Goal: Task Accomplishment & Management: Manage account settings

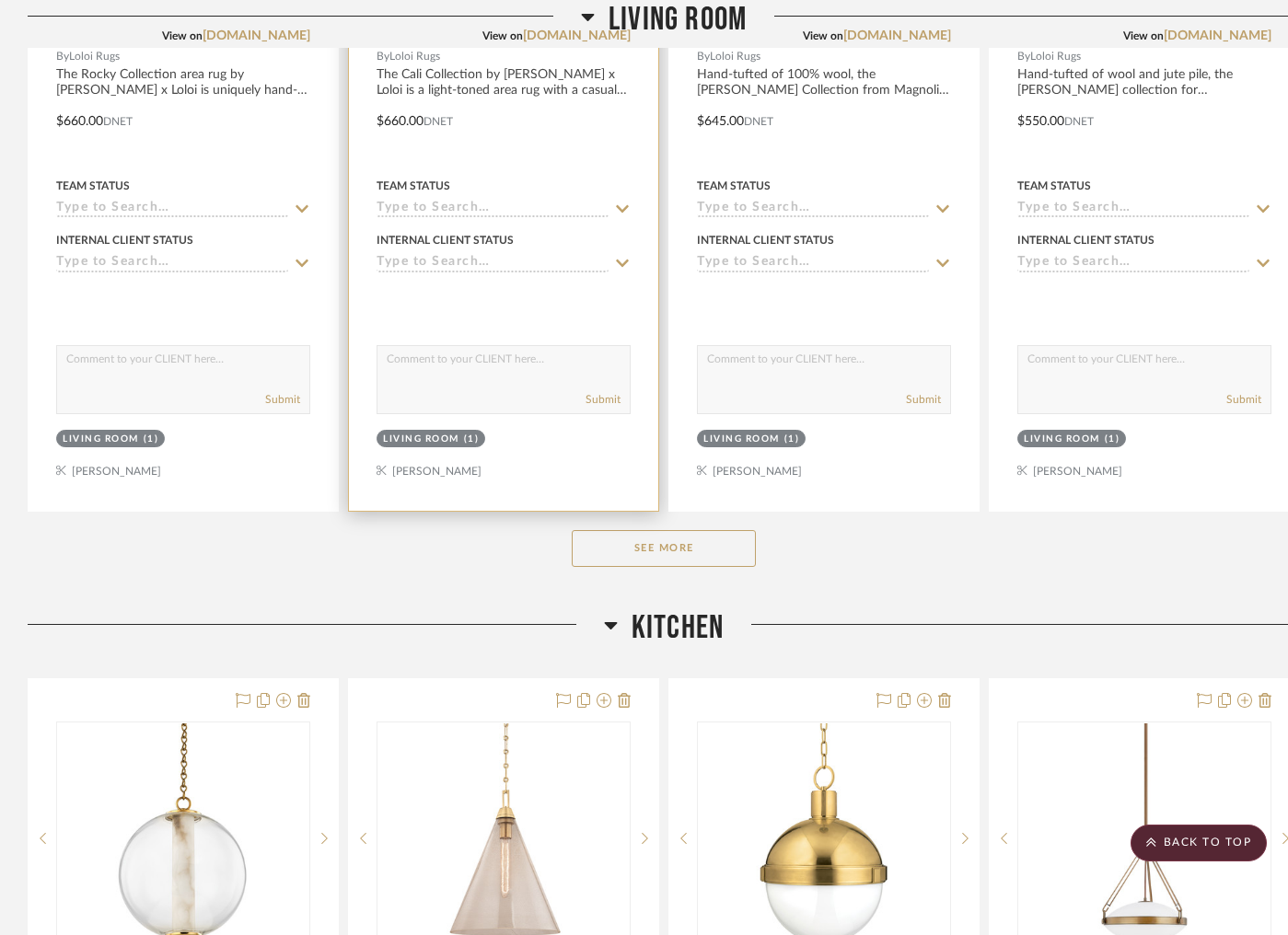
scroll to position [2797, 0]
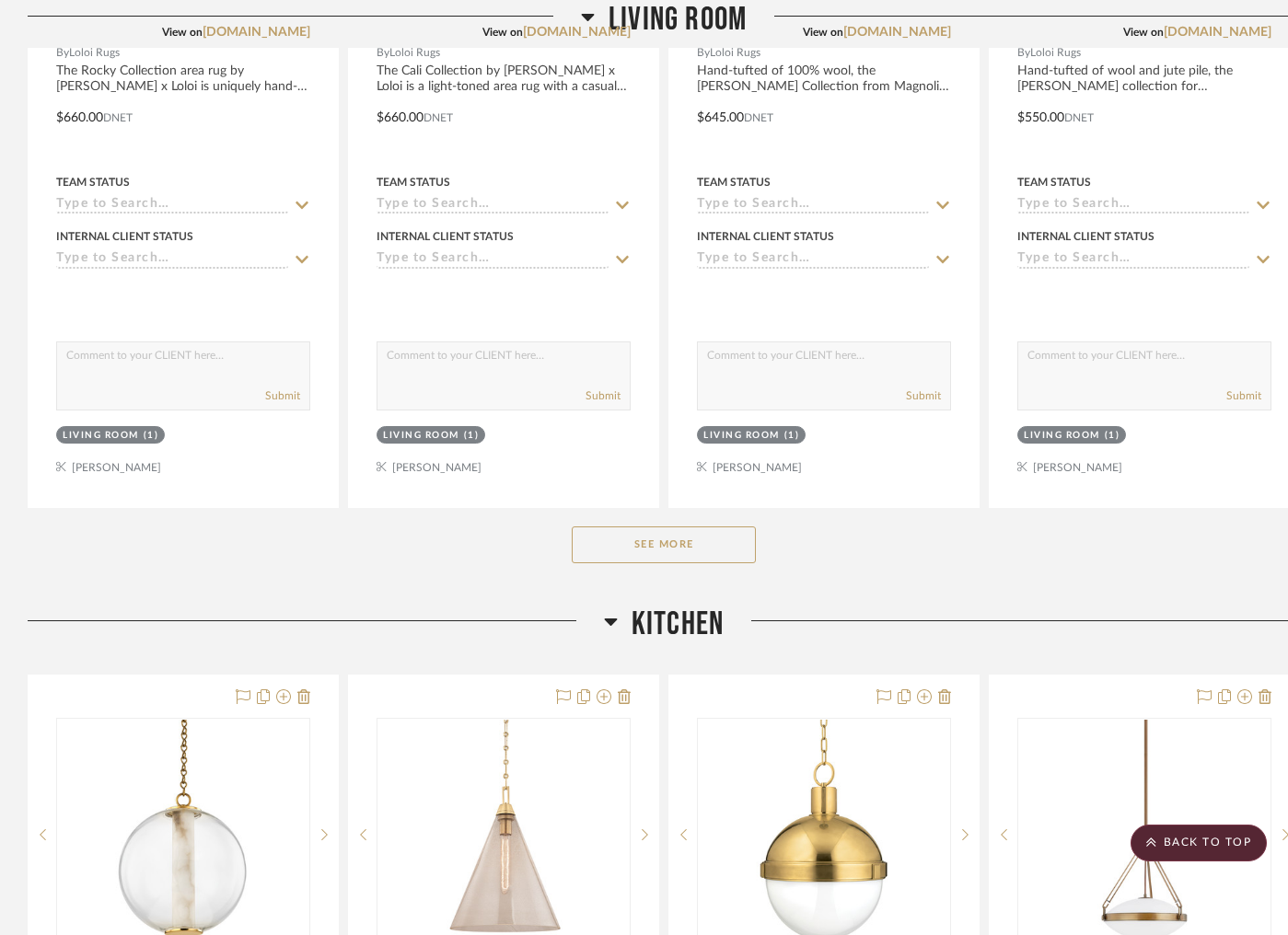
click at [647, 554] on button "See More" at bounding box center [664, 545] width 184 height 36
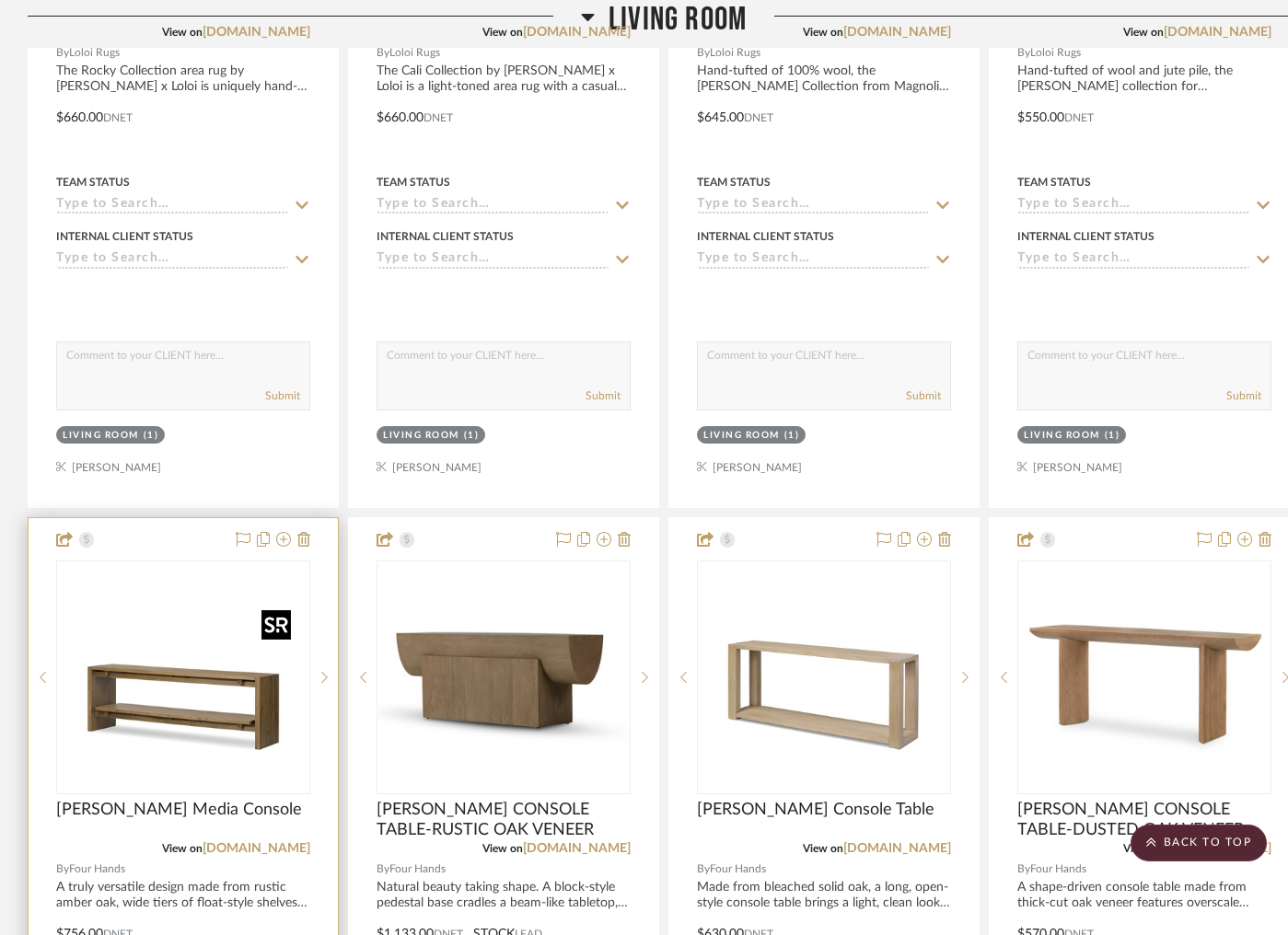
click at [245, 682] on img "0" at bounding box center [183, 677] width 230 height 230
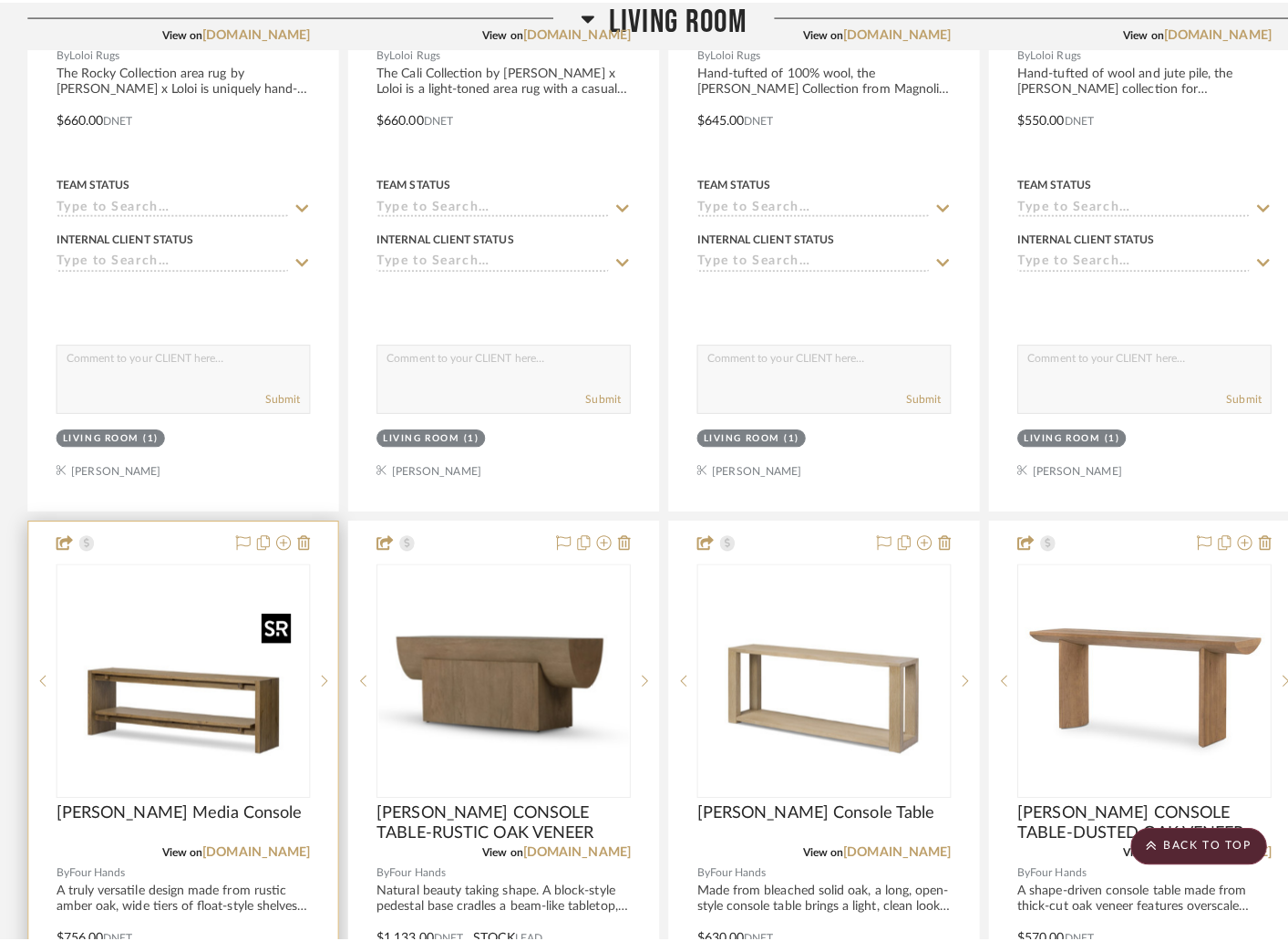
scroll to position [0, 0]
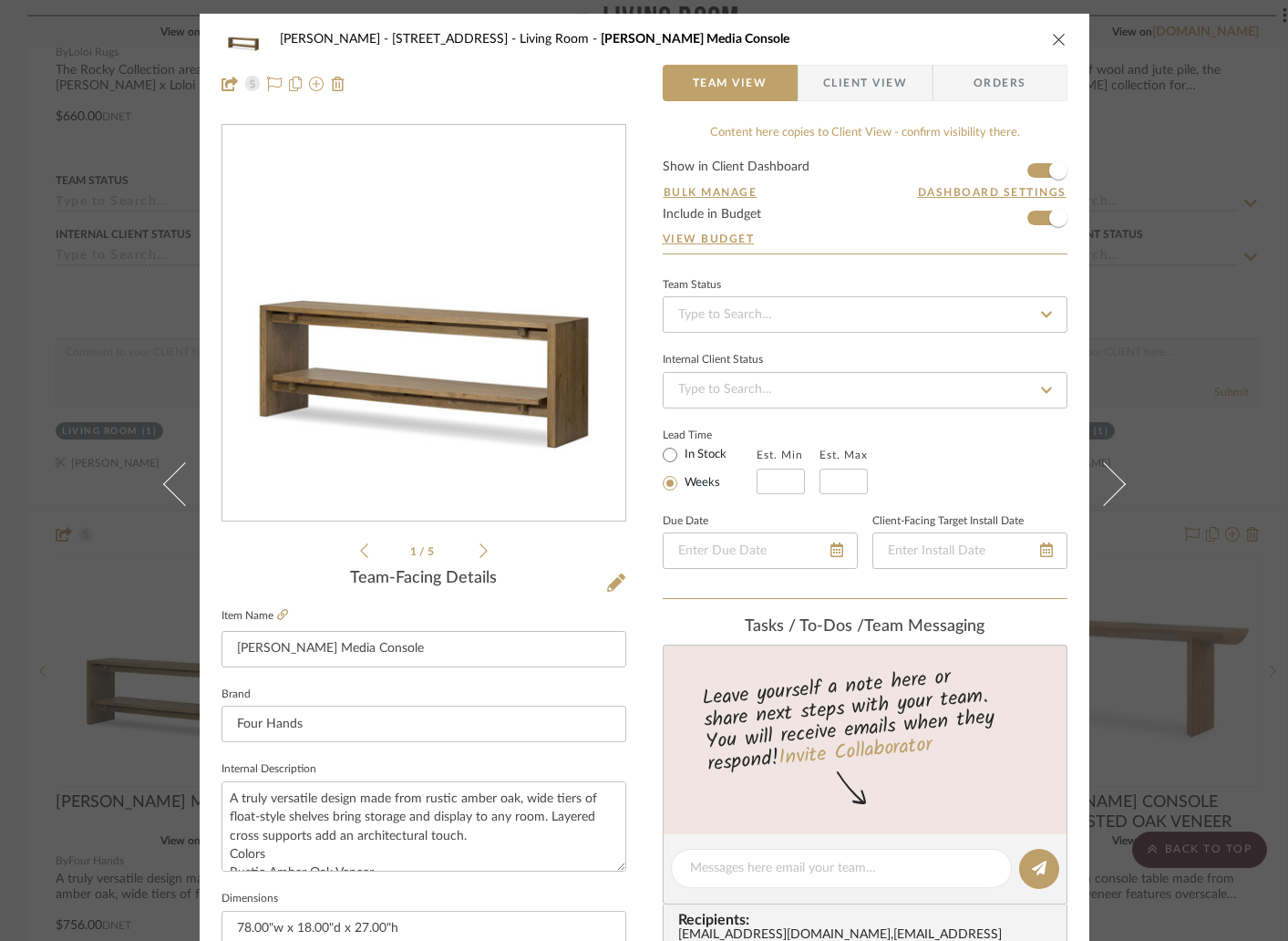
click at [474, 370] on img "0" at bounding box center [423, 323] width 396 height 396
click at [1052, 42] on icon "close" at bounding box center [1058, 39] width 14 height 14
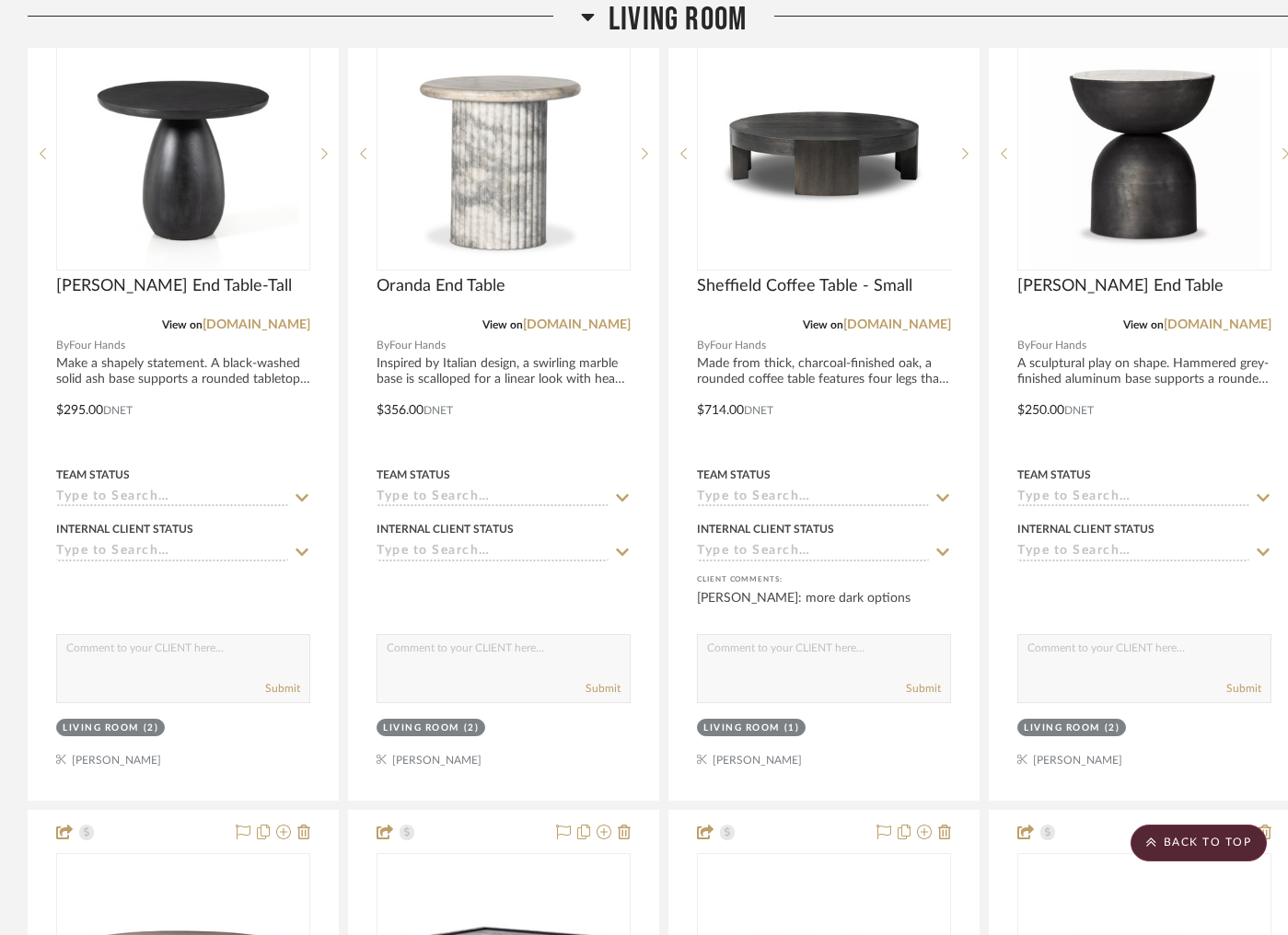
scroll to position [4960, 0]
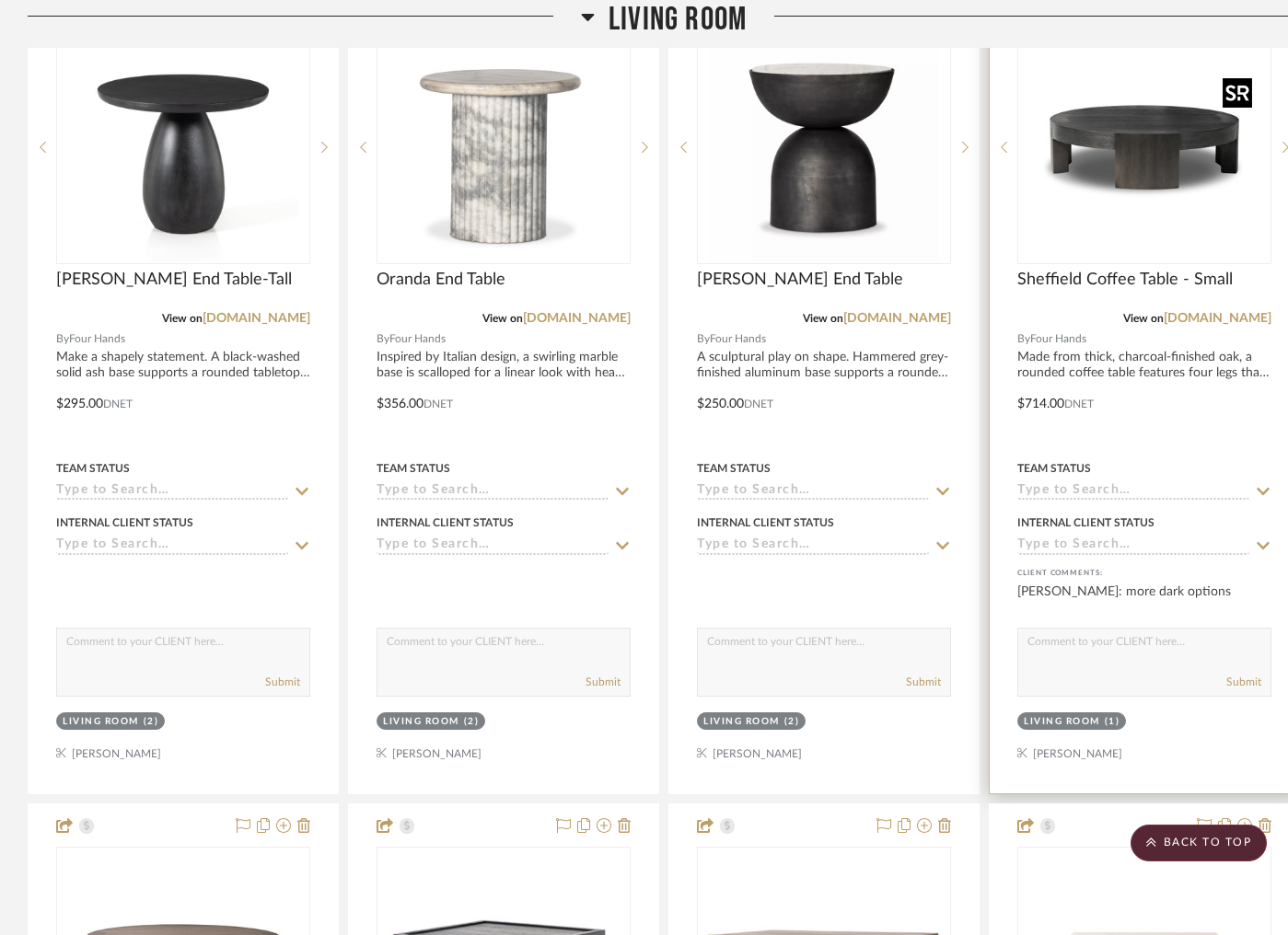
click at [1092, 224] on img "0" at bounding box center [1144, 148] width 230 height 230
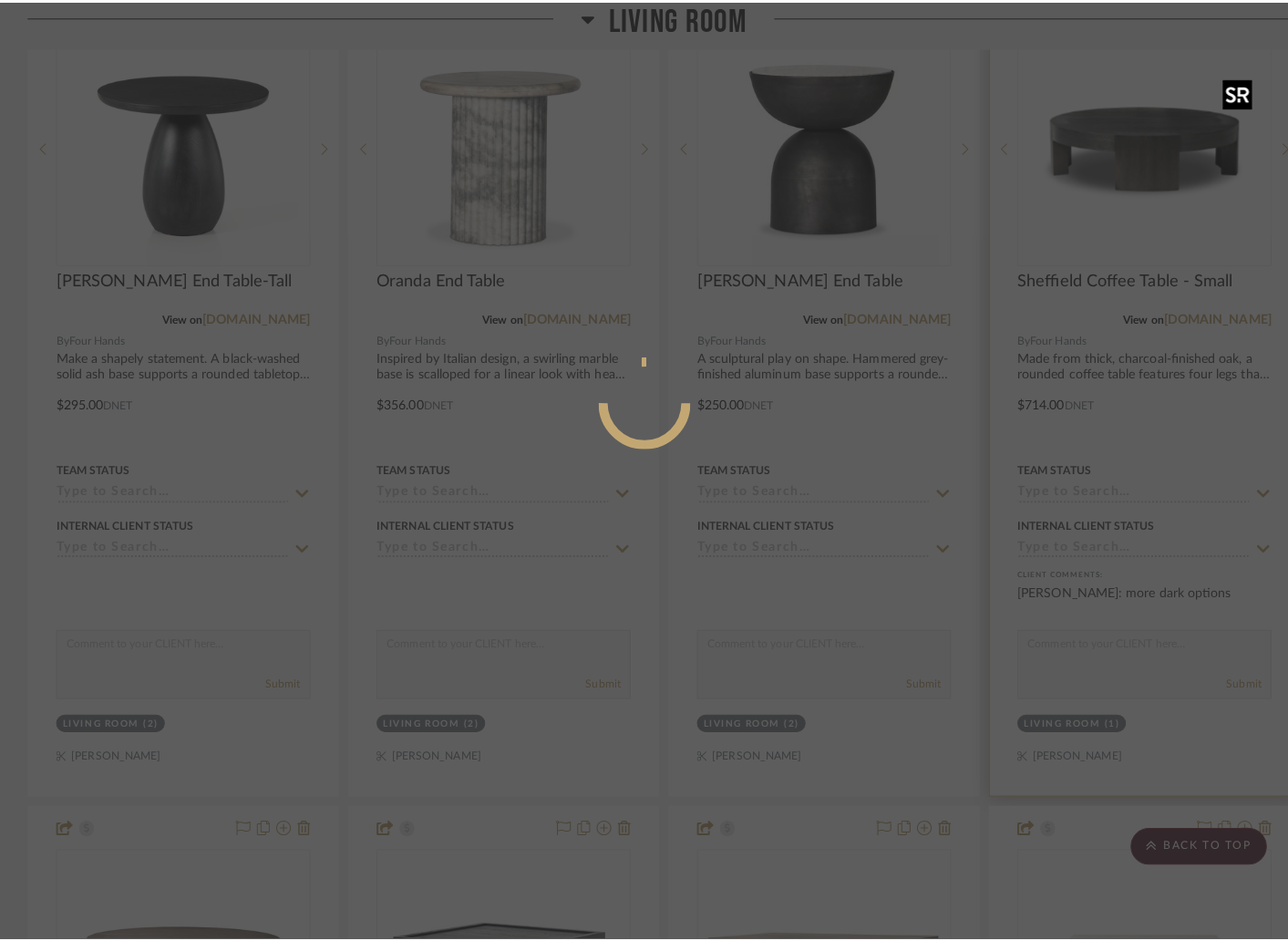
scroll to position [0, 0]
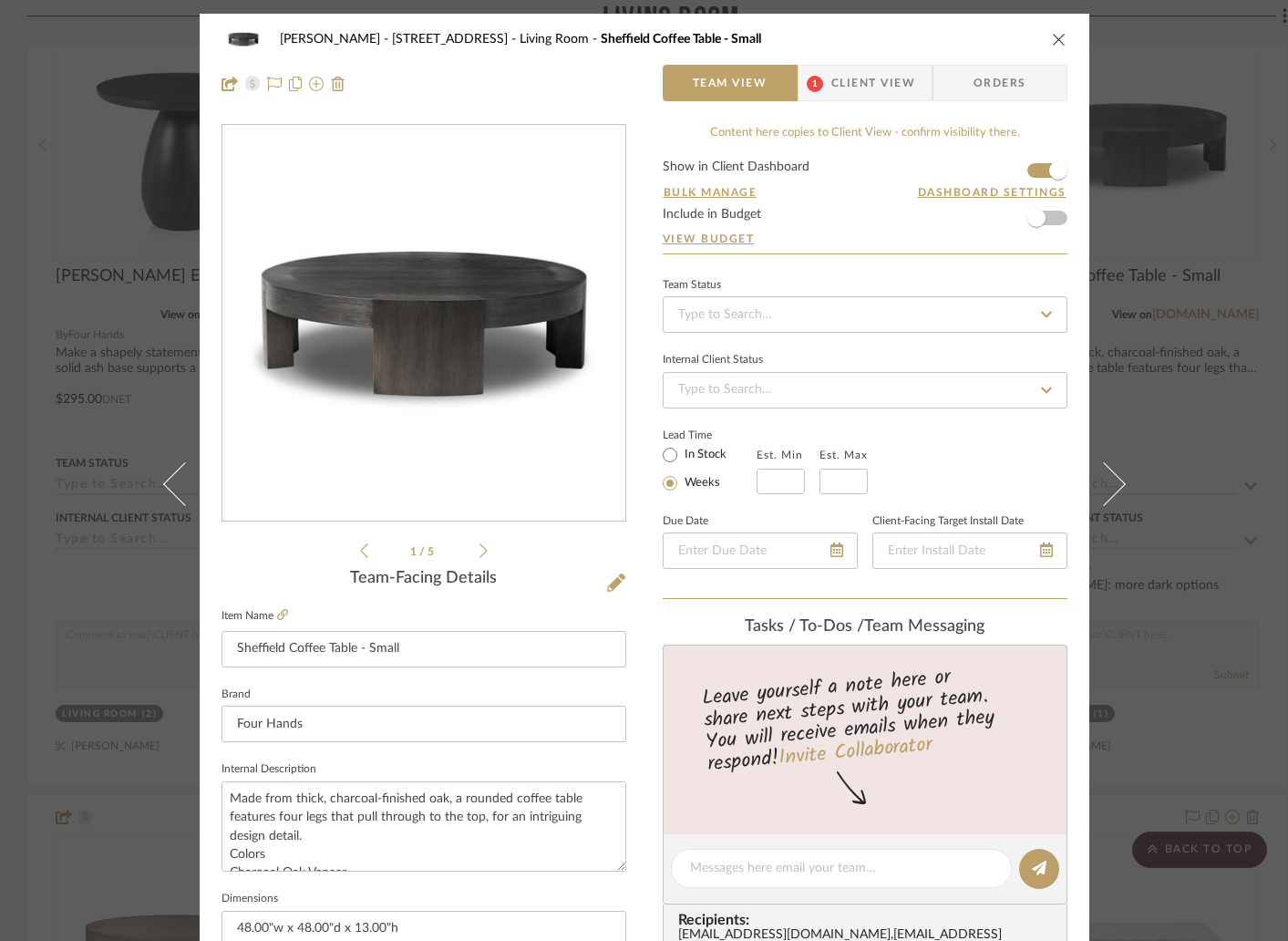
click at [479, 553] on icon at bounding box center [483, 550] width 9 height 16
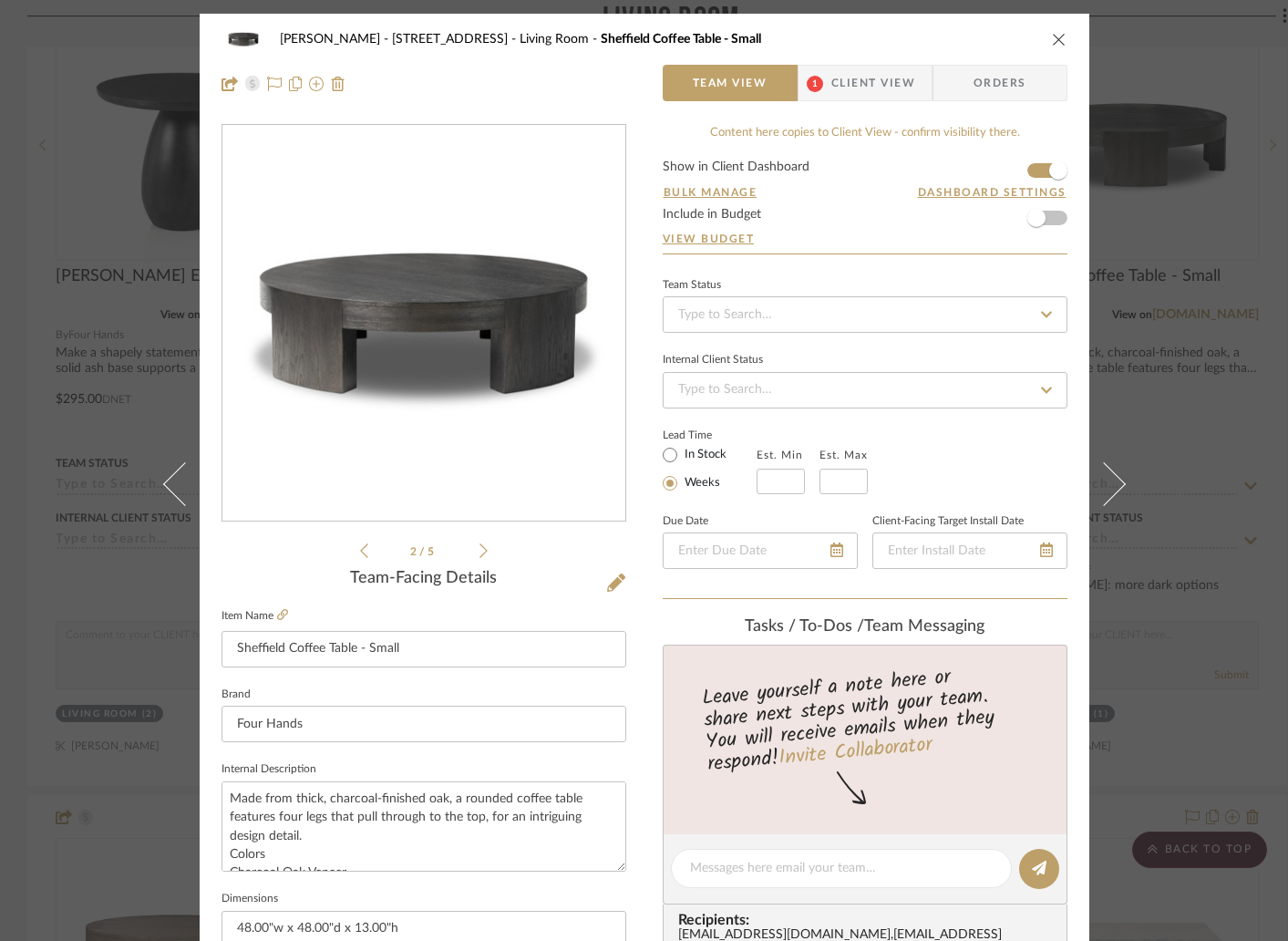
click at [831, 78] on span "Client View" at bounding box center [873, 83] width 83 height 36
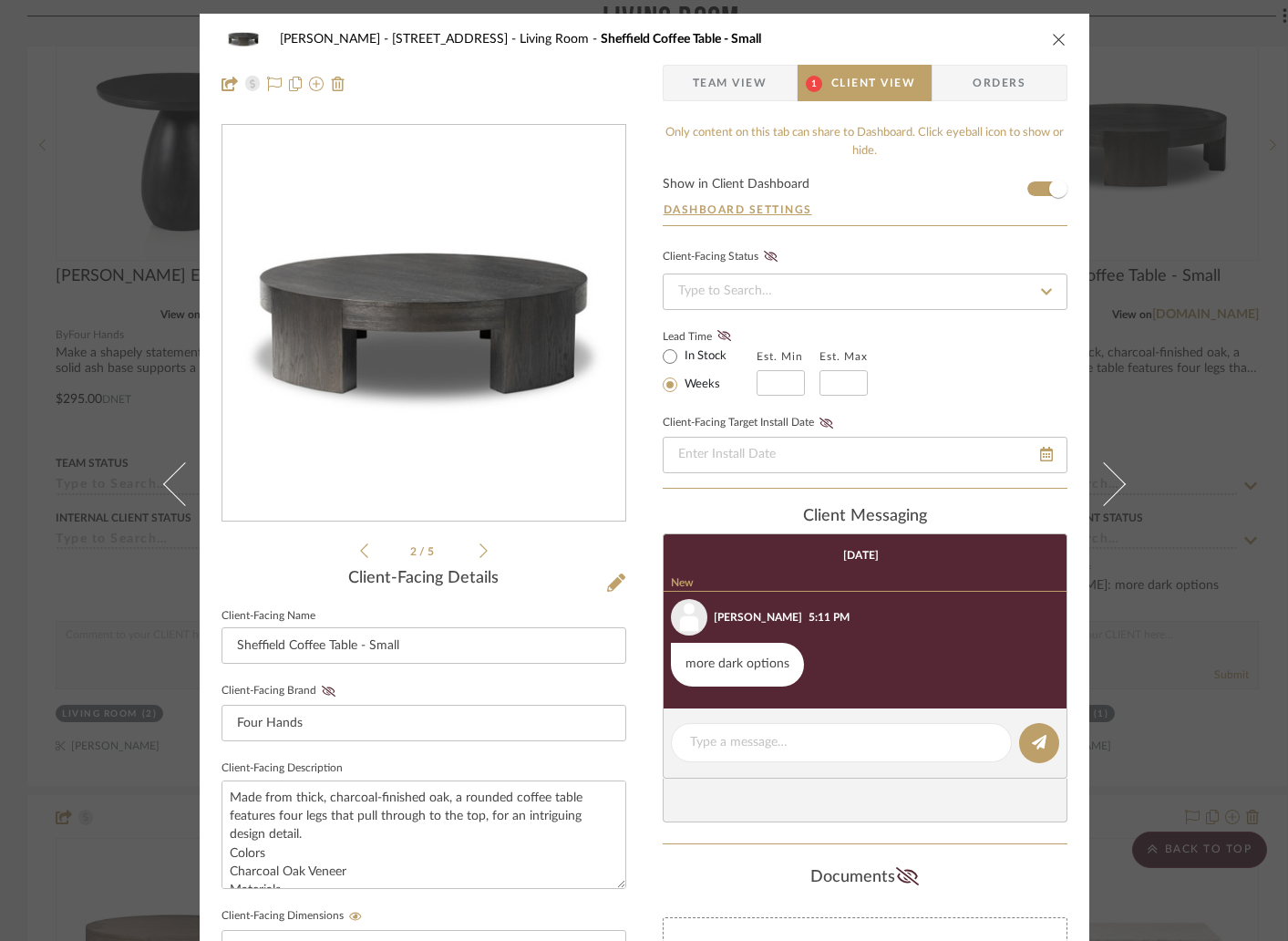
click at [1052, 38] on icon "close" at bounding box center [1058, 39] width 14 height 14
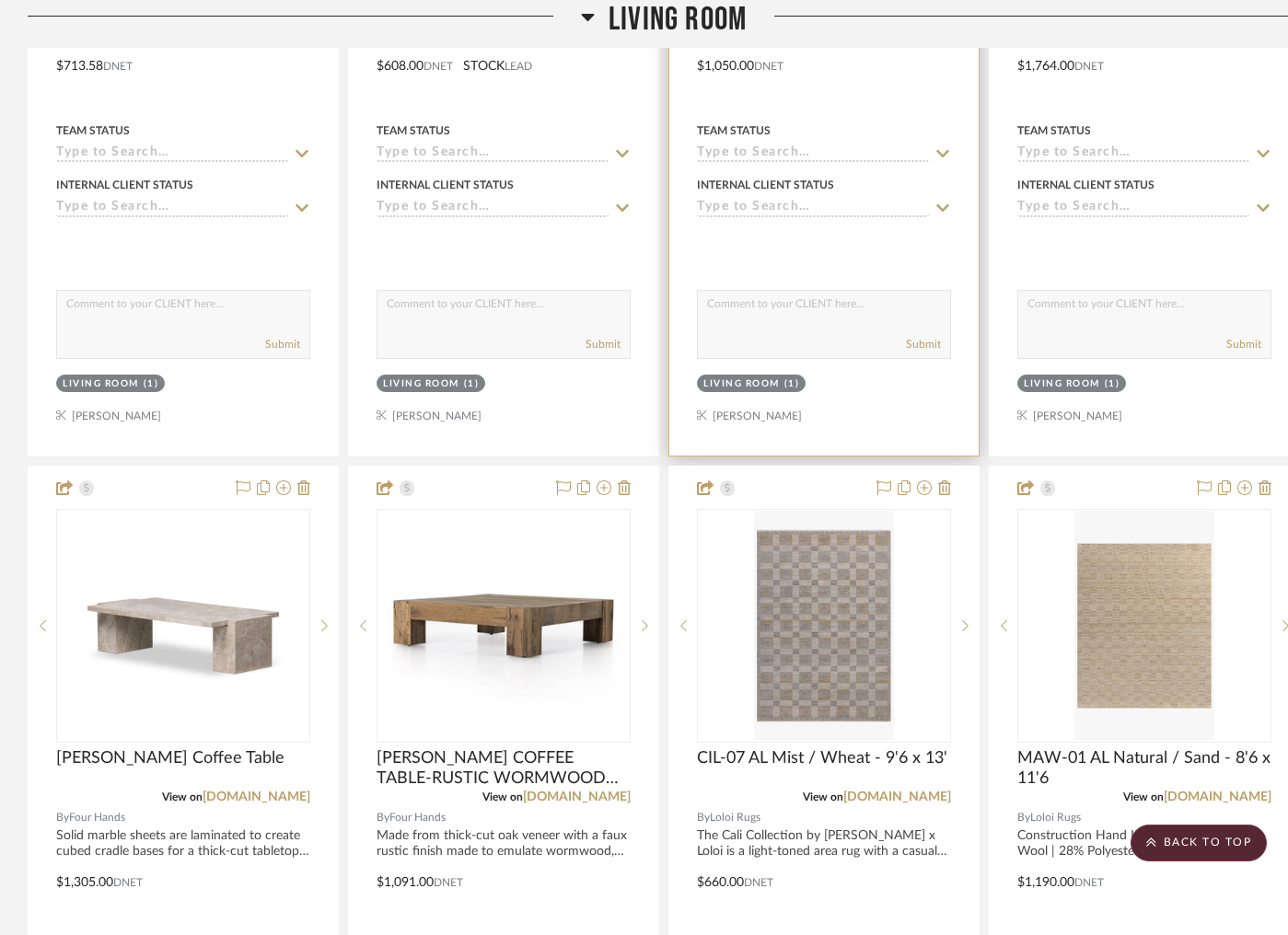
scroll to position [6274, 0]
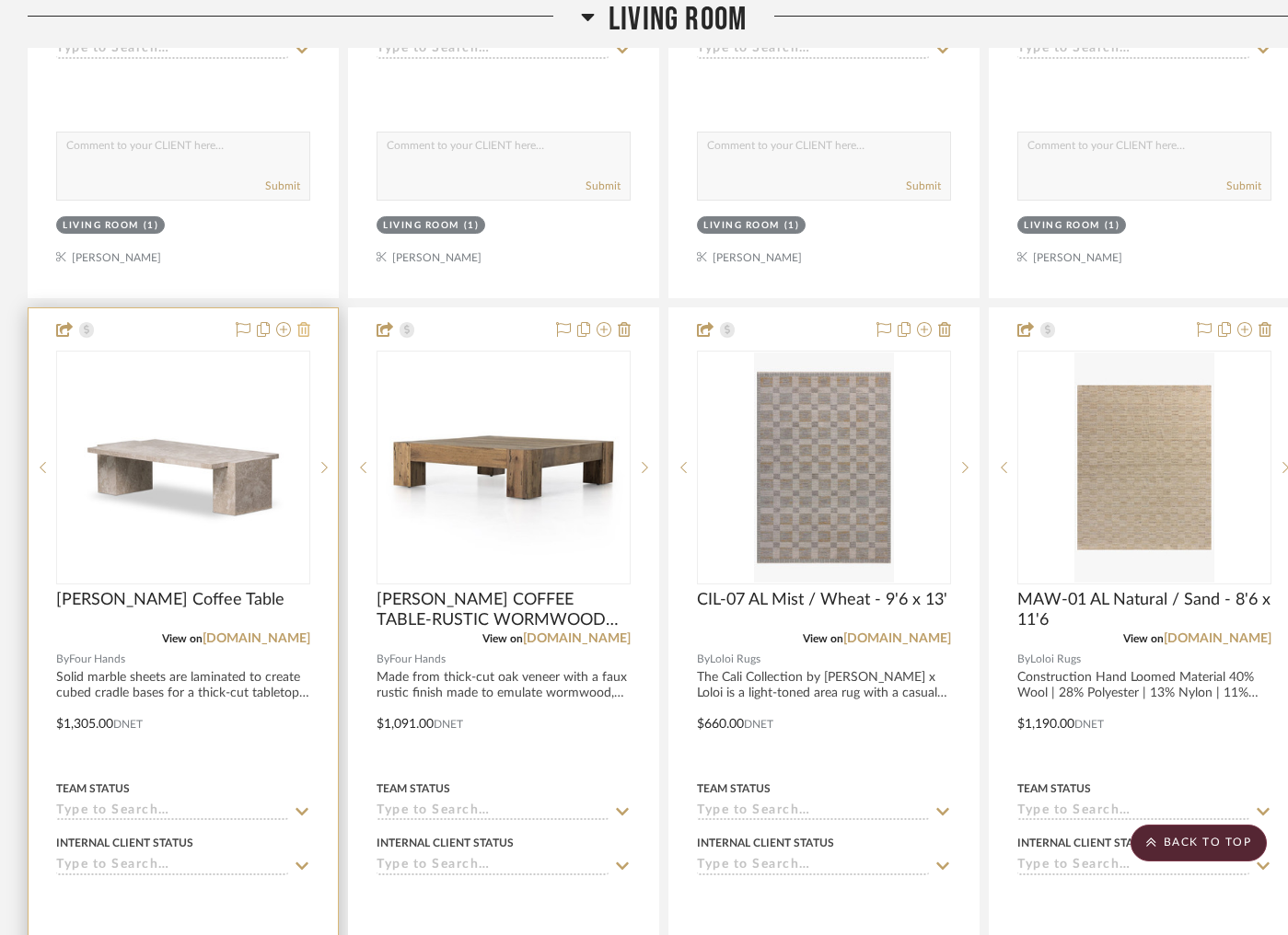
click at [308, 322] on icon at bounding box center [303, 329] width 12 height 14
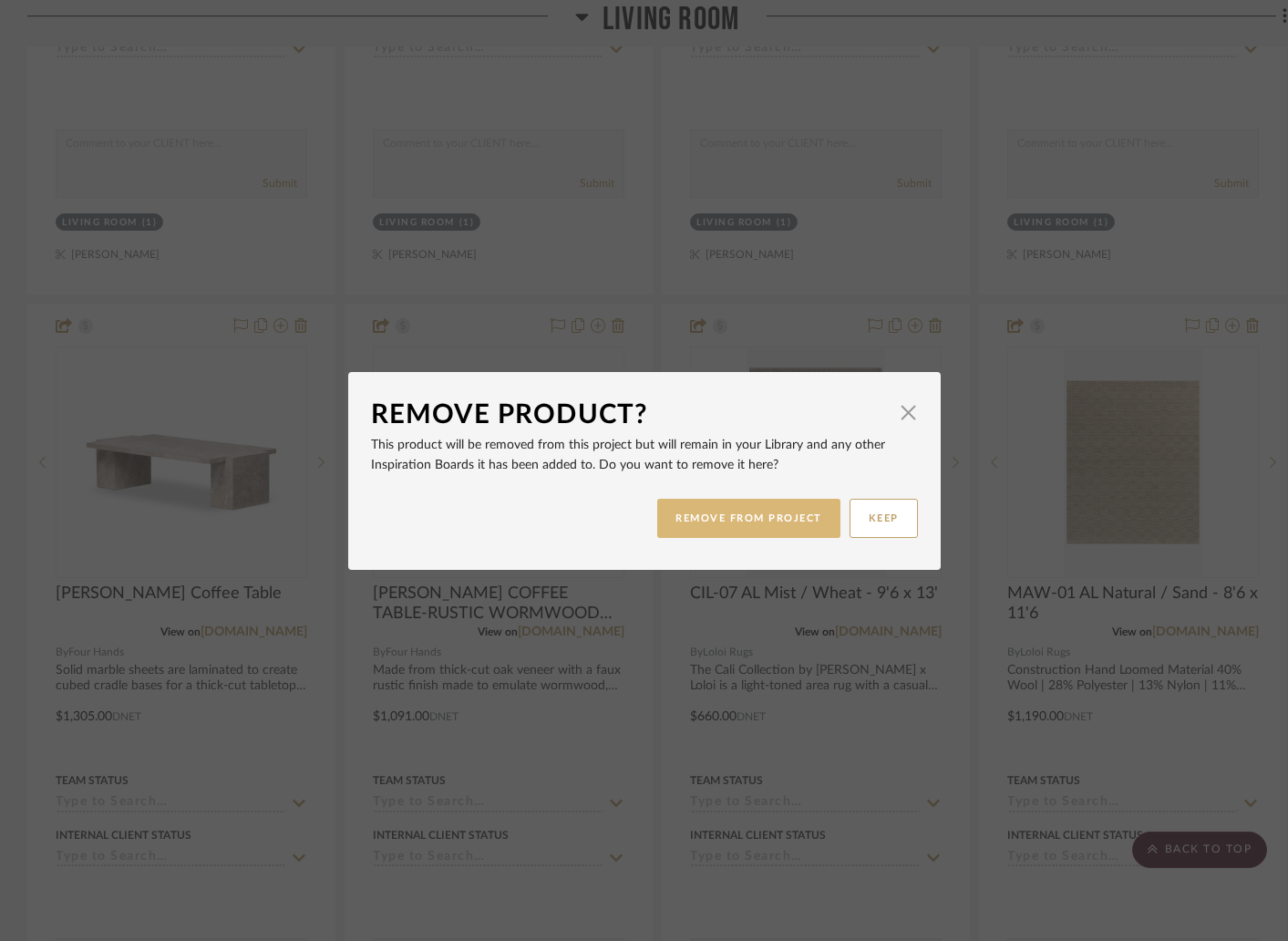
click at [756, 526] on button "REMOVE FROM PROJECT" at bounding box center [748, 518] width 183 height 39
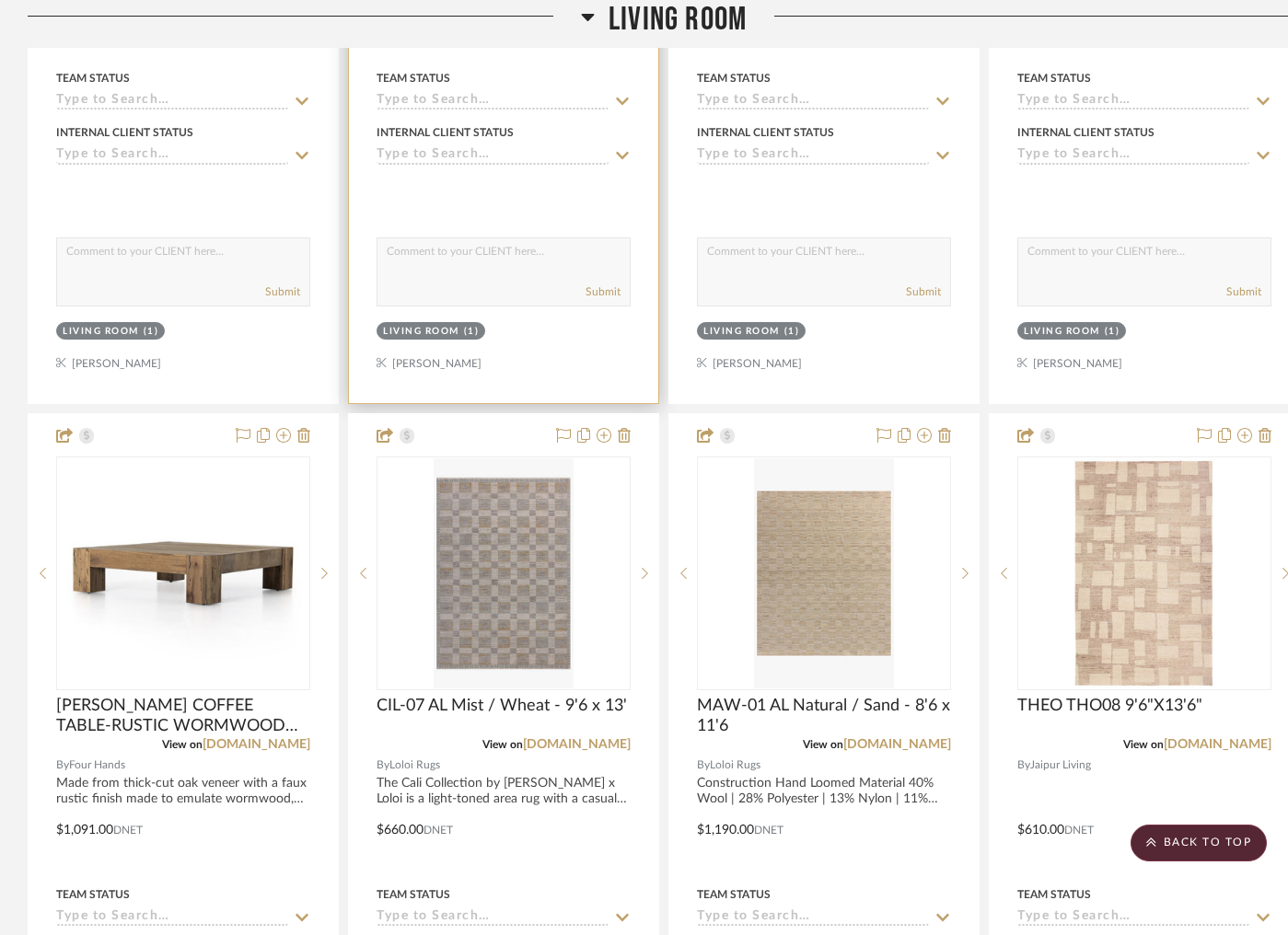
scroll to position [6169, 0]
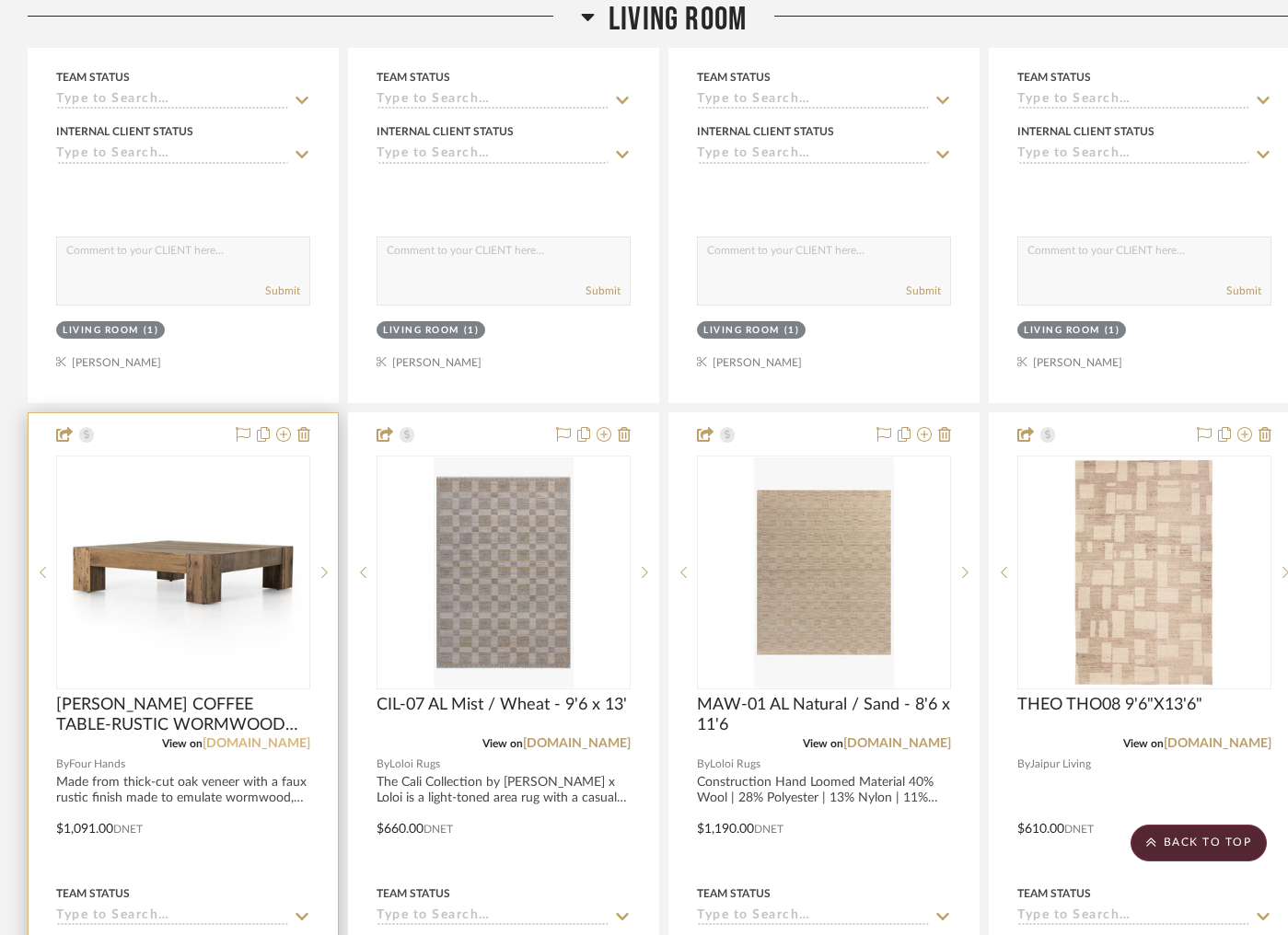
click at [264, 738] on link "marketplace.fourhands.com" at bounding box center [256, 743] width 107 height 12
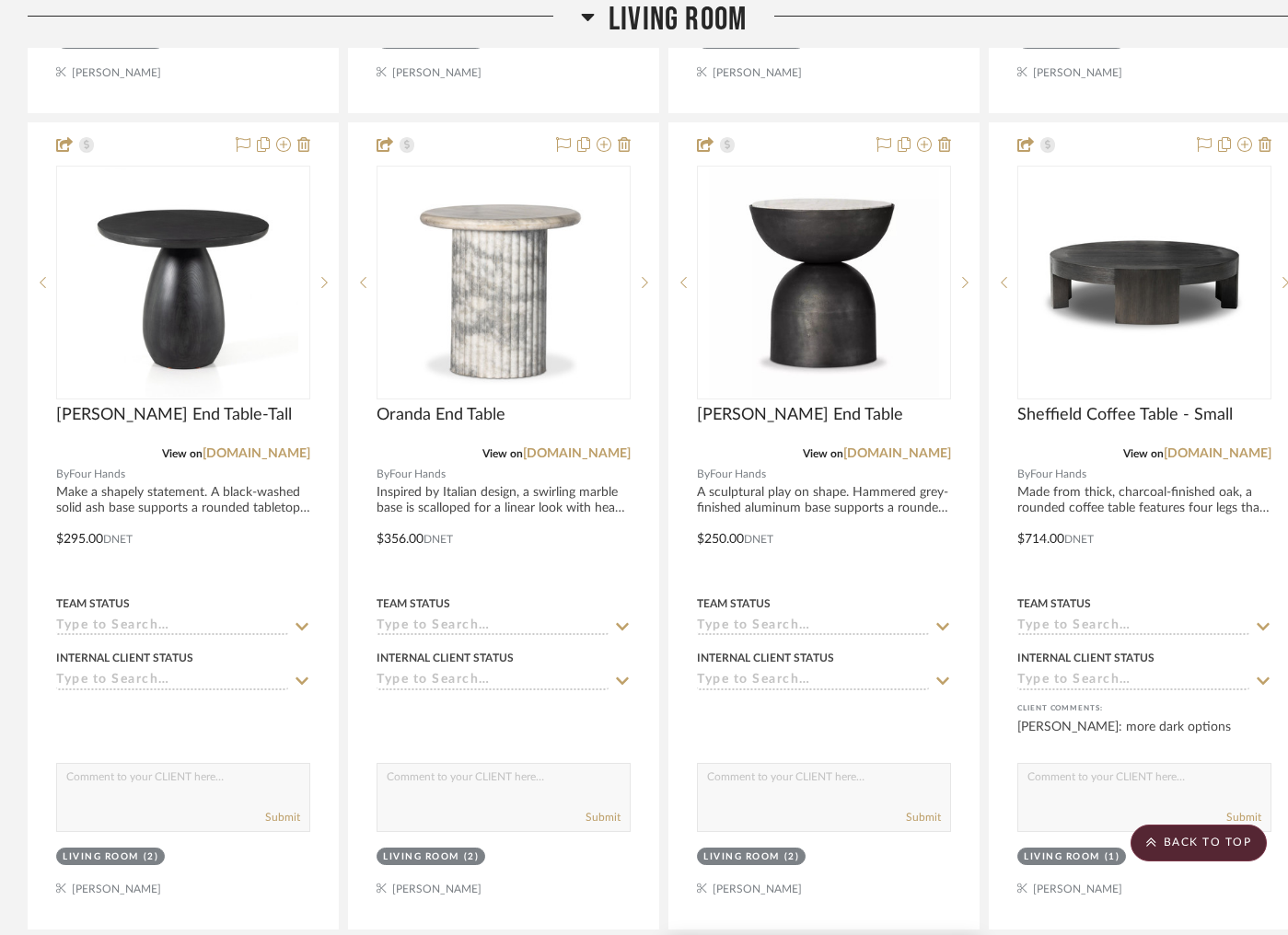
scroll to position [4810, 0]
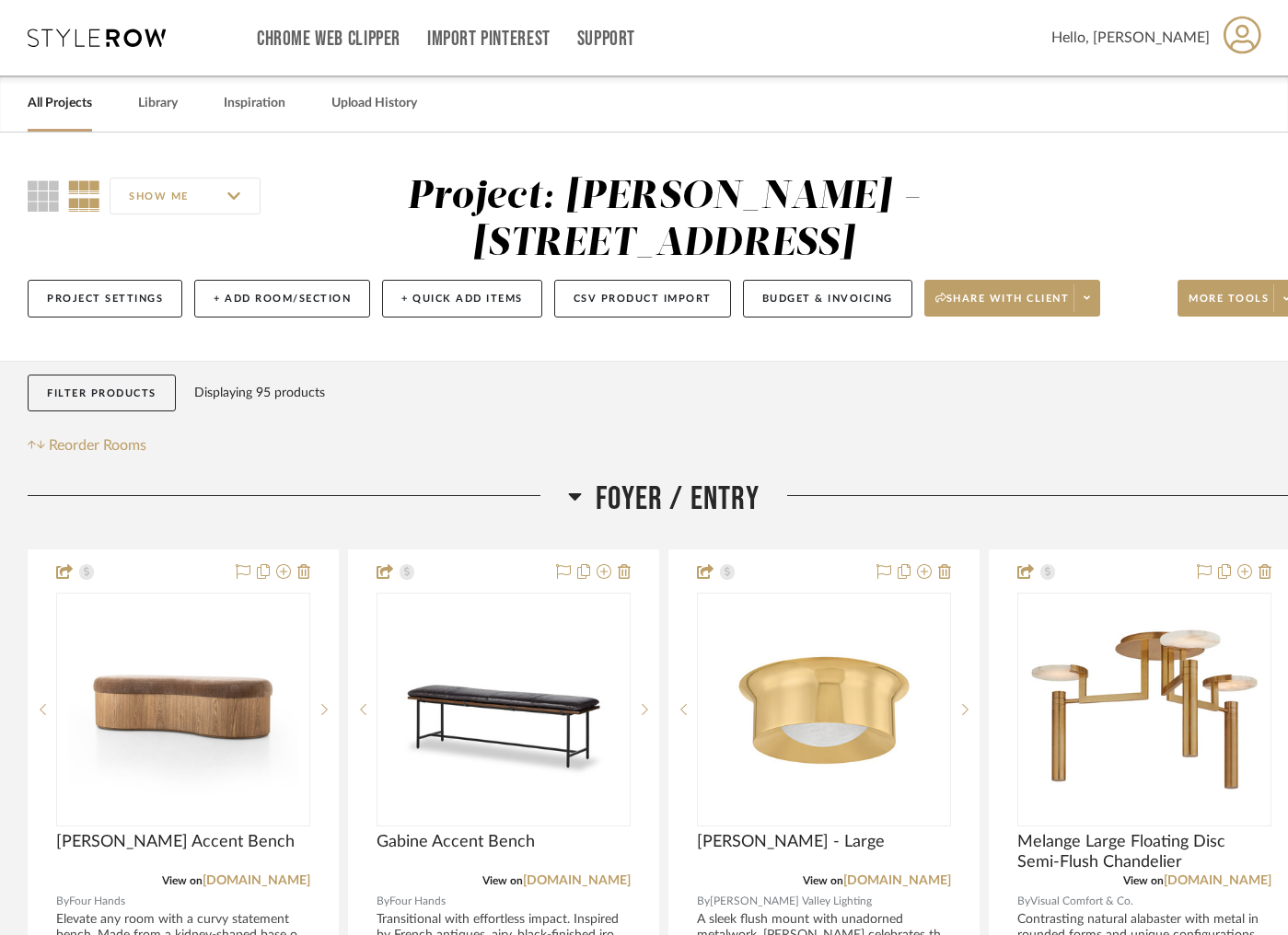
click at [583, 491] on h3 "Foyer / Entry" at bounding box center [664, 499] width 192 height 39
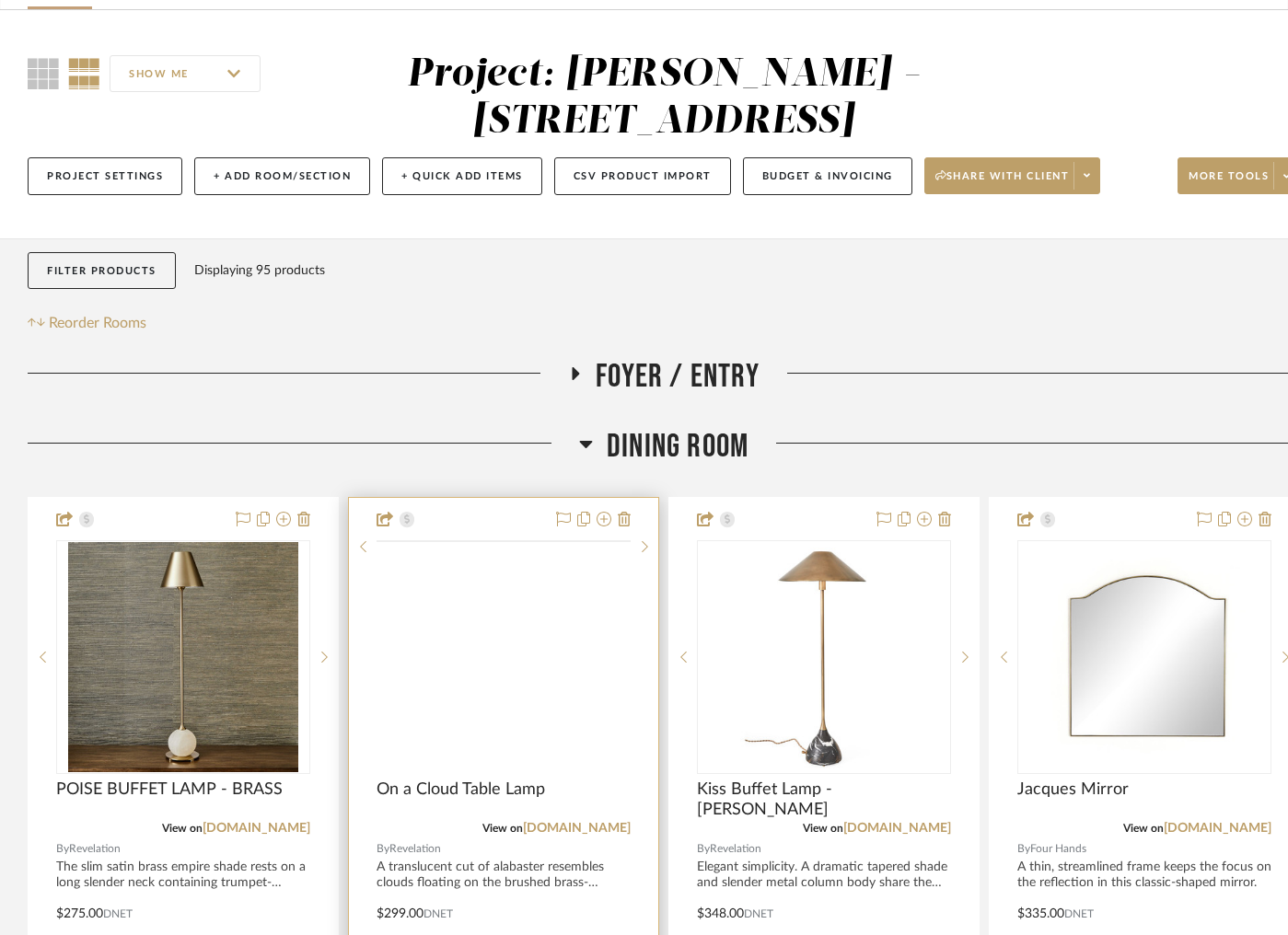
scroll to position [135, 0]
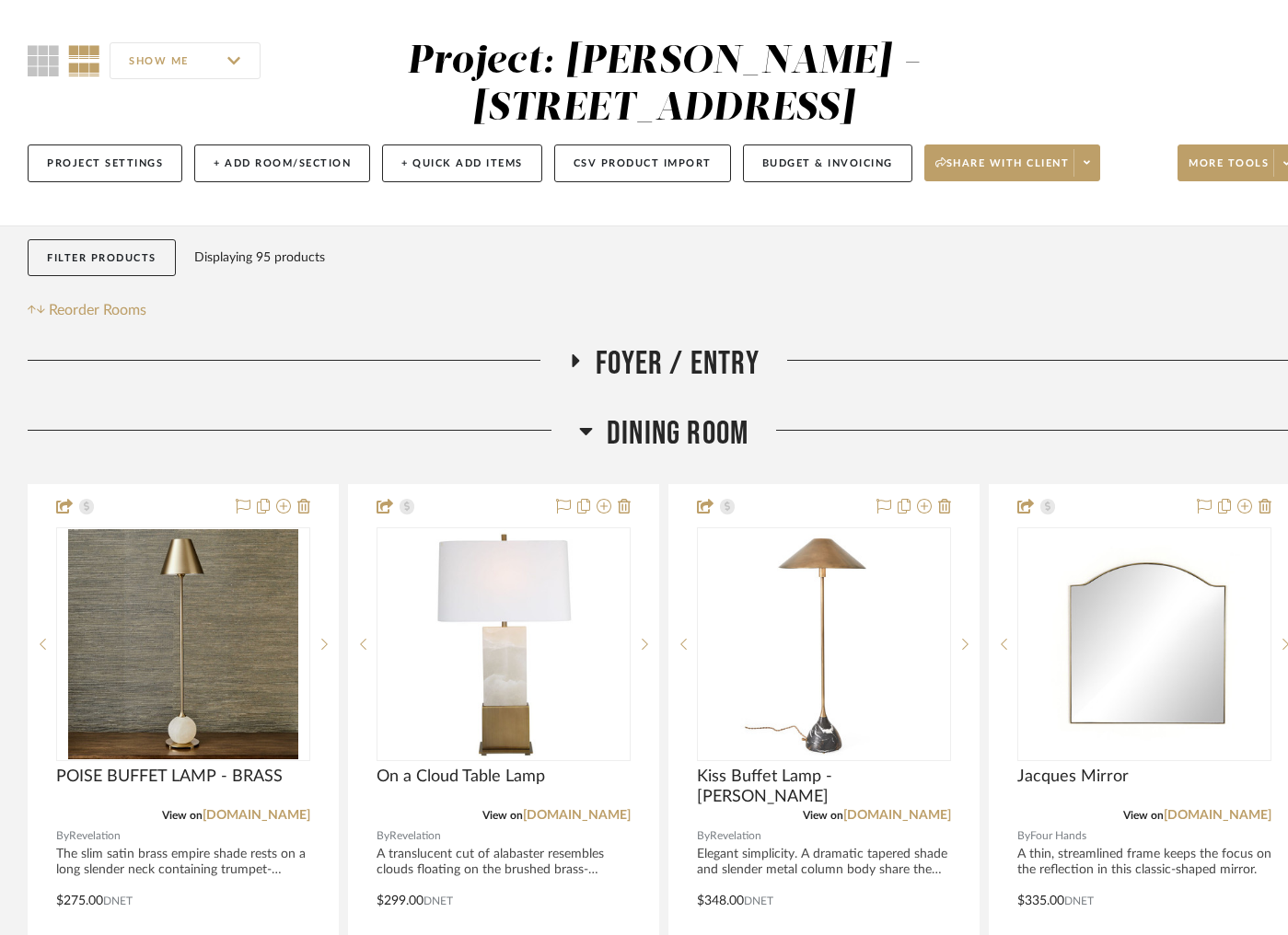
click at [582, 436] on icon at bounding box center [586, 430] width 13 height 22
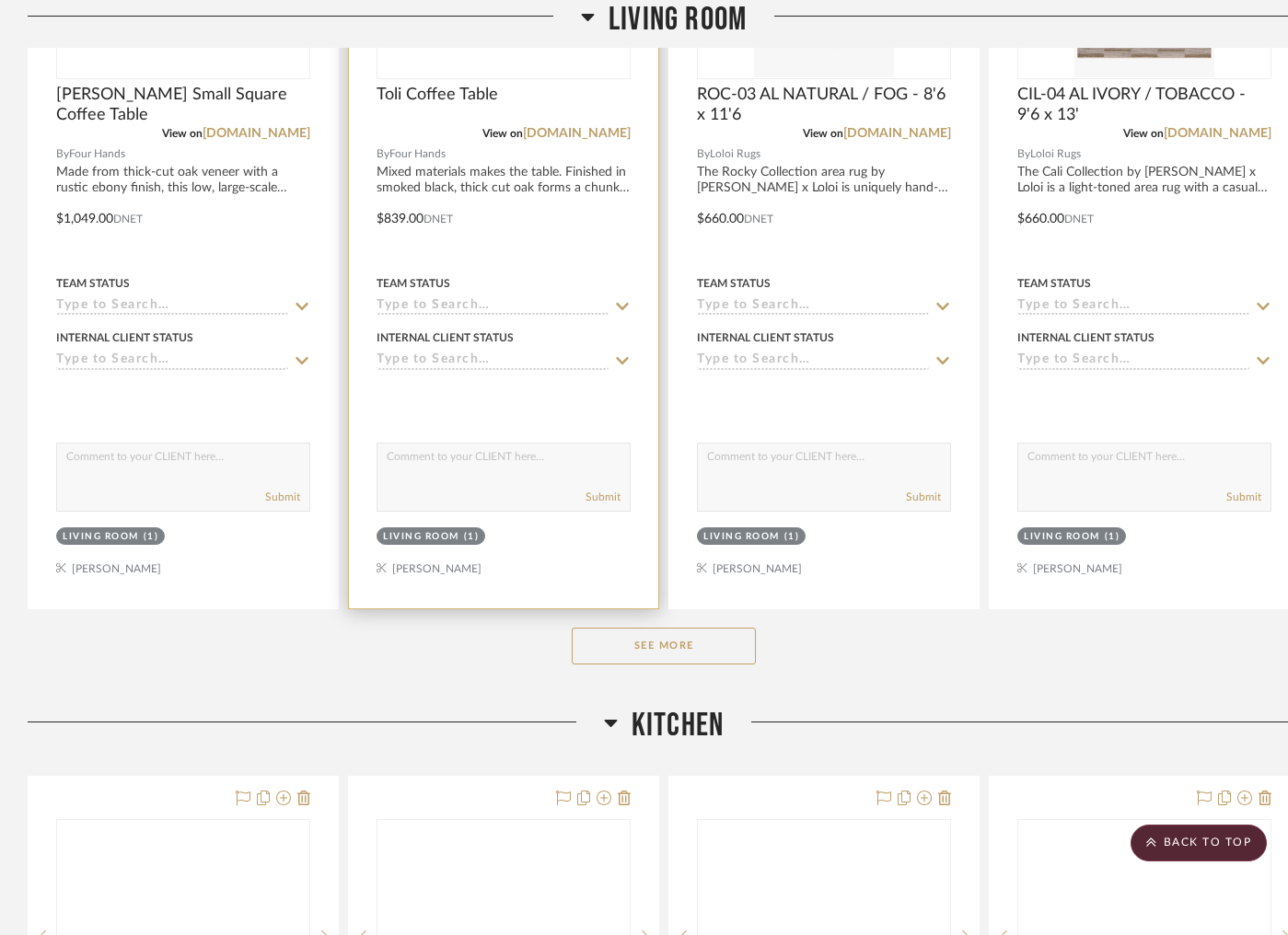
scroll to position [934, 0]
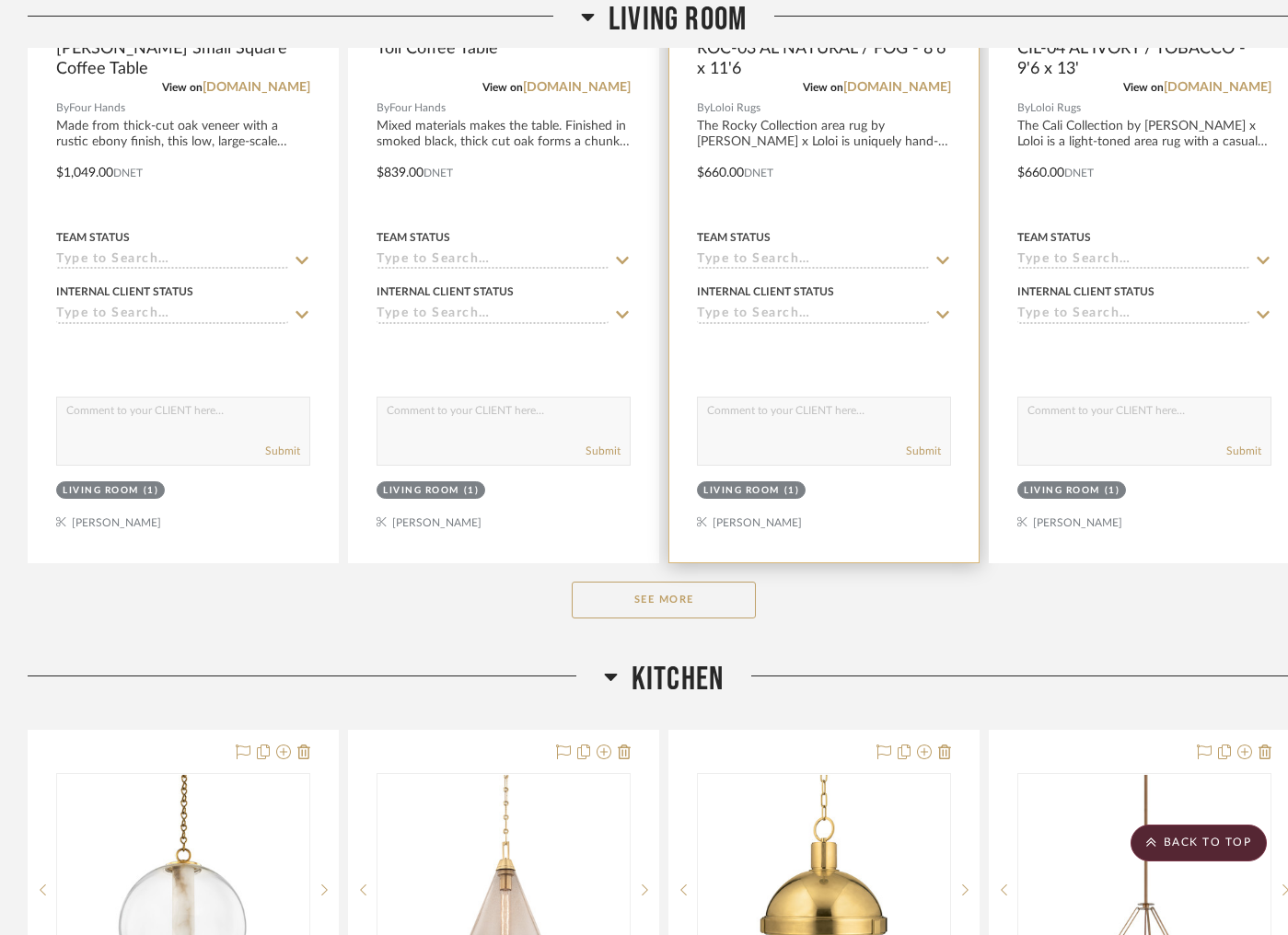
drag, startPoint x: 687, startPoint y: 594, endPoint x: 688, endPoint y: 559, distance: 35.0
click at [687, 594] on button "See More" at bounding box center [664, 600] width 184 height 36
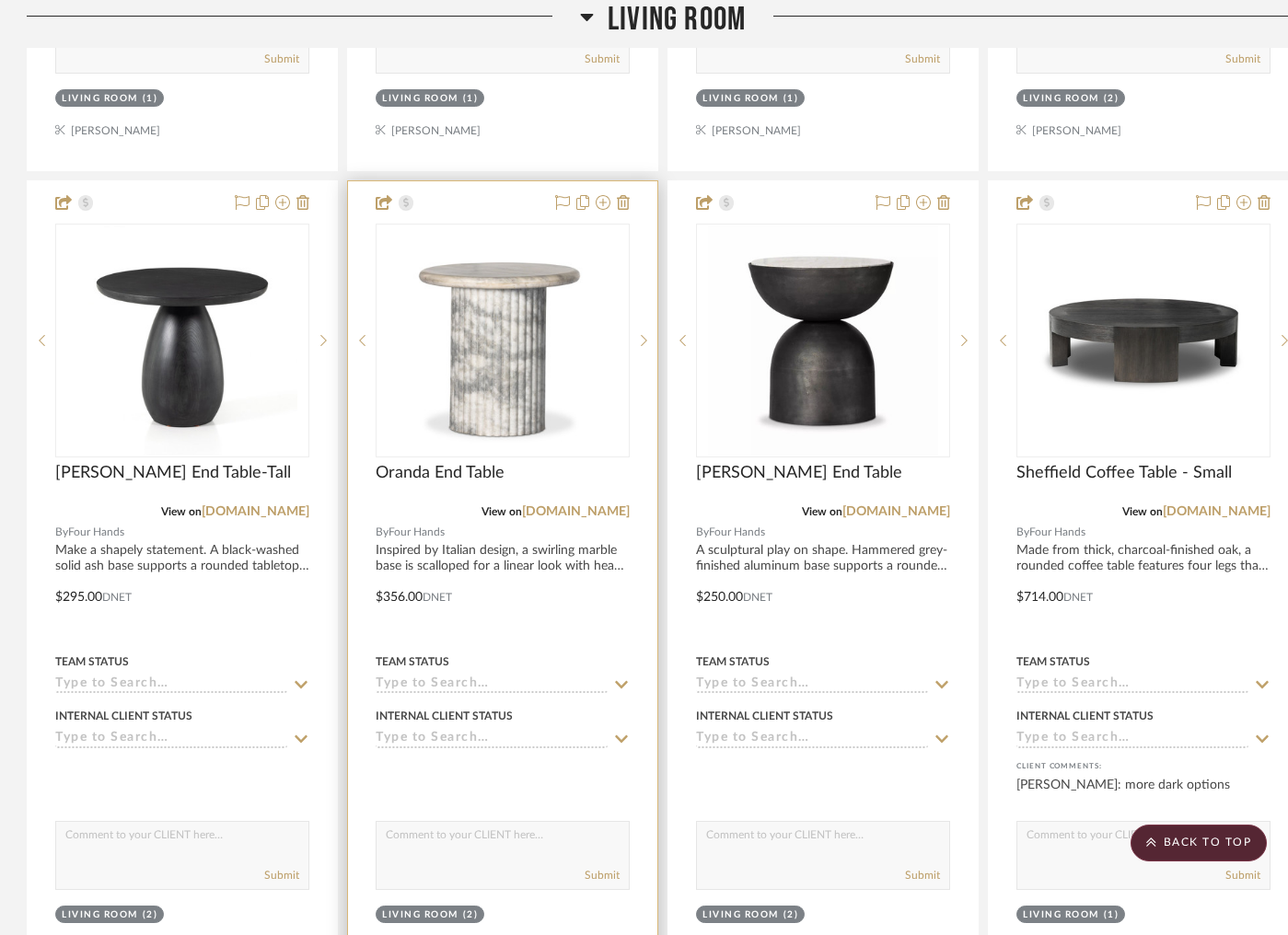
scroll to position [2938, 1]
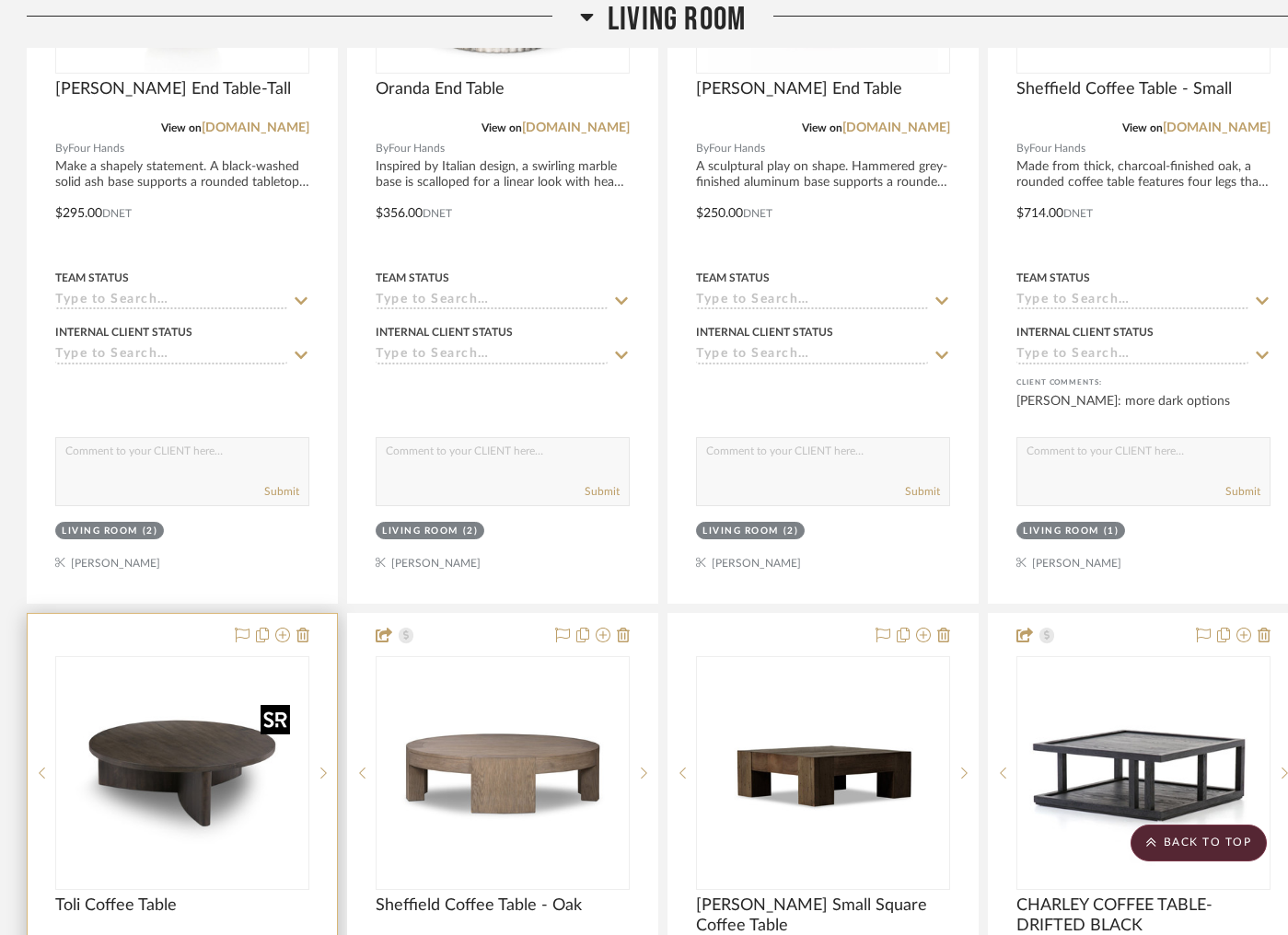
click at [151, 741] on img "0" at bounding box center [182, 773] width 230 height 230
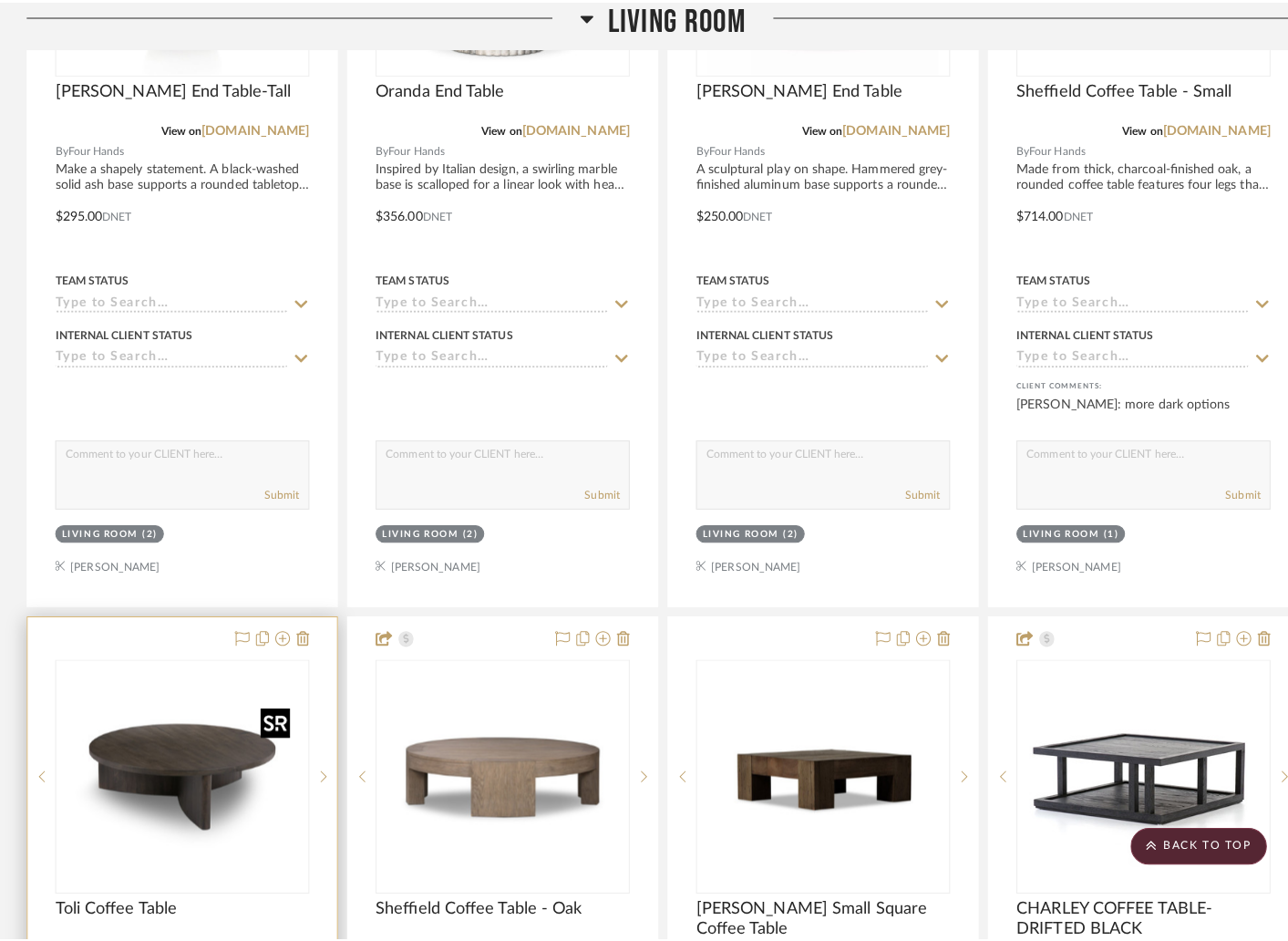
scroll to position [0, 0]
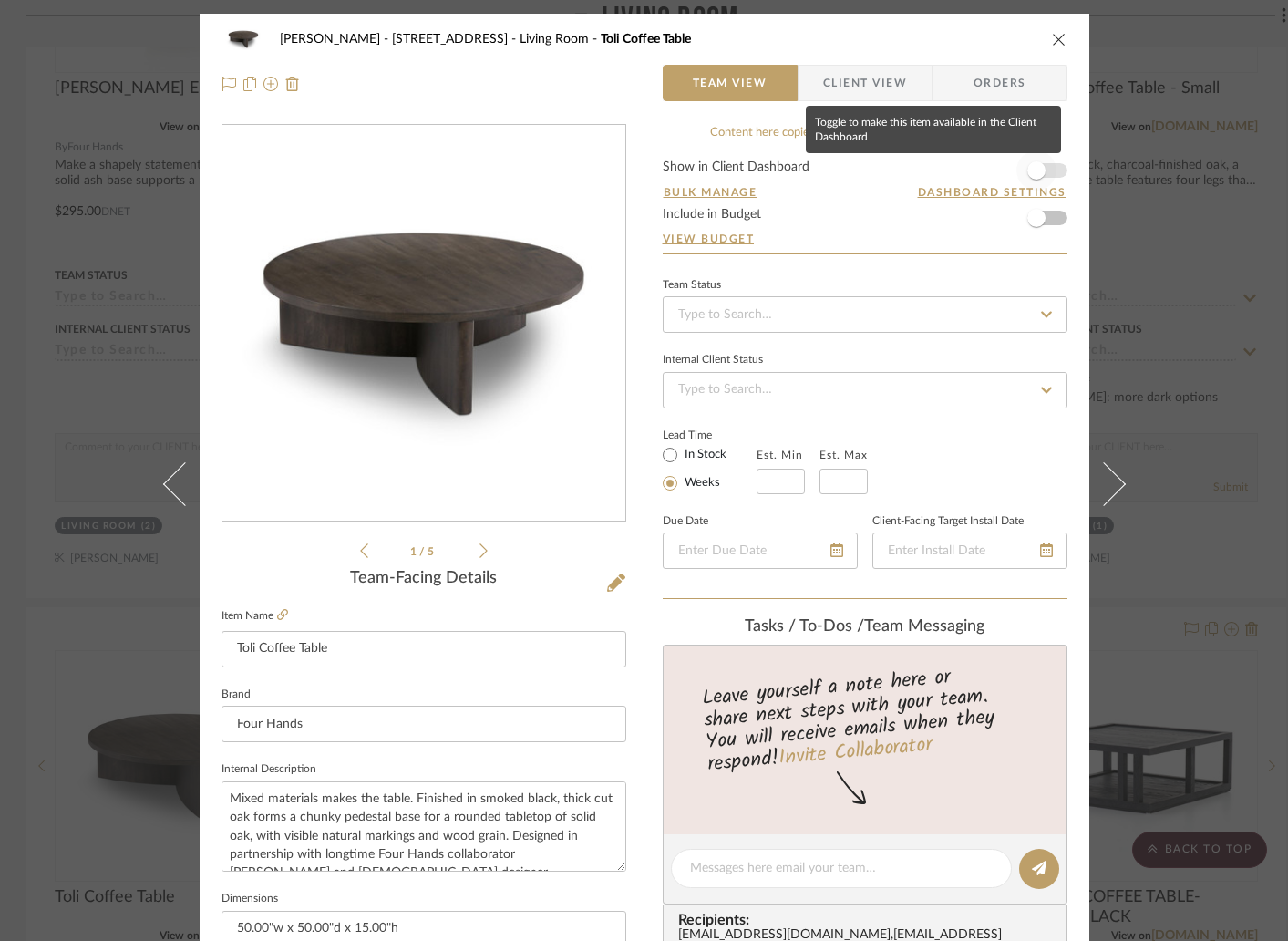
click at [1033, 176] on span "button" at bounding box center [1036, 170] width 18 height 18
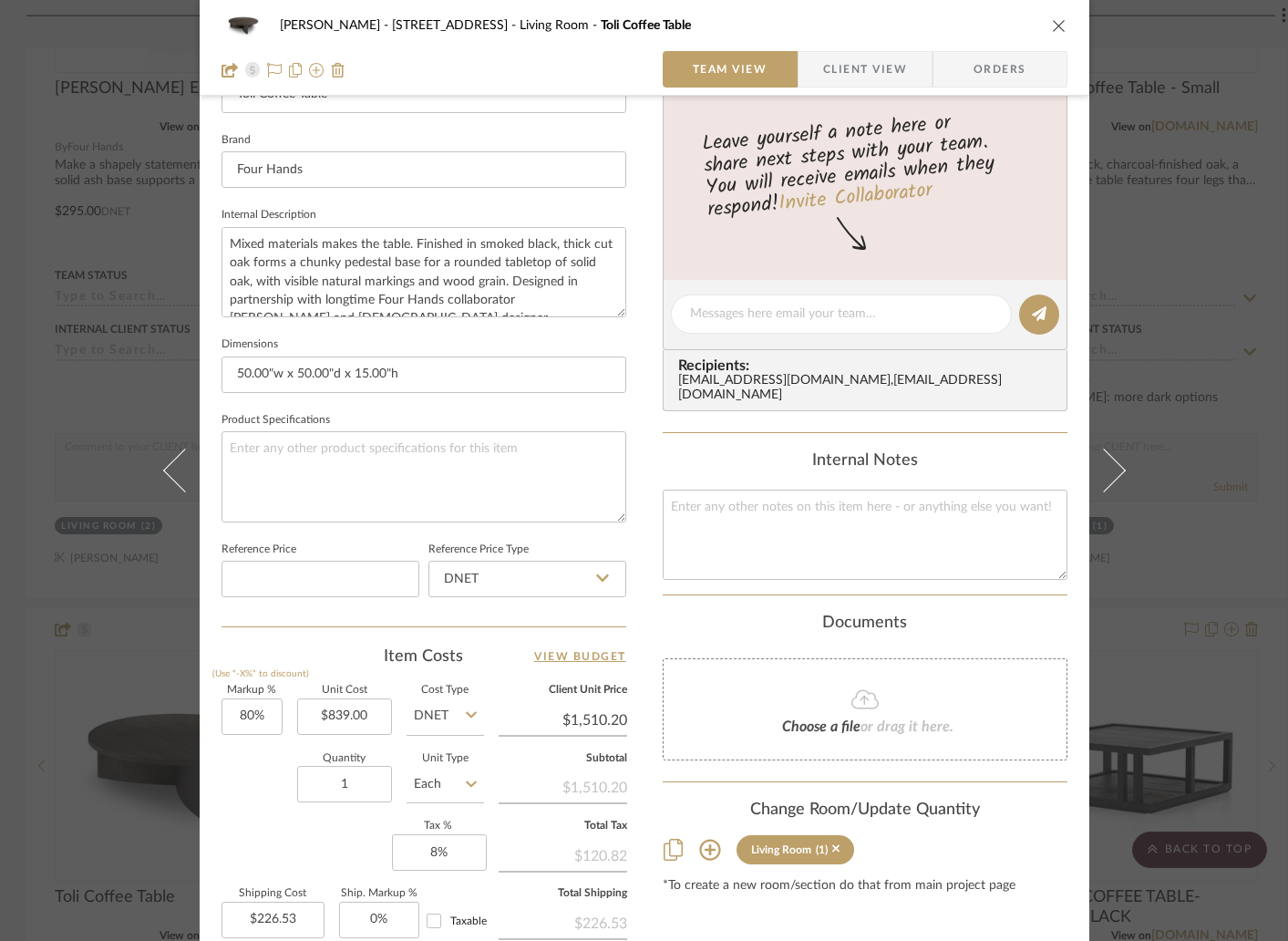
scroll to position [551, 0]
click at [1060, 23] on div "Lori Jacobs - 181 Chedworth Row Living Room Toli Coffee Table Team View Client …" at bounding box center [644, 47] width 890 height 96
click at [1054, 28] on icon "close" at bounding box center [1058, 25] width 14 height 14
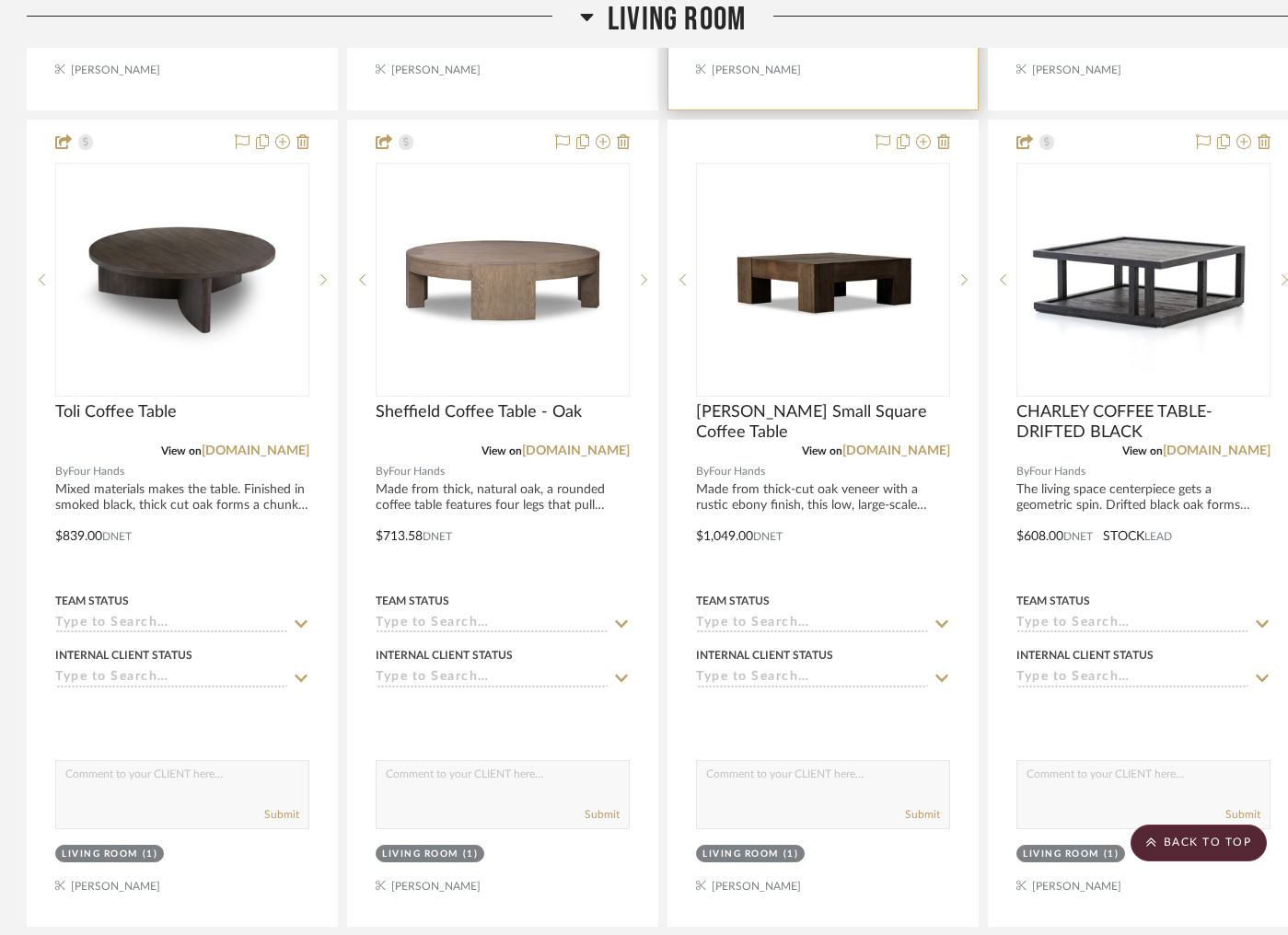
scroll to position [3870, 1]
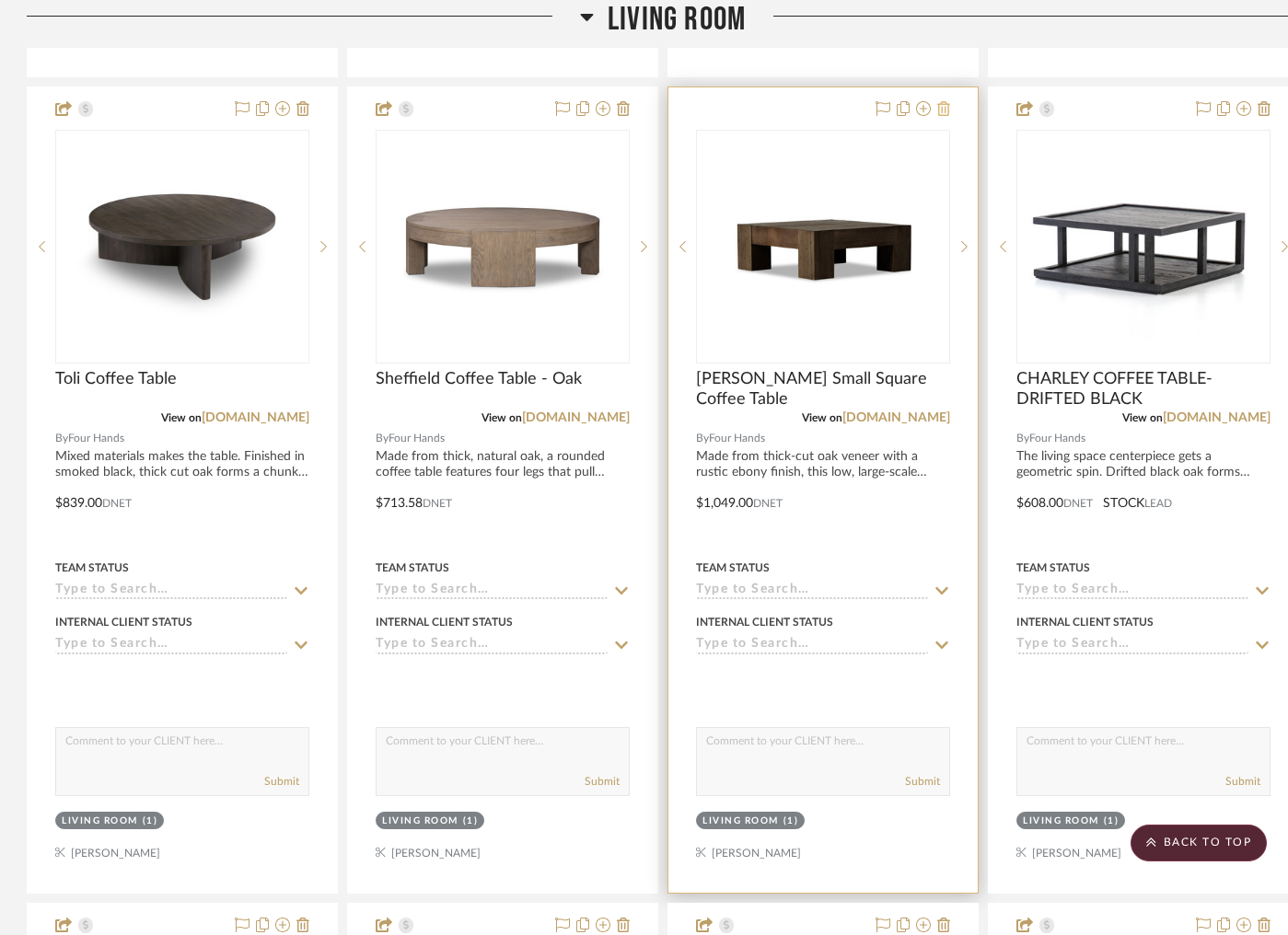
click at [944, 106] on icon at bounding box center [943, 108] width 12 height 14
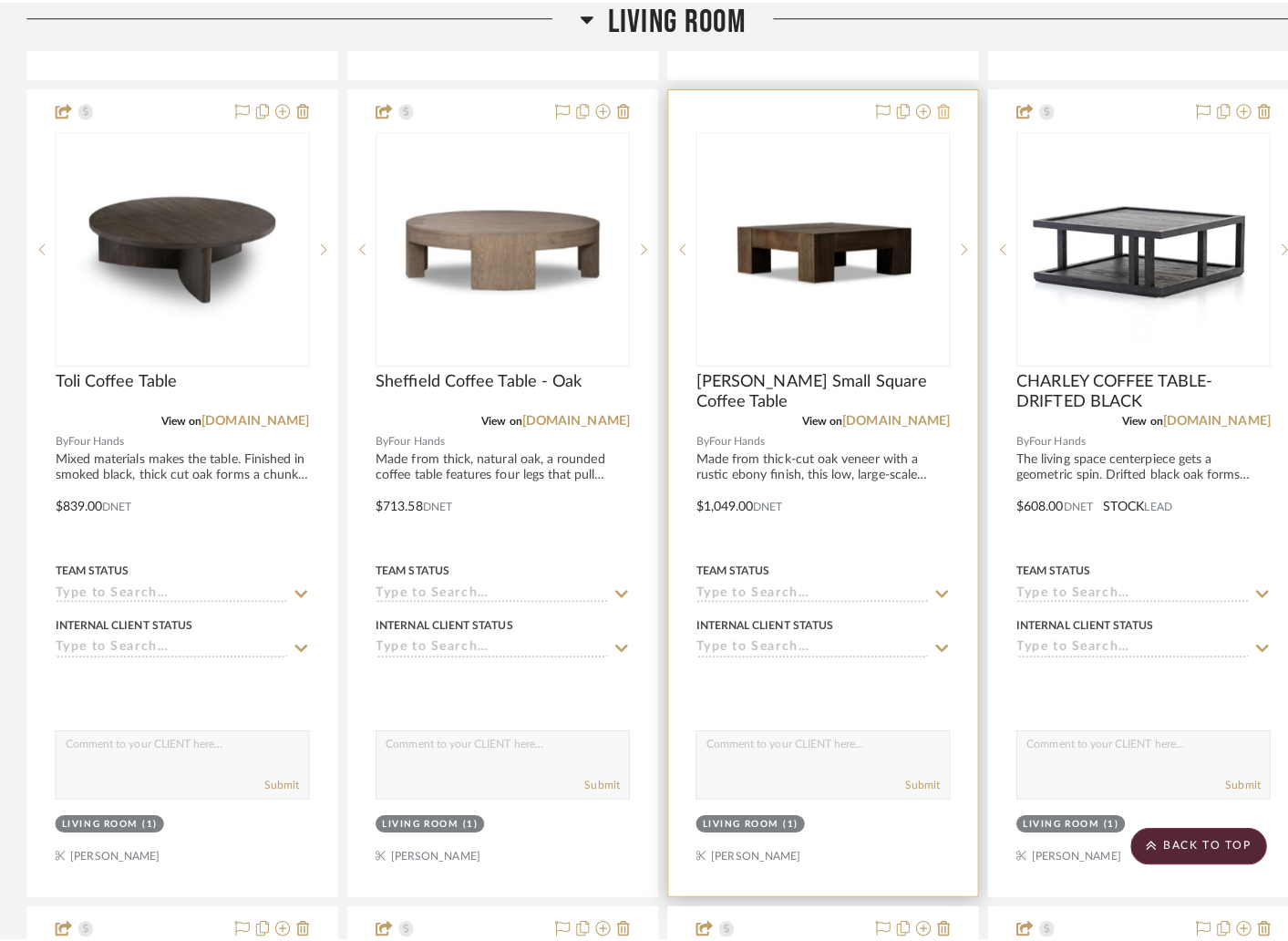
scroll to position [0, 0]
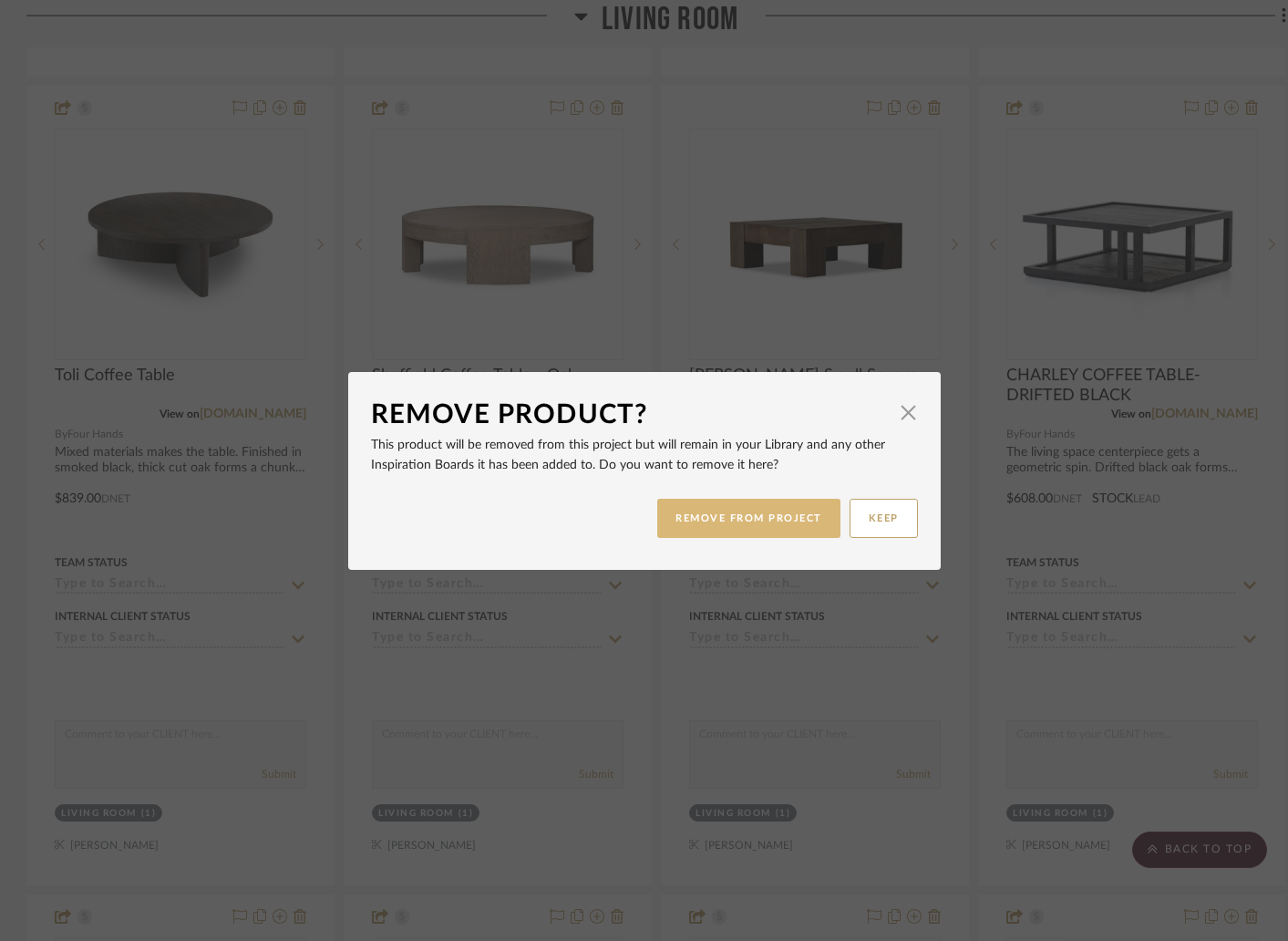
click at [795, 514] on button "REMOVE FROM PROJECT" at bounding box center [748, 518] width 183 height 39
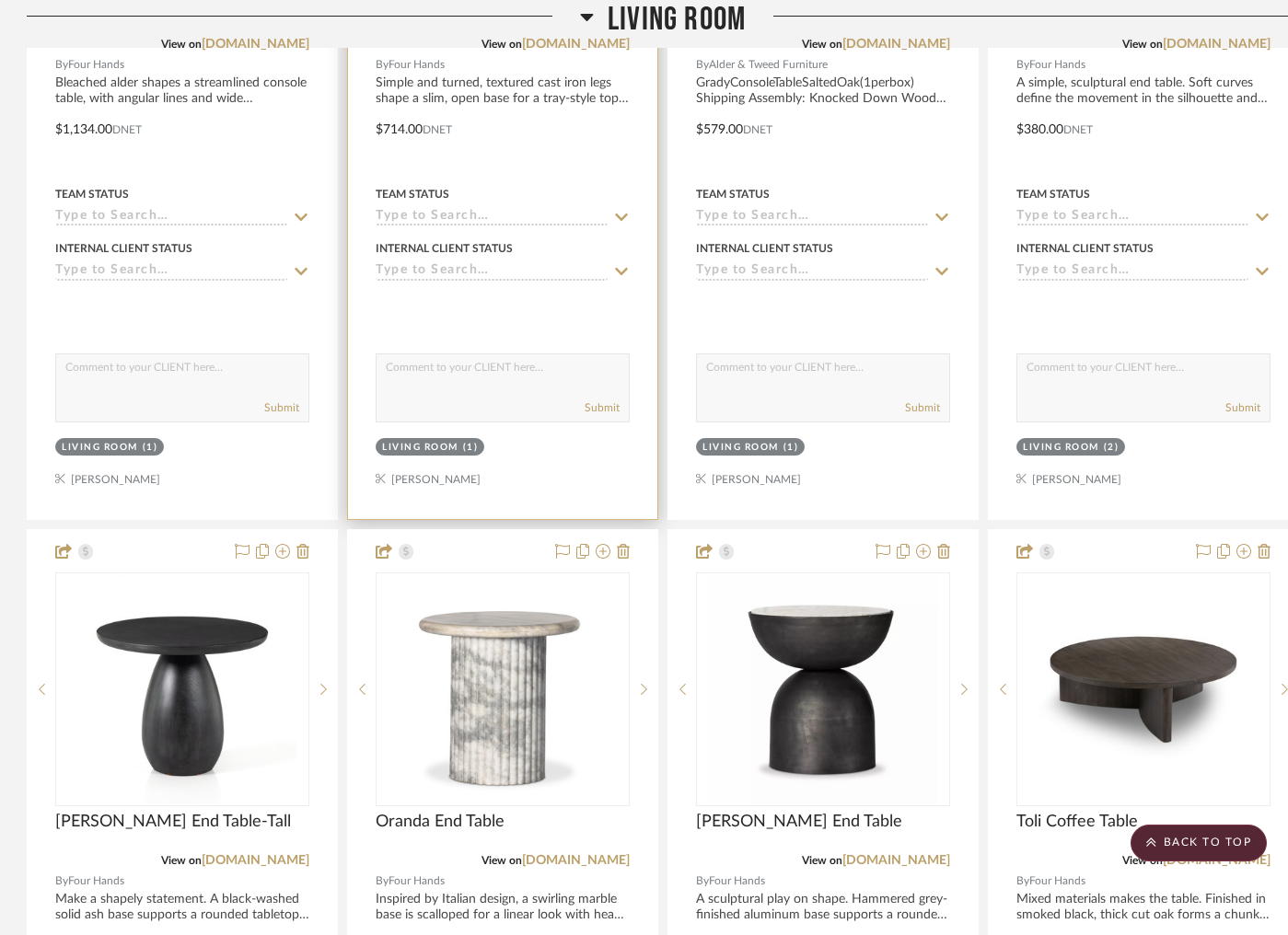
scroll to position [2881, 1]
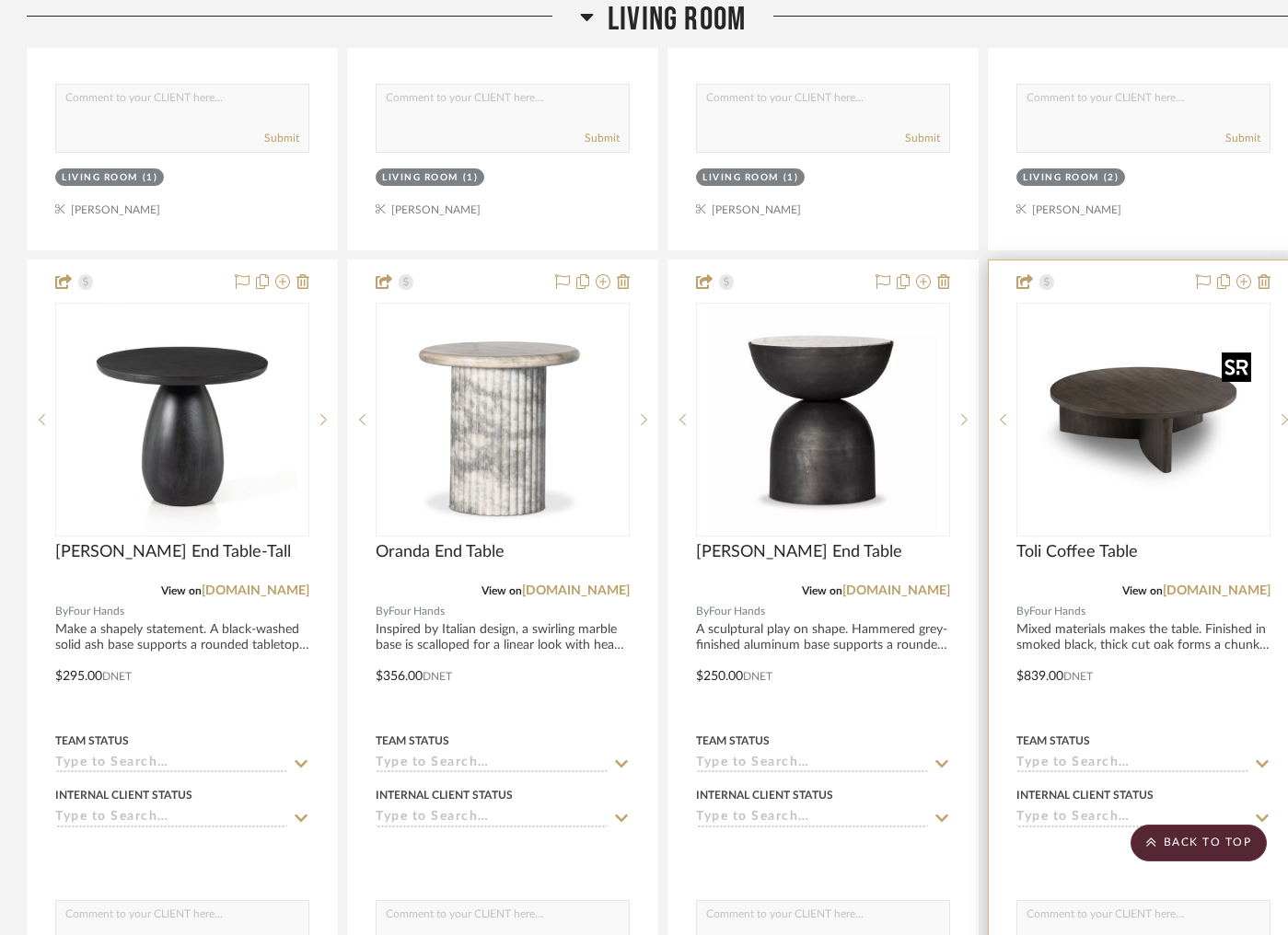
click at [1142, 400] on img "0" at bounding box center [1143, 420] width 230 height 230
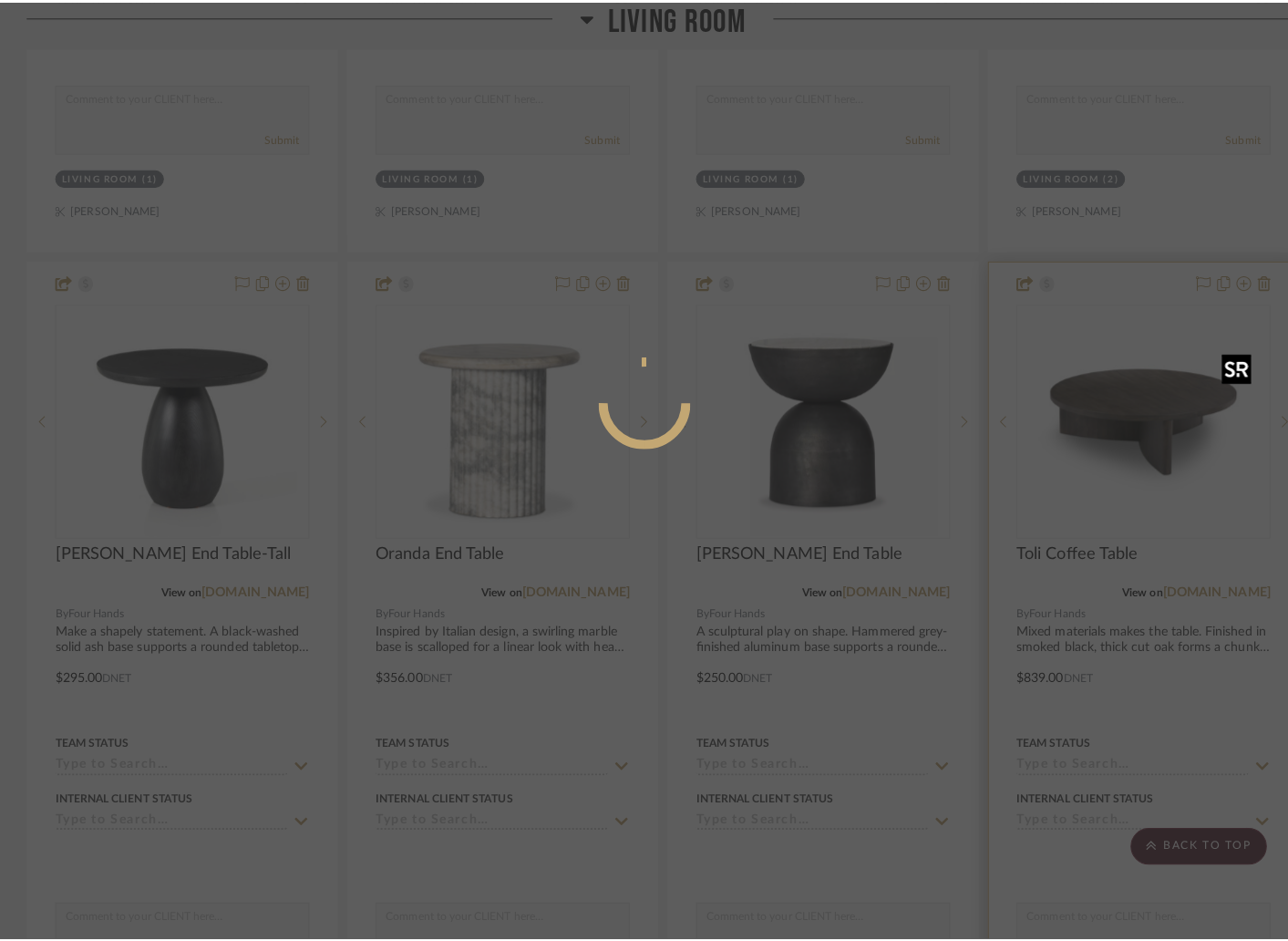
scroll to position [0, 0]
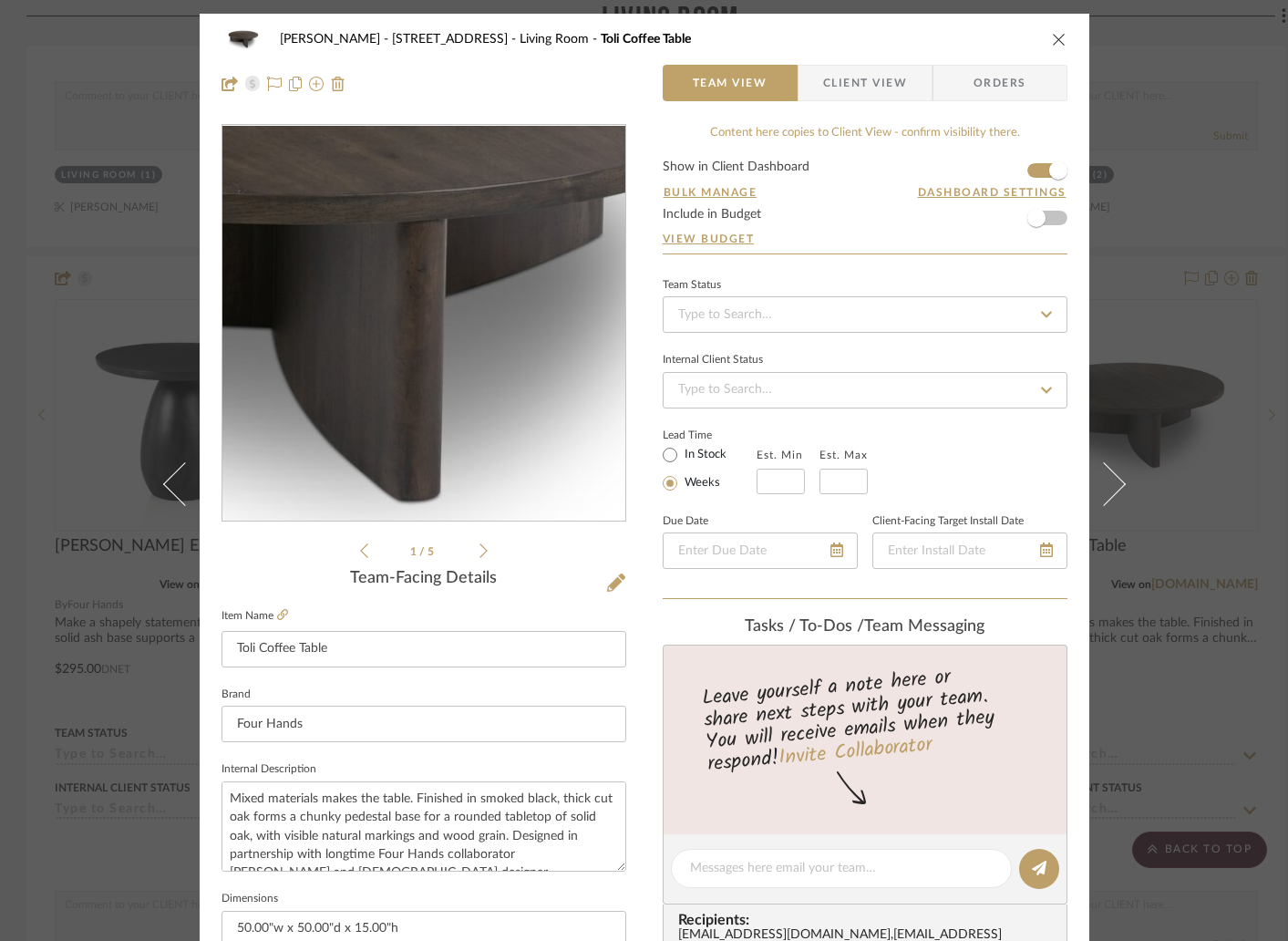
click at [459, 356] on img "0" at bounding box center [423, 323] width 396 height 396
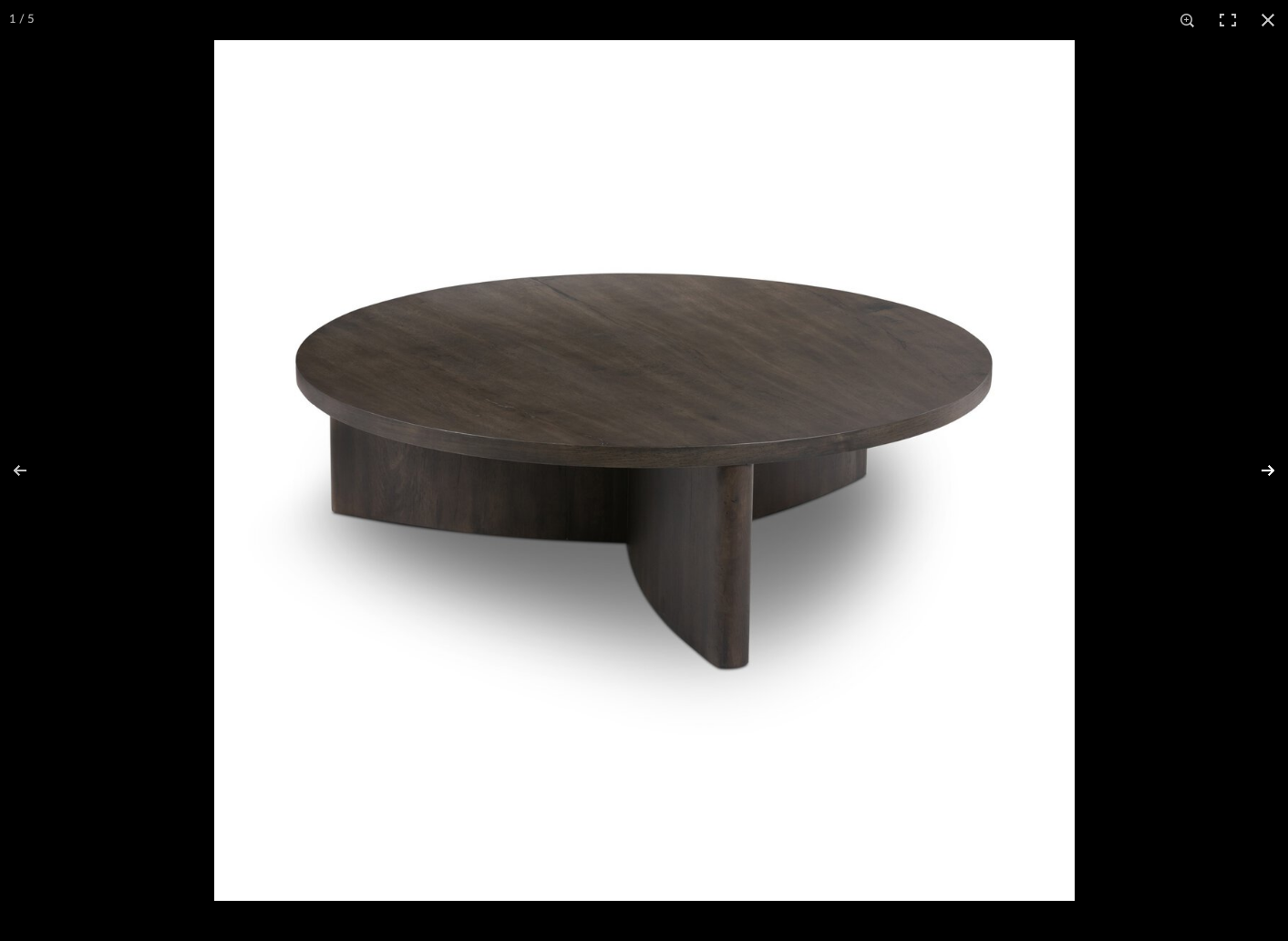
click at [1276, 472] on button at bounding box center [1255, 470] width 64 height 91
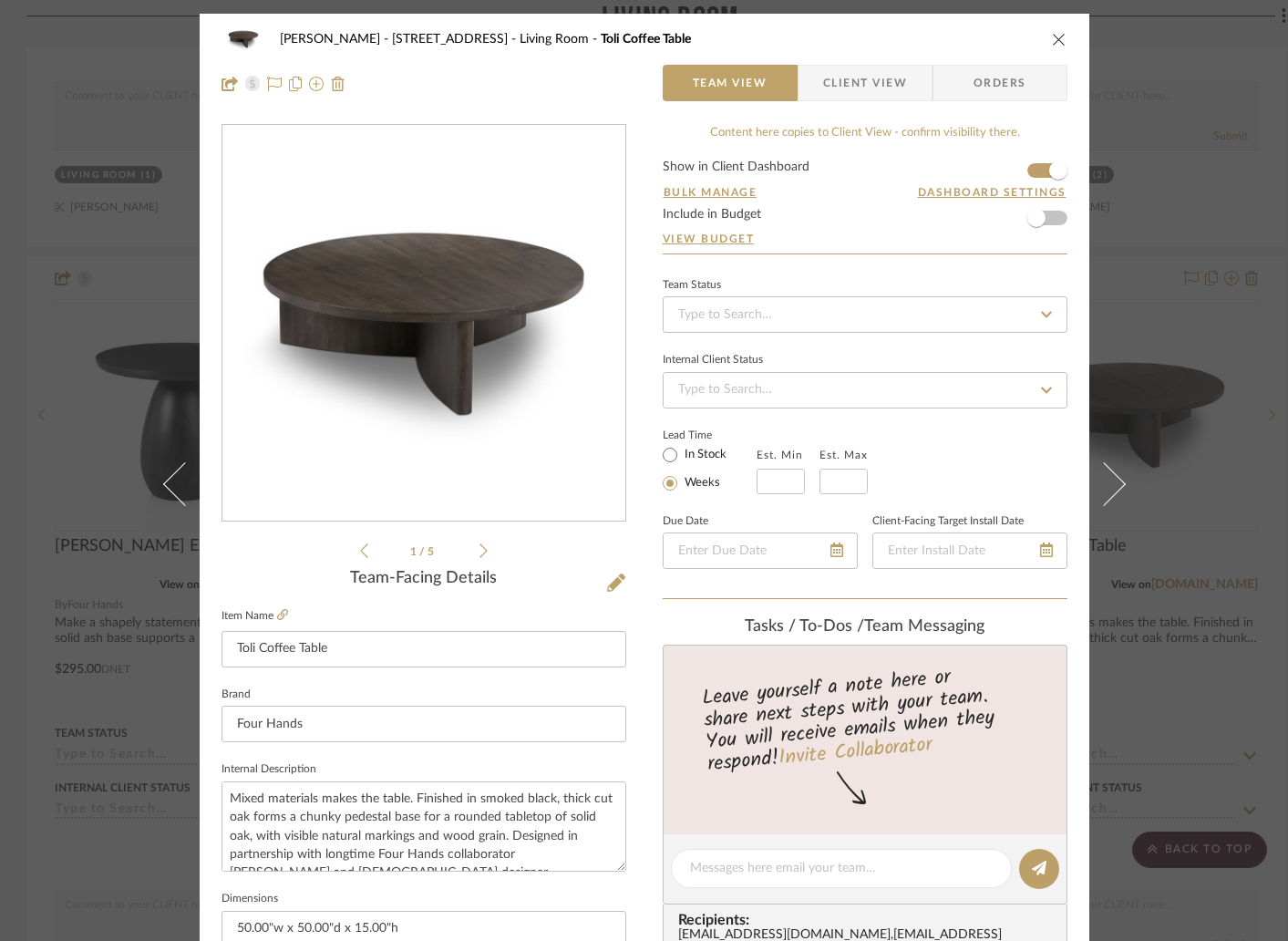
click at [1053, 38] on icon "close" at bounding box center [1058, 39] width 14 height 14
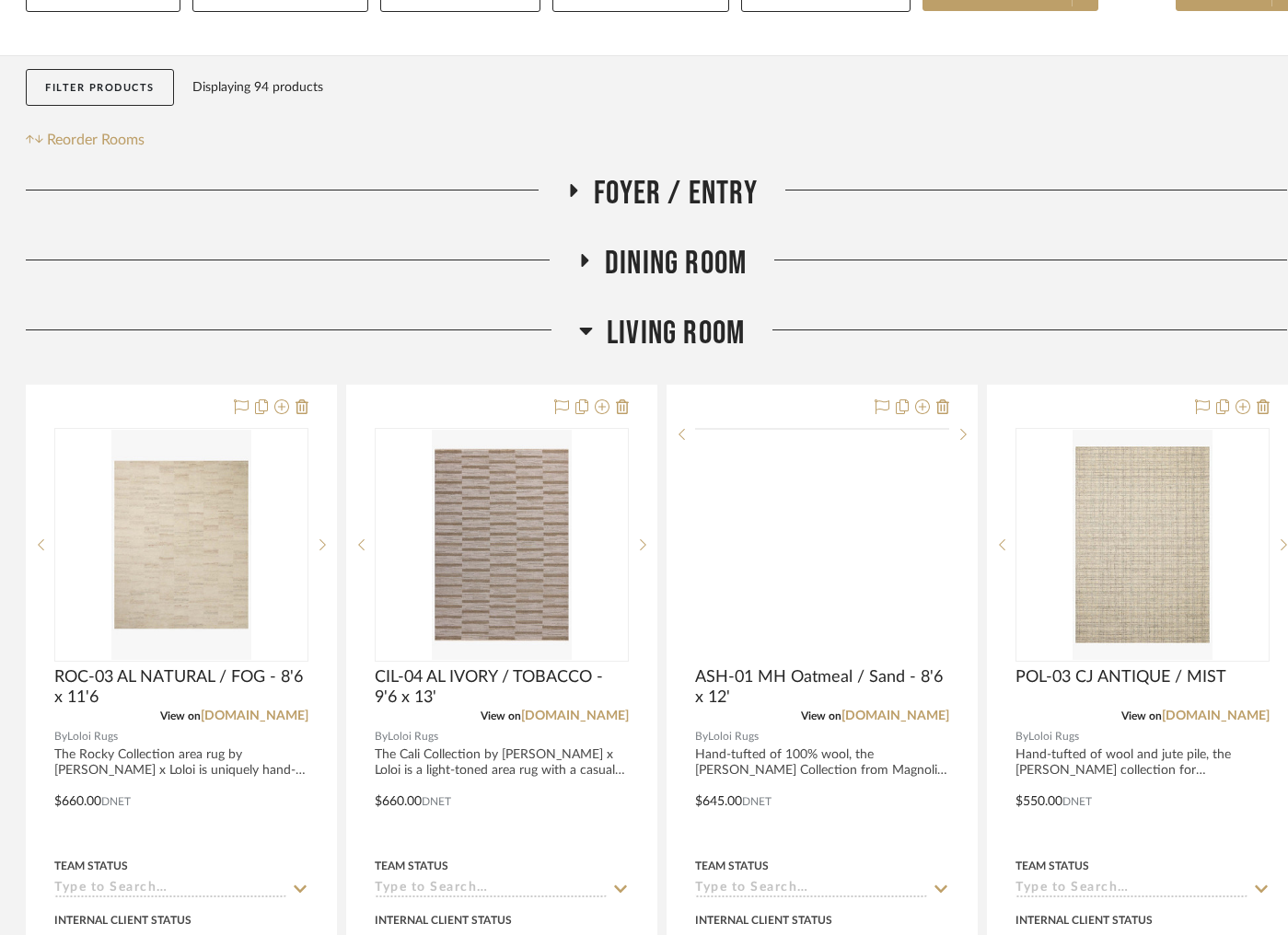
scroll to position [405, 2]
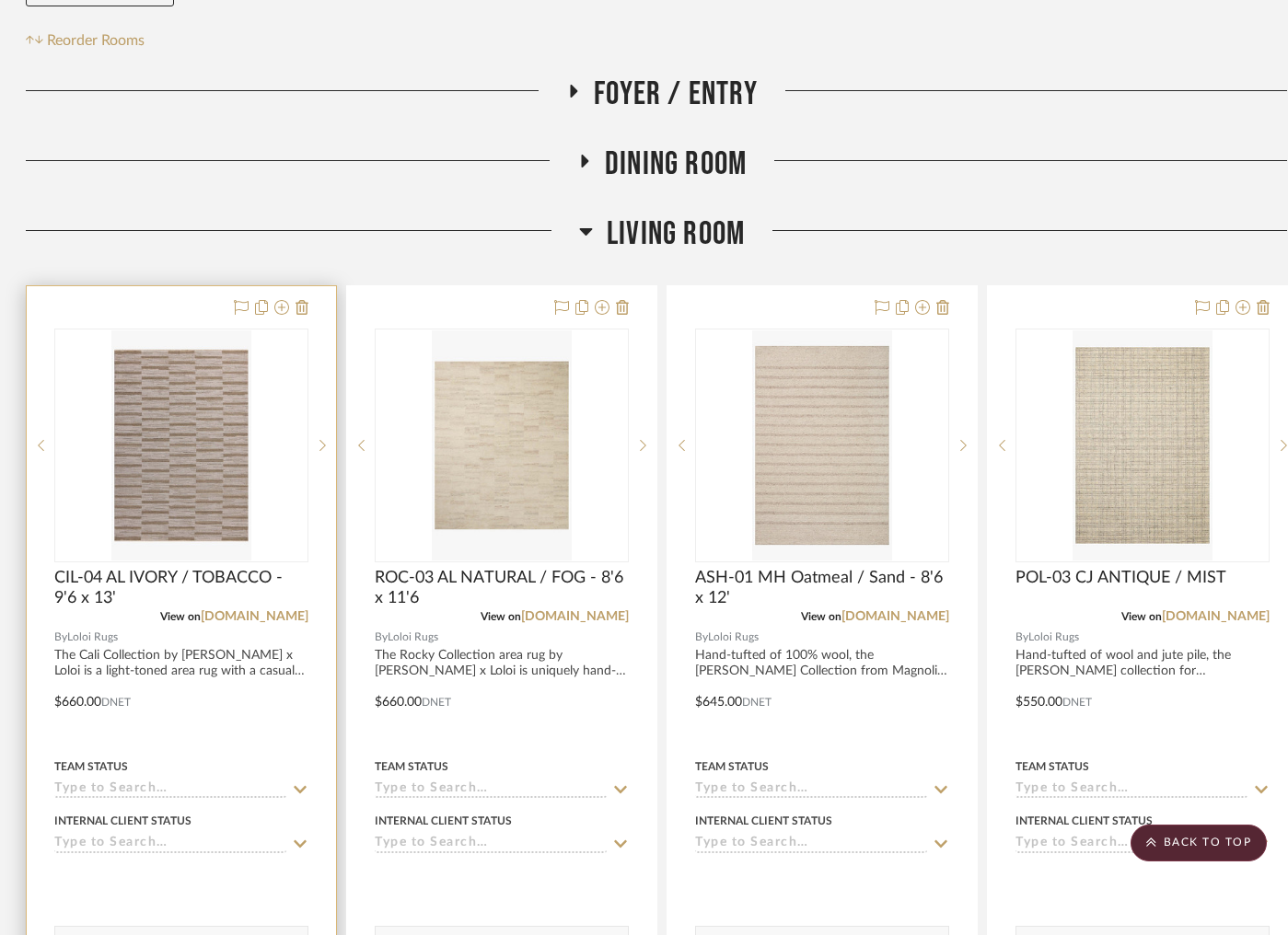
click at [153, 311] on div at bounding box center [181, 689] width 310 height 806
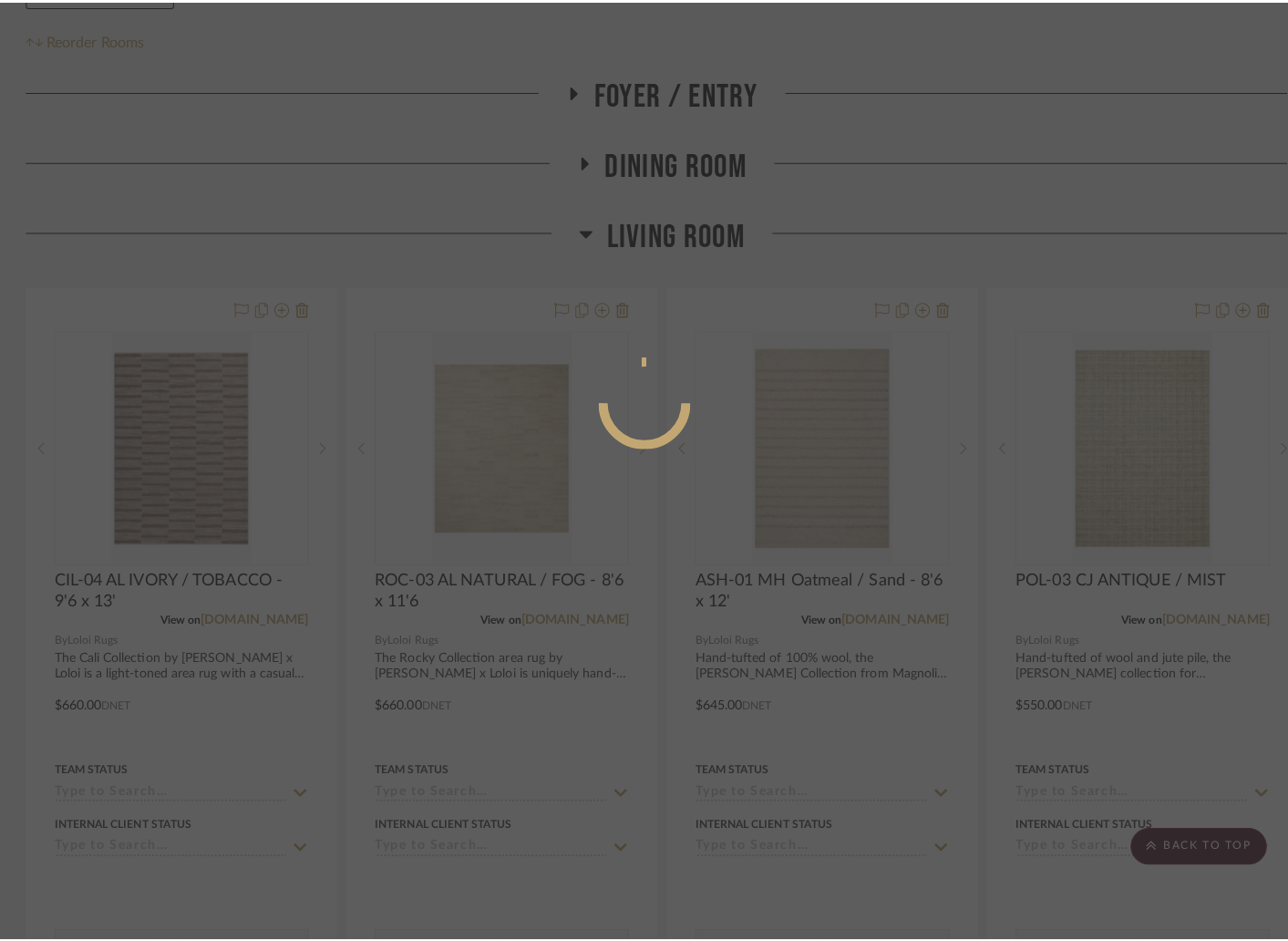
scroll to position [0, 0]
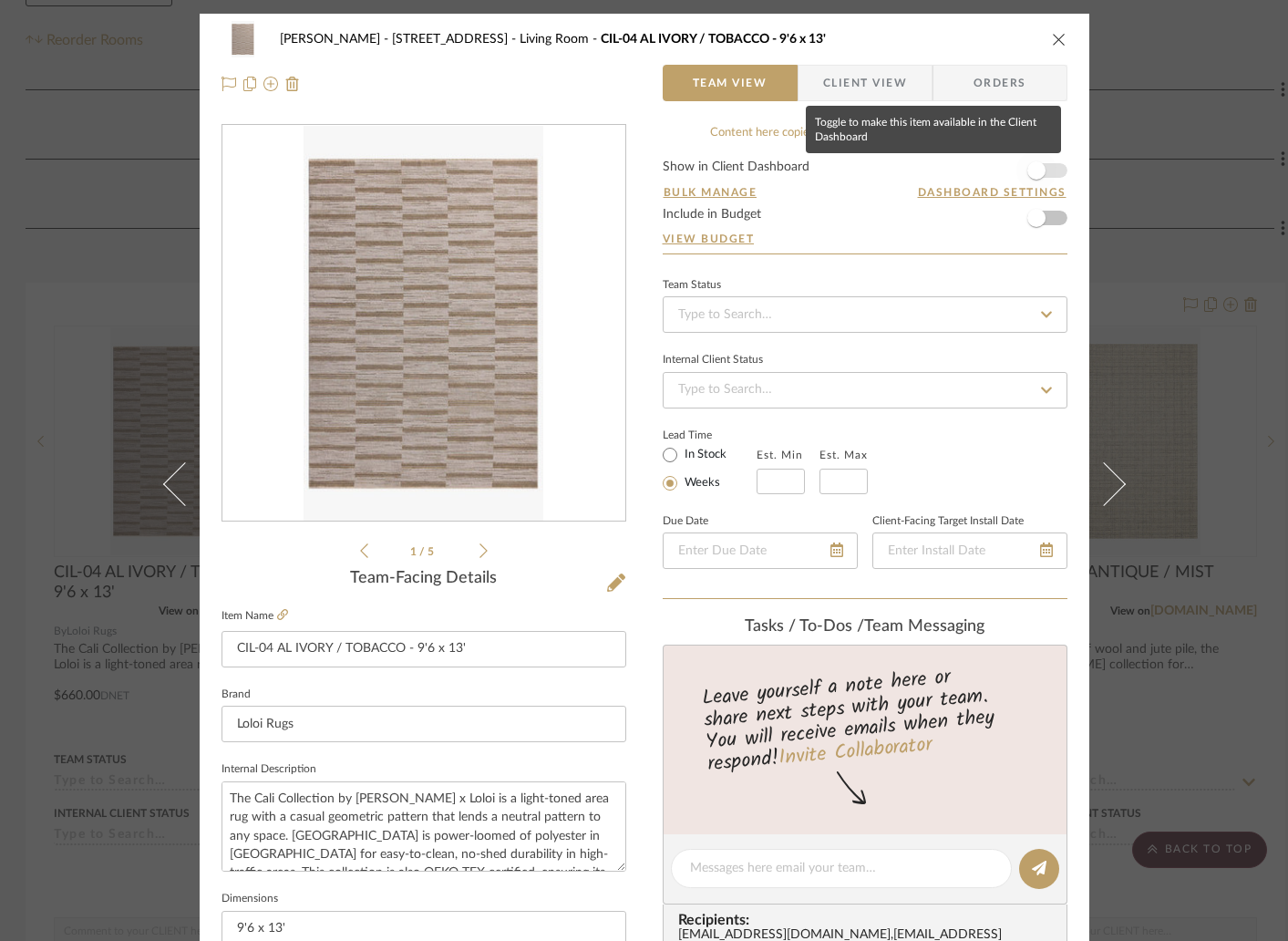
click at [1032, 173] on span "button" at bounding box center [1036, 170] width 18 height 18
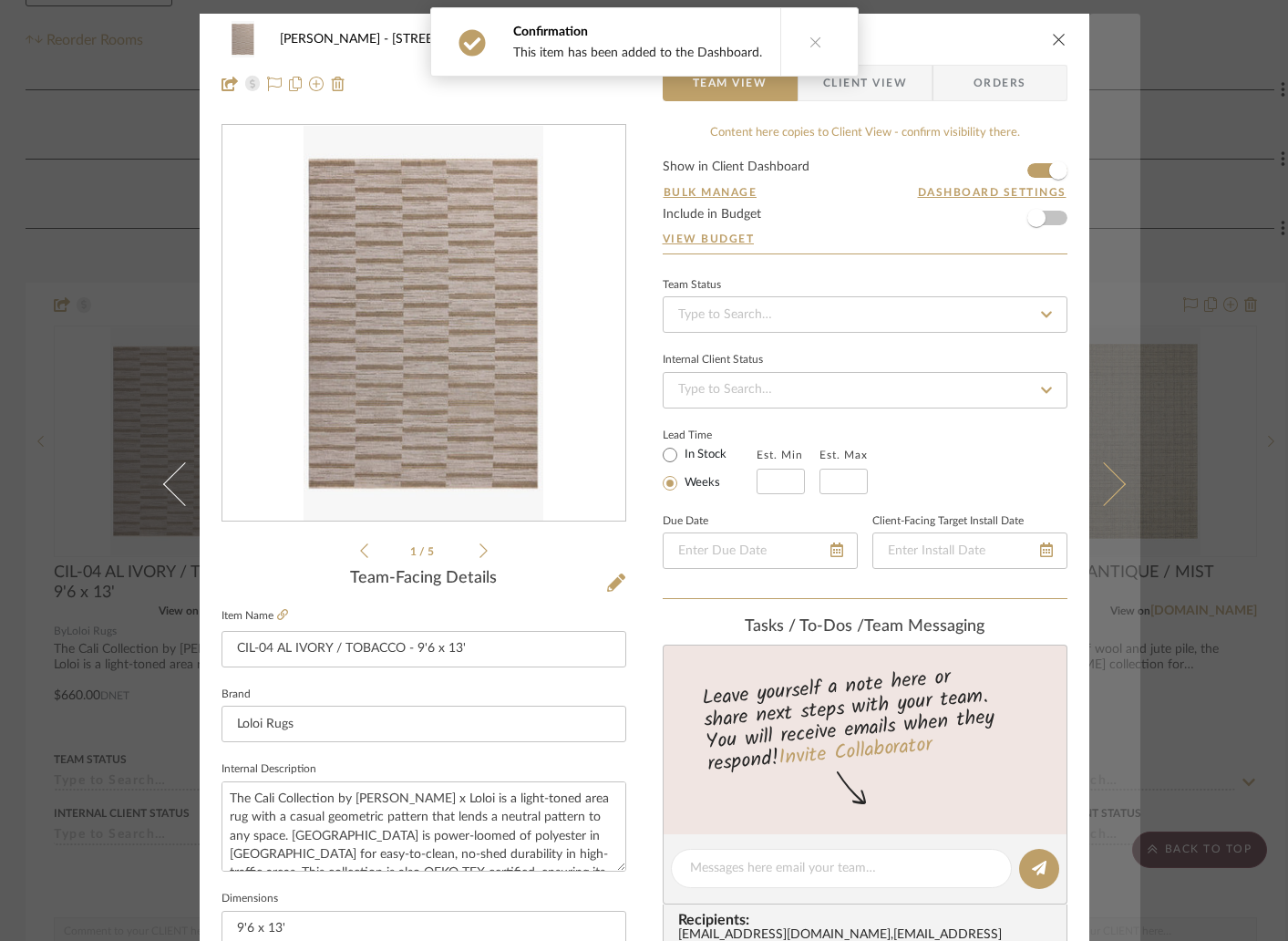
click at [1112, 484] on icon at bounding box center [1103, 484] width 44 height 44
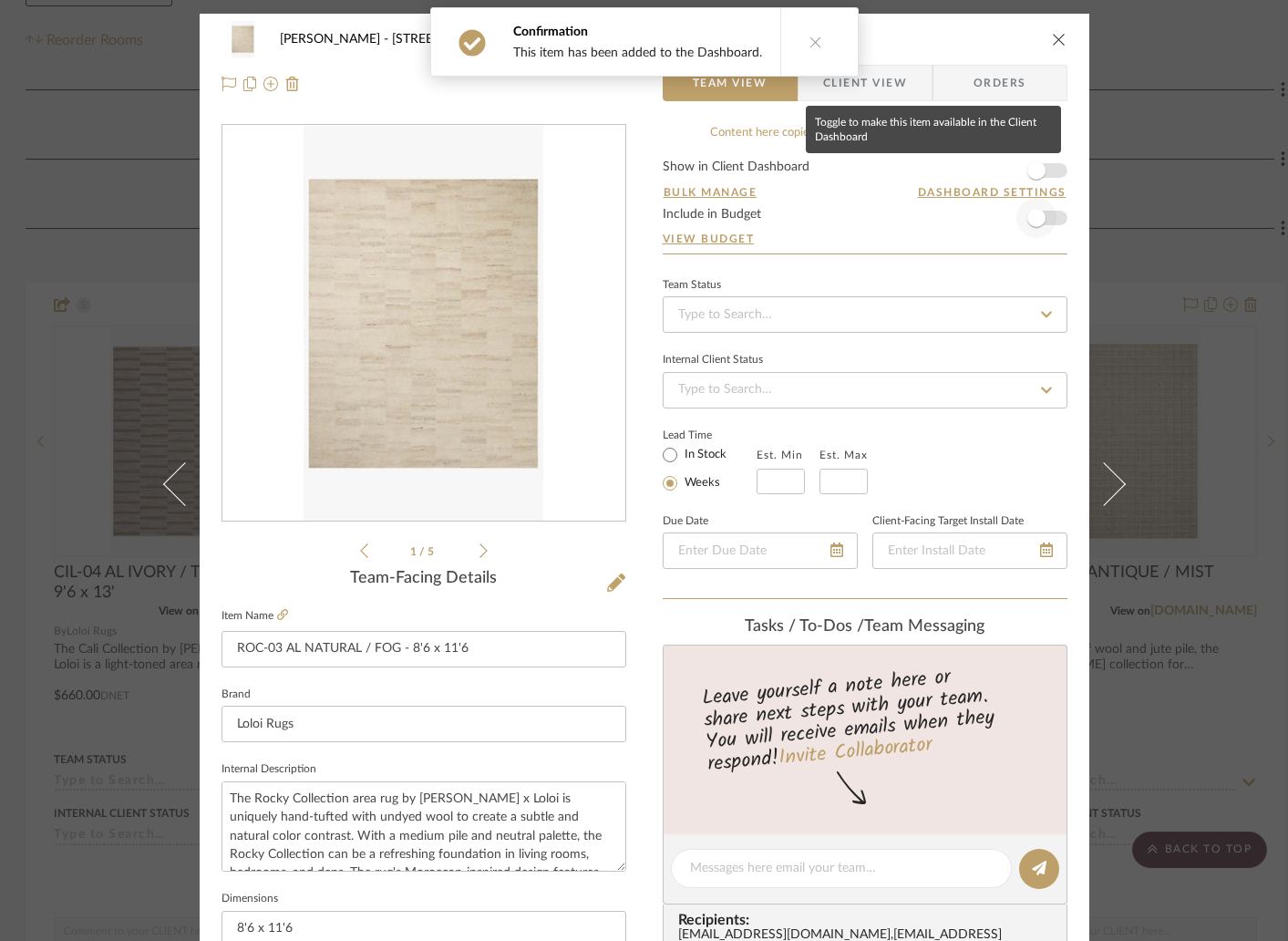
drag, startPoint x: 1030, startPoint y: 169, endPoint x: 1040, endPoint y: 201, distance: 33.5
click at [1030, 169] on span "button" at bounding box center [1036, 170] width 18 height 18
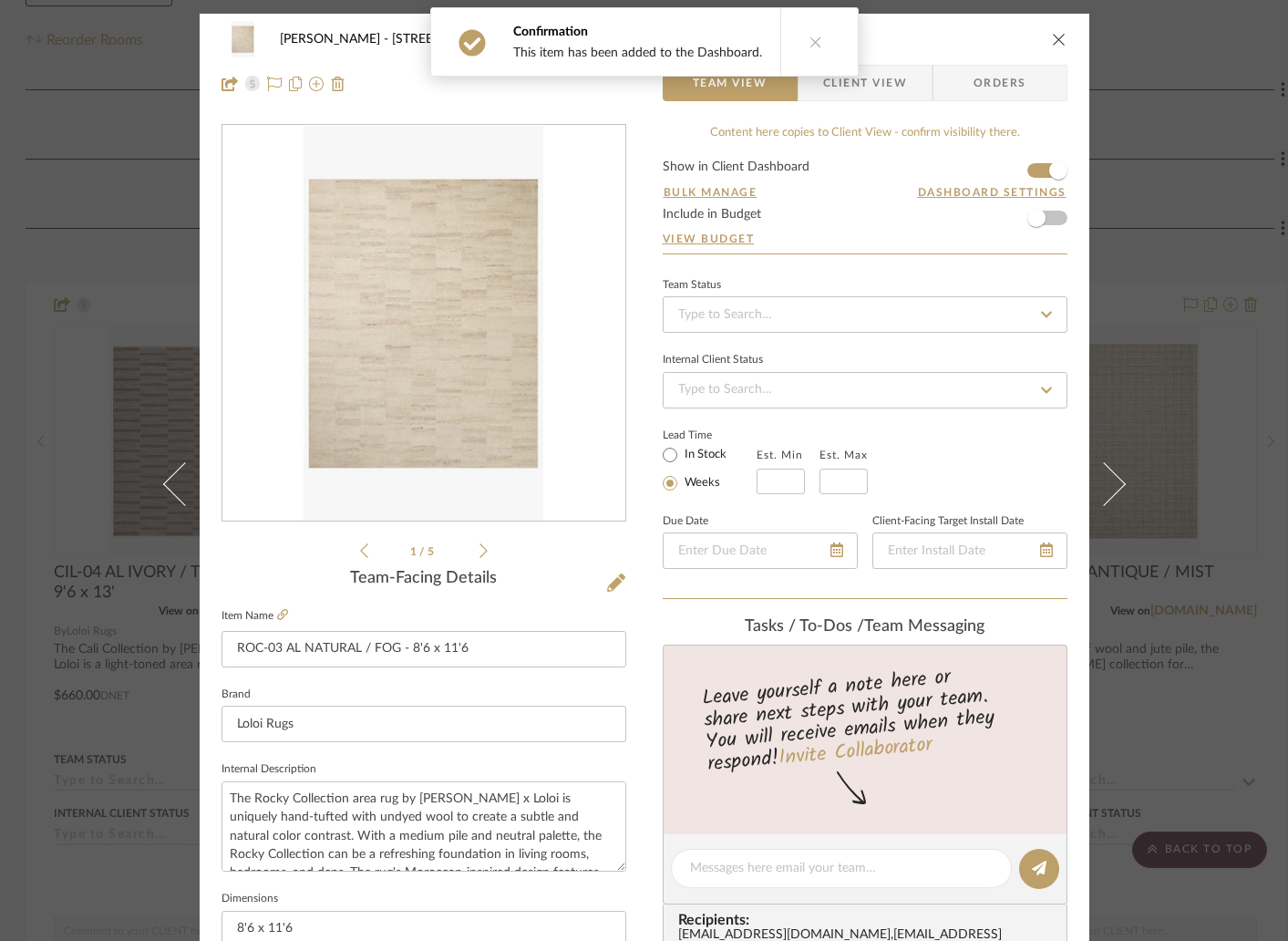
click at [1107, 494] on icon at bounding box center [1103, 484] width 44 height 44
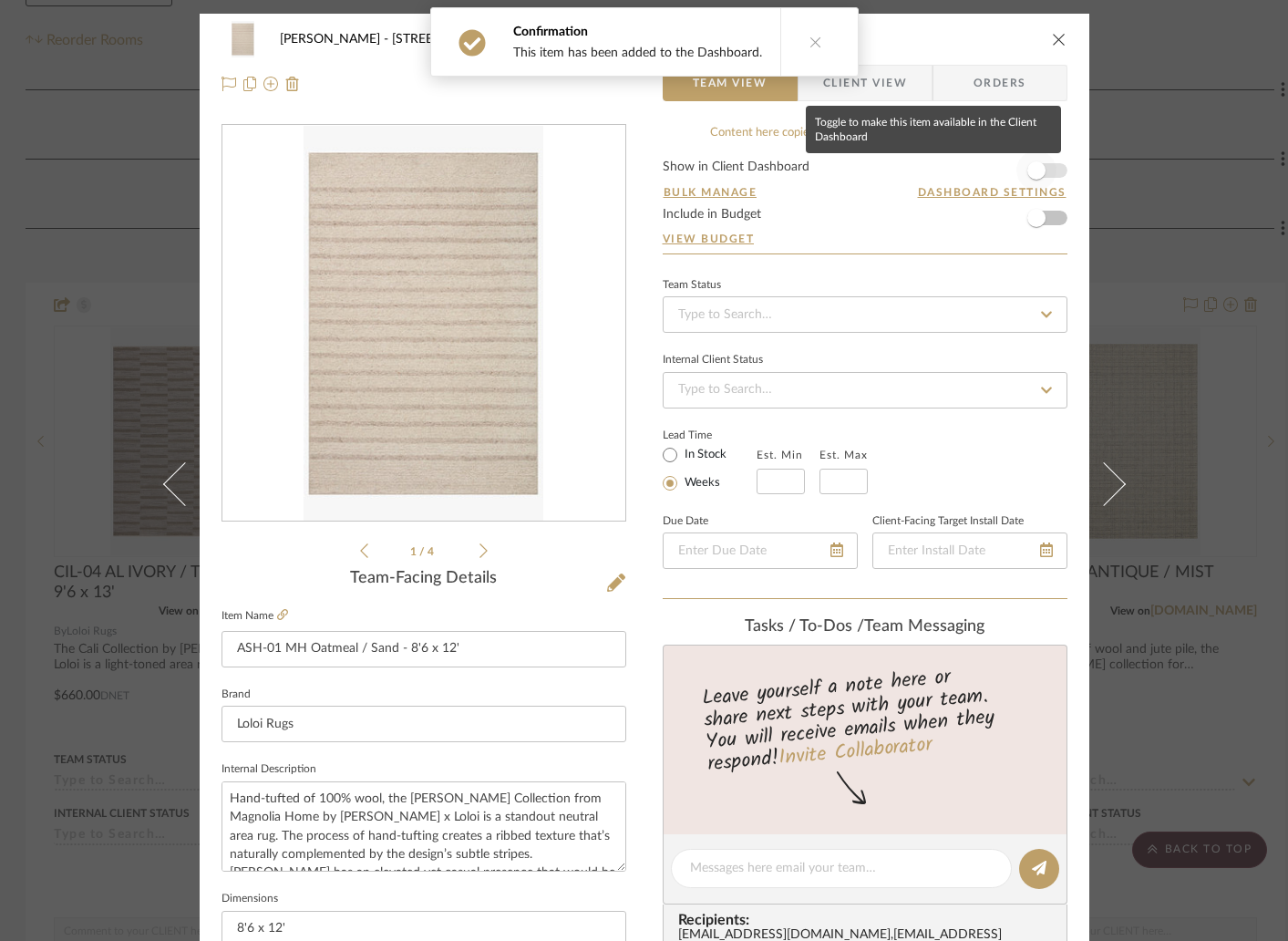
click at [1038, 175] on span "button" at bounding box center [1036, 171] width 40 height 40
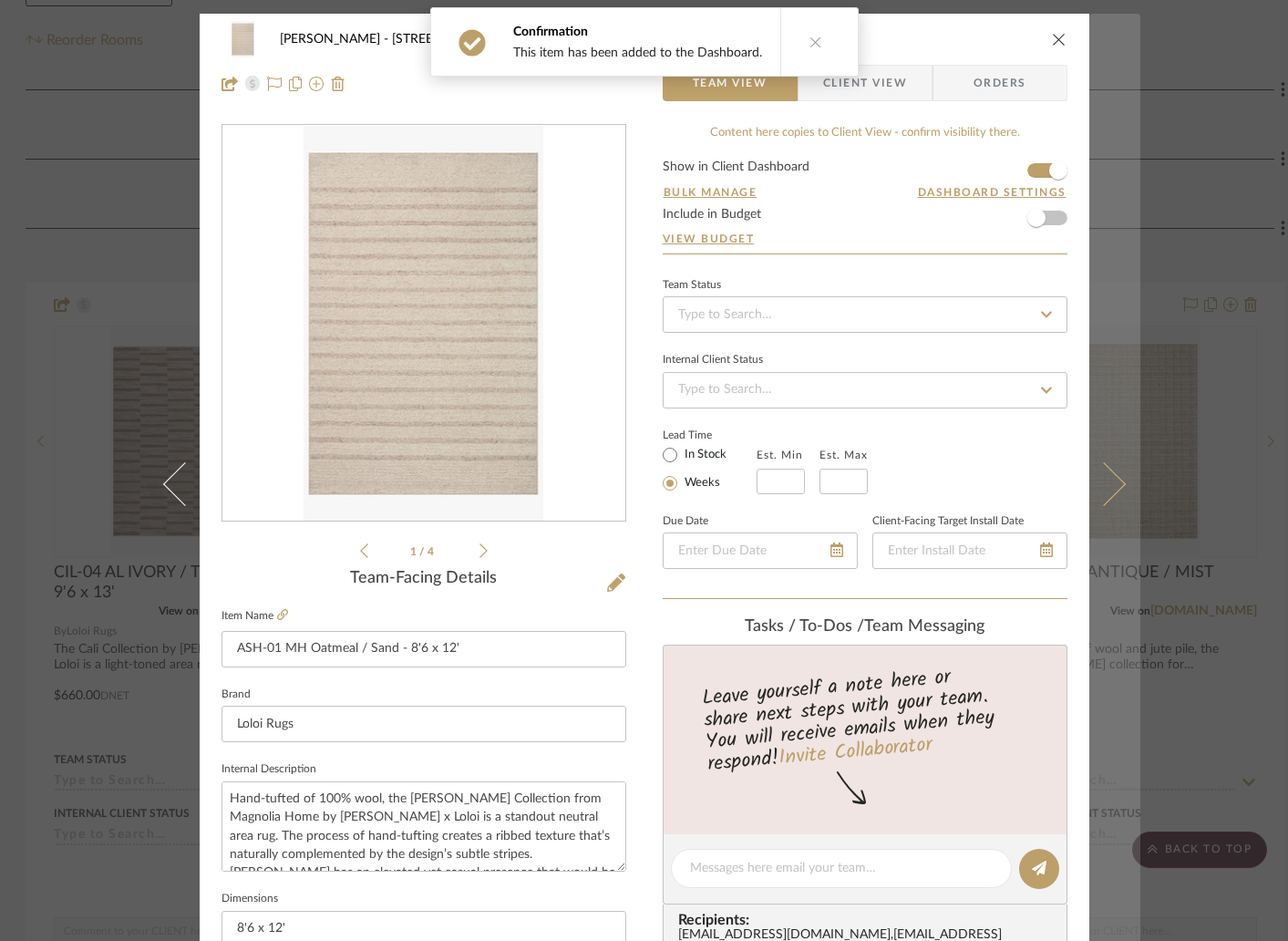
click at [1100, 488] on icon at bounding box center [1103, 484] width 44 height 44
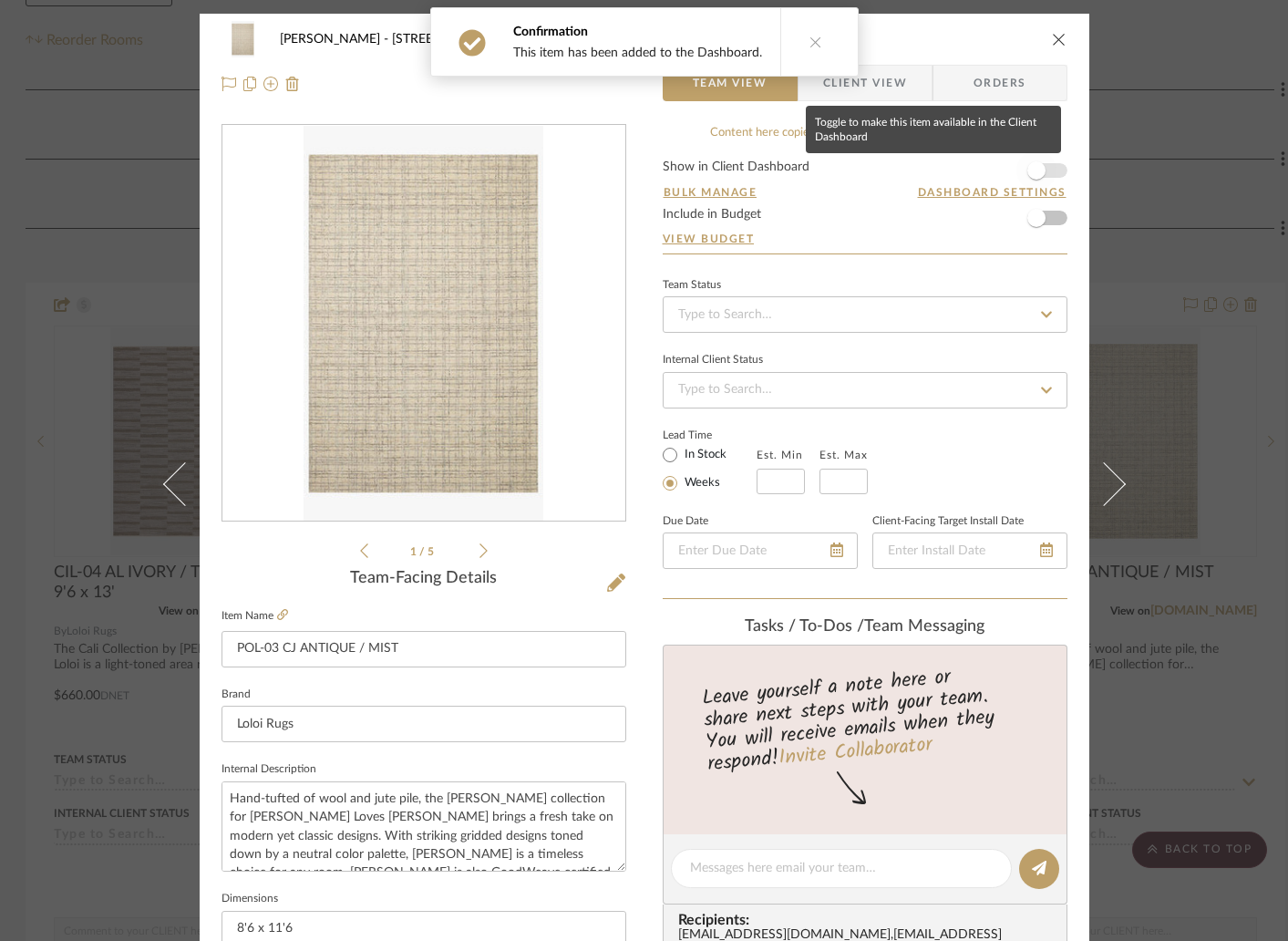
click at [1035, 183] on span "button" at bounding box center [1036, 171] width 40 height 40
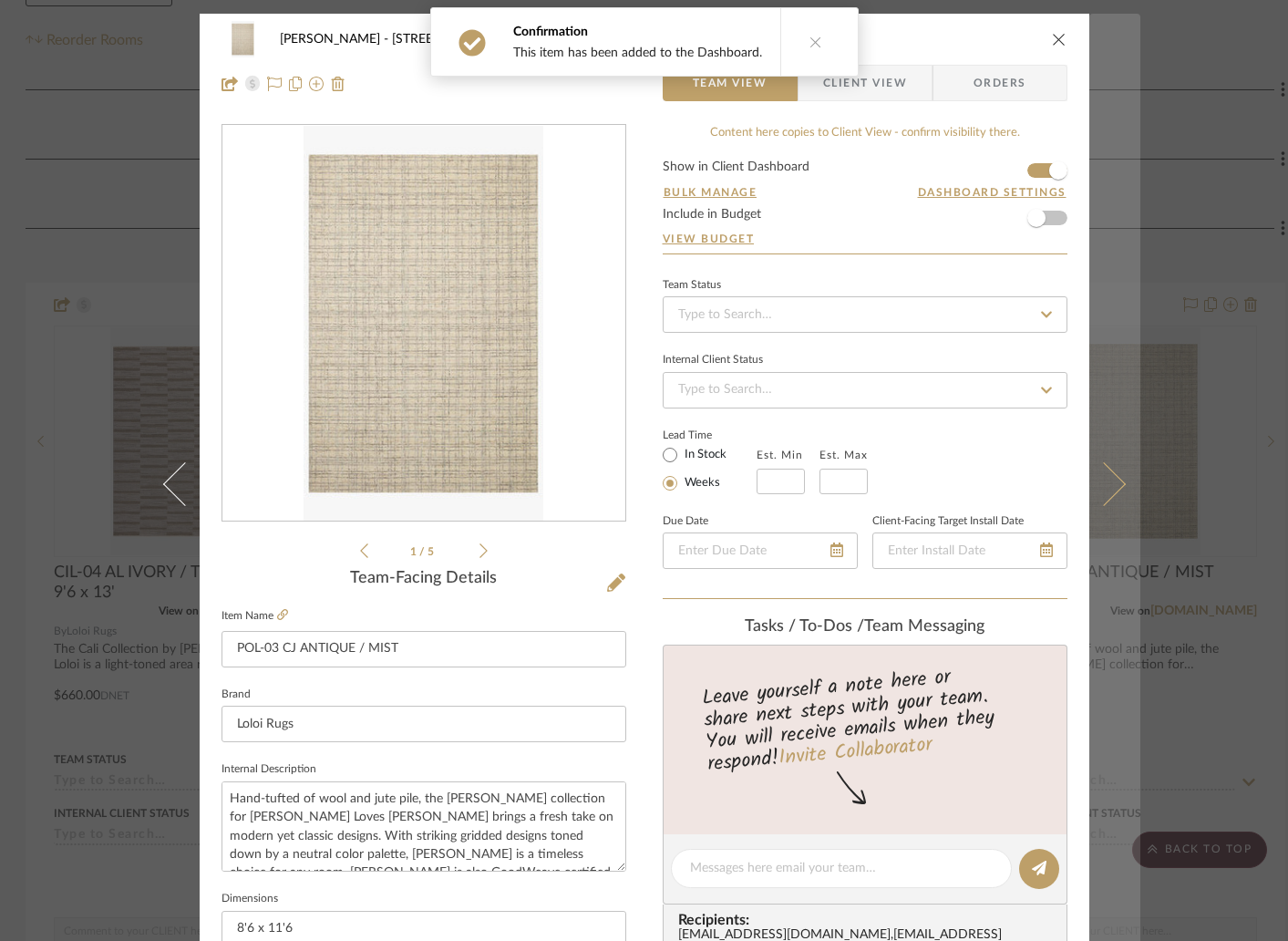
click at [1106, 490] on icon at bounding box center [1103, 484] width 44 height 44
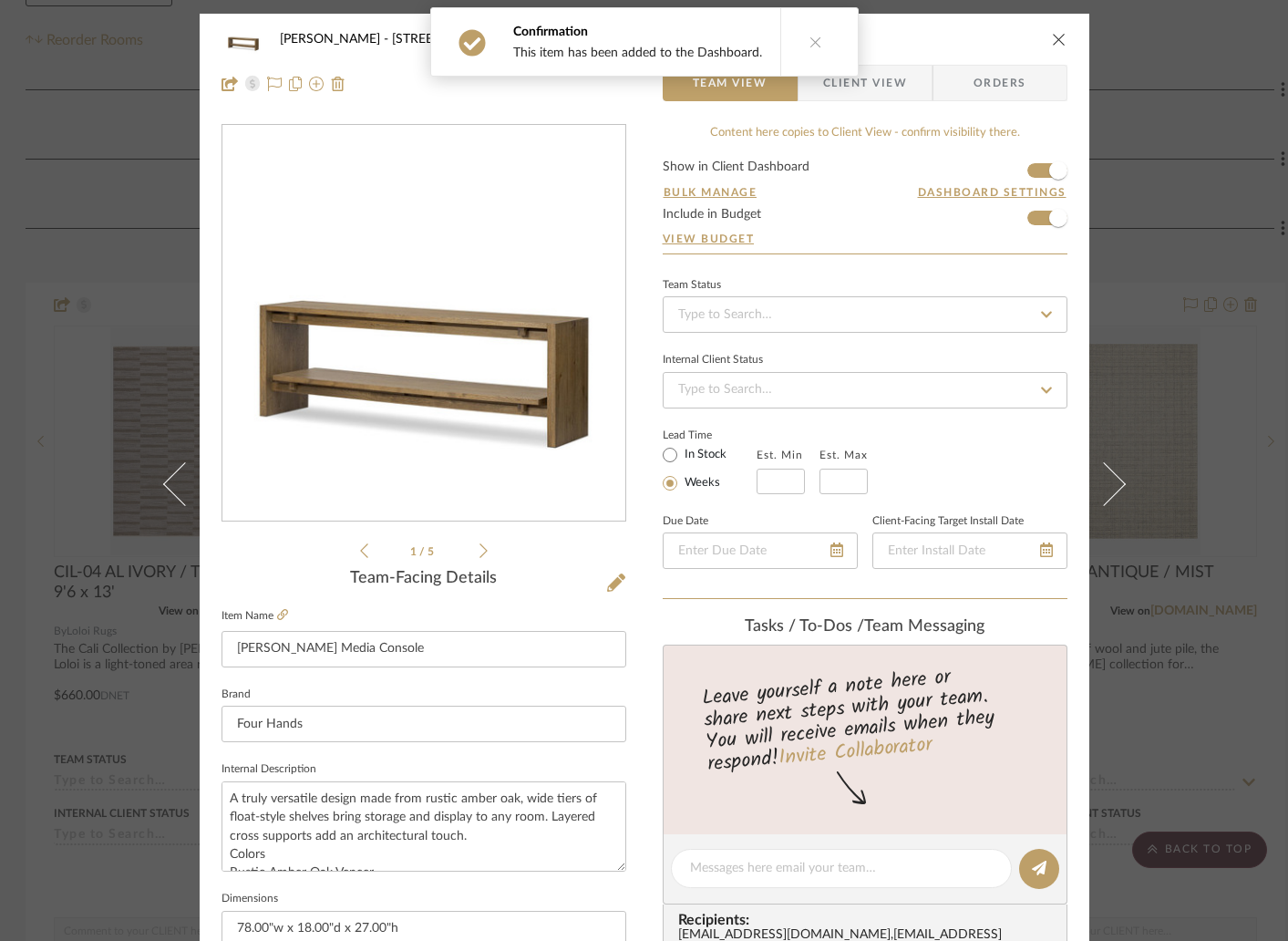
click at [799, 37] on button at bounding box center [816, 42] width 70 height 67
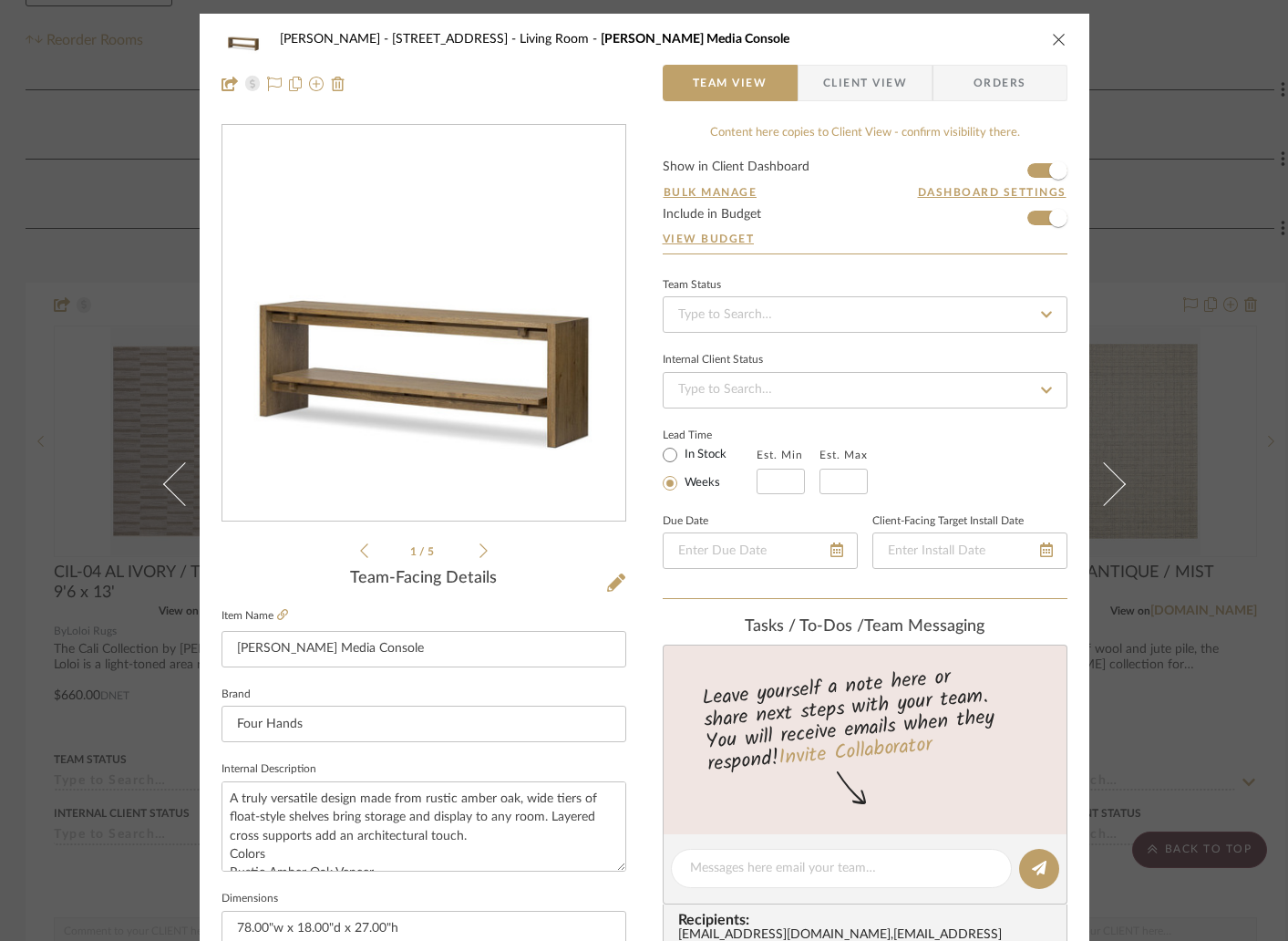
click at [1052, 39] on icon "close" at bounding box center [1058, 39] width 14 height 14
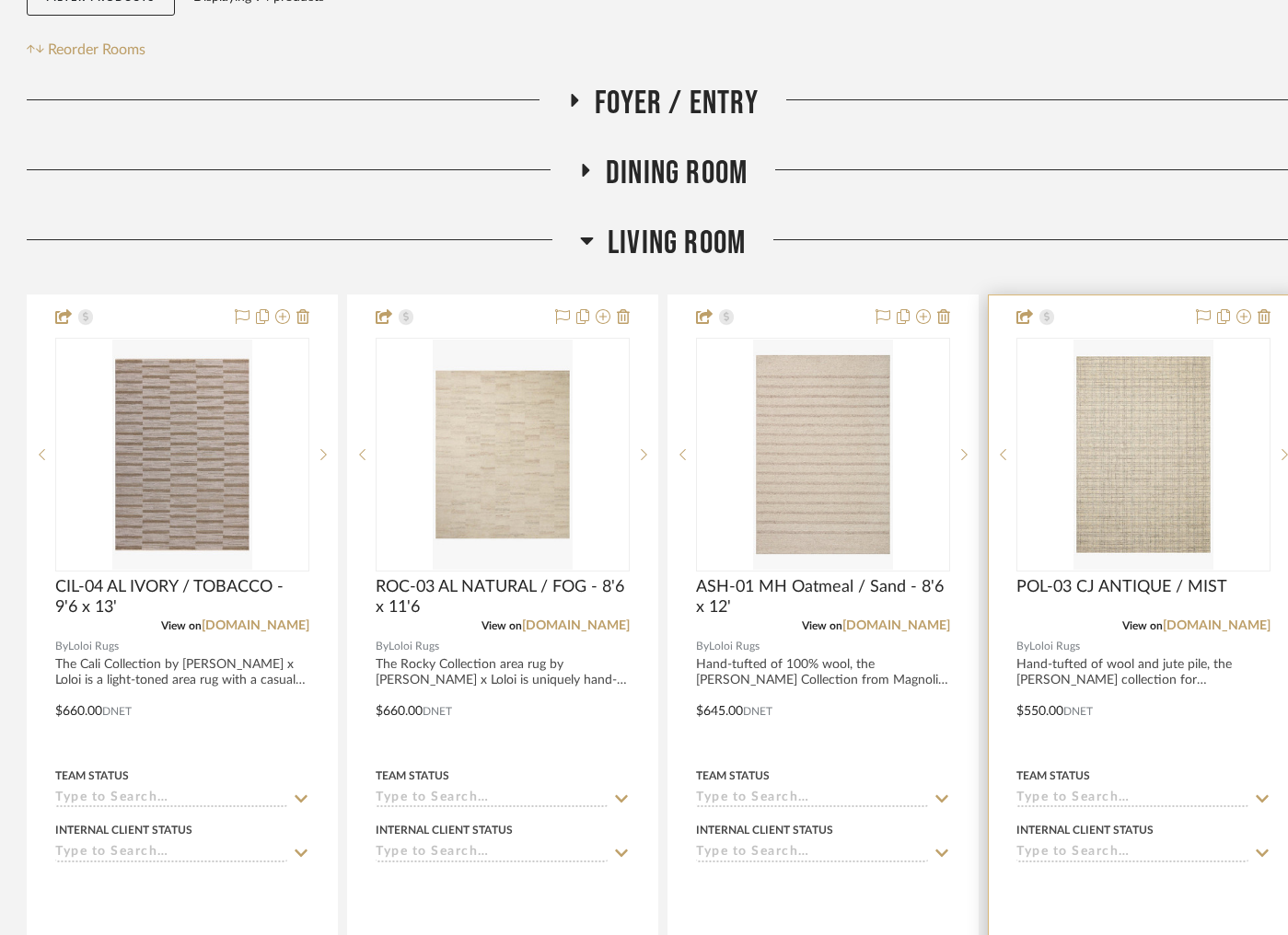
scroll to position [398, 1]
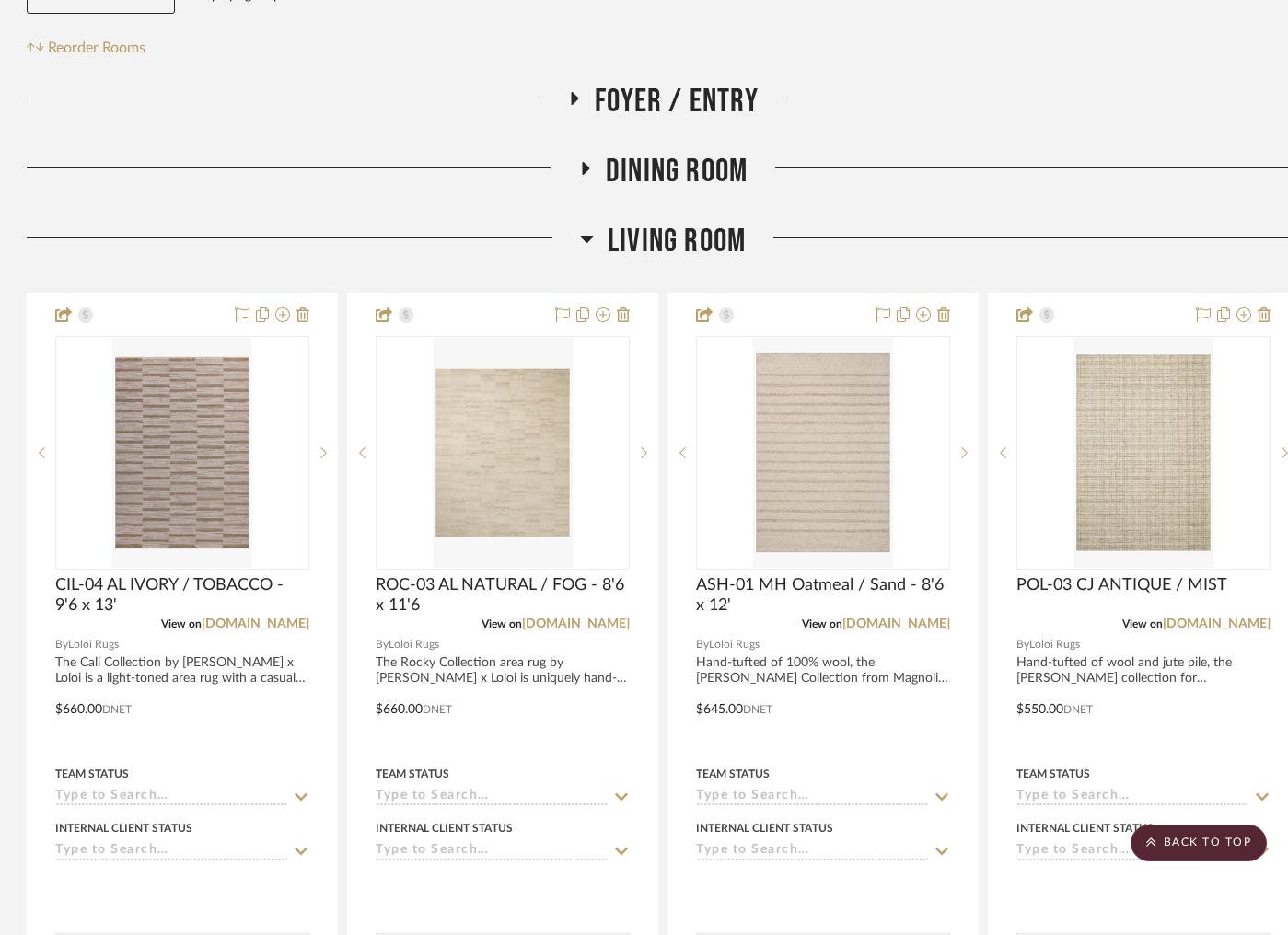
click at [590, 247] on icon at bounding box center [586, 238] width 13 height 22
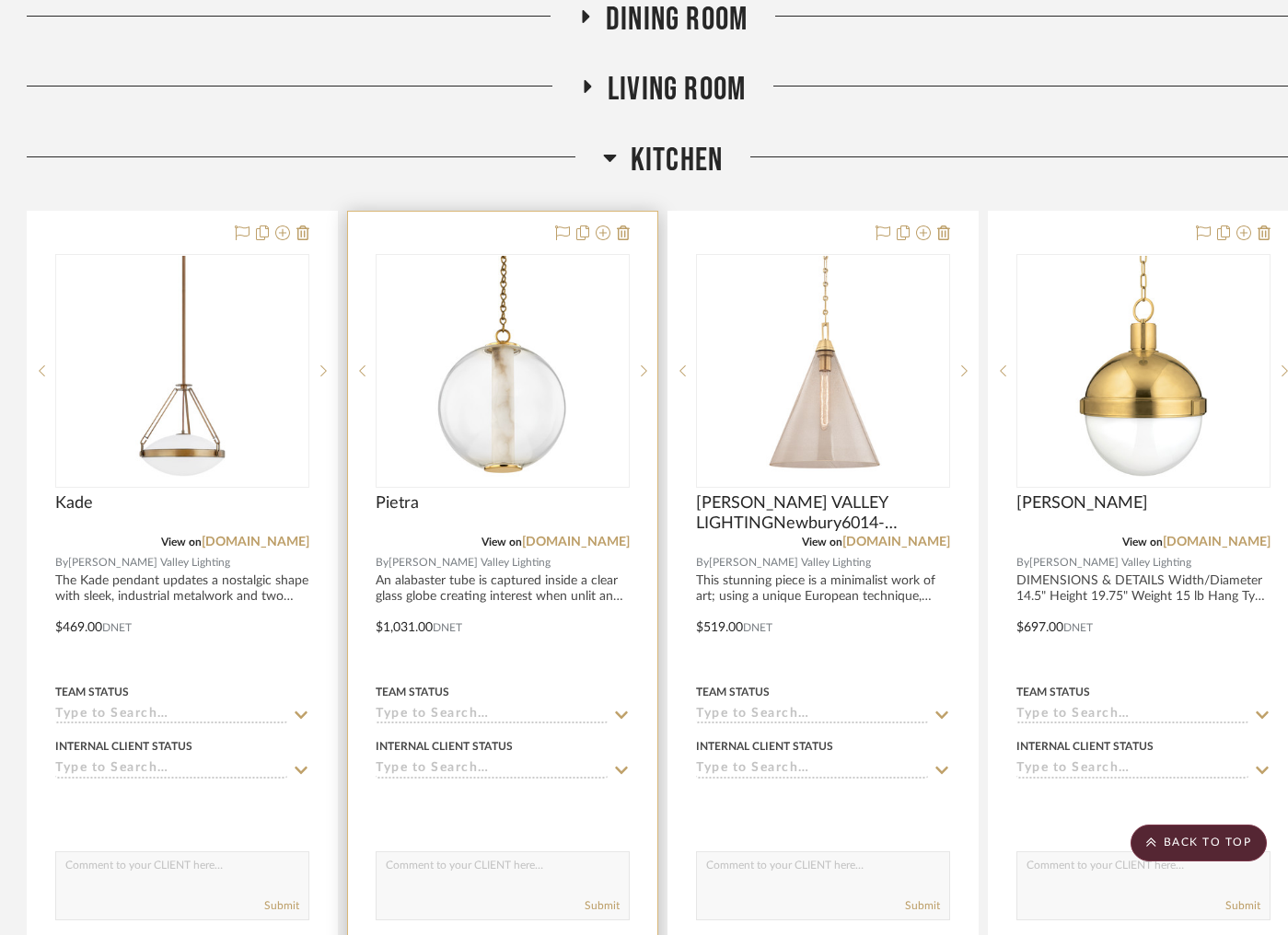
scroll to position [540, 1]
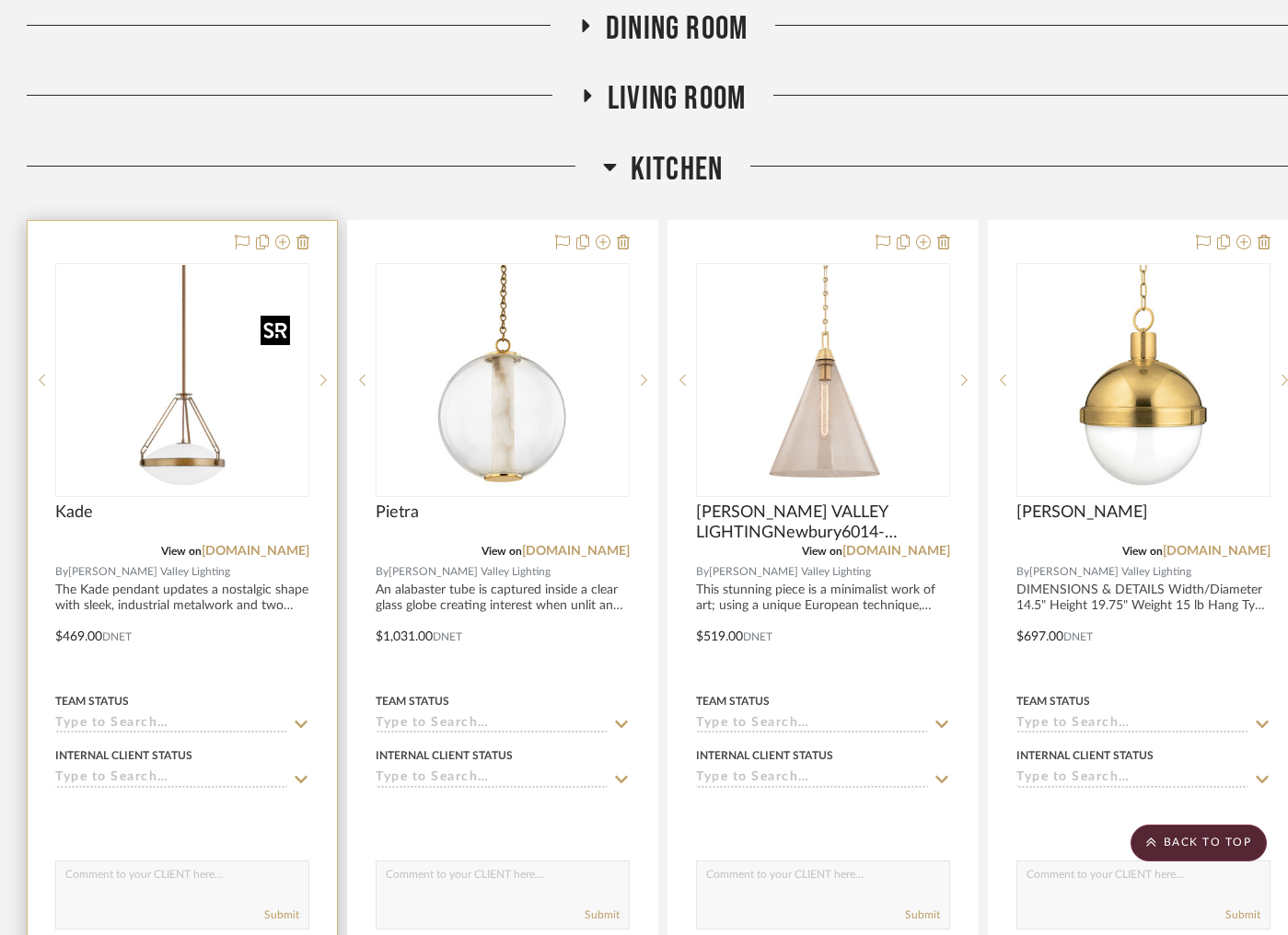
click at [212, 462] on img "0" at bounding box center [182, 380] width 230 height 230
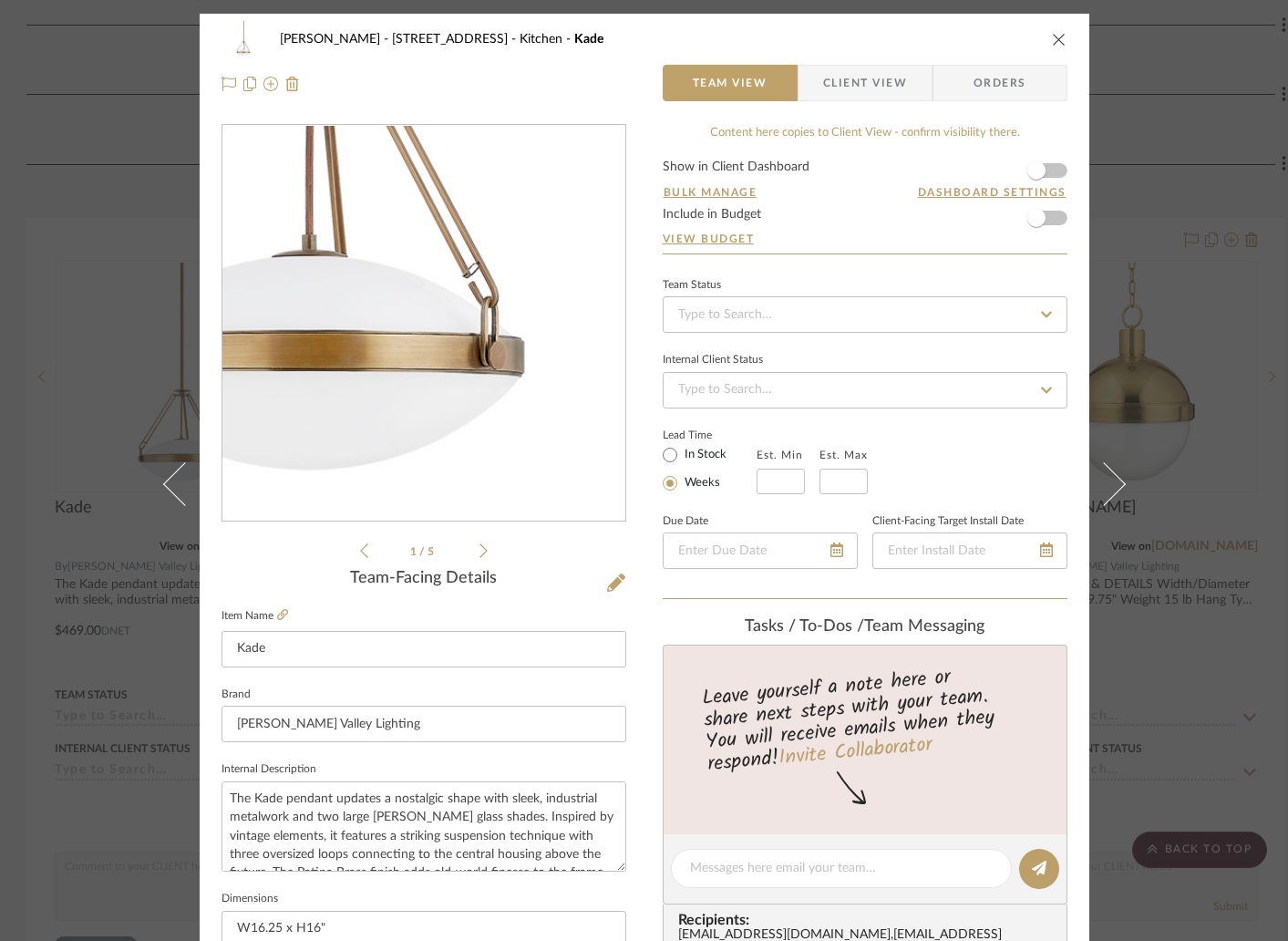
click at [456, 475] on img "0" at bounding box center [423, 323] width 396 height 396
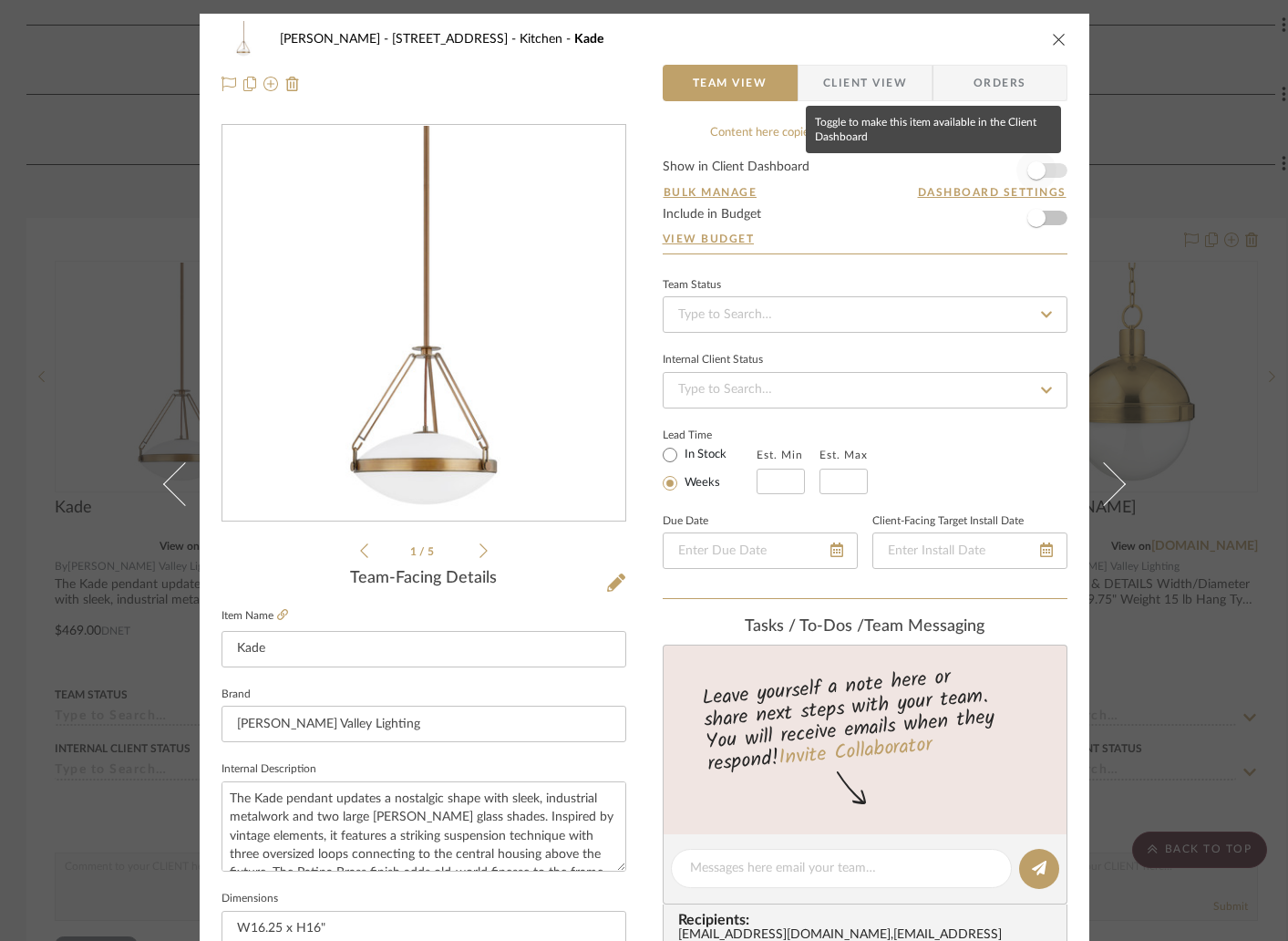
click at [1034, 169] on span "button" at bounding box center [1036, 170] width 18 height 18
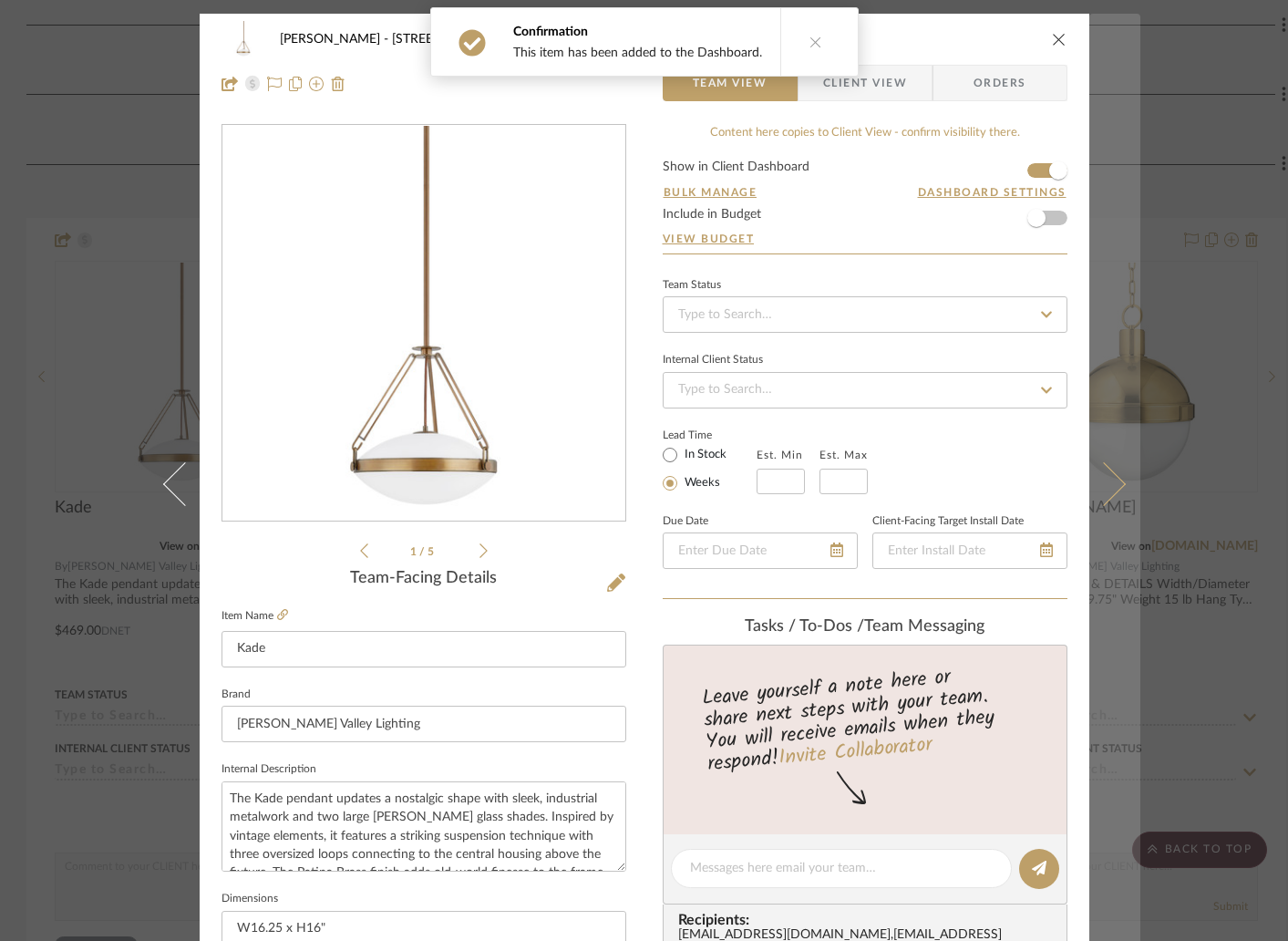
click at [1107, 495] on icon at bounding box center [1103, 484] width 44 height 44
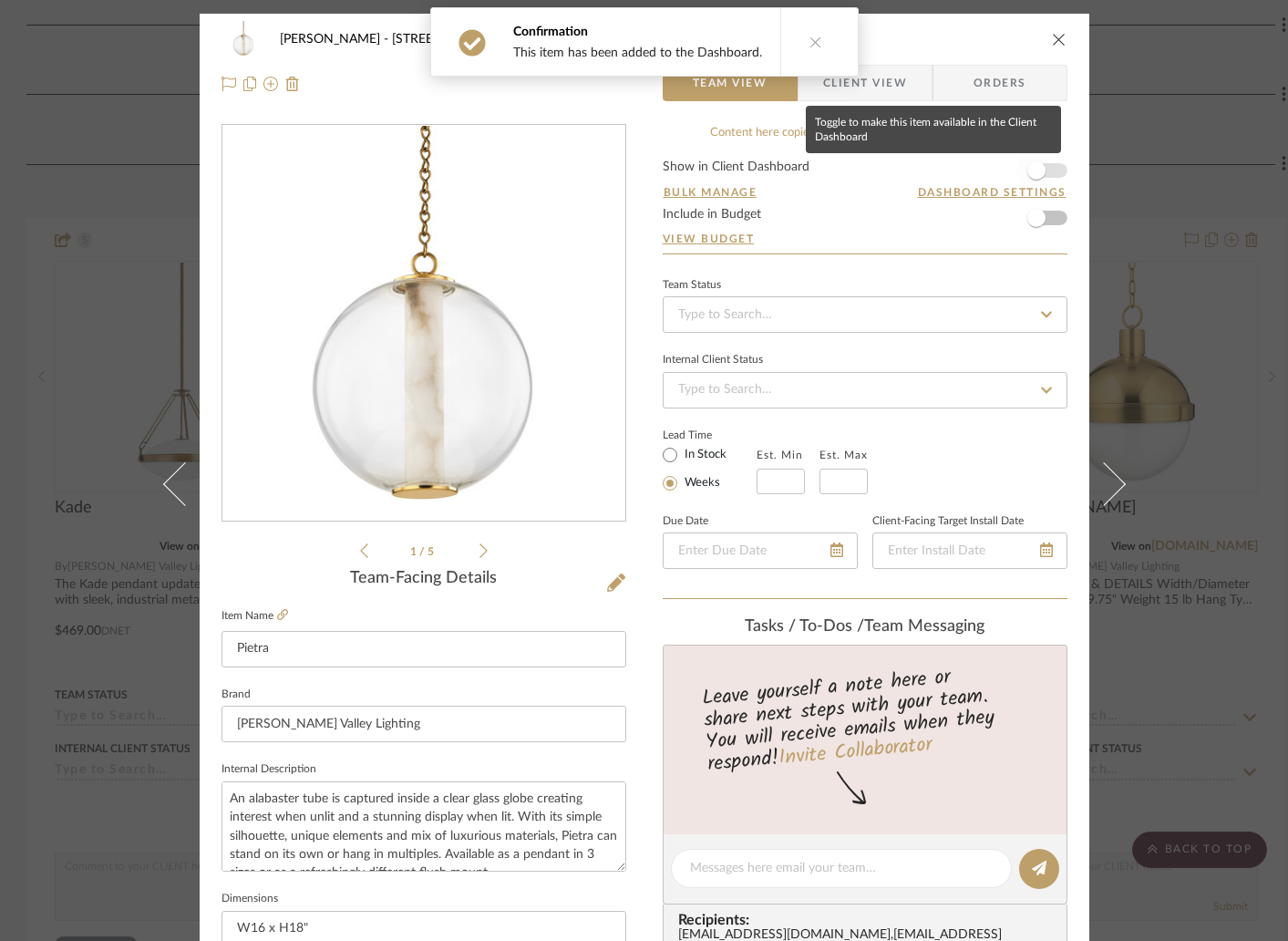
click at [1048, 174] on span "button" at bounding box center [1036, 171] width 40 height 40
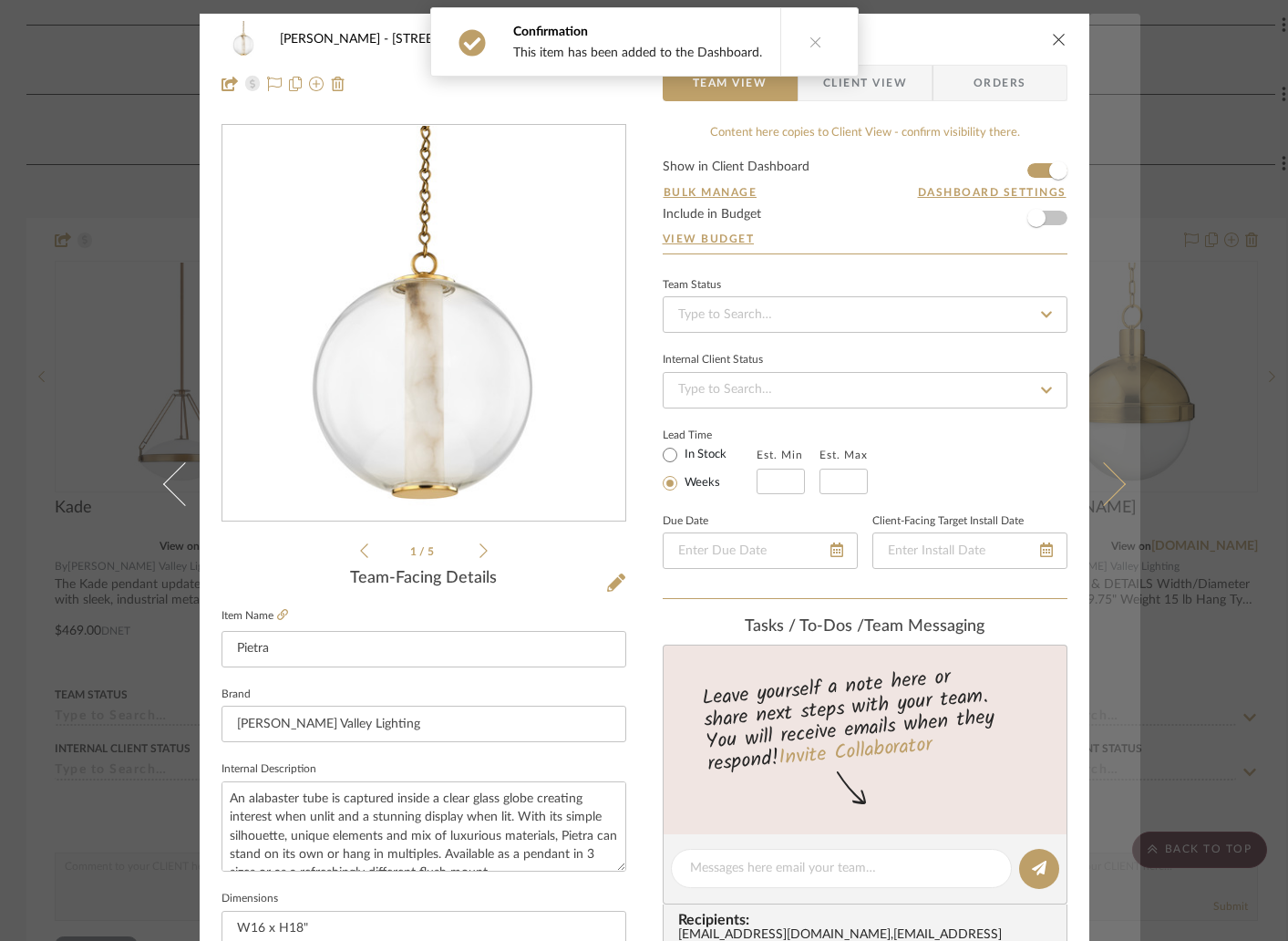
click at [1105, 495] on icon at bounding box center [1103, 484] width 44 height 44
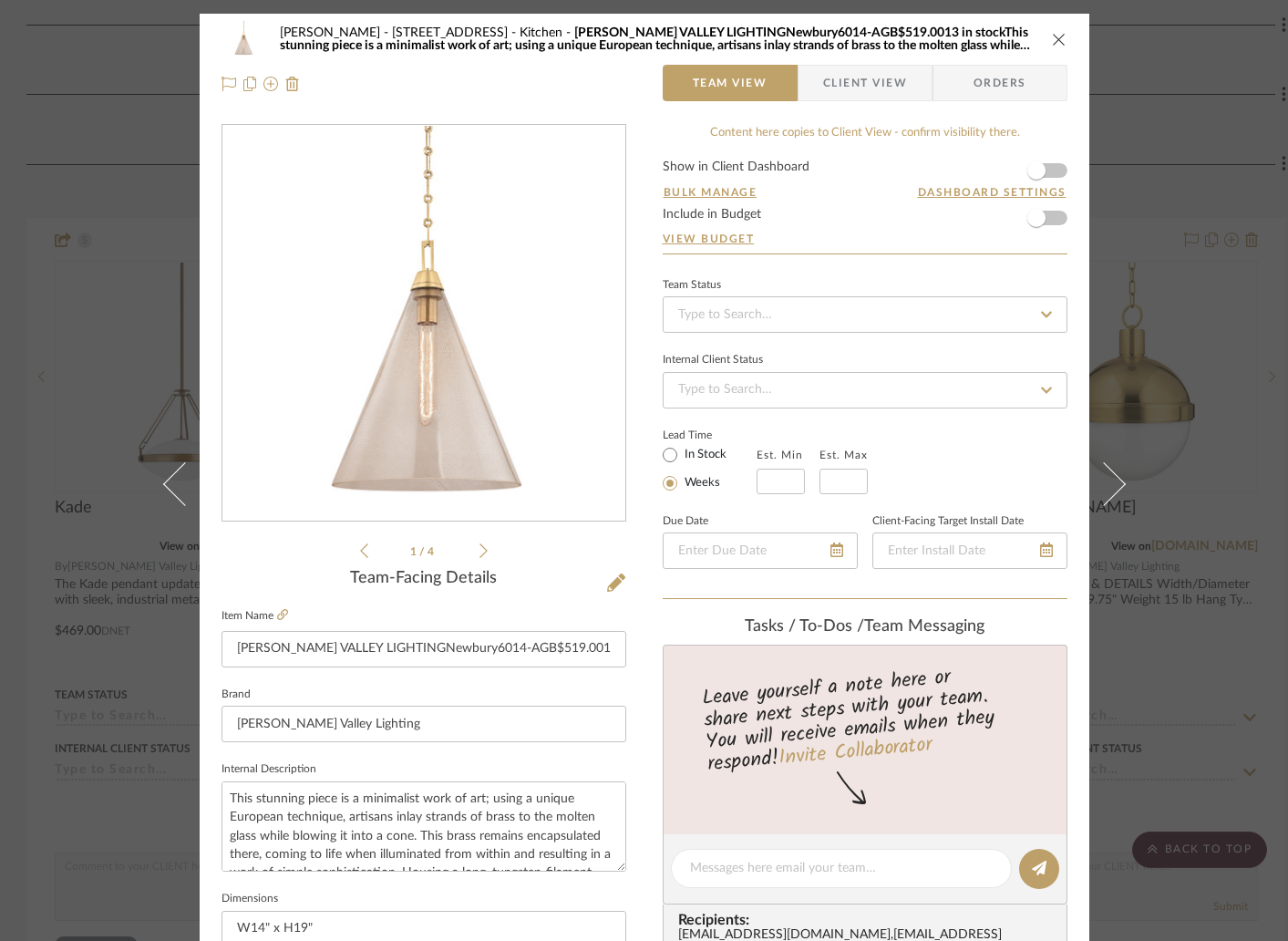
click at [1054, 169] on form "Show in Client Dashboard Bulk Manage Dashboard Settings Include in Budget View …" at bounding box center [865, 207] width 405 height 93
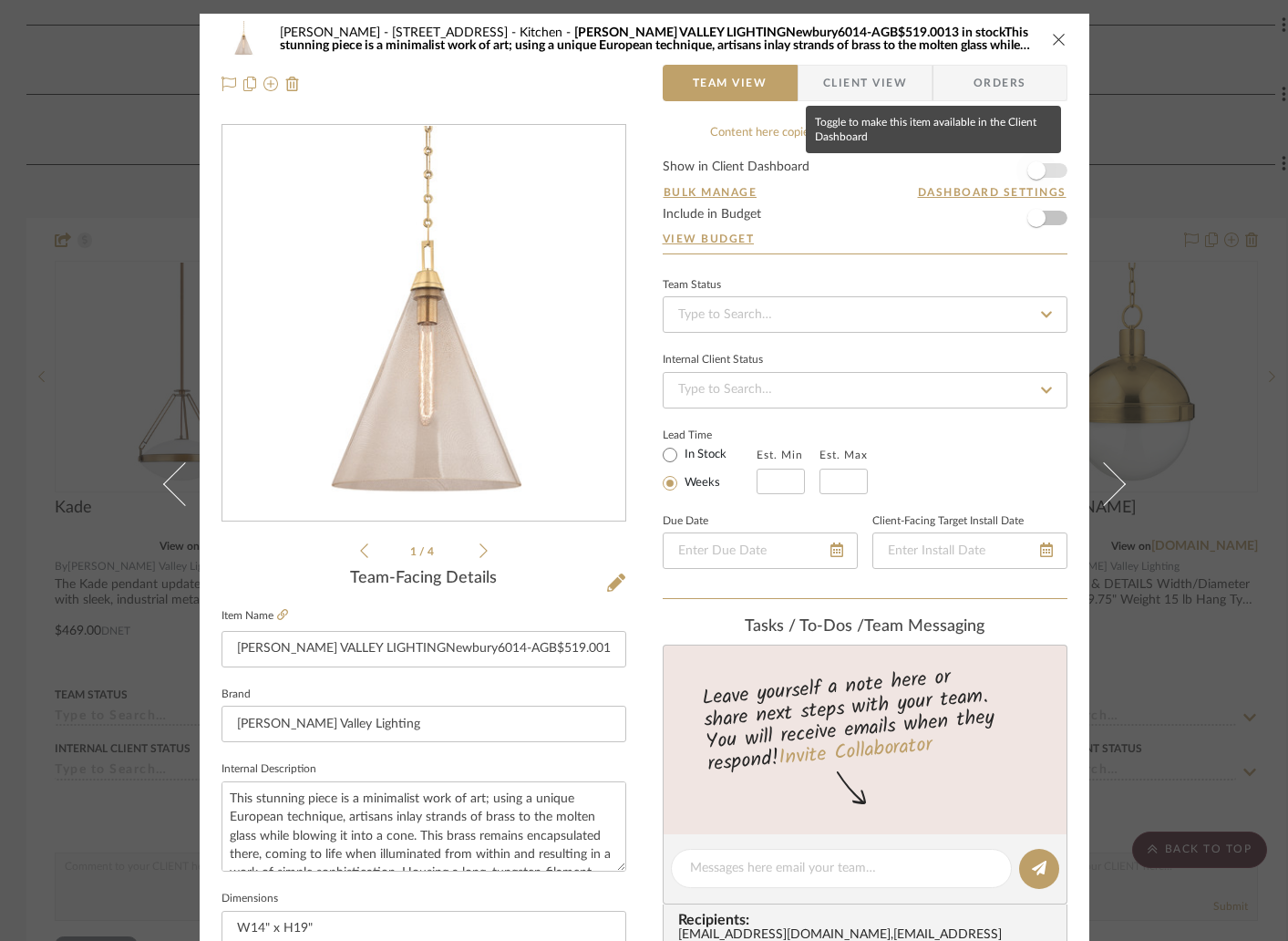
click at [1043, 170] on span "button" at bounding box center [1036, 171] width 40 height 40
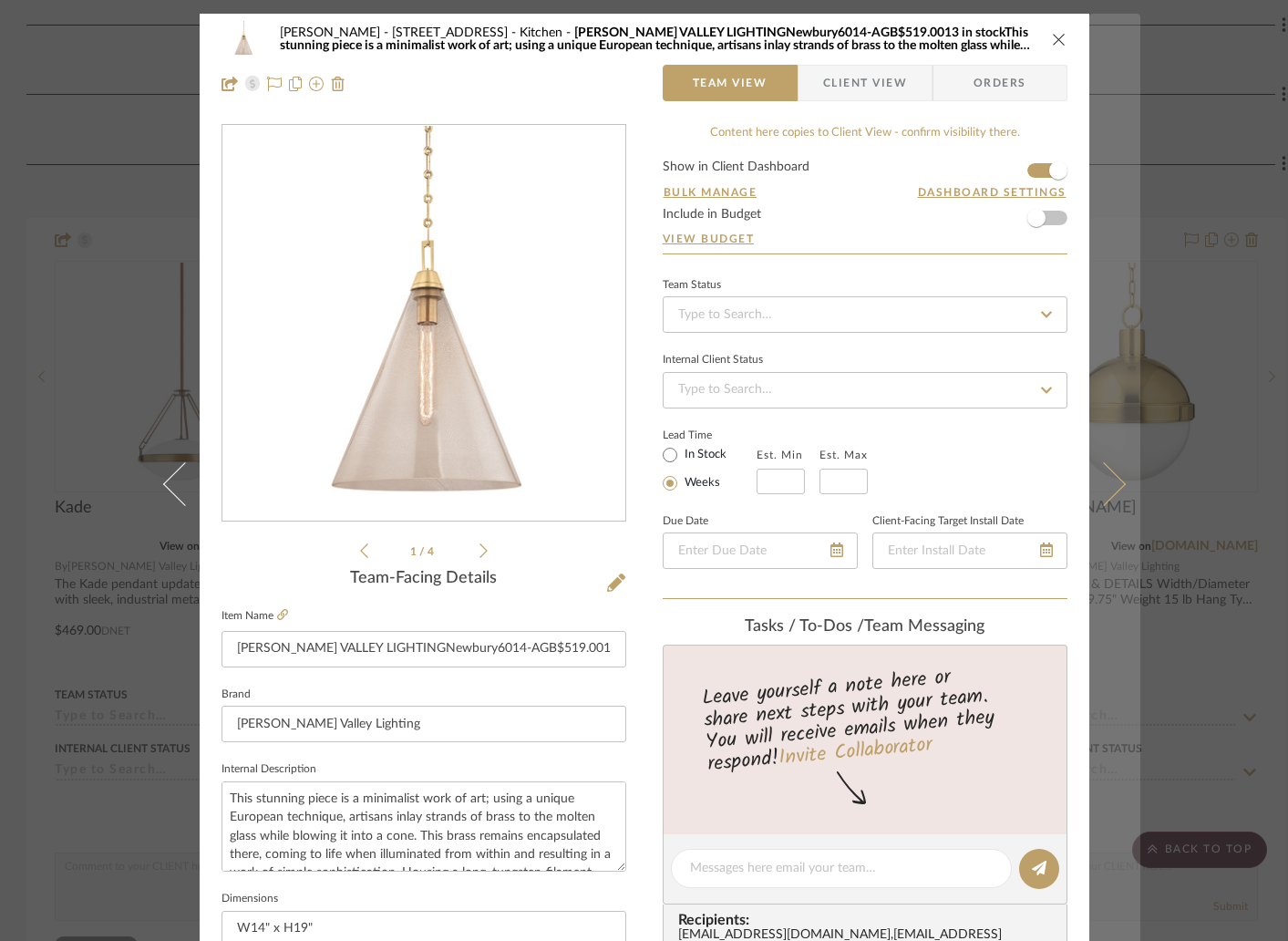
click at [1095, 494] on icon at bounding box center [1103, 484] width 44 height 44
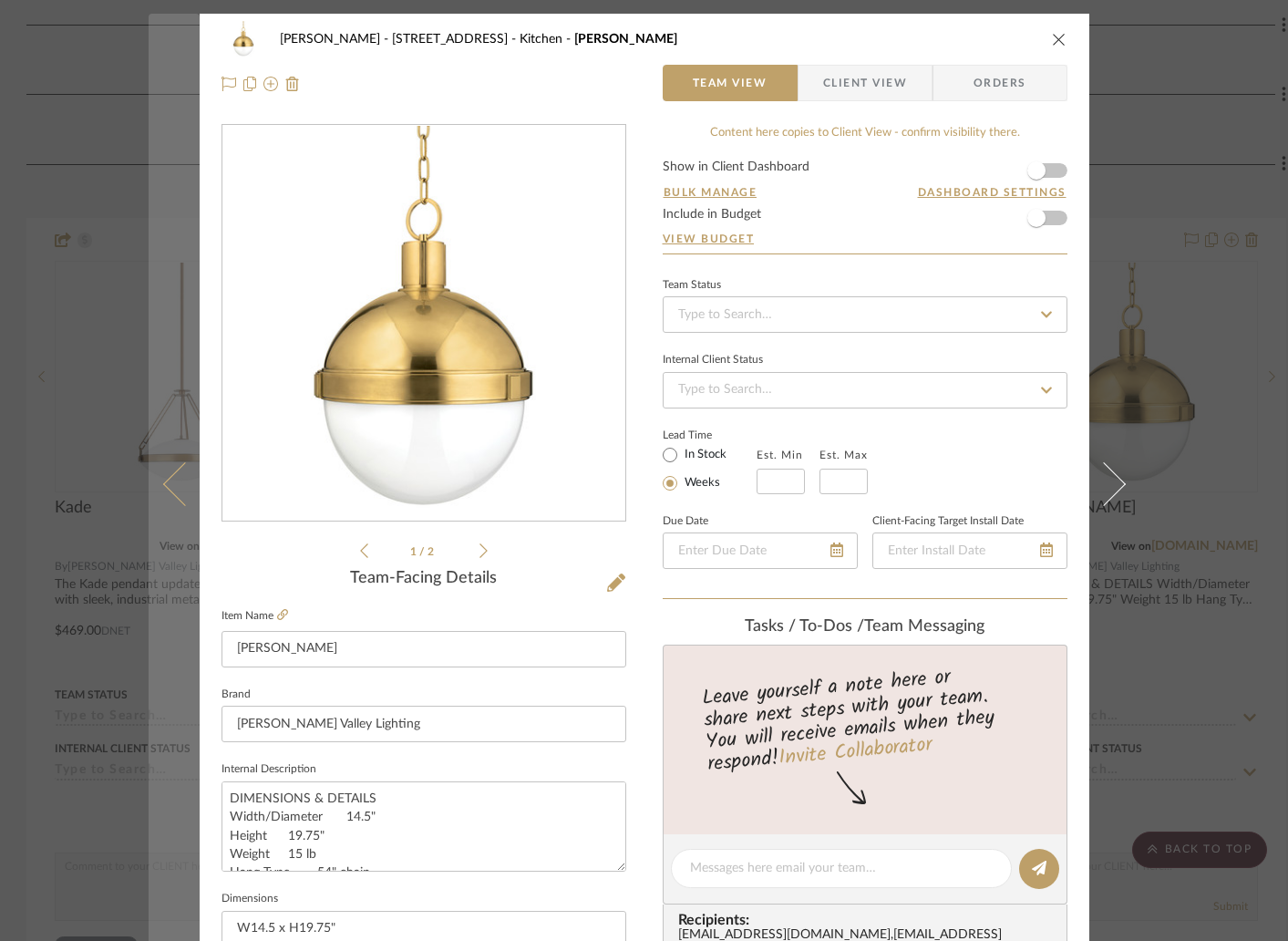
click at [175, 498] on icon at bounding box center [184, 484] width 44 height 44
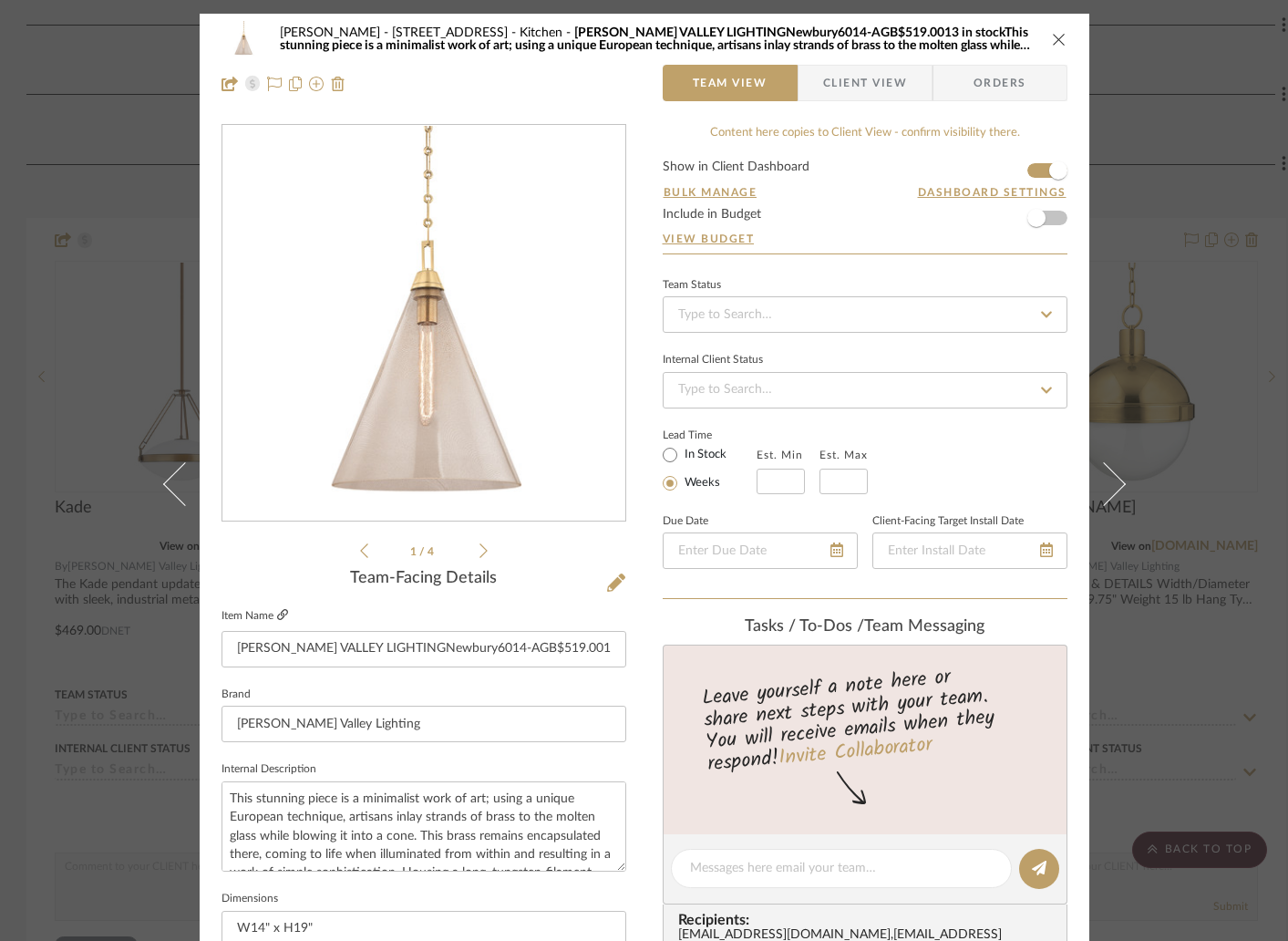
click at [277, 613] on icon at bounding box center [283, 615] width 11 height 11
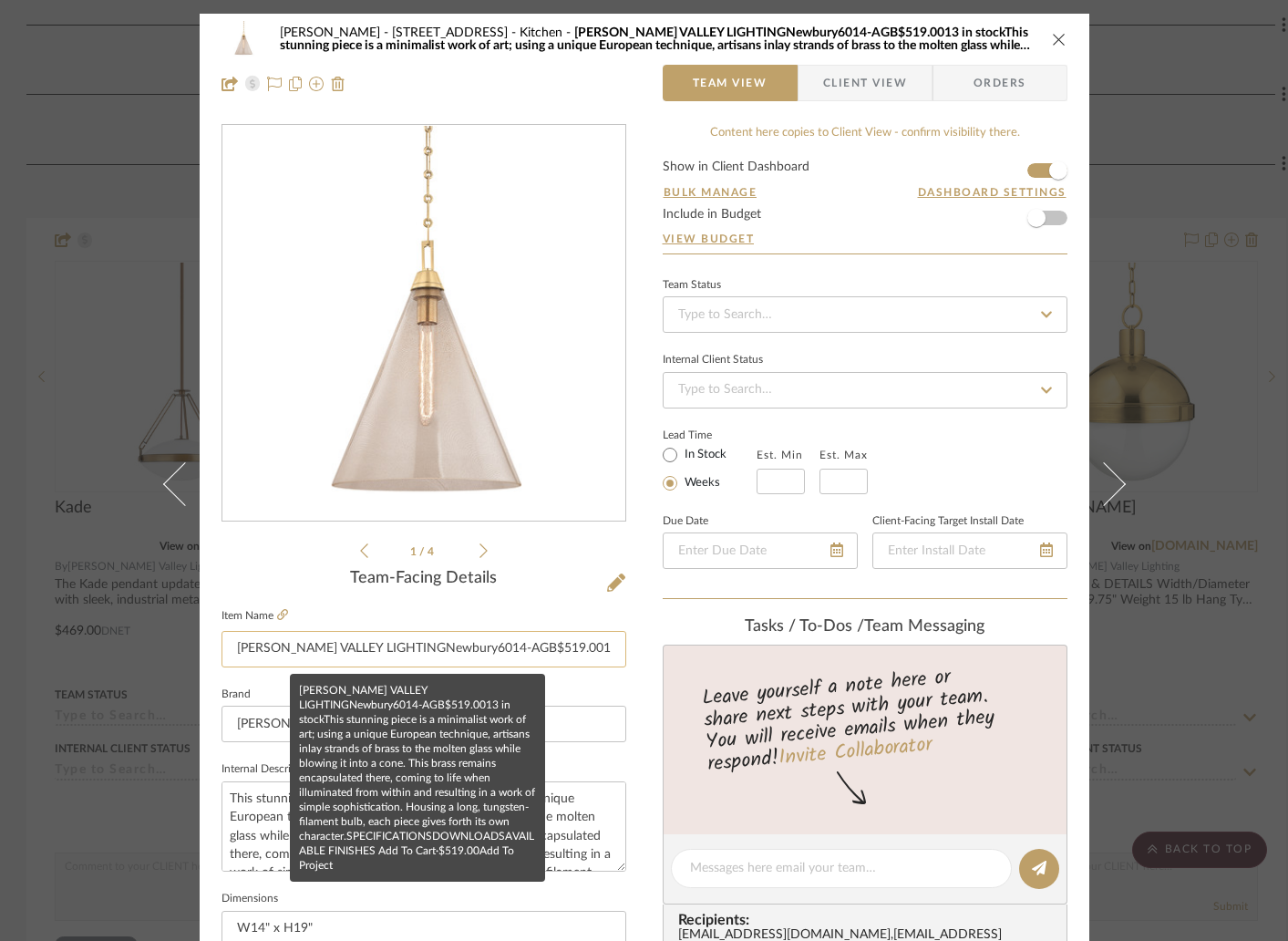
click at [423, 650] on input "HUDSON VALLEY LIGHTINGNewbury6014-AGB$519.0013 in stockThis stunning piece is a…" at bounding box center [423, 649] width 405 height 36
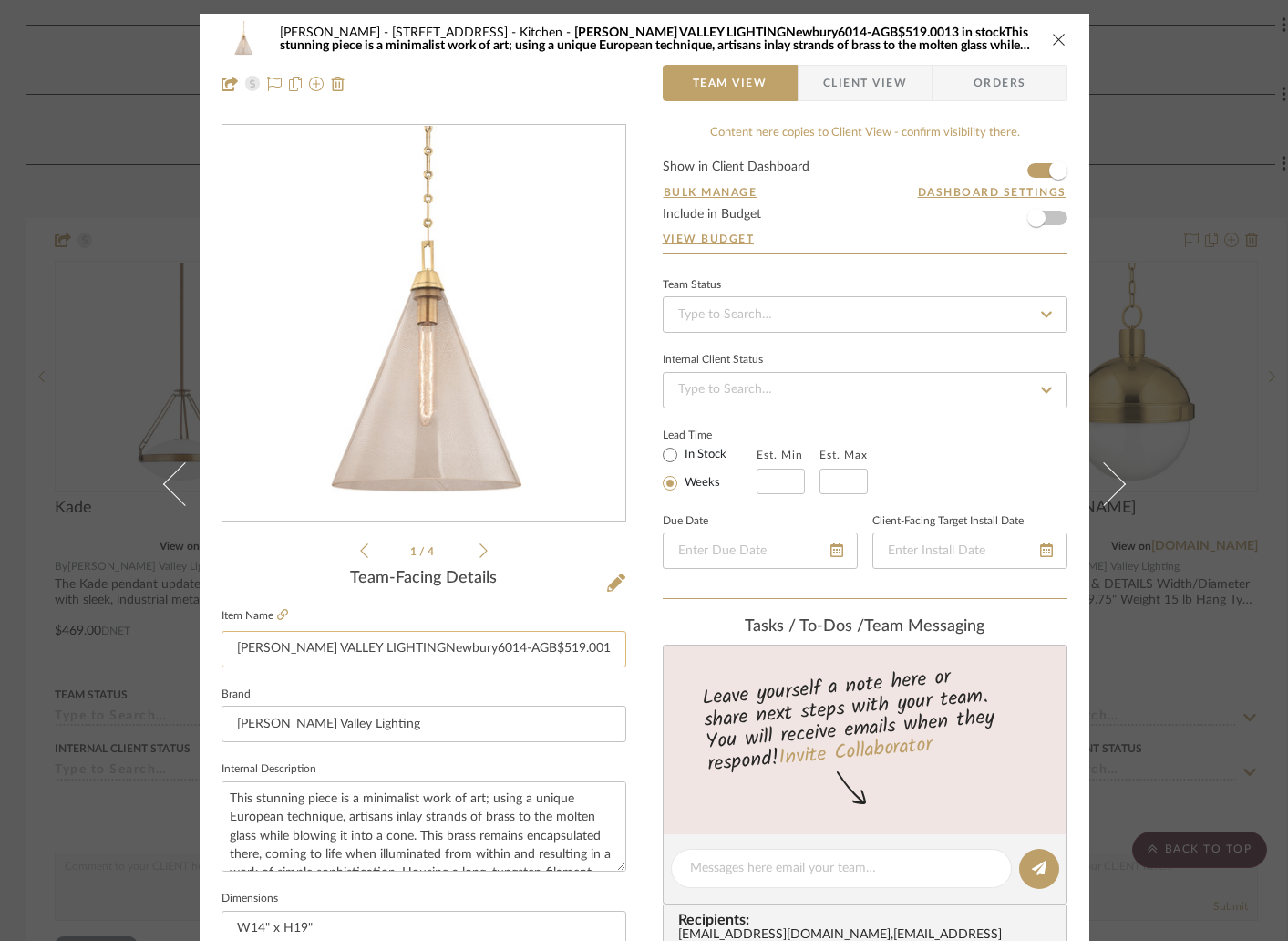
click at [423, 650] on input "HUDSON VALLEY LIGHTINGNewbury6014-AGB$519.0013 in stockThis stunning piece is a…" at bounding box center [423, 649] width 405 height 36
type input "NEWBURY"
click at [644, 620] on div "Lori Jacobs - 181 Chedworth Row Kitchen HUDSON VALLEY LIGHTINGNewbury6014-AGB$5…" at bounding box center [644, 855] width 890 height 1684
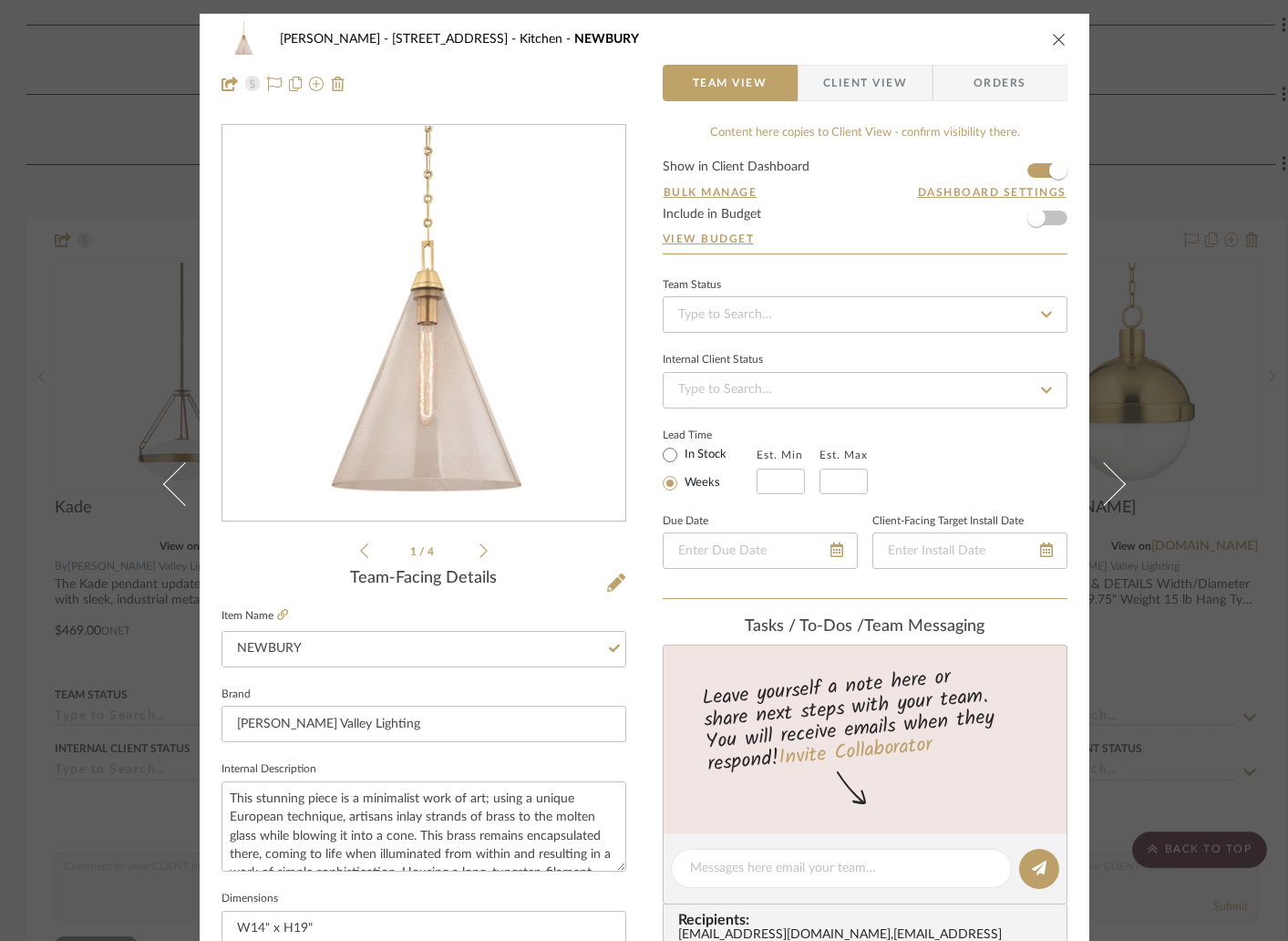
click at [1052, 37] on icon "close" at bounding box center [1058, 39] width 14 height 14
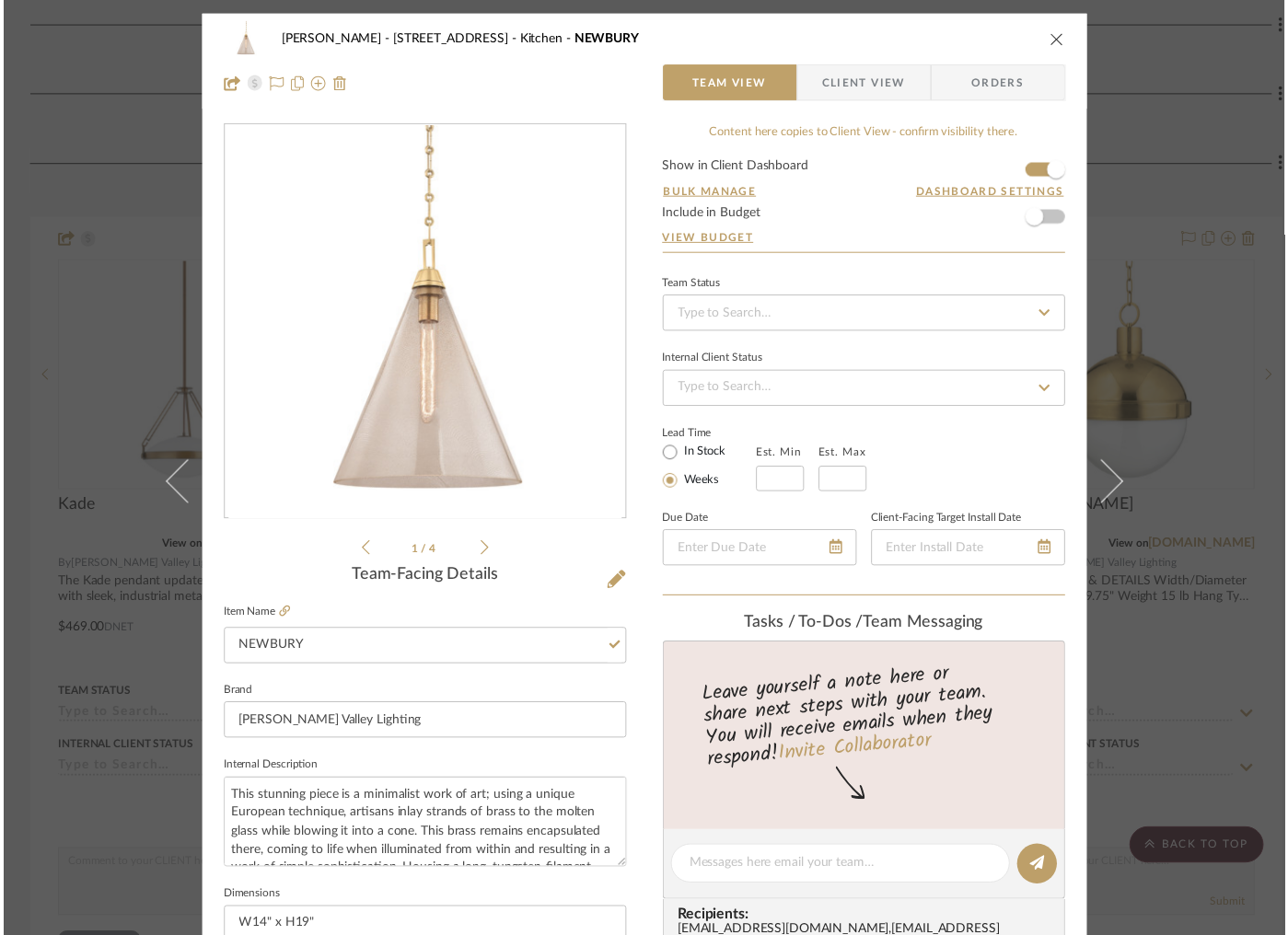
scroll to position [540, 1]
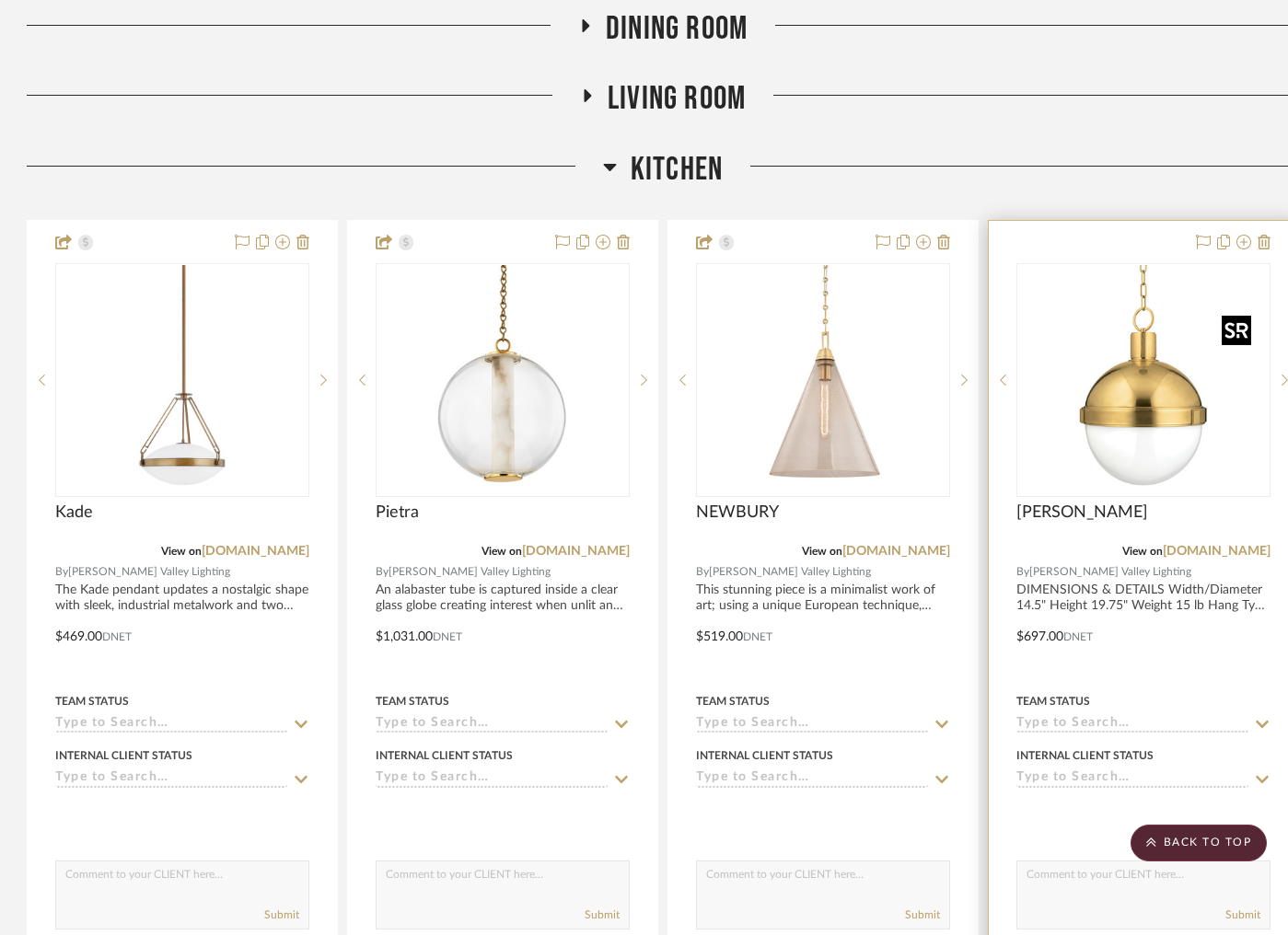
click at [1093, 443] on img "0" at bounding box center [1143, 380] width 230 height 230
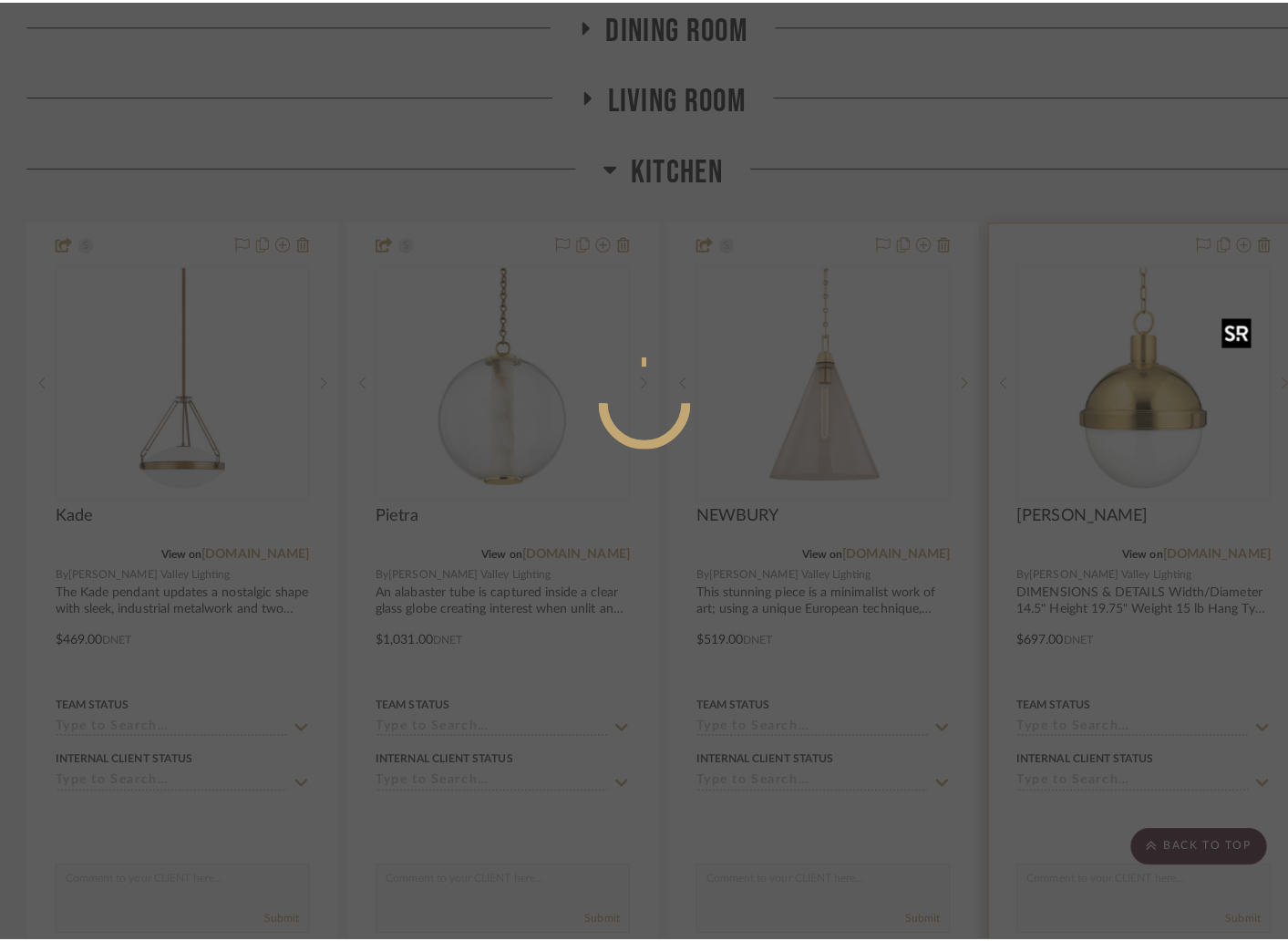
scroll to position [0, 0]
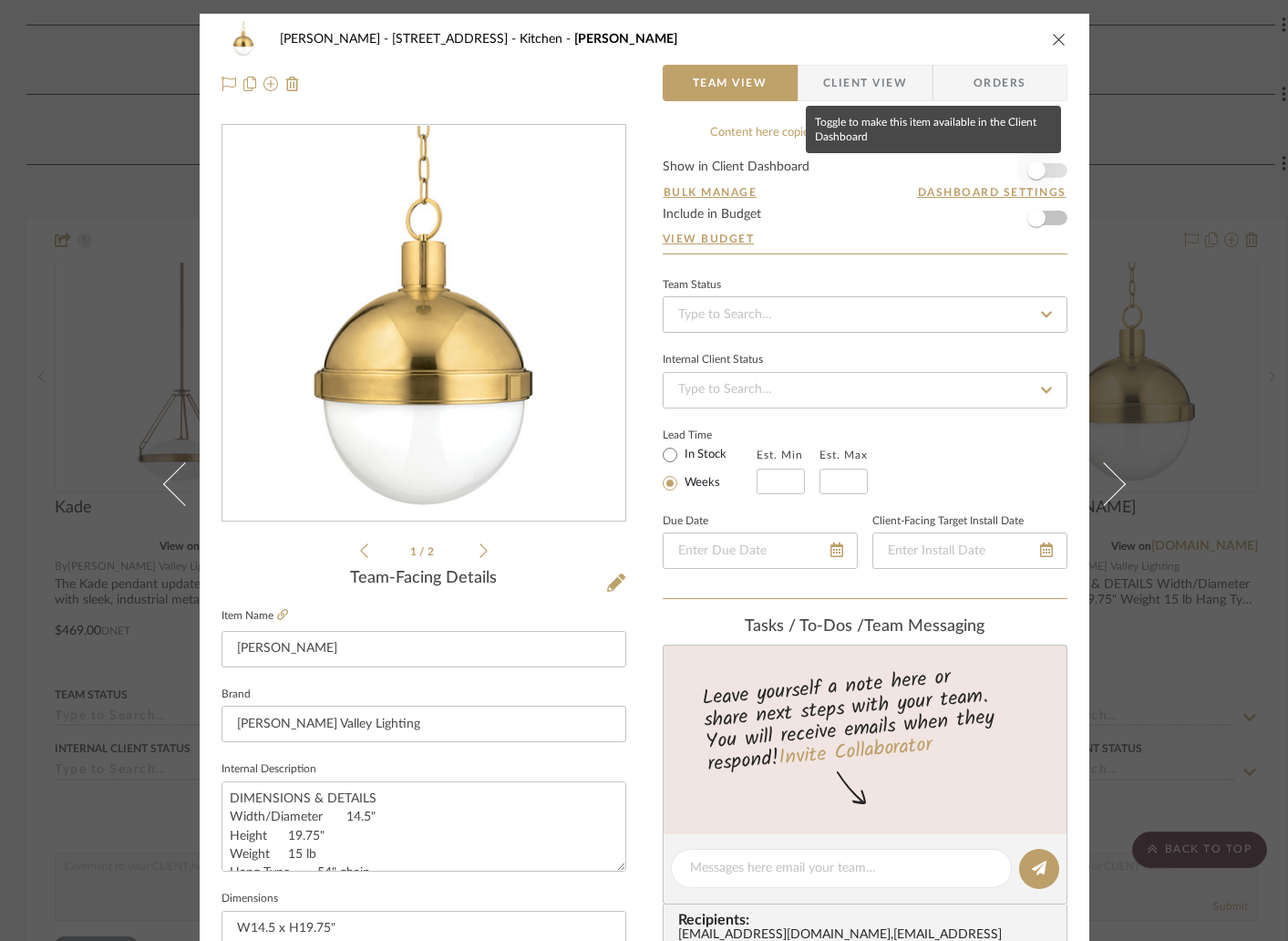
click at [1038, 167] on span "button" at bounding box center [1036, 171] width 40 height 40
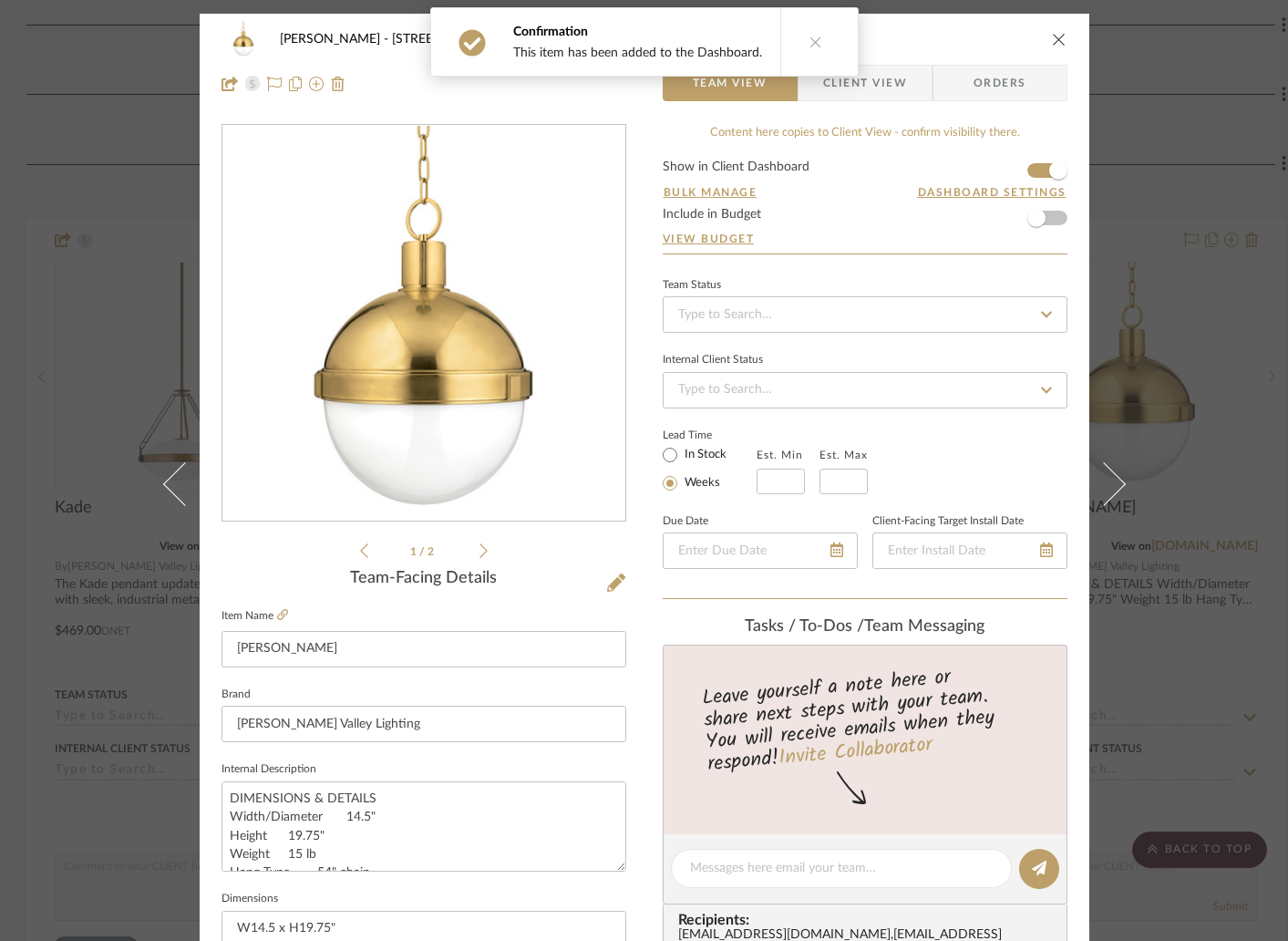
click at [1052, 38] on icon "close" at bounding box center [1058, 39] width 14 height 14
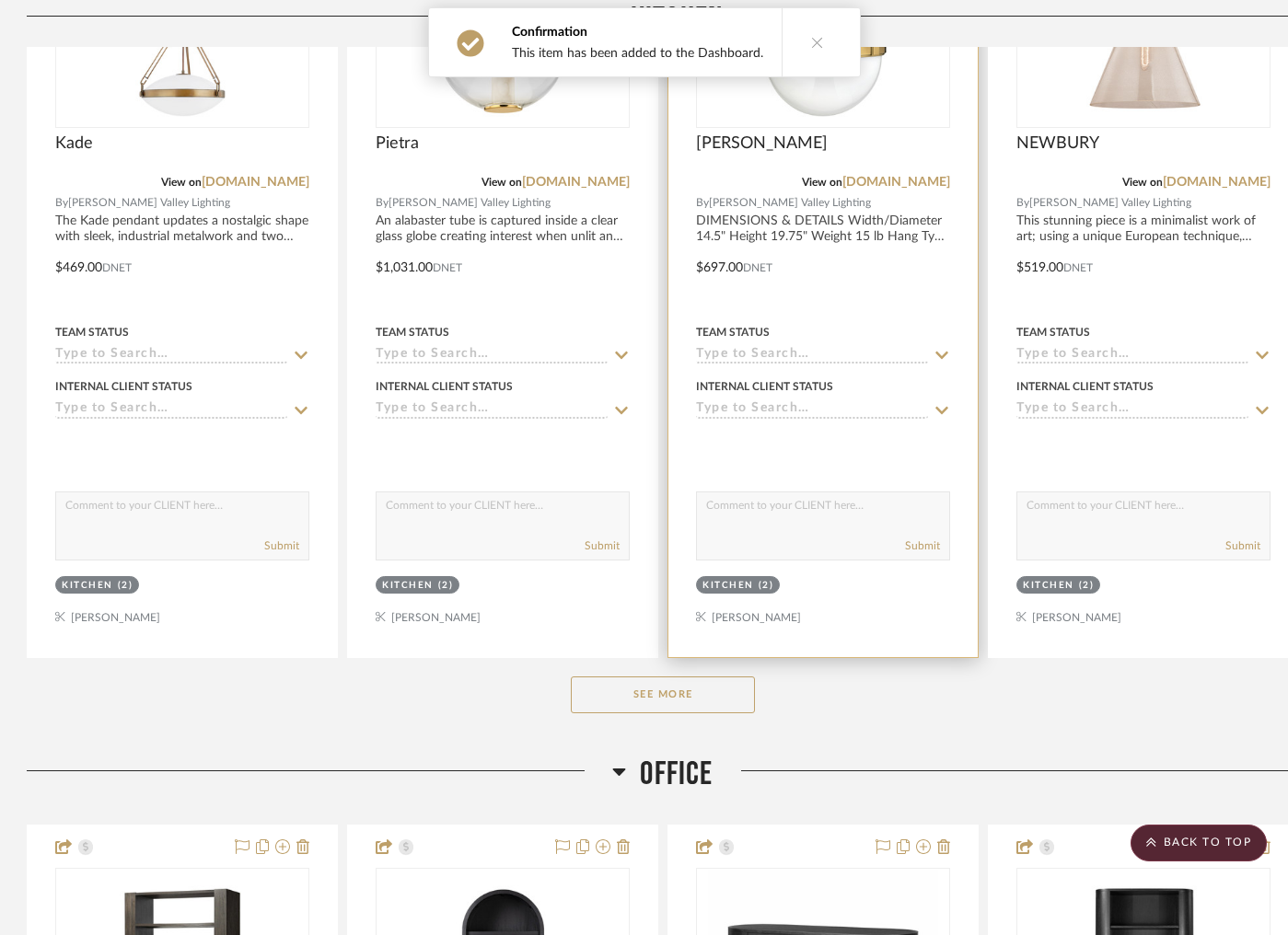
scroll to position [995, 1]
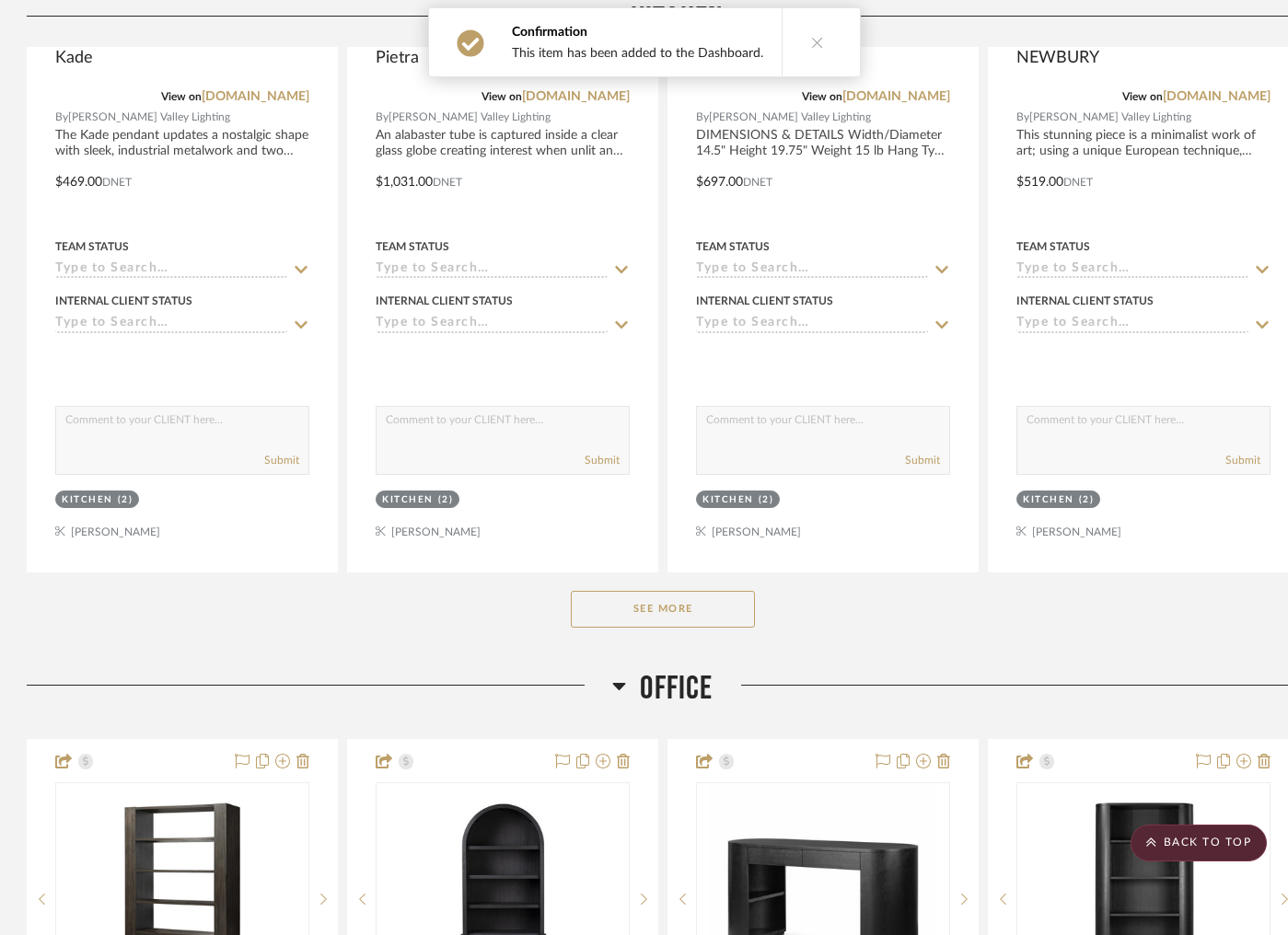
click at [733, 616] on button "See More" at bounding box center [663, 609] width 184 height 36
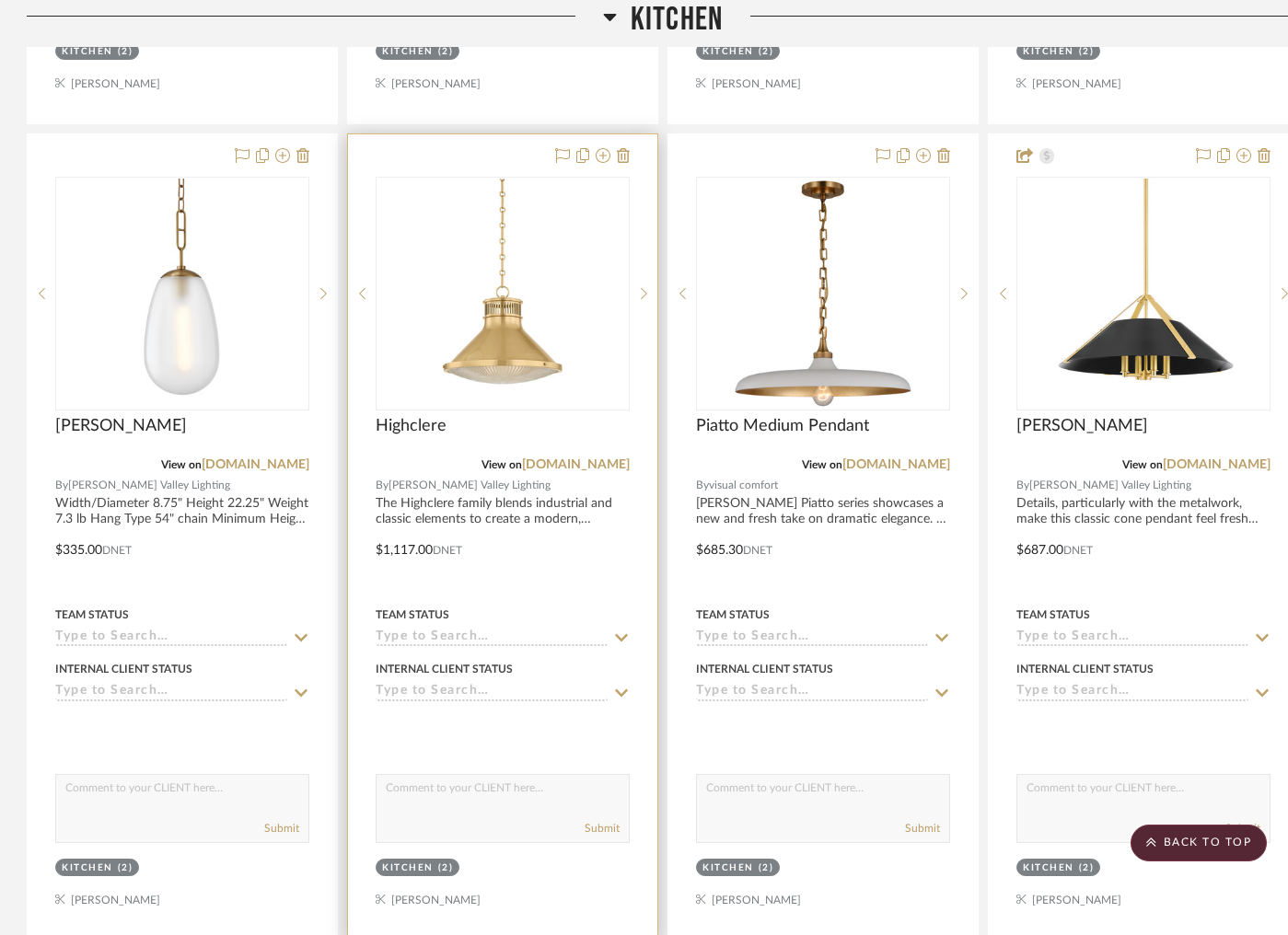
scroll to position [1447, 1]
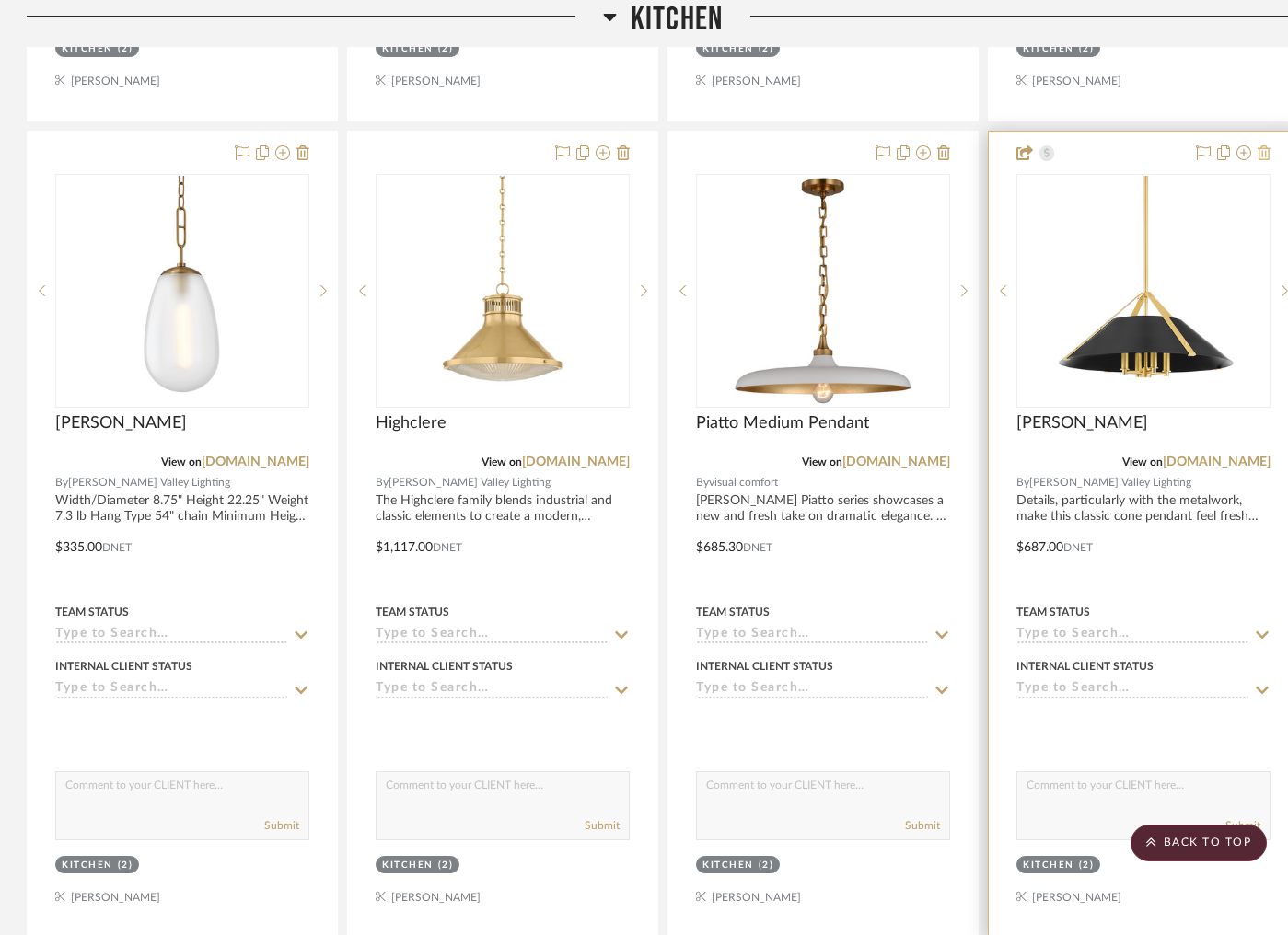
click at [1260, 153] on icon at bounding box center [1264, 152] width 12 height 14
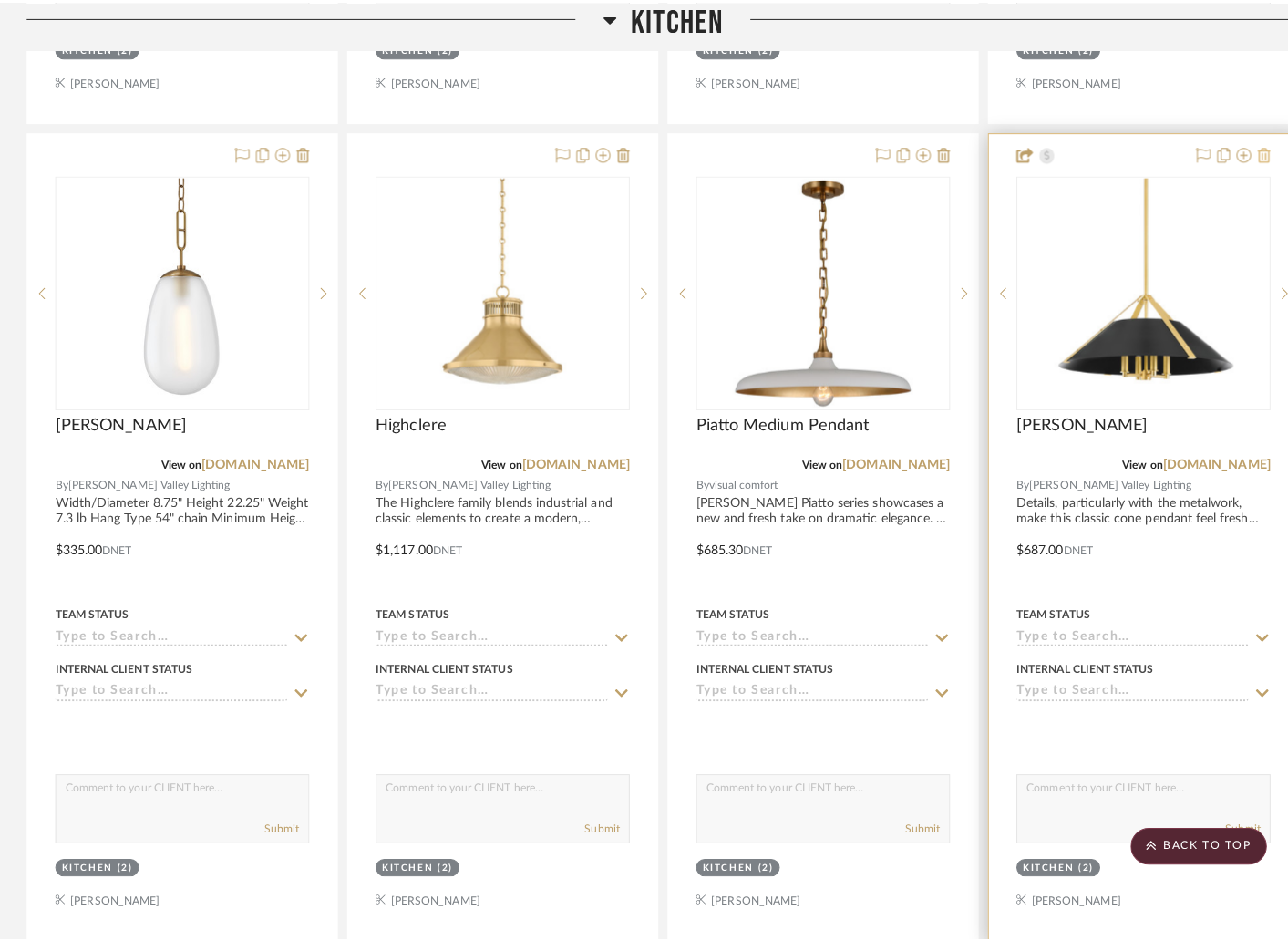
scroll to position [0, 0]
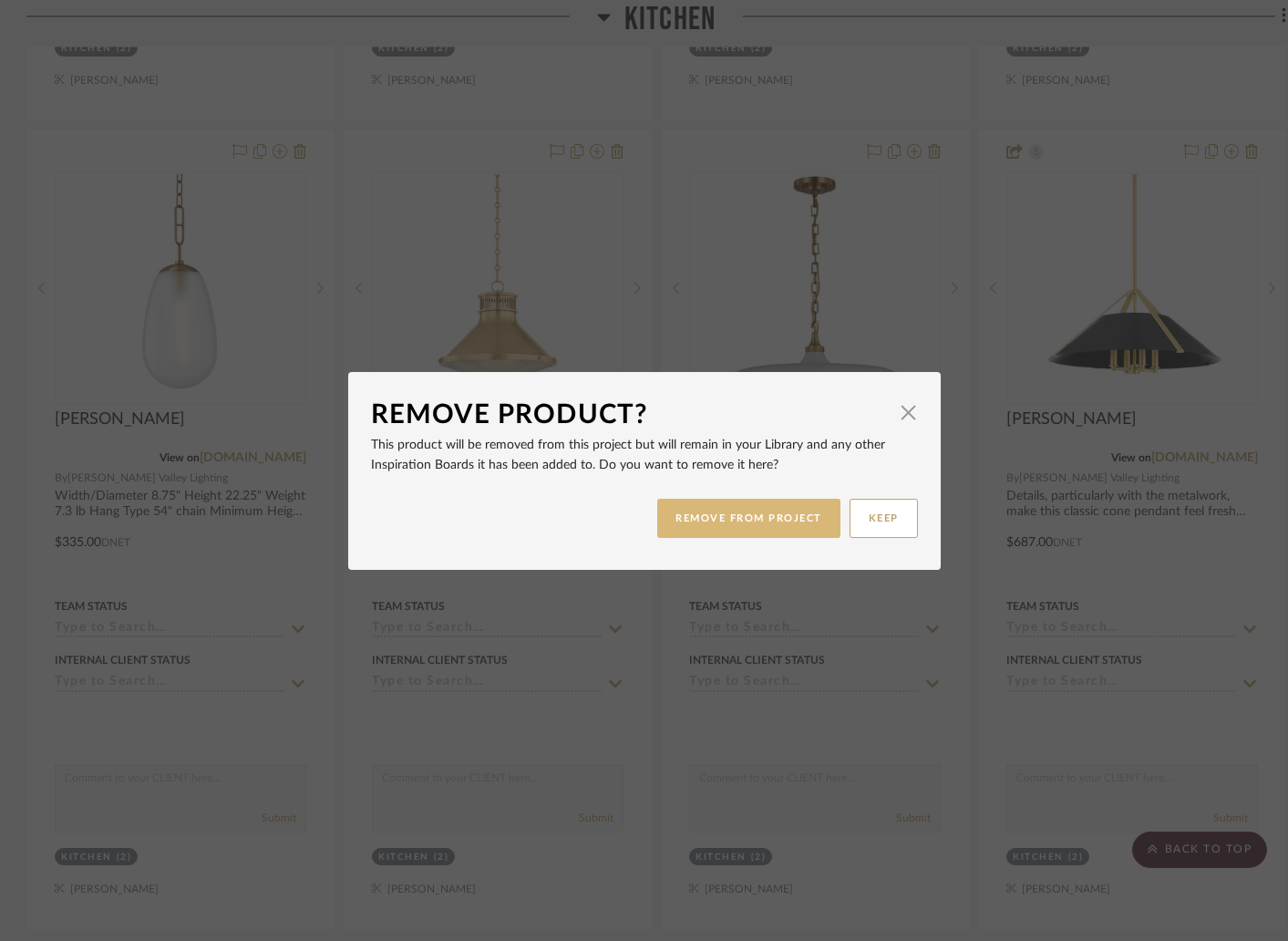
click at [772, 516] on button "REMOVE FROM PROJECT" at bounding box center [748, 518] width 183 height 39
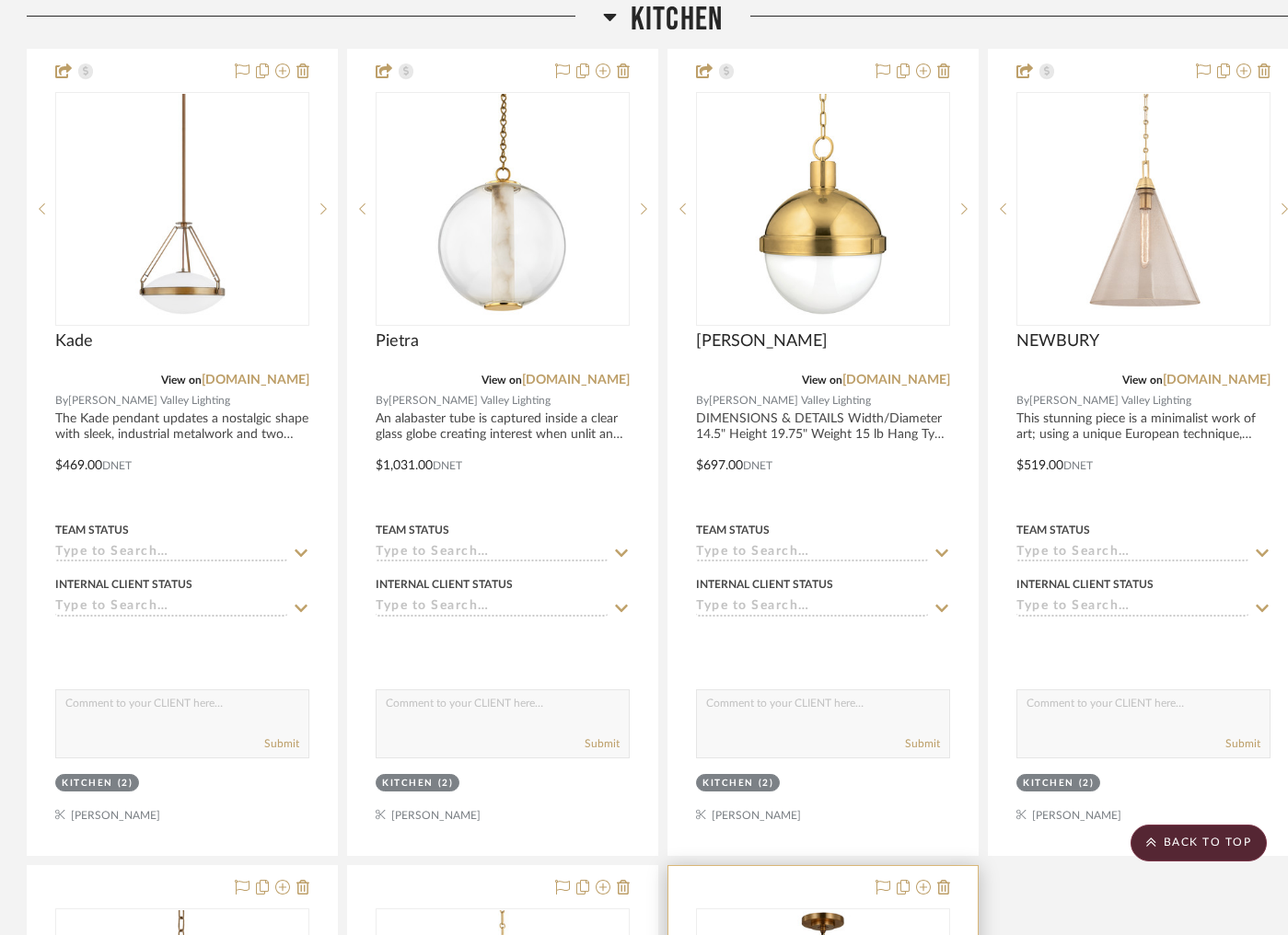
scroll to position [704, 1]
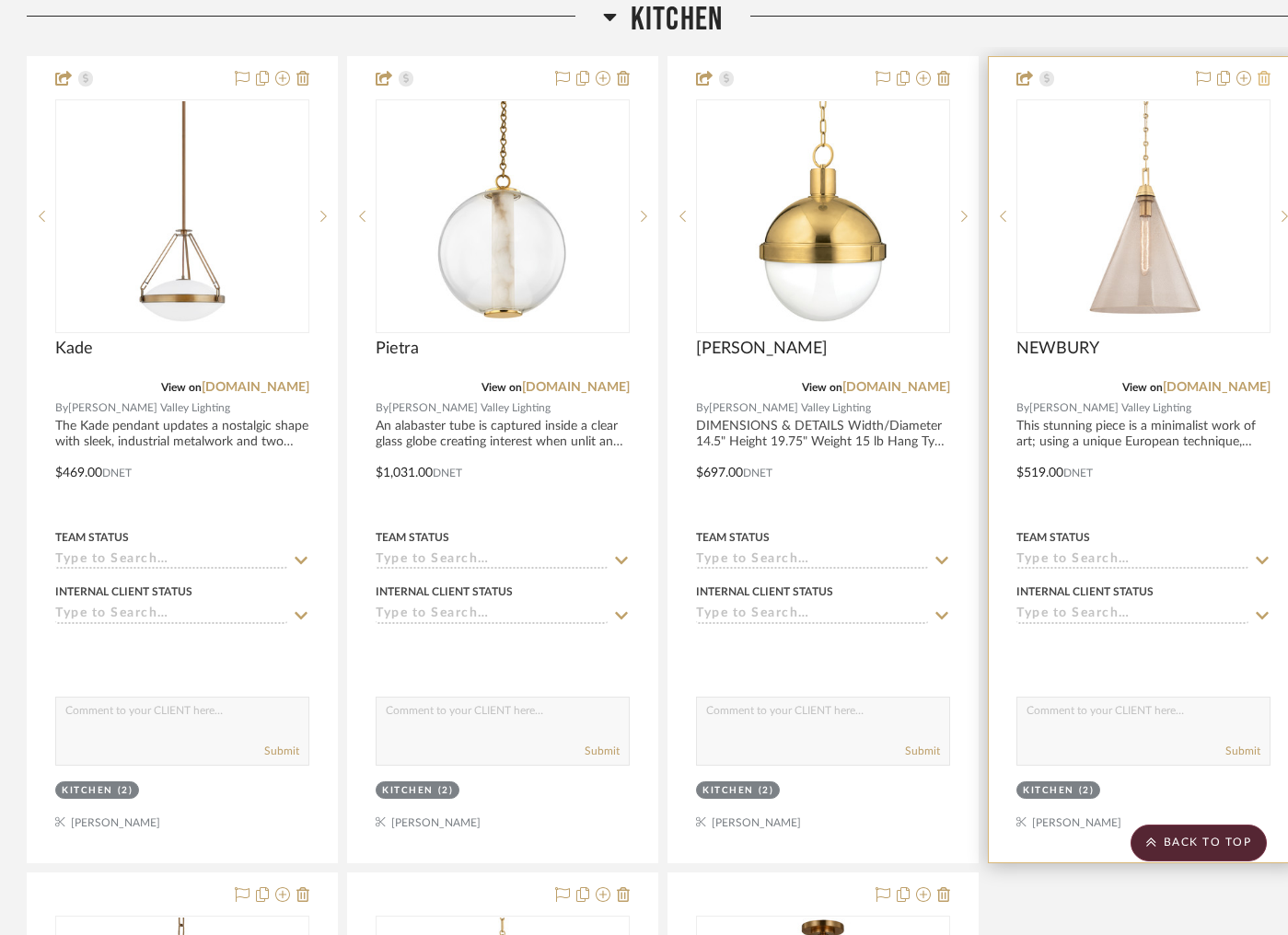
click at [1269, 82] on icon at bounding box center [1264, 78] width 12 height 14
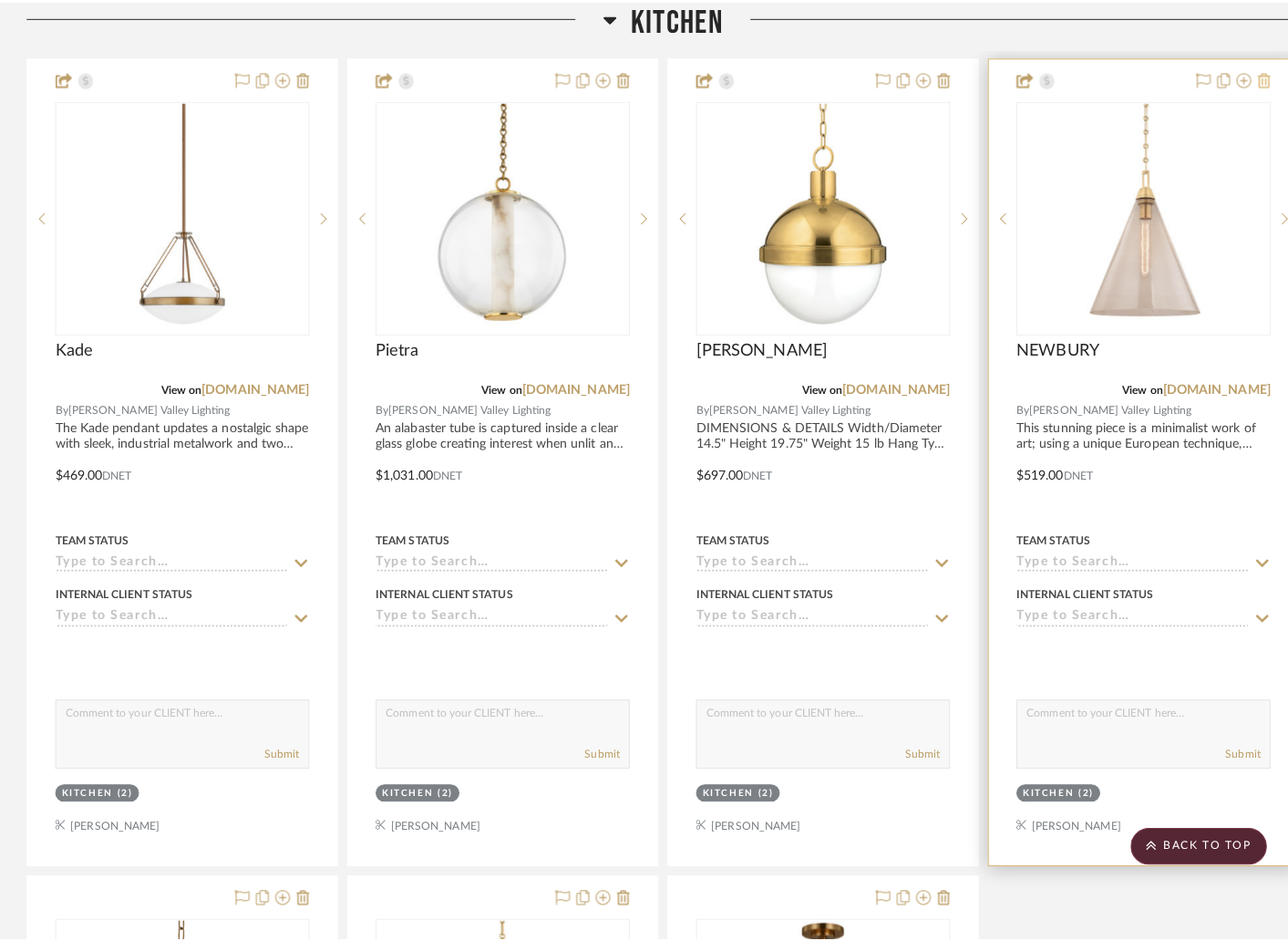
scroll to position [0, 0]
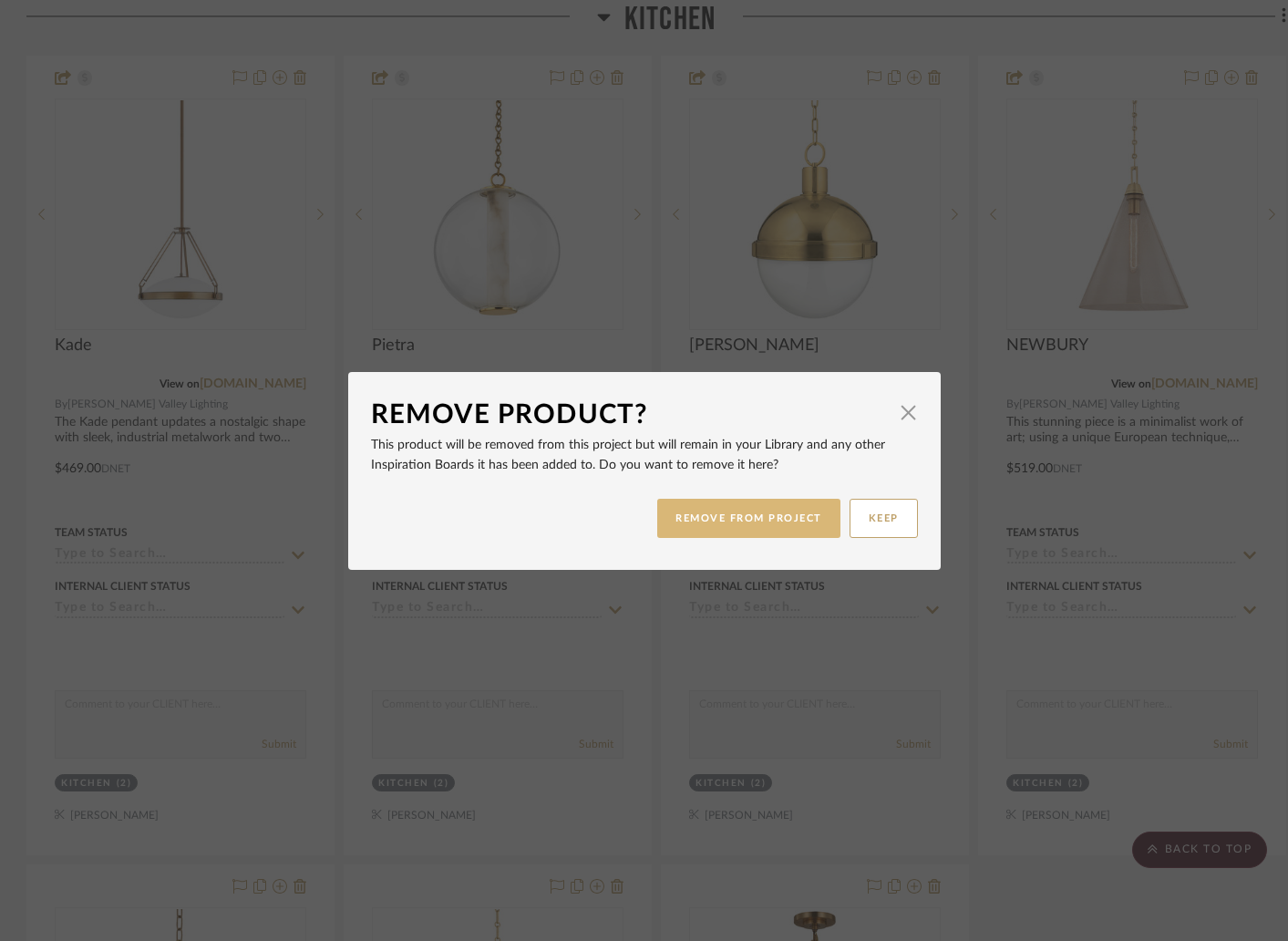
click at [800, 517] on button "REMOVE FROM PROJECT" at bounding box center [748, 518] width 183 height 39
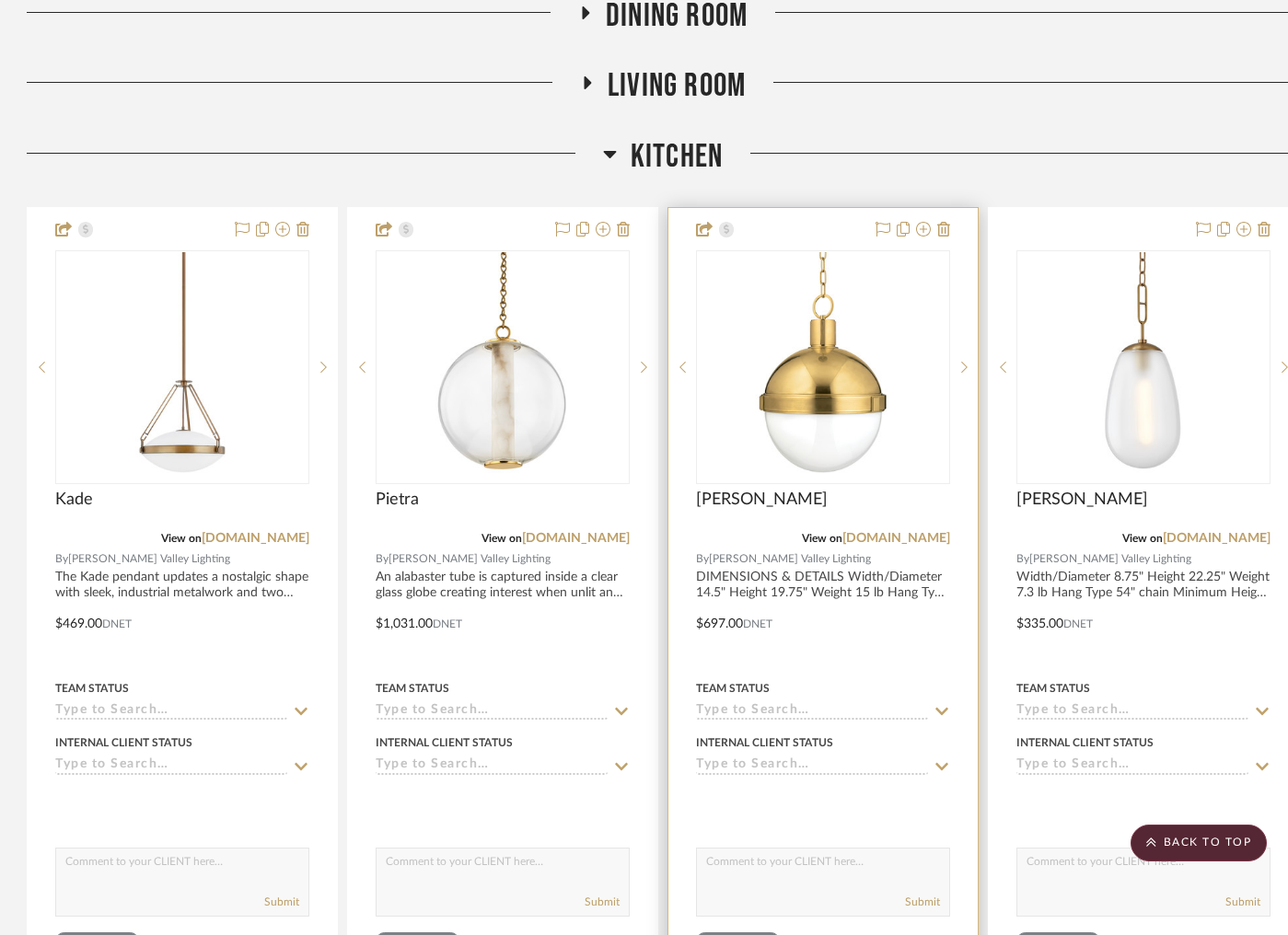
scroll to position [546, 1]
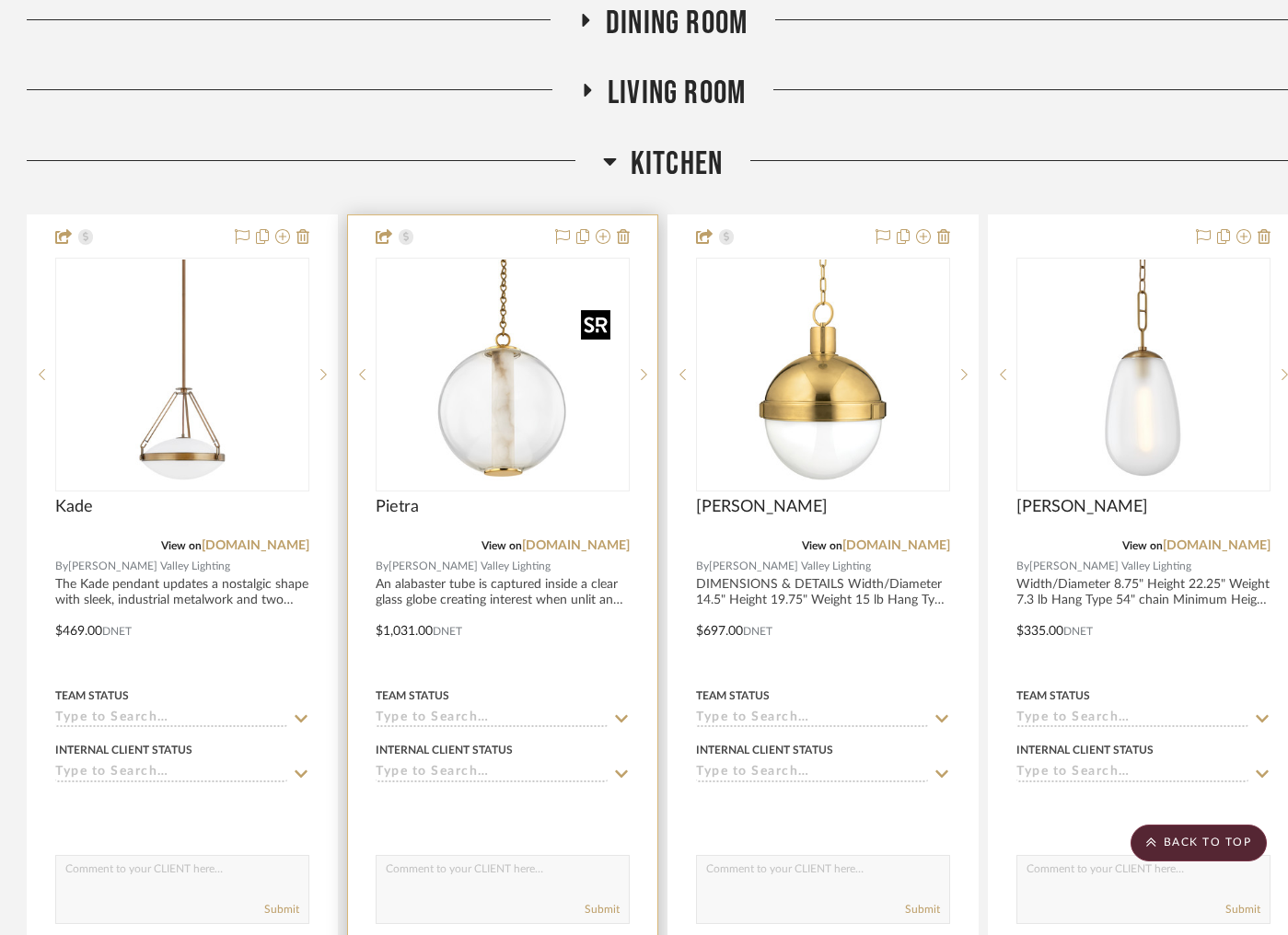
click at [450, 436] on img "0" at bounding box center [503, 375] width 230 height 230
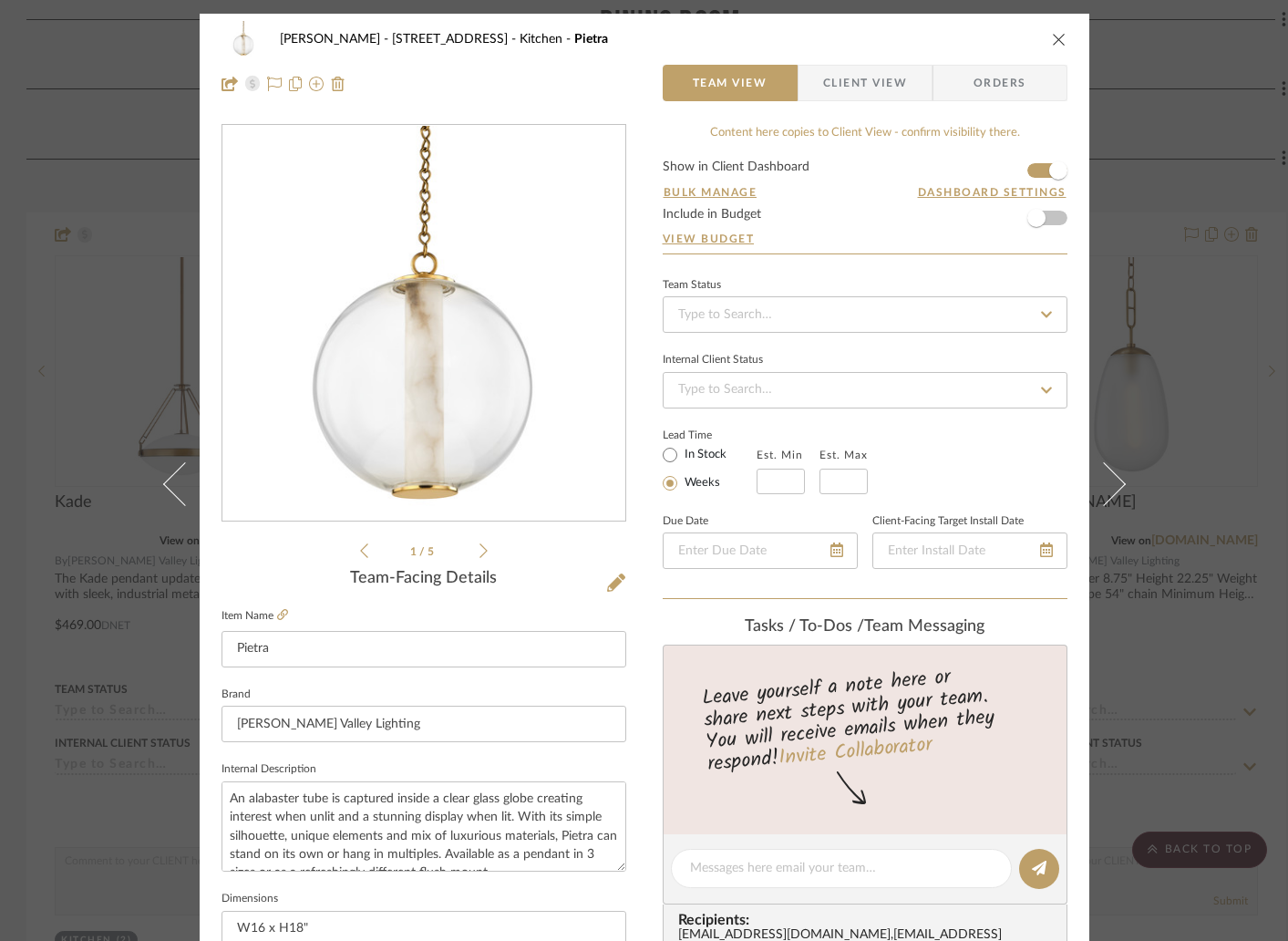
drag, startPoint x: 1056, startPoint y: 35, endPoint x: 1045, endPoint y: 42, distance: 13.0
click at [1056, 35] on icon "close" at bounding box center [1058, 39] width 14 height 14
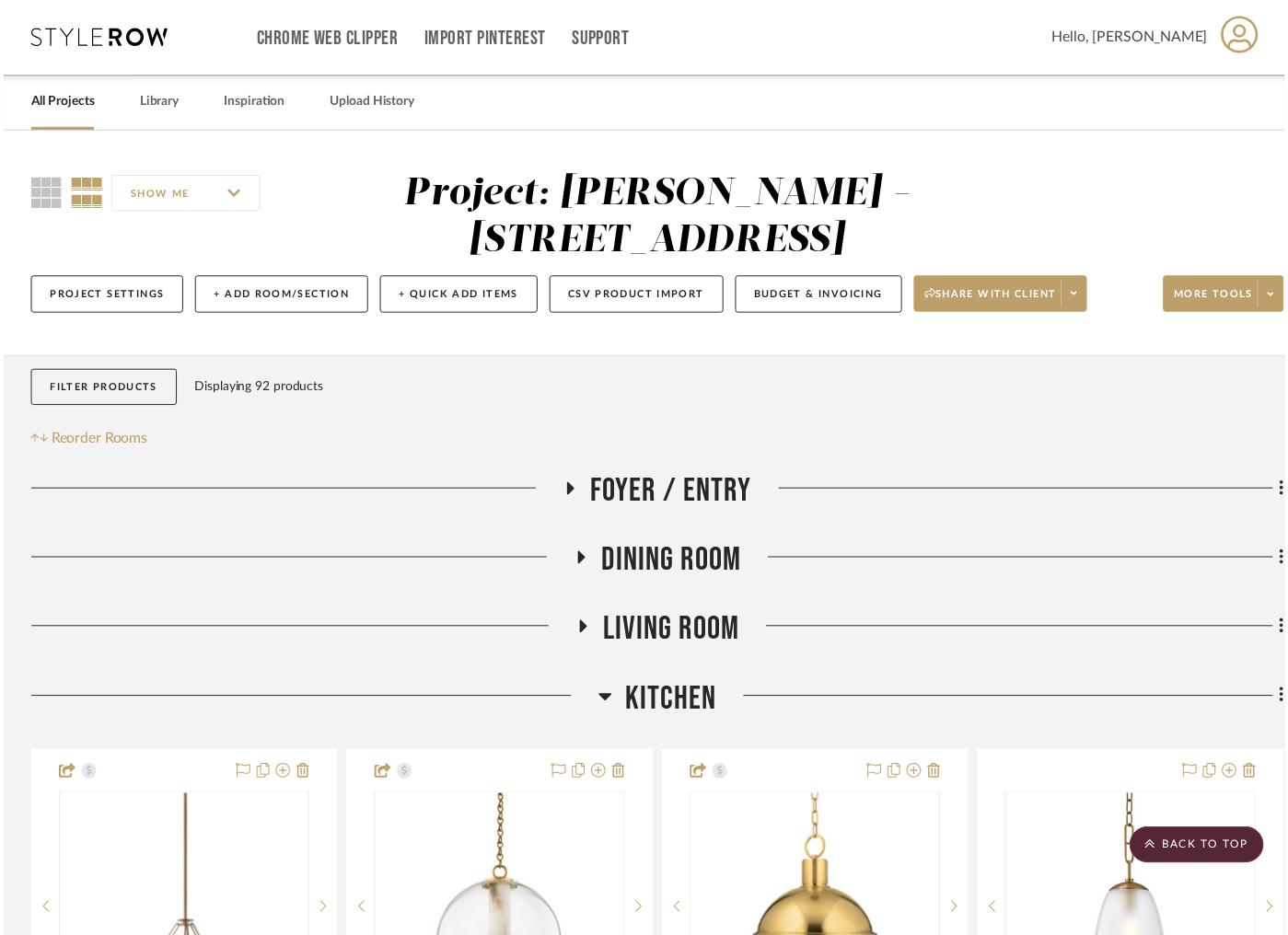
scroll to position [546, 1]
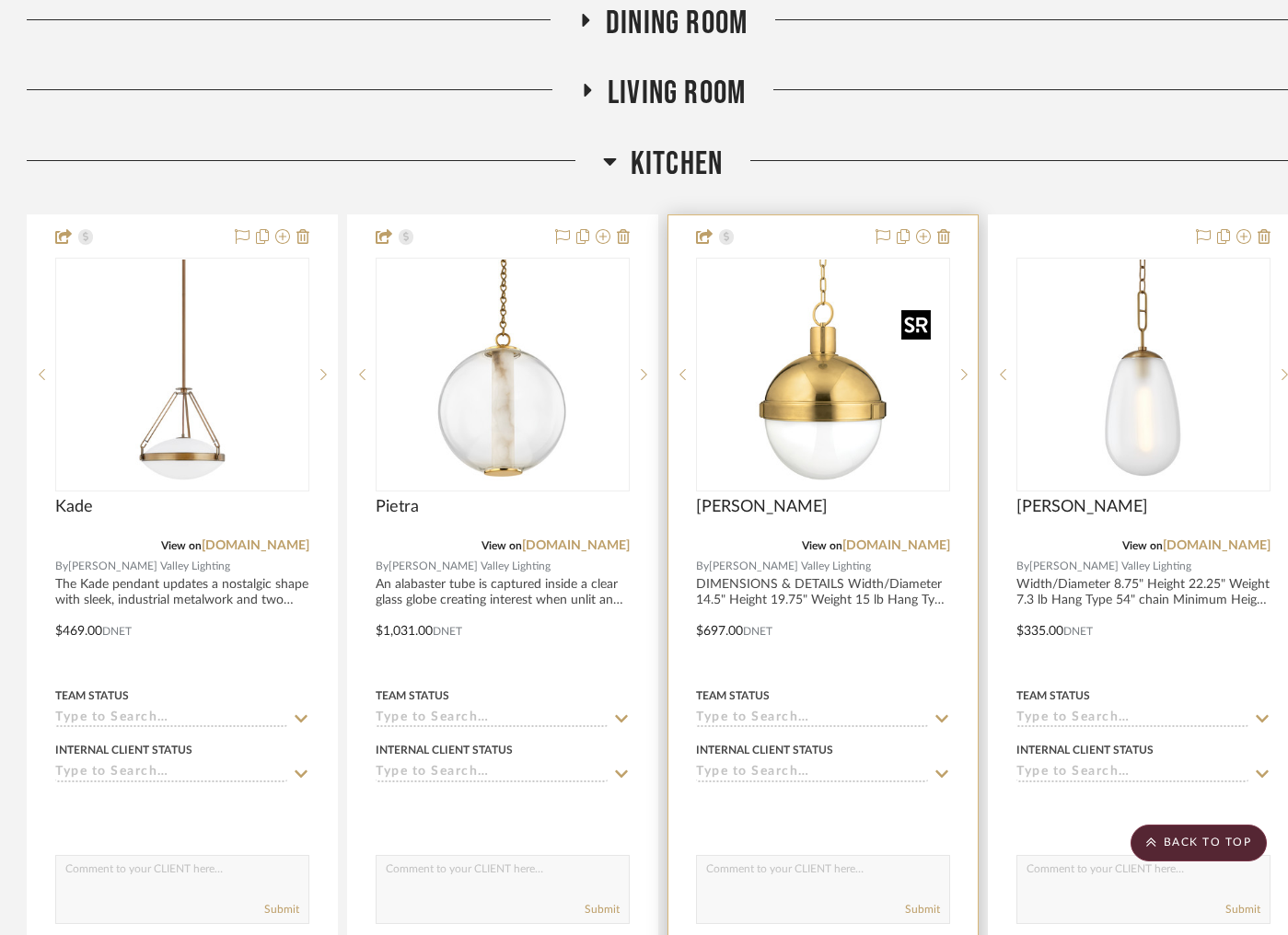
click at [768, 343] on img "0" at bounding box center [823, 375] width 230 height 230
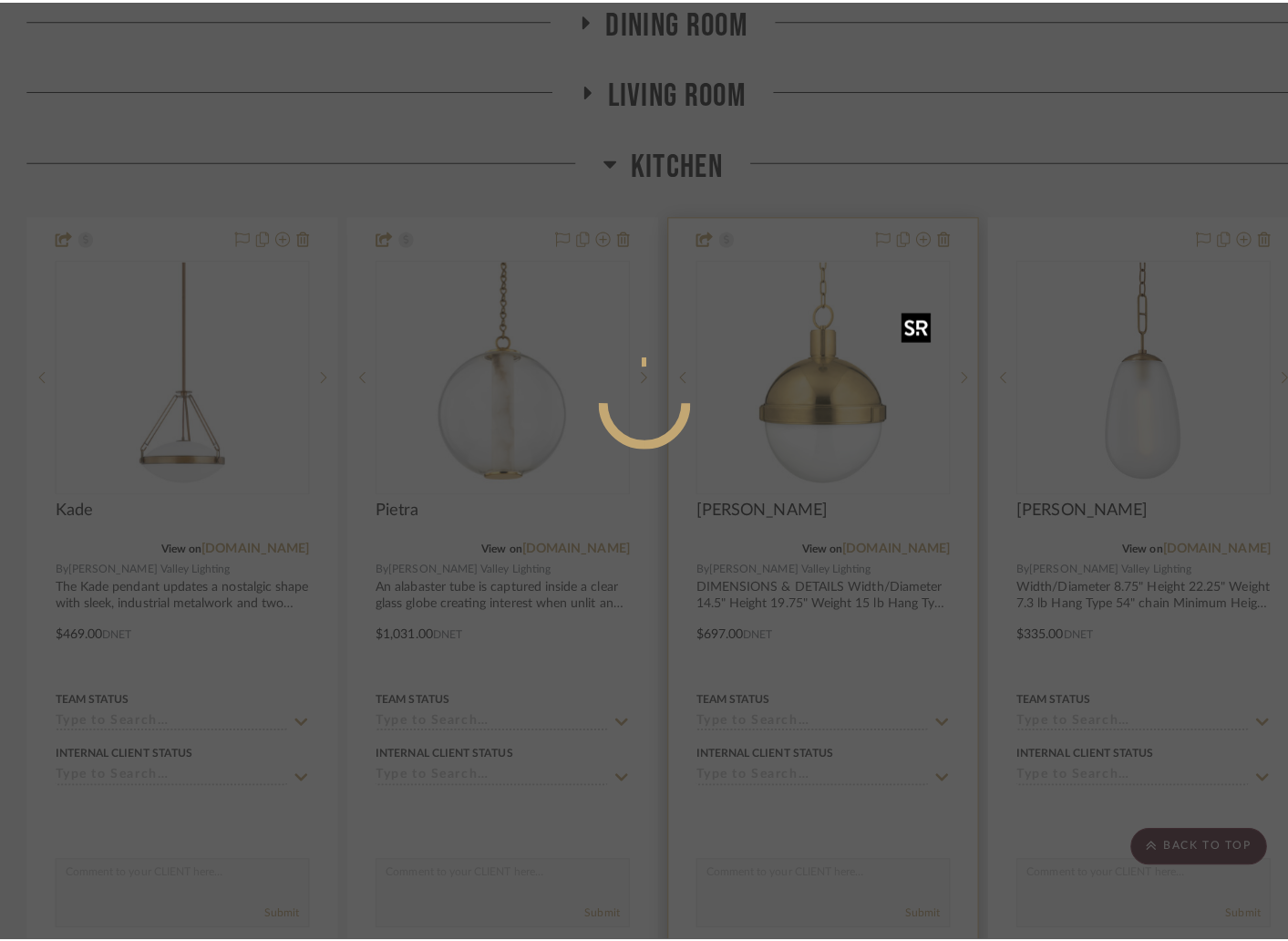
scroll to position [0, 0]
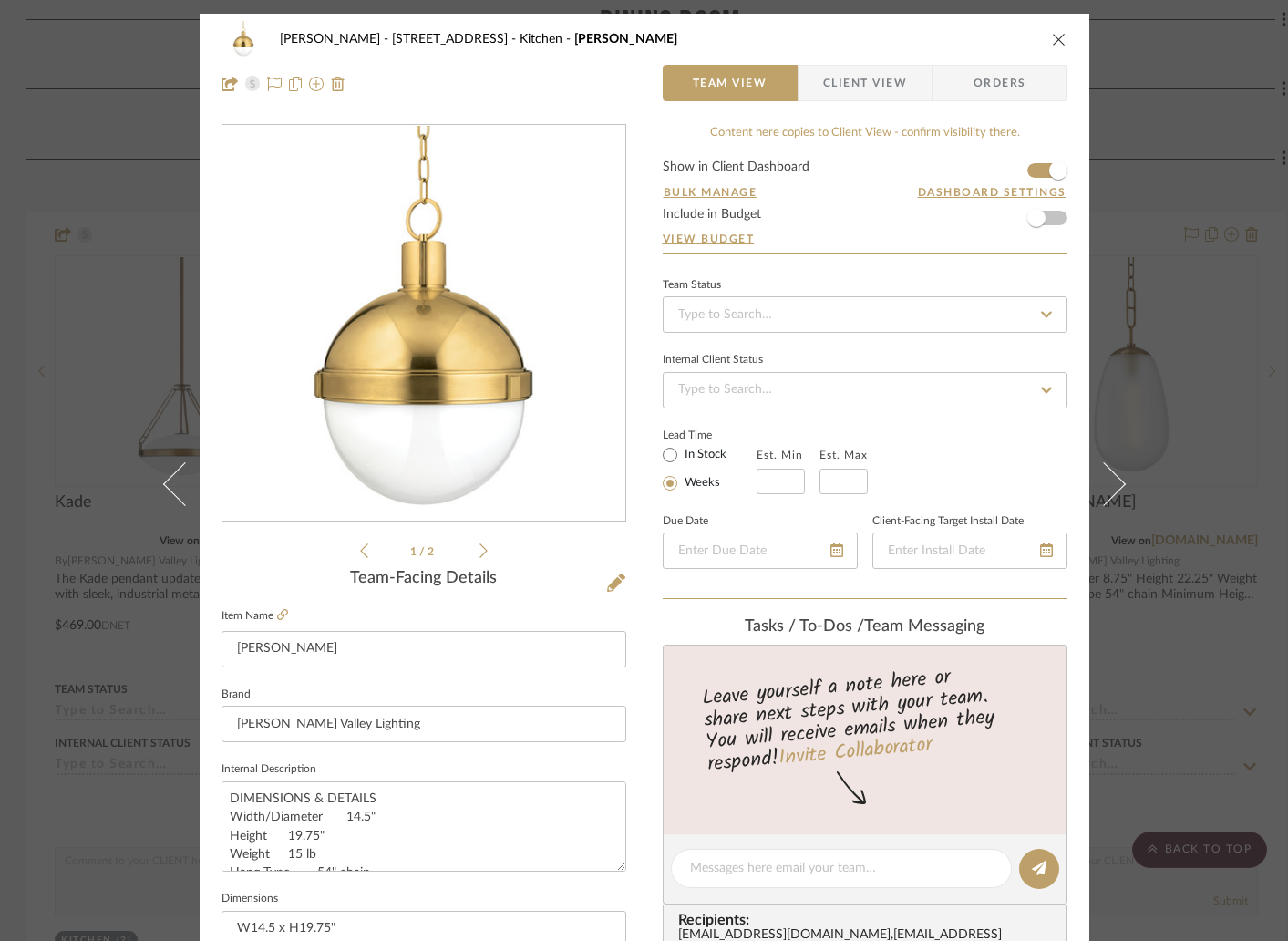
click at [1052, 33] on icon "close" at bounding box center [1058, 39] width 14 height 14
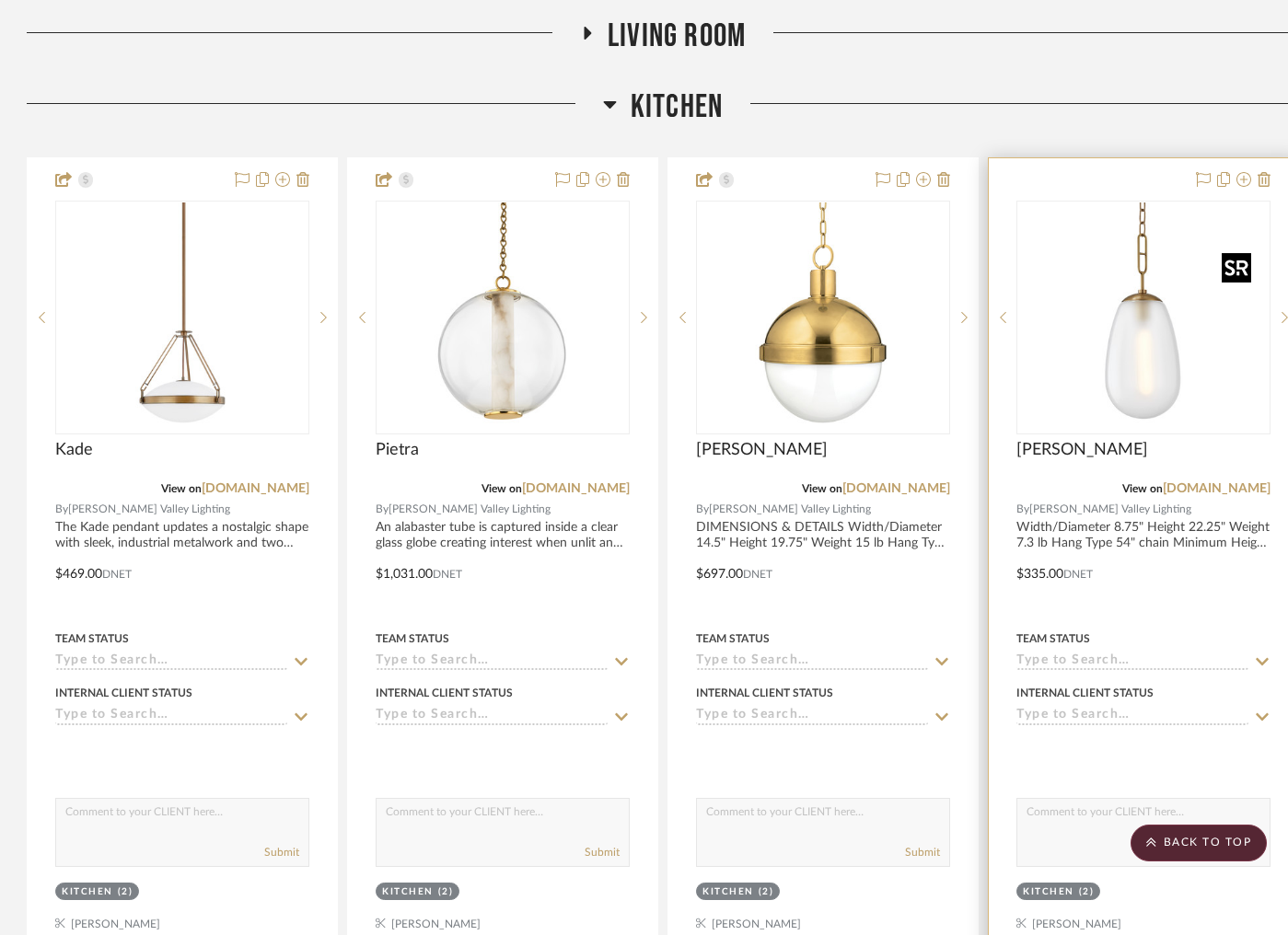
scroll to position [596, 1]
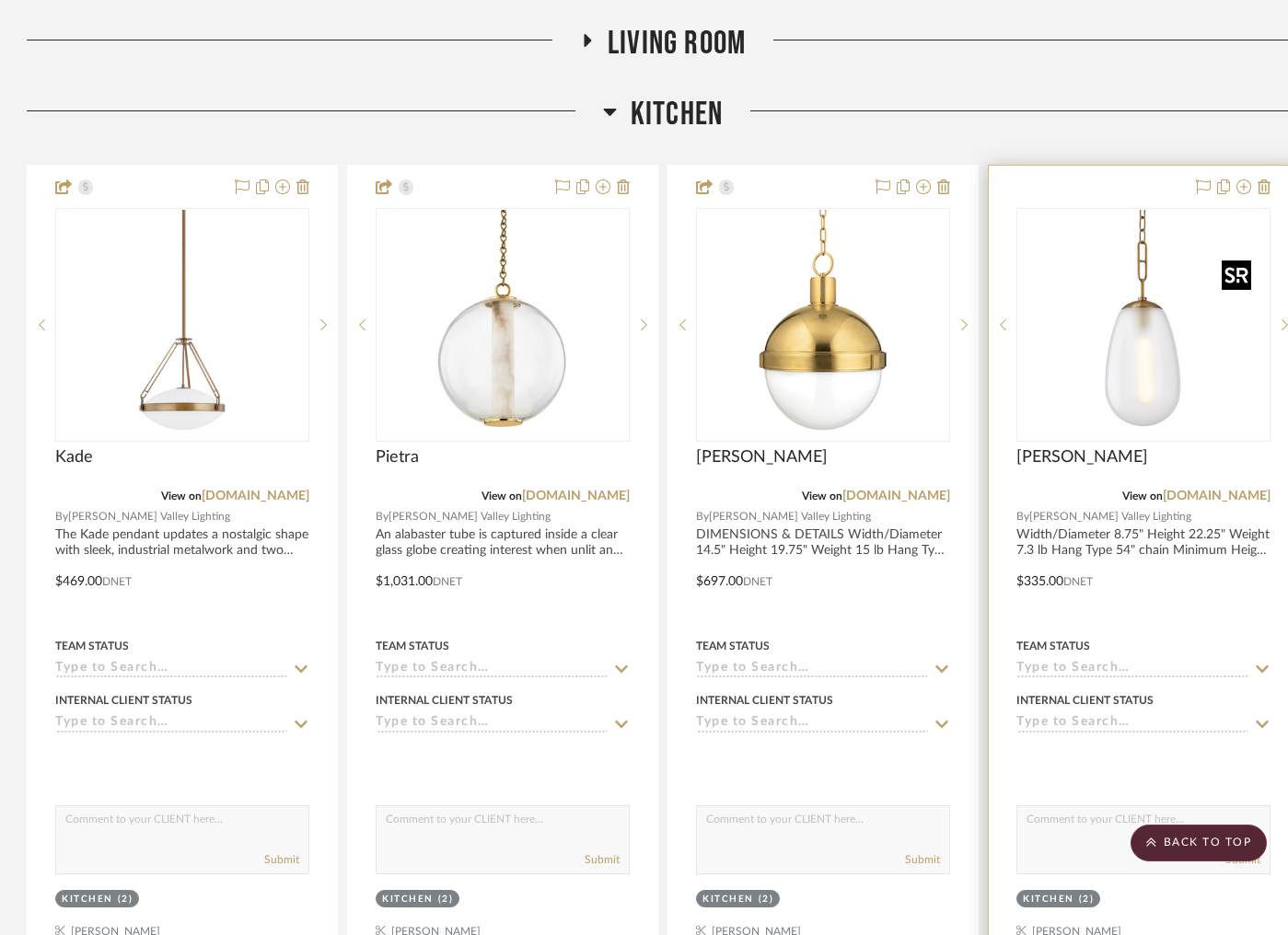
click at [1134, 308] on img "0" at bounding box center [1143, 325] width 230 height 230
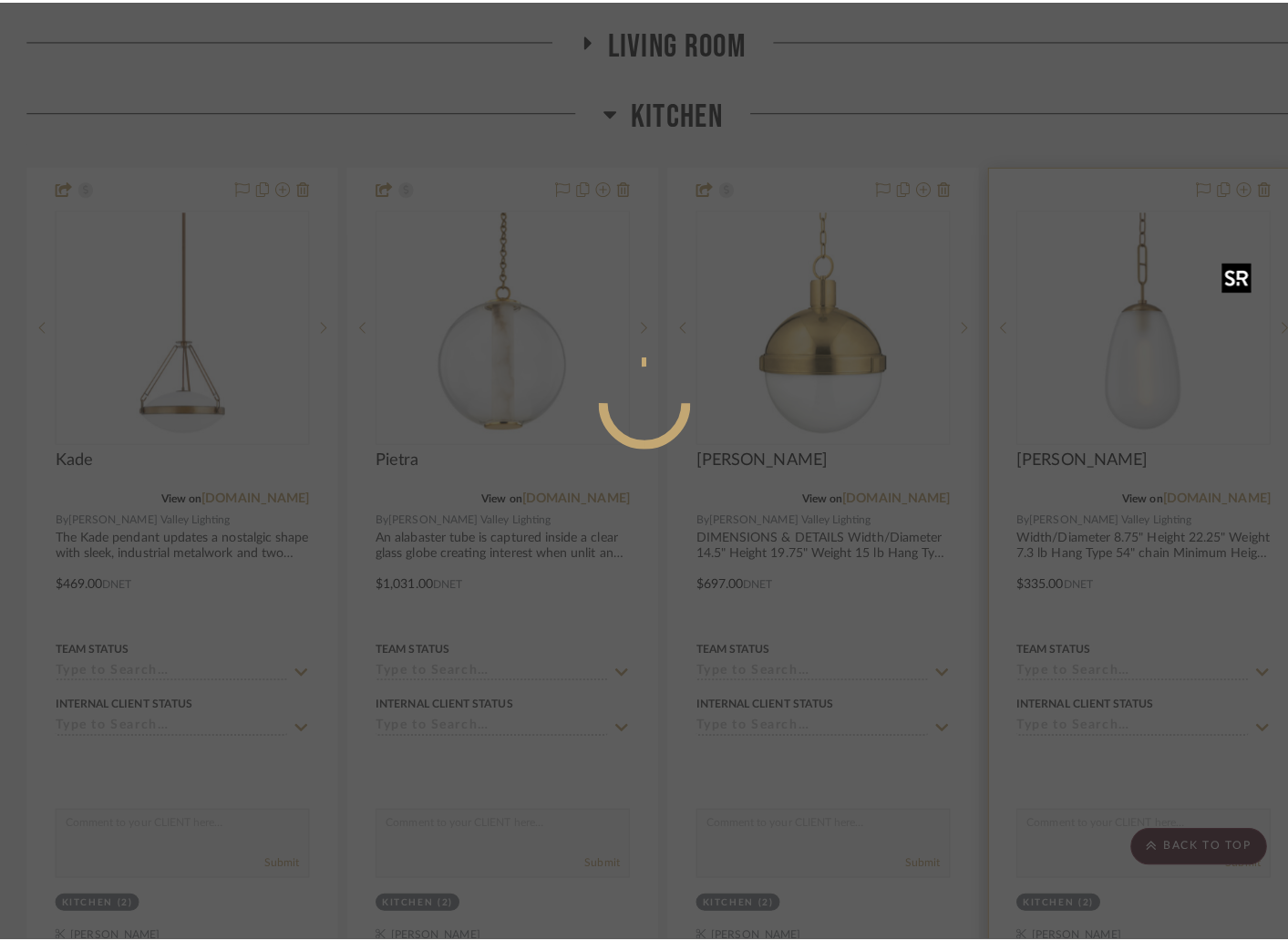
scroll to position [0, 0]
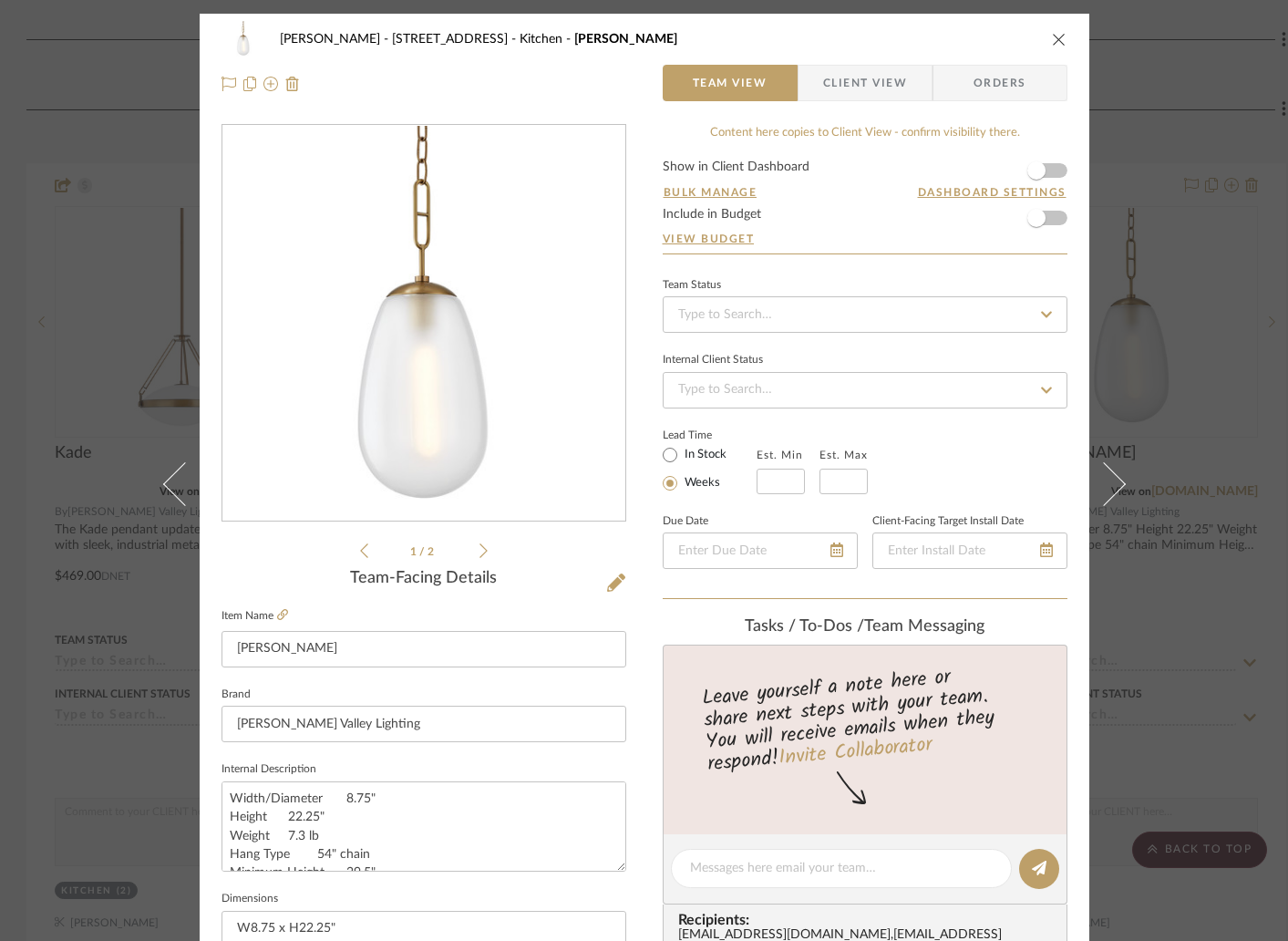
click at [1050, 171] on form "Show in Client Dashboard Bulk Manage Dashboard Settings Include in Budget View …" at bounding box center [865, 207] width 405 height 93
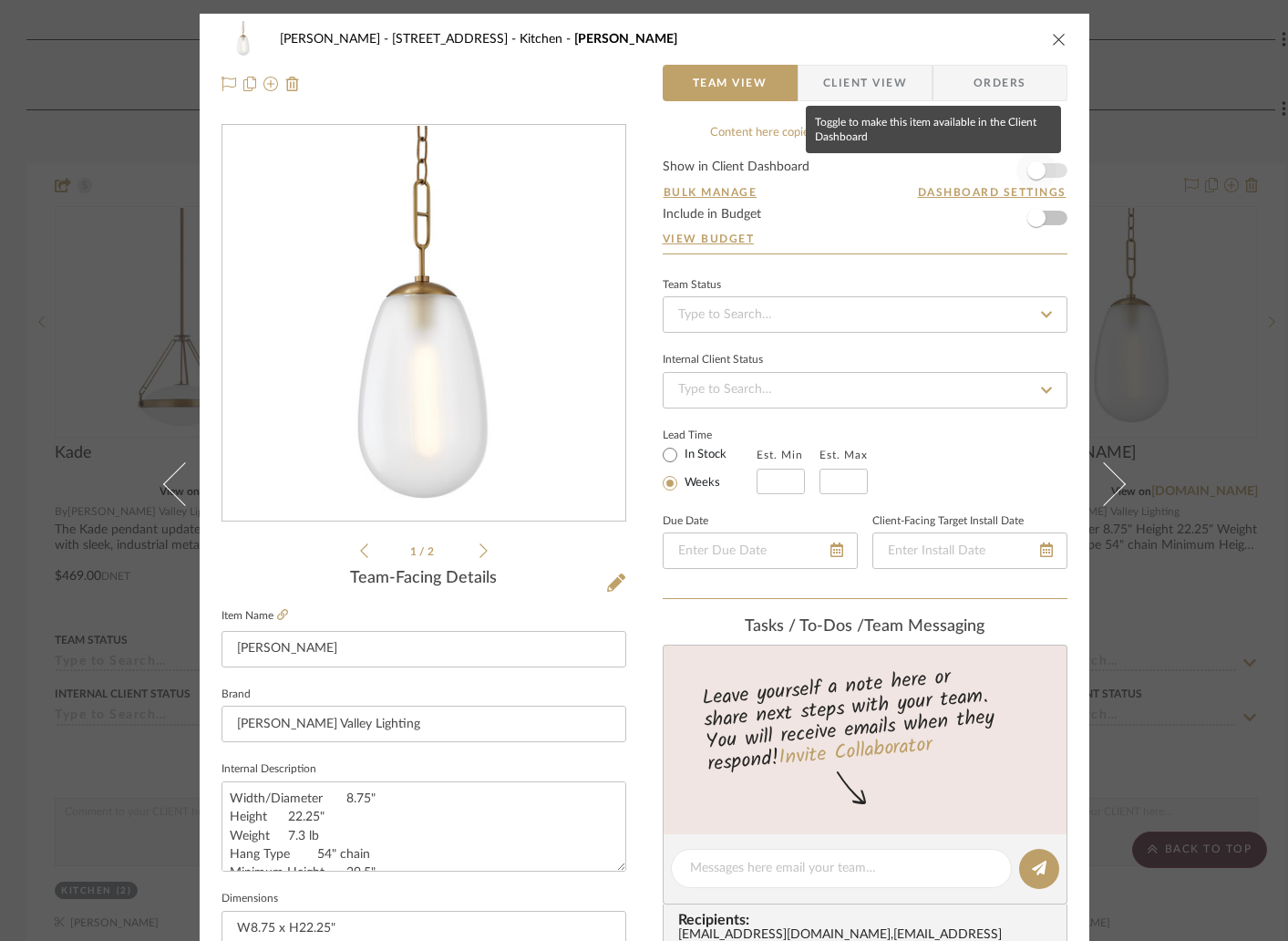
click at [1029, 175] on span "button" at bounding box center [1036, 170] width 18 height 18
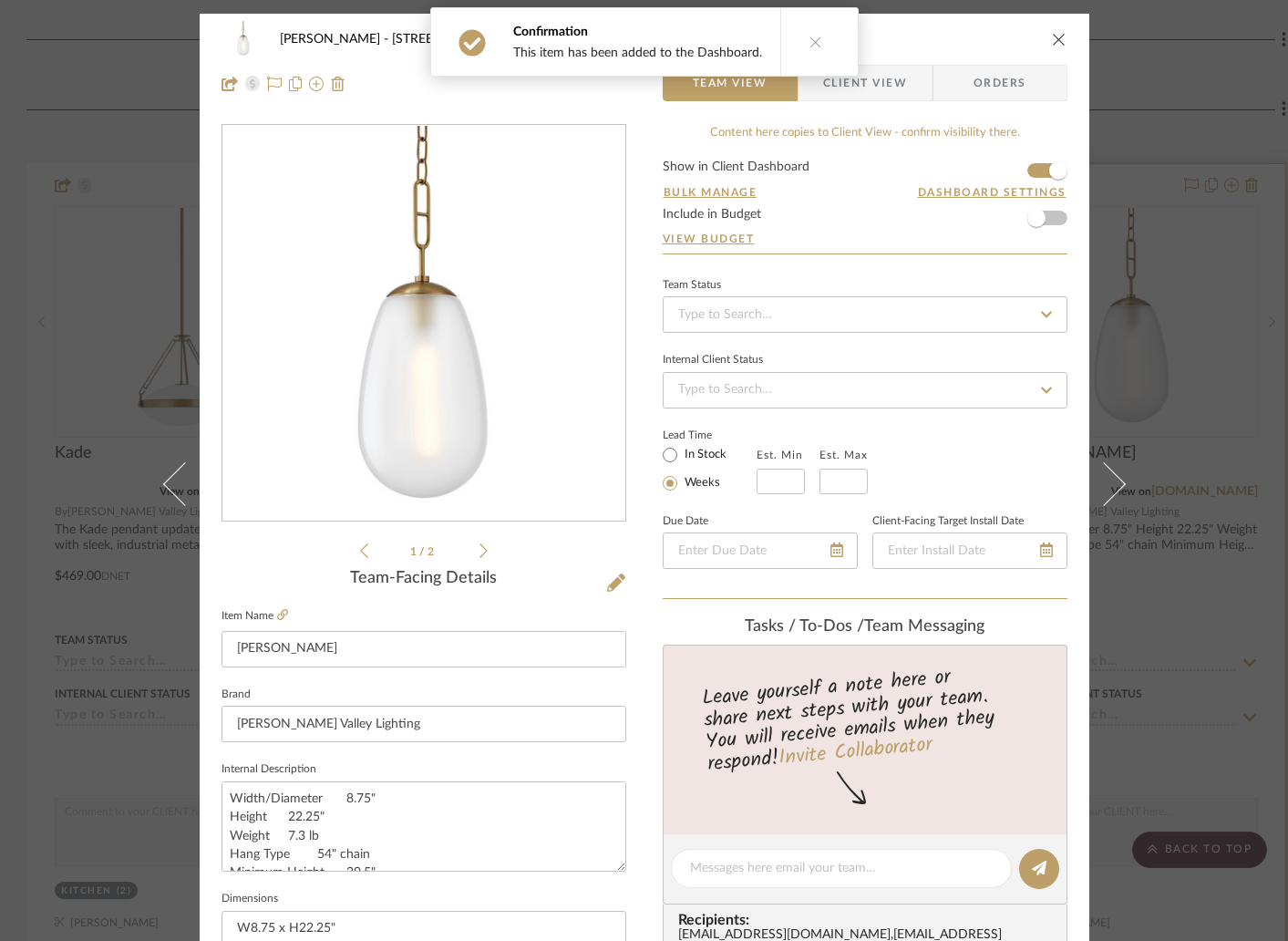
drag, startPoint x: 1058, startPoint y: 36, endPoint x: 984, endPoint y: 291, distance: 265.5
click at [1058, 36] on icon "close" at bounding box center [1058, 39] width 14 height 14
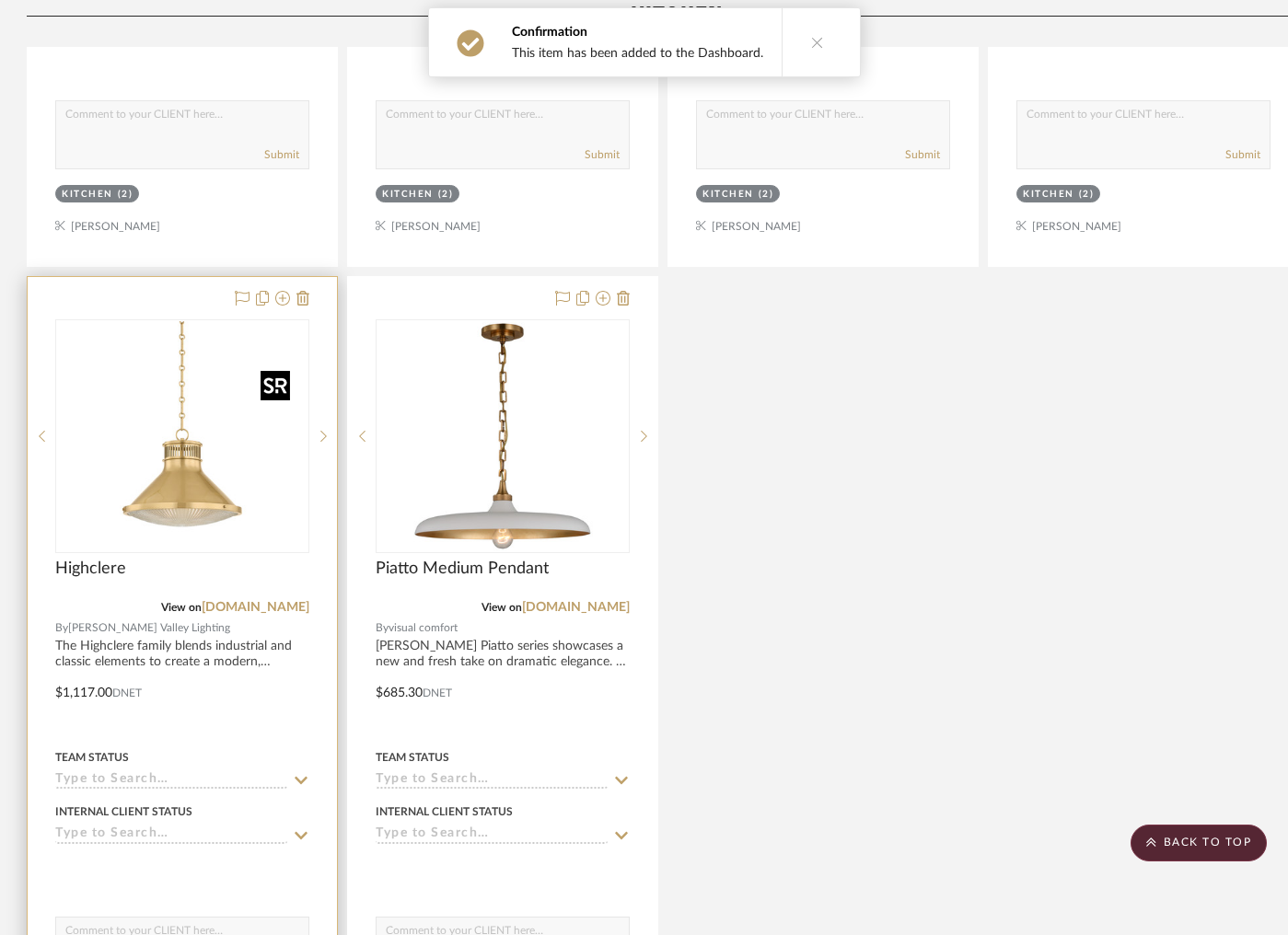
scroll to position [1301, 0]
click at [305, 301] on icon at bounding box center [303, 298] width 12 height 14
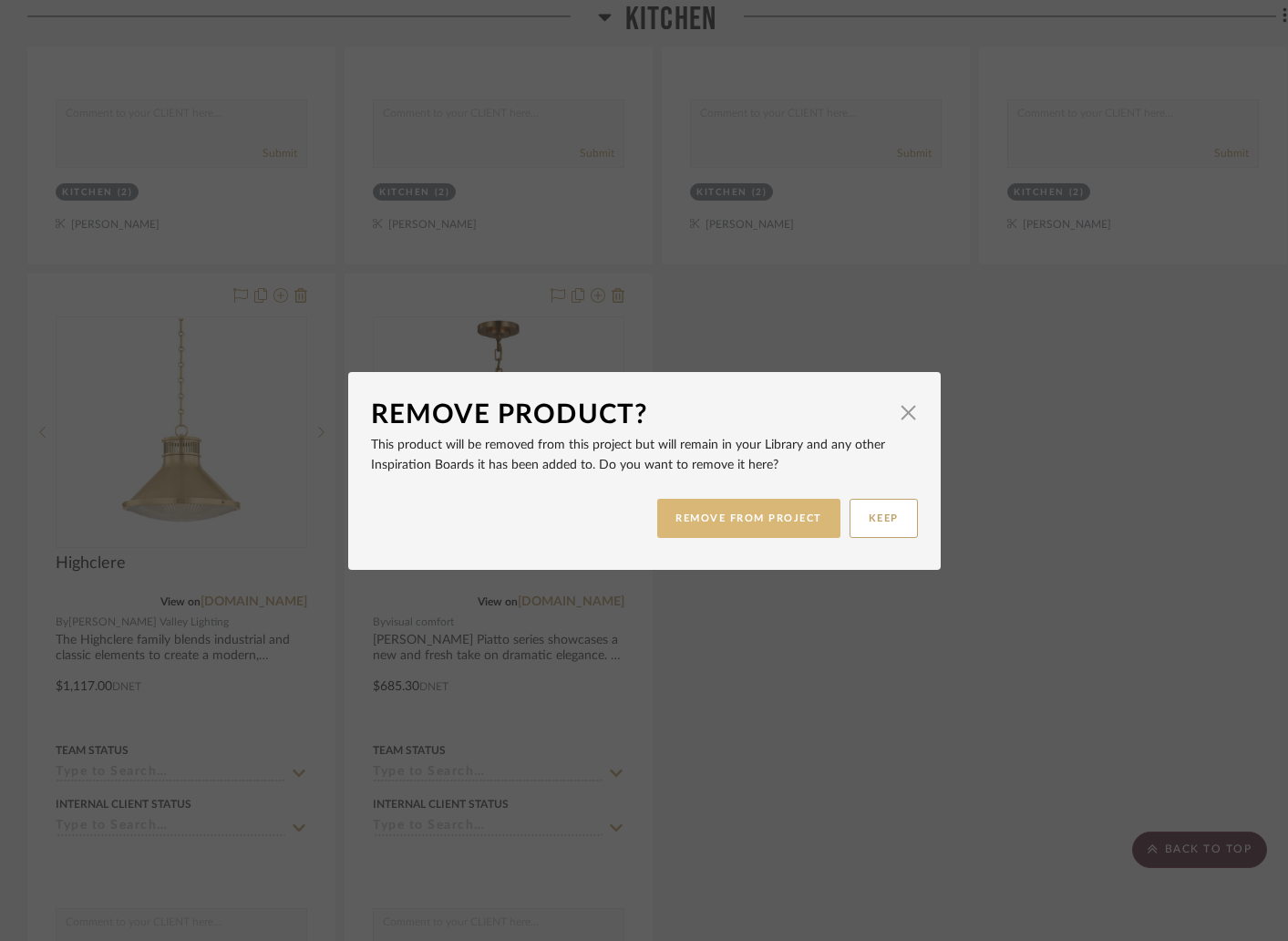
click at [759, 524] on button "REMOVE FROM PROJECT" at bounding box center [748, 518] width 183 height 39
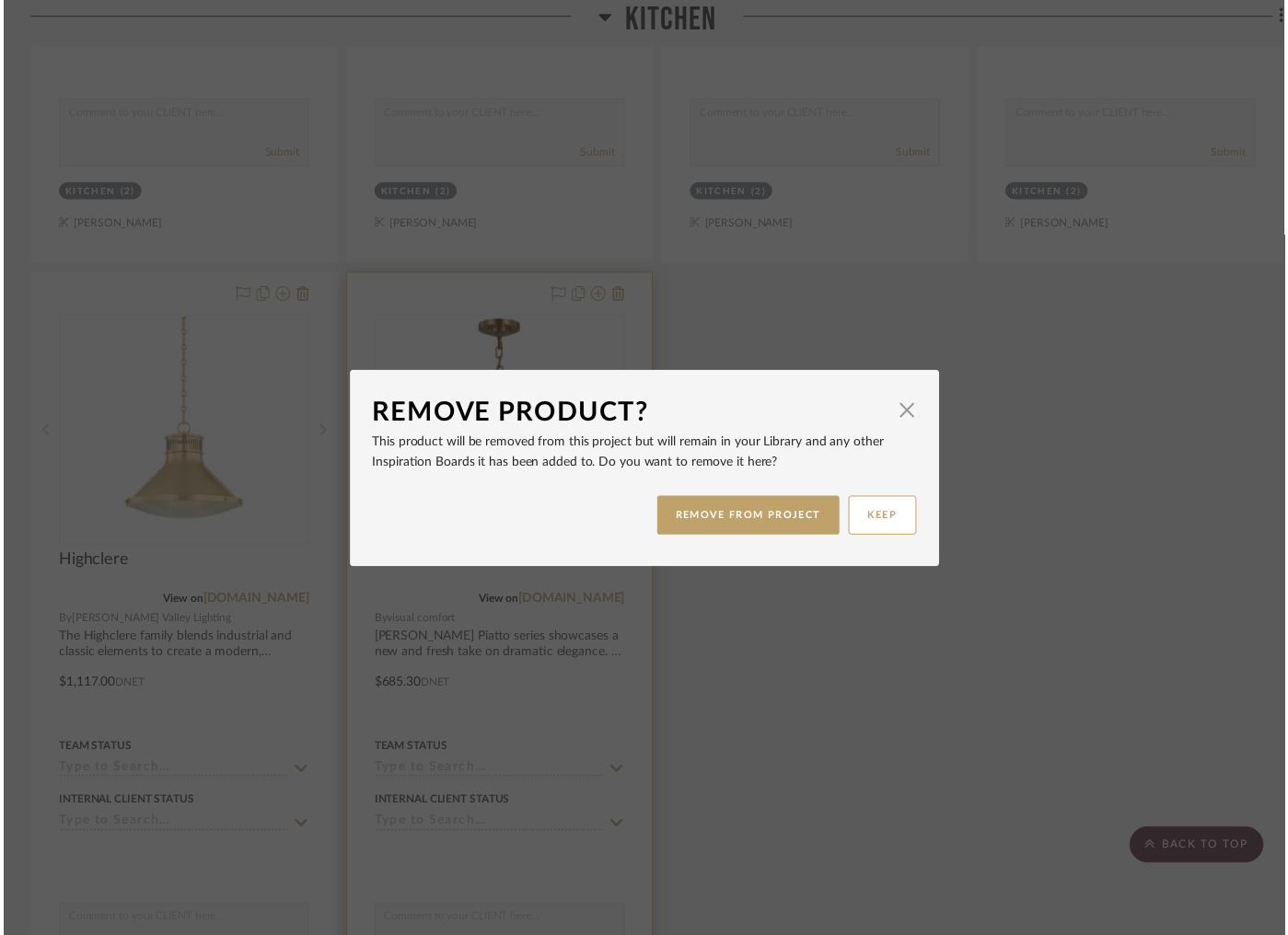
scroll to position [1301, 0]
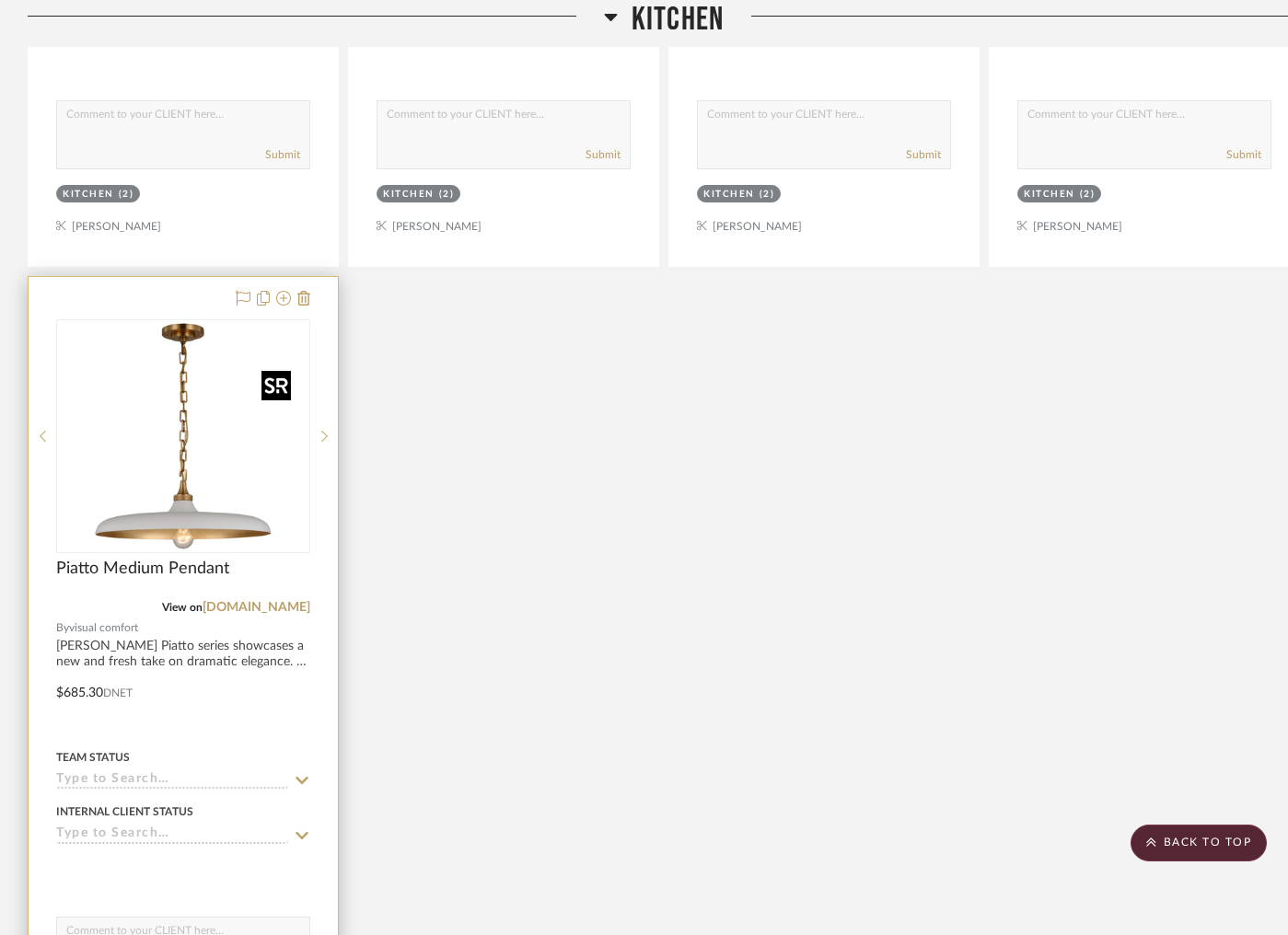
click at [217, 450] on img "0" at bounding box center [183, 436] width 230 height 230
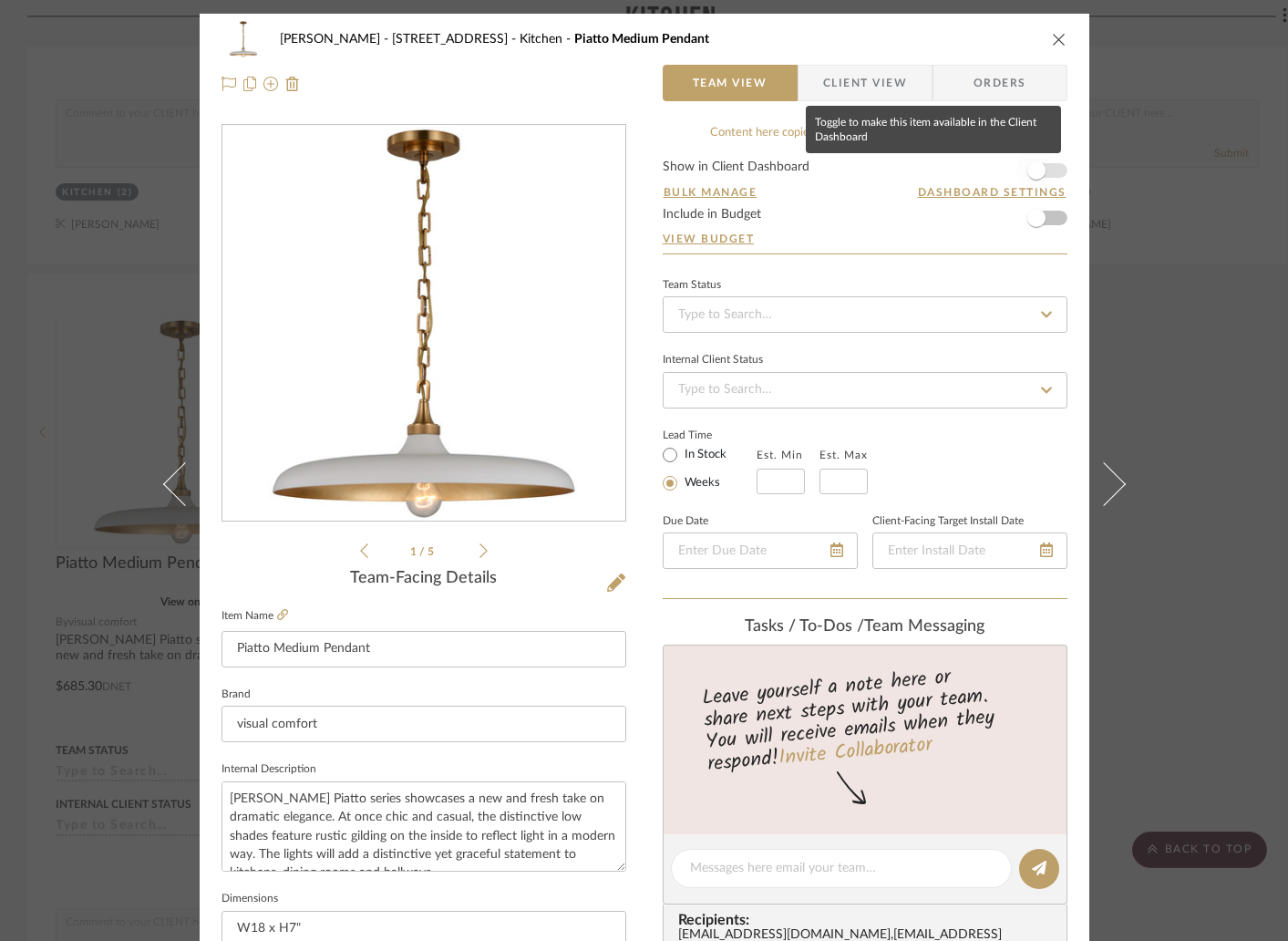
click at [1047, 170] on span "button" at bounding box center [1036, 171] width 40 height 40
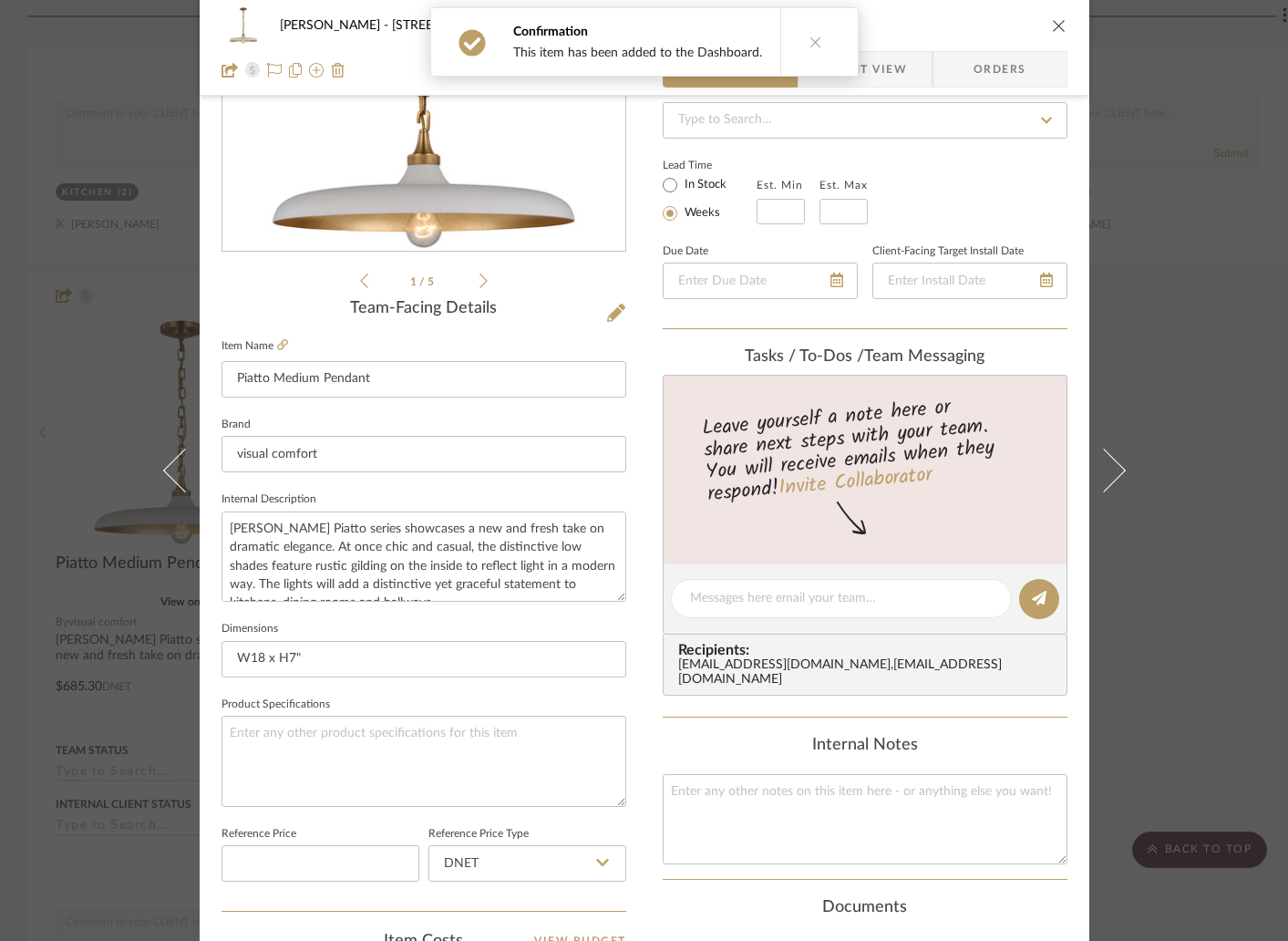
scroll to position [711, 0]
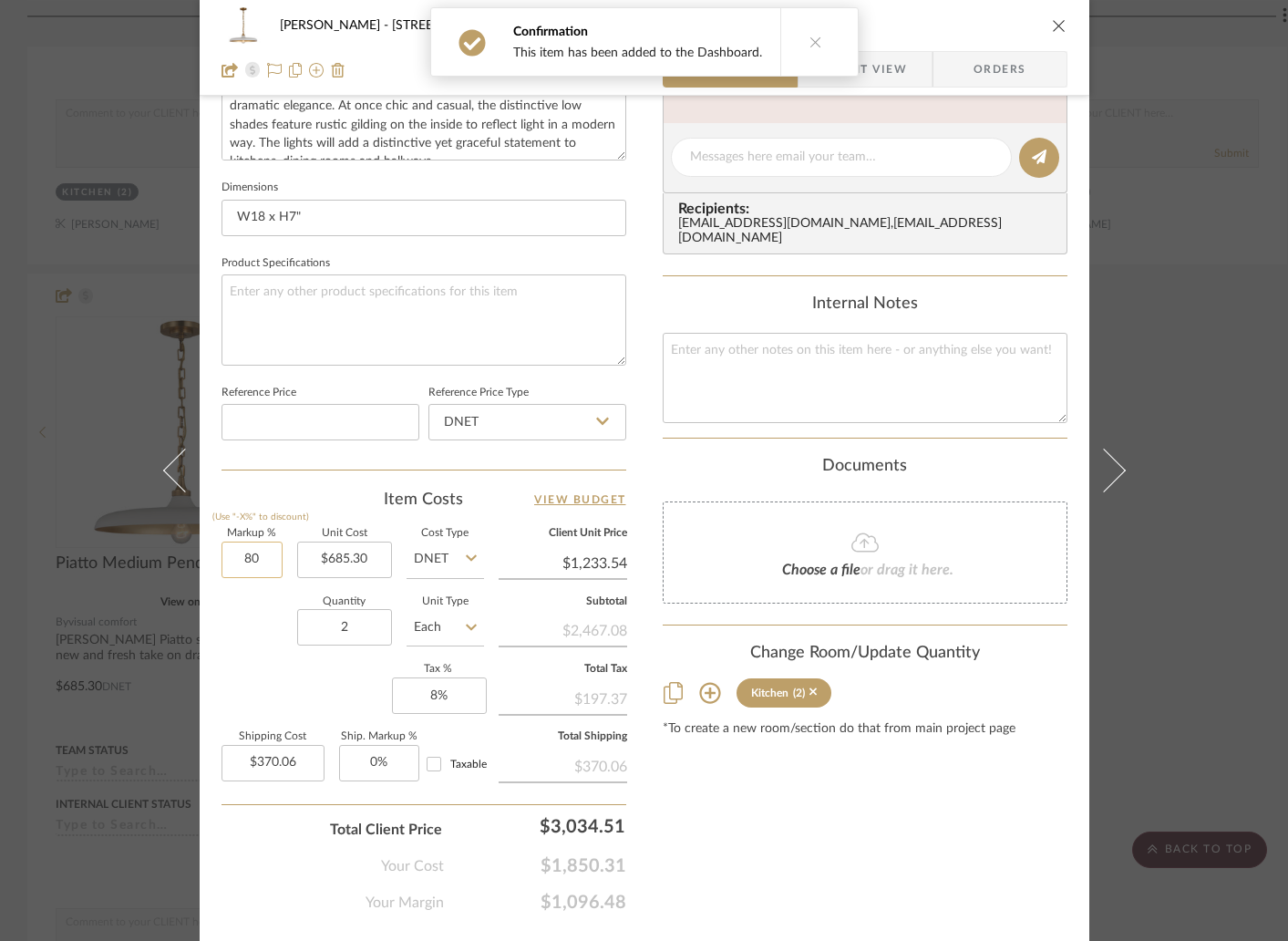
click at [273, 553] on input "80" at bounding box center [251, 560] width 61 height 36
type input "30%"
click at [253, 614] on div "Quantity 2 Unit Type Each" at bounding box center [352, 629] width 263 height 65
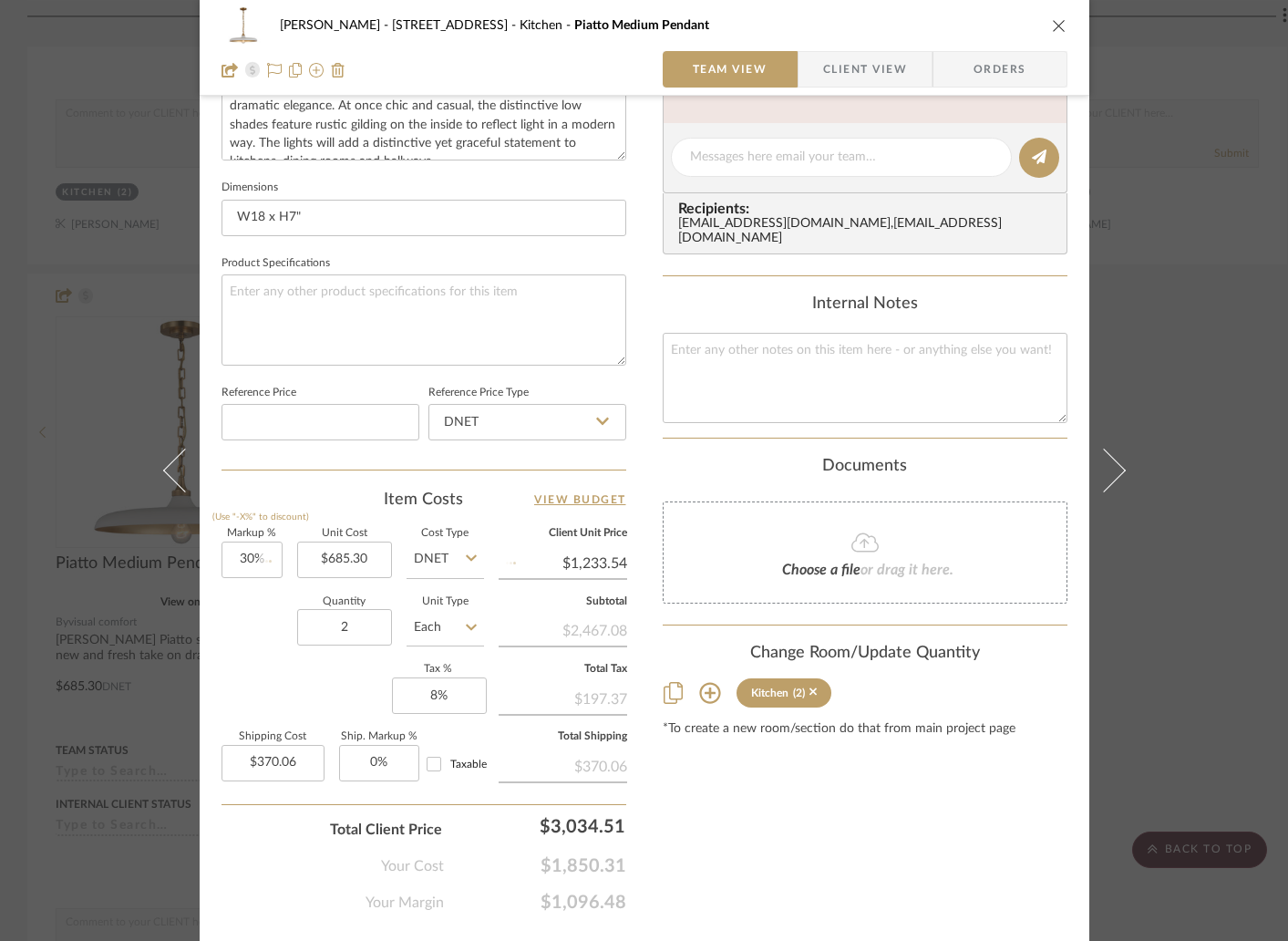
type input "$890.89"
type input "$267.27"
click at [1055, 26] on icon "close" at bounding box center [1058, 25] width 14 height 14
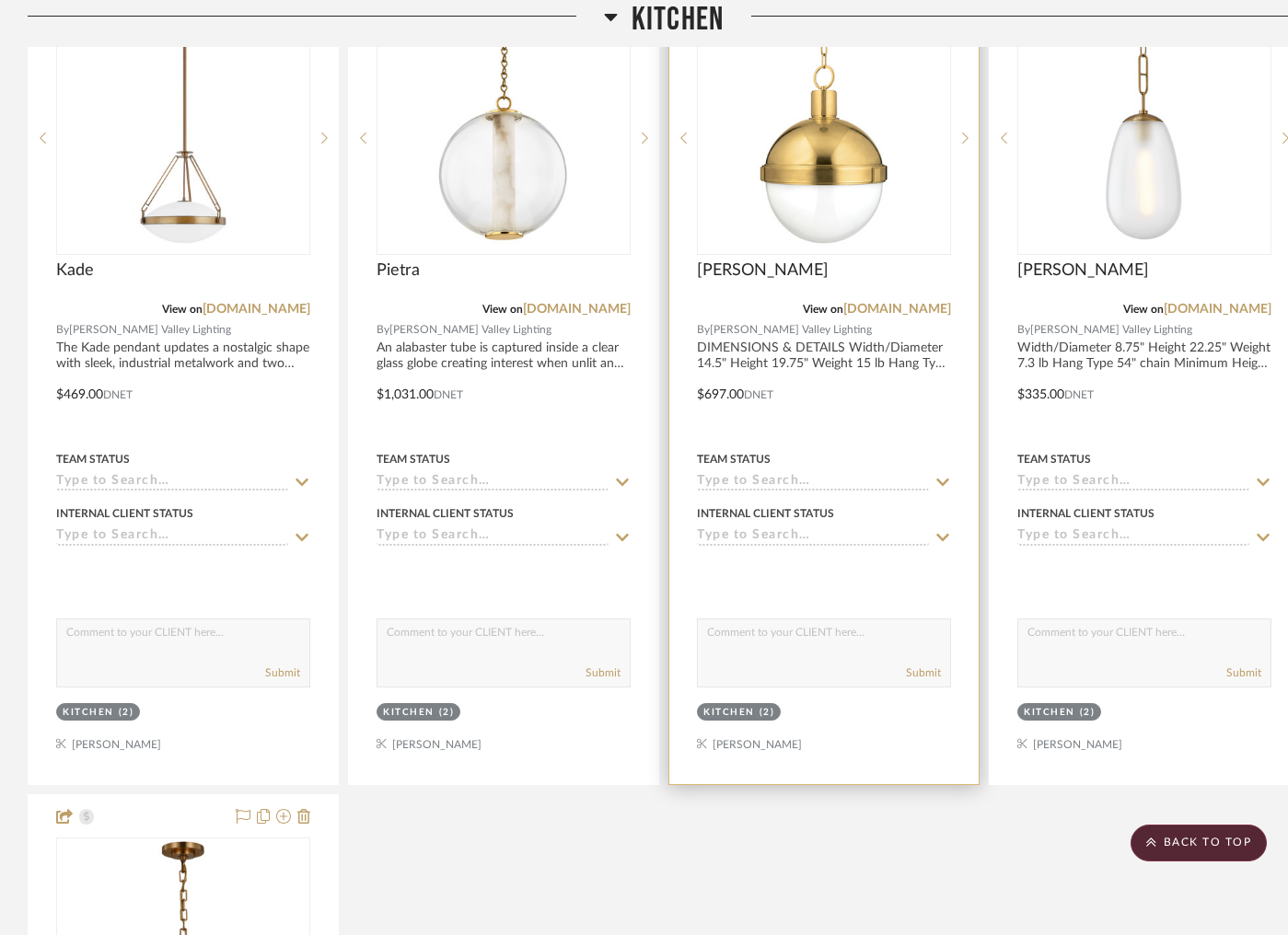
scroll to position [682, 0]
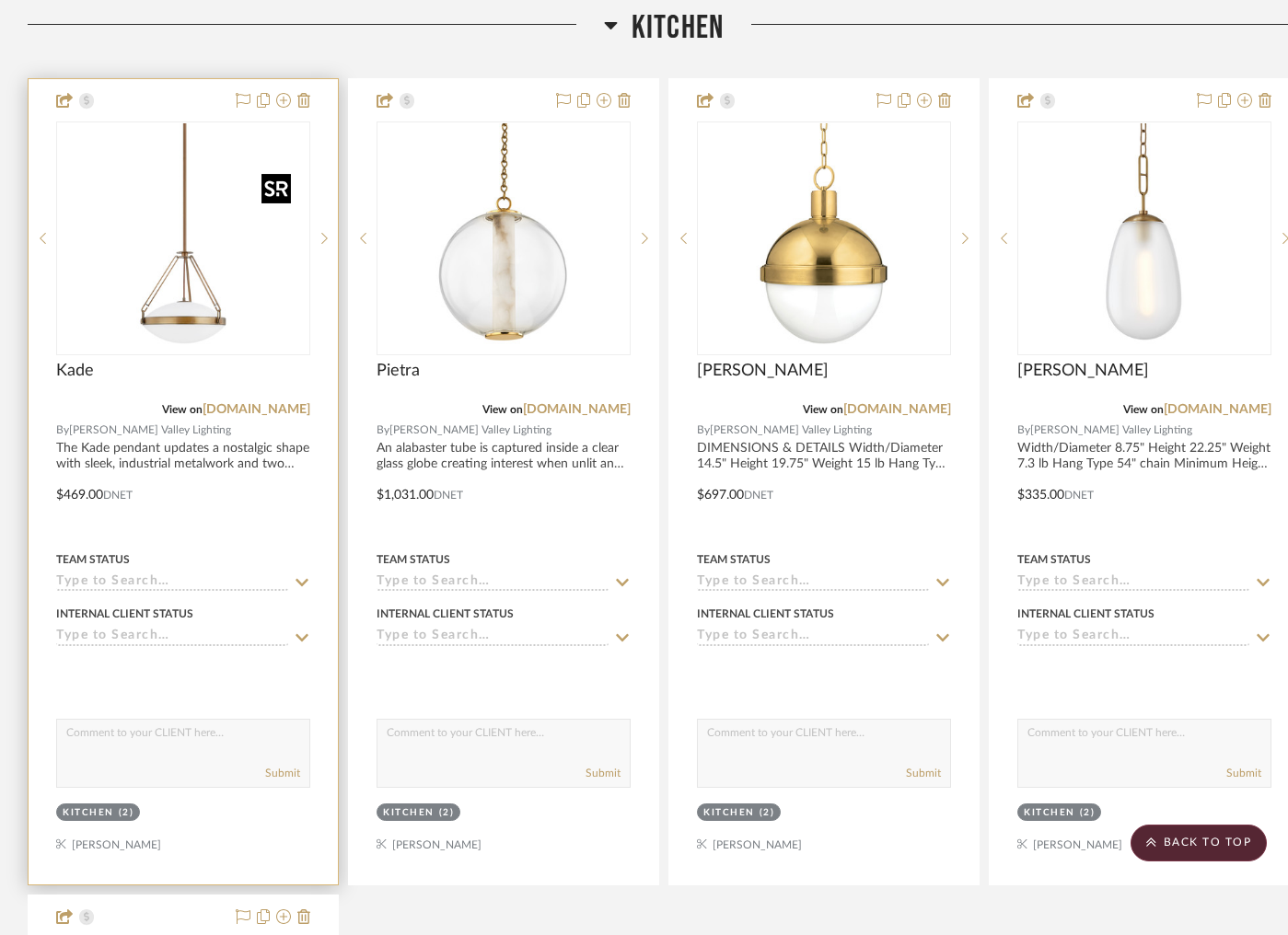
click at [193, 305] on img "0" at bounding box center [183, 239] width 230 height 230
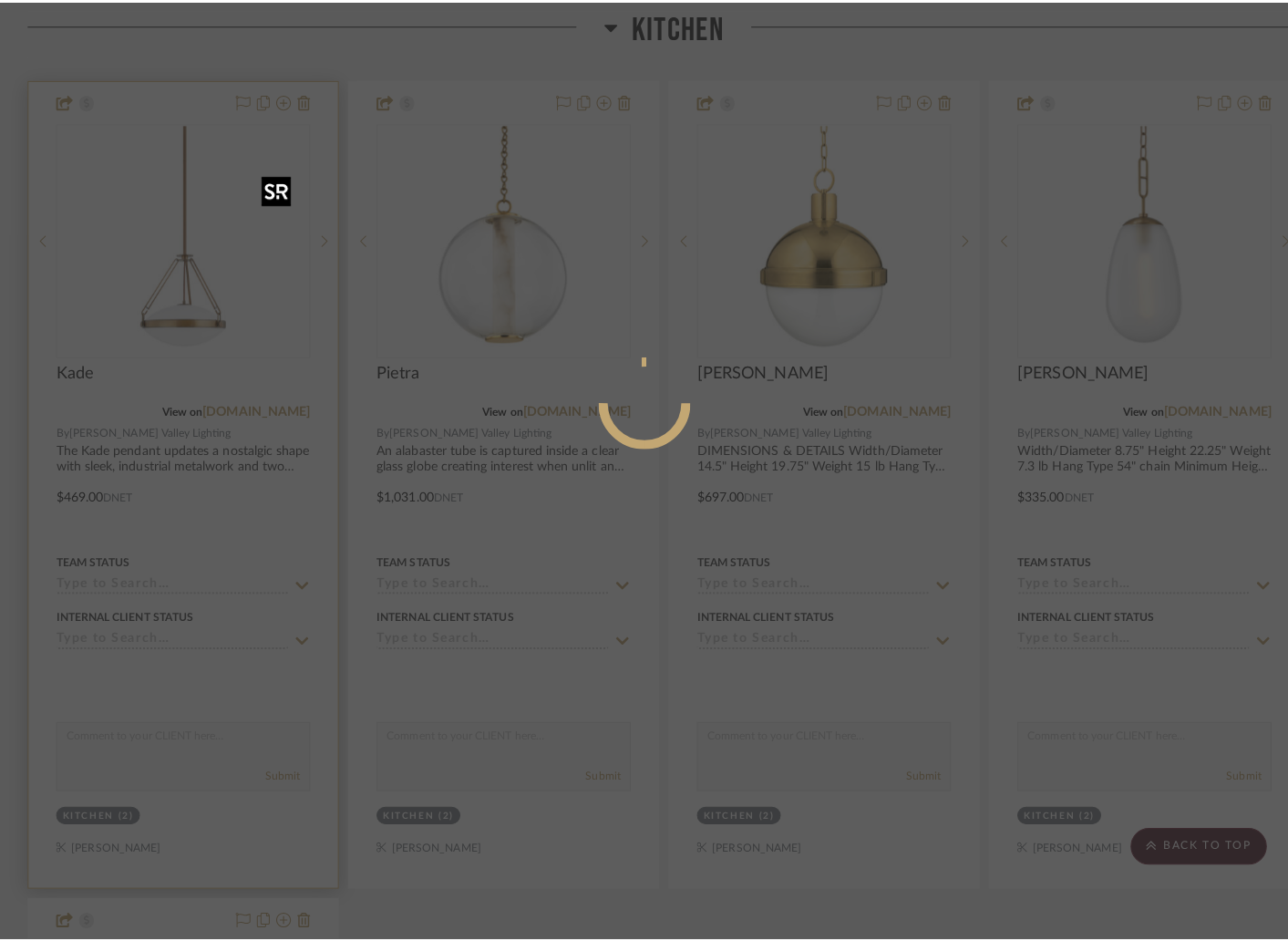
scroll to position [0, 0]
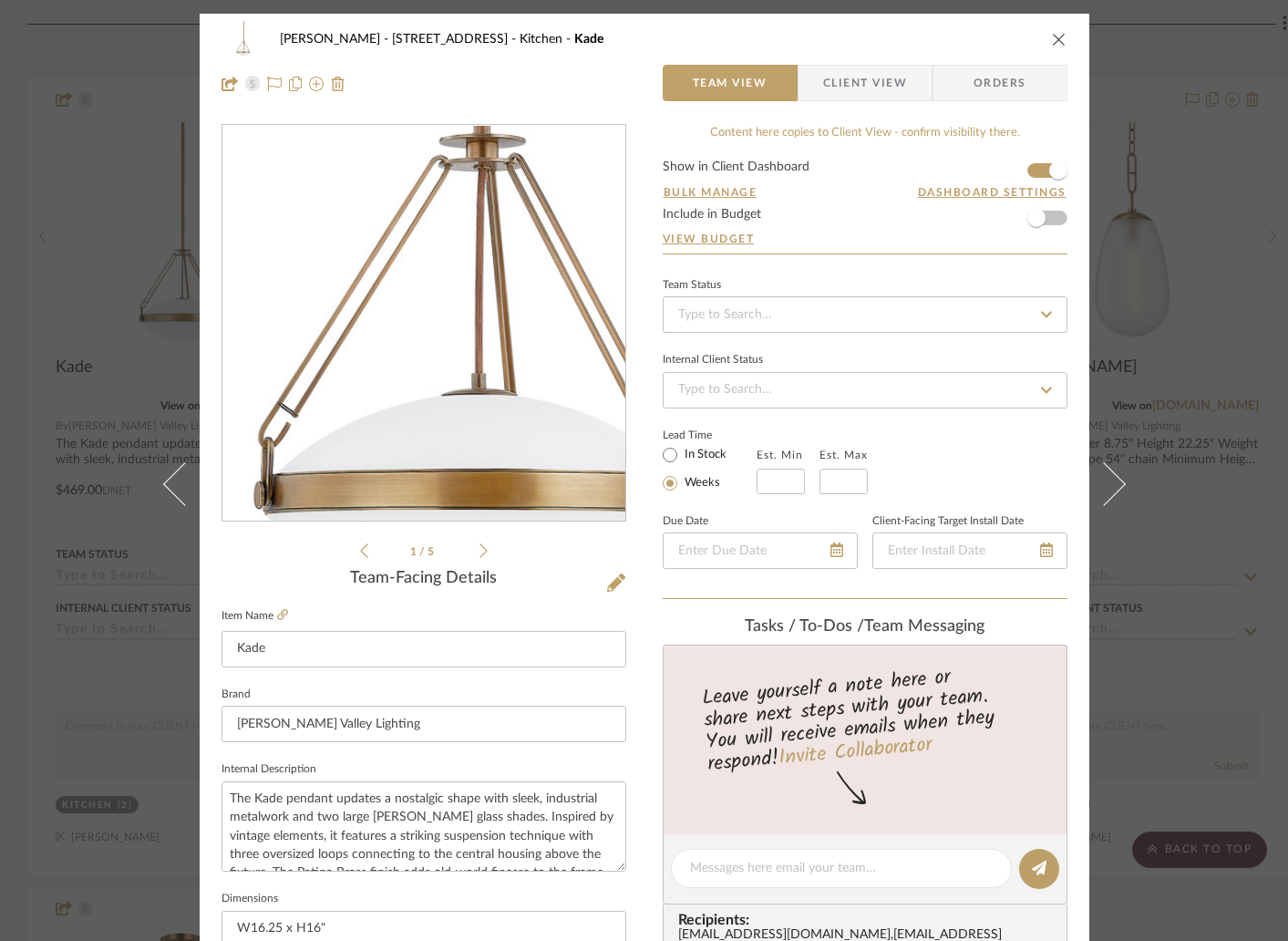
click at [403, 409] on img "0" at bounding box center [423, 323] width 396 height 396
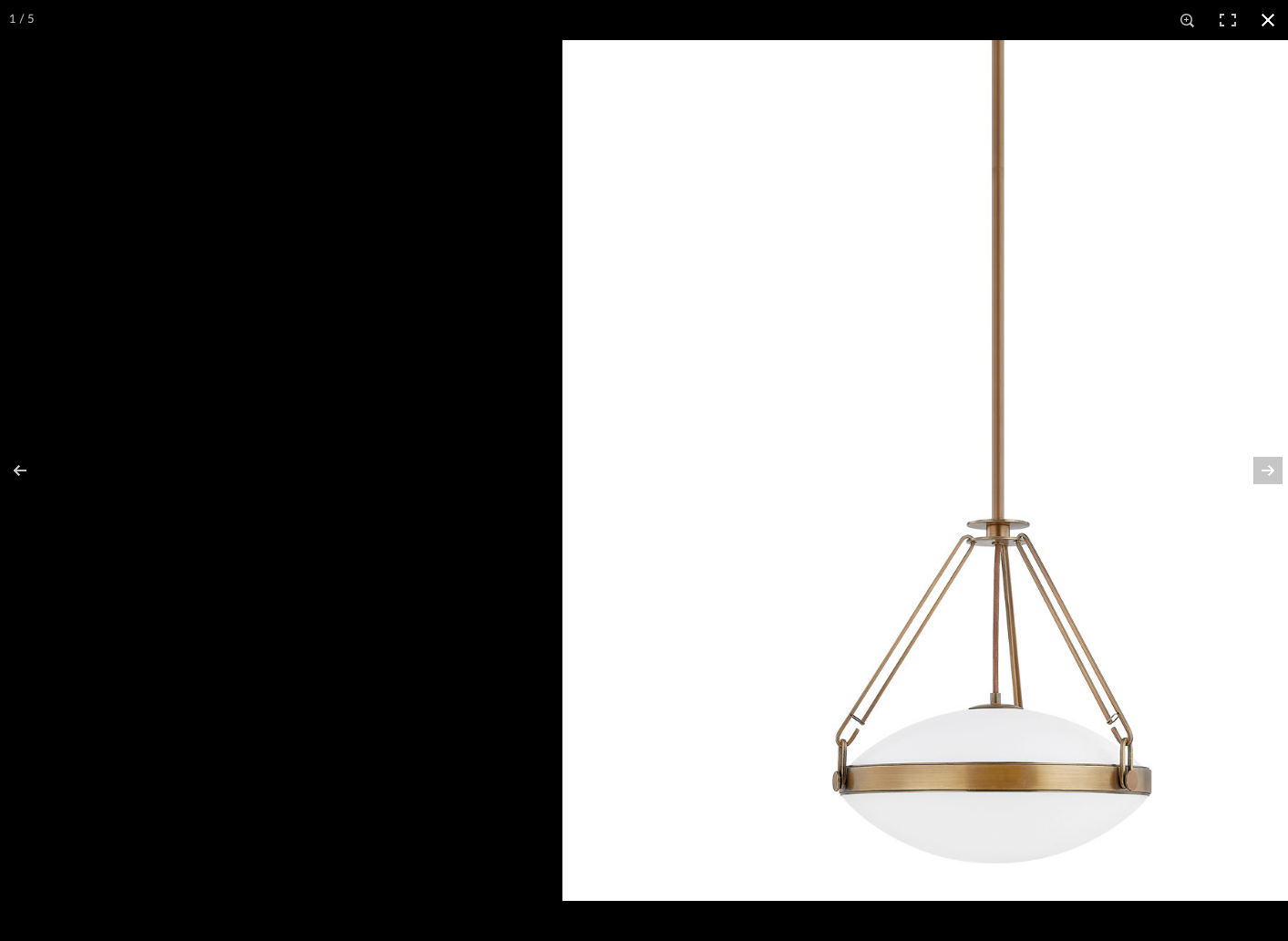
click at [1260, 17] on button at bounding box center [1267, 20] width 40 height 40
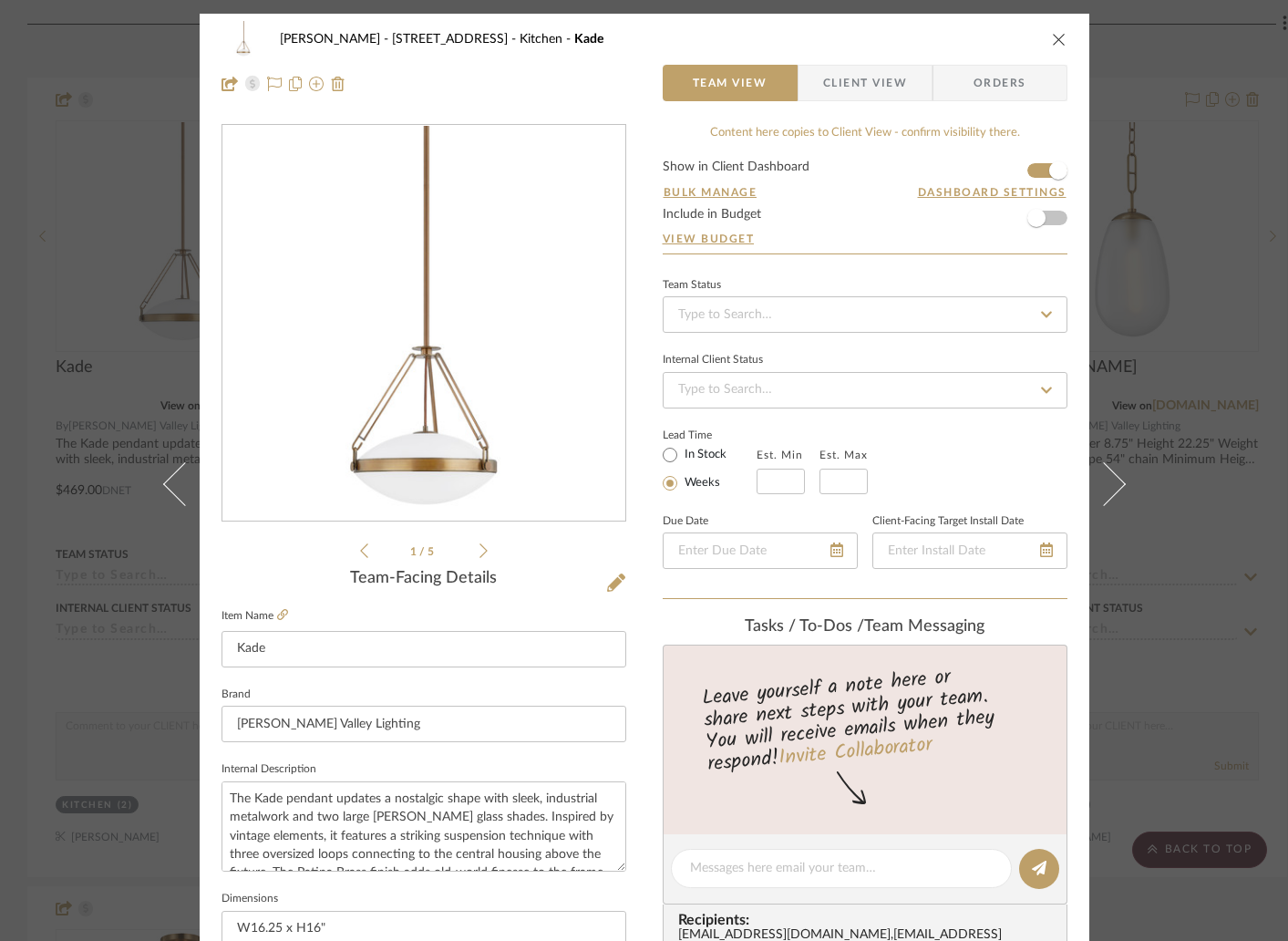
click at [11, 256] on div "Lori Jacobs - 181 Chedworth Row Kitchen Kade Team View Client View Orders 1 / 5…" at bounding box center [644, 470] width 1288 height 941
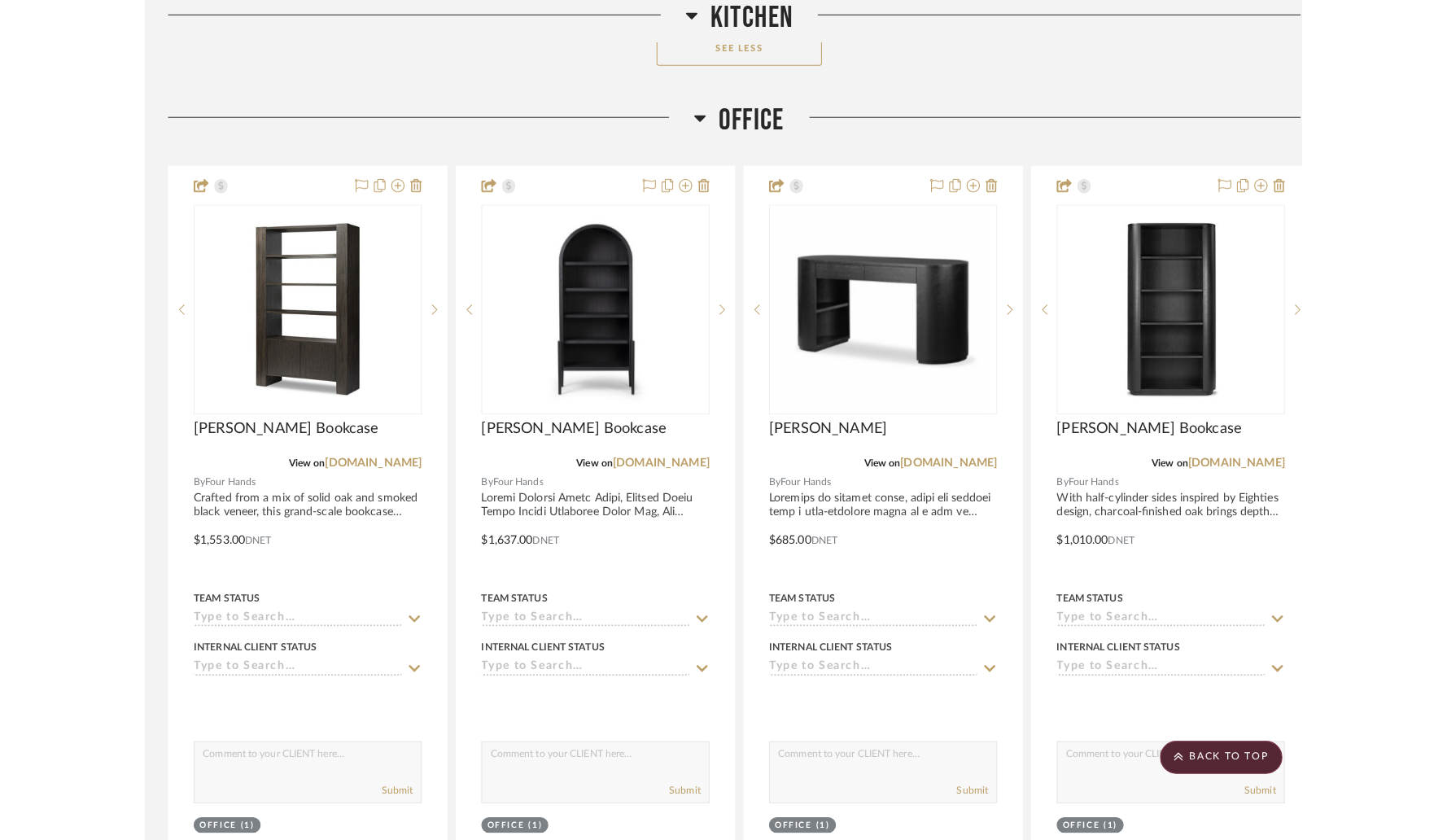
scroll to position [1329, 0]
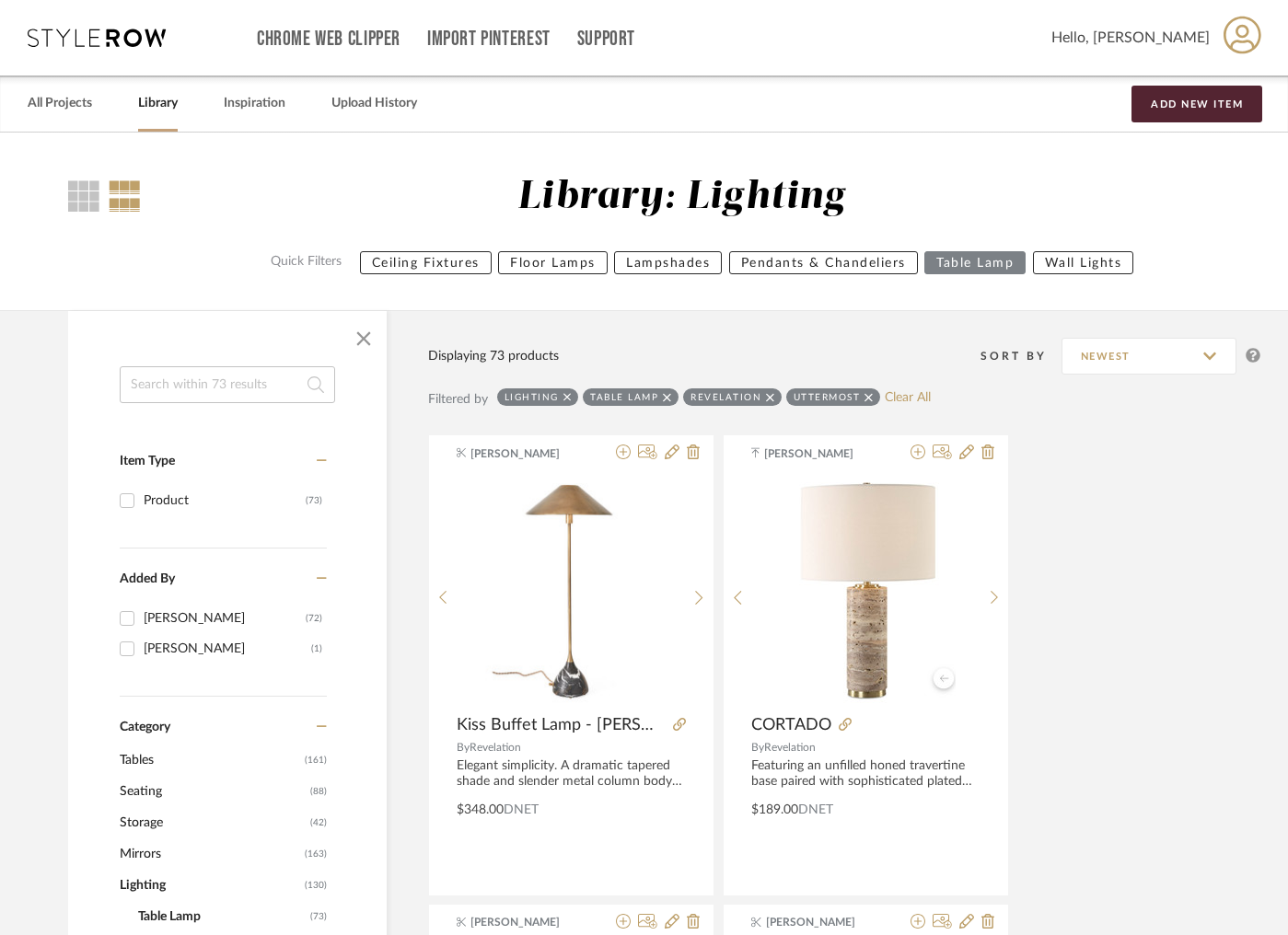
click at [1102, 262] on button "Wall Lights" at bounding box center [1084, 262] width 102 height 23
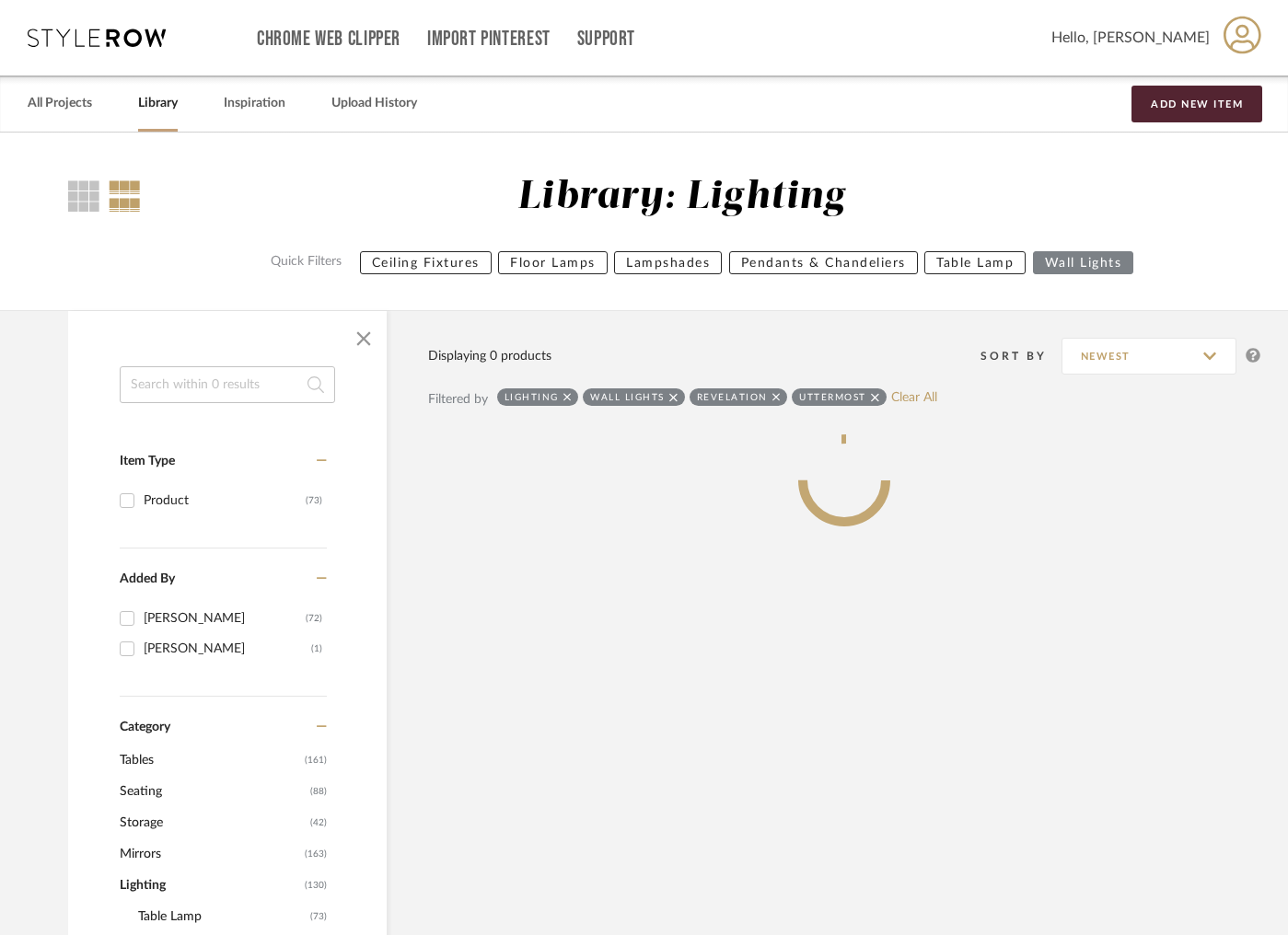
scroll to position [78, 0]
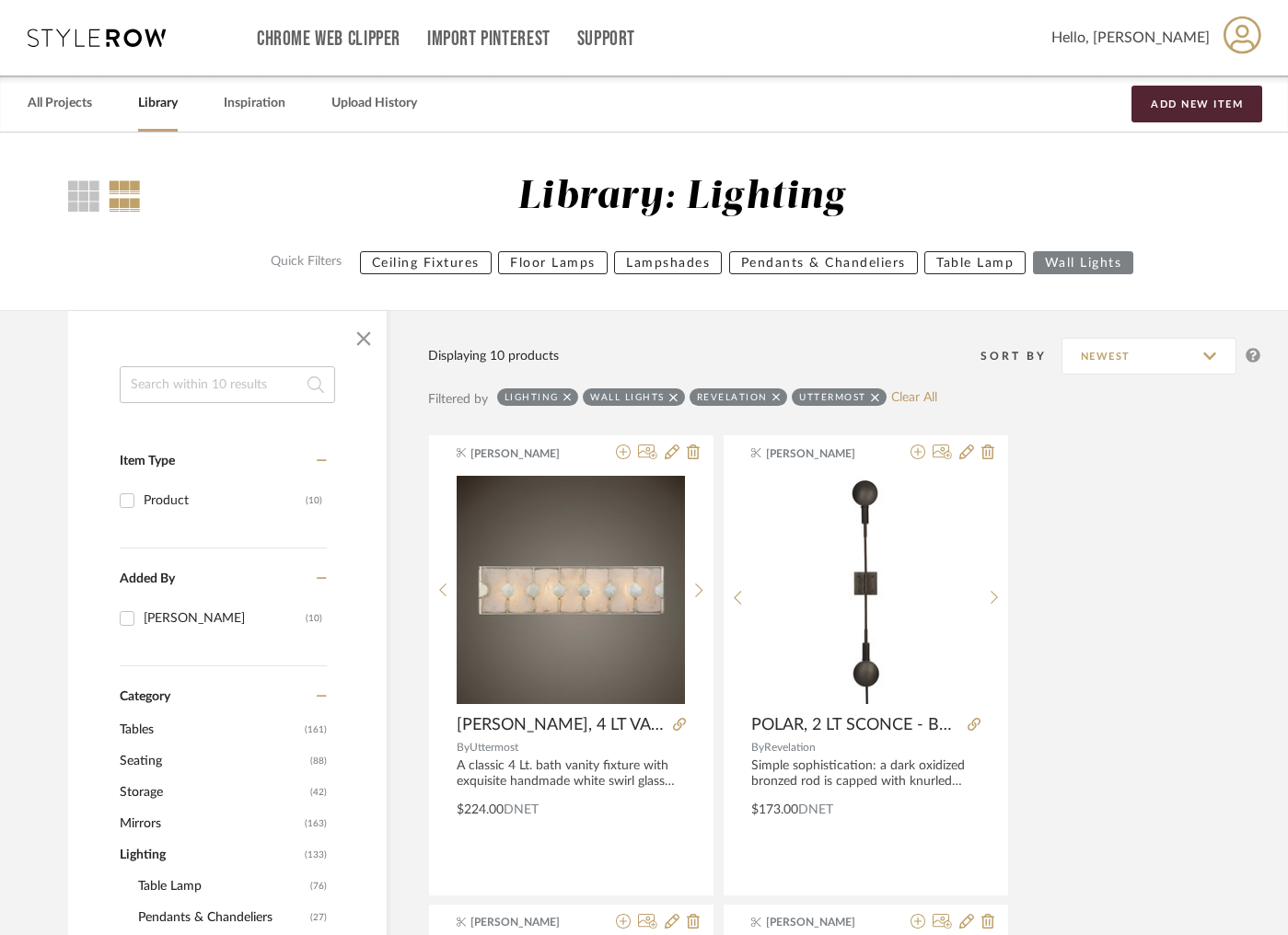
click at [168, 105] on link "Library" at bounding box center [157, 103] width 39 height 25
checkbox input "false"
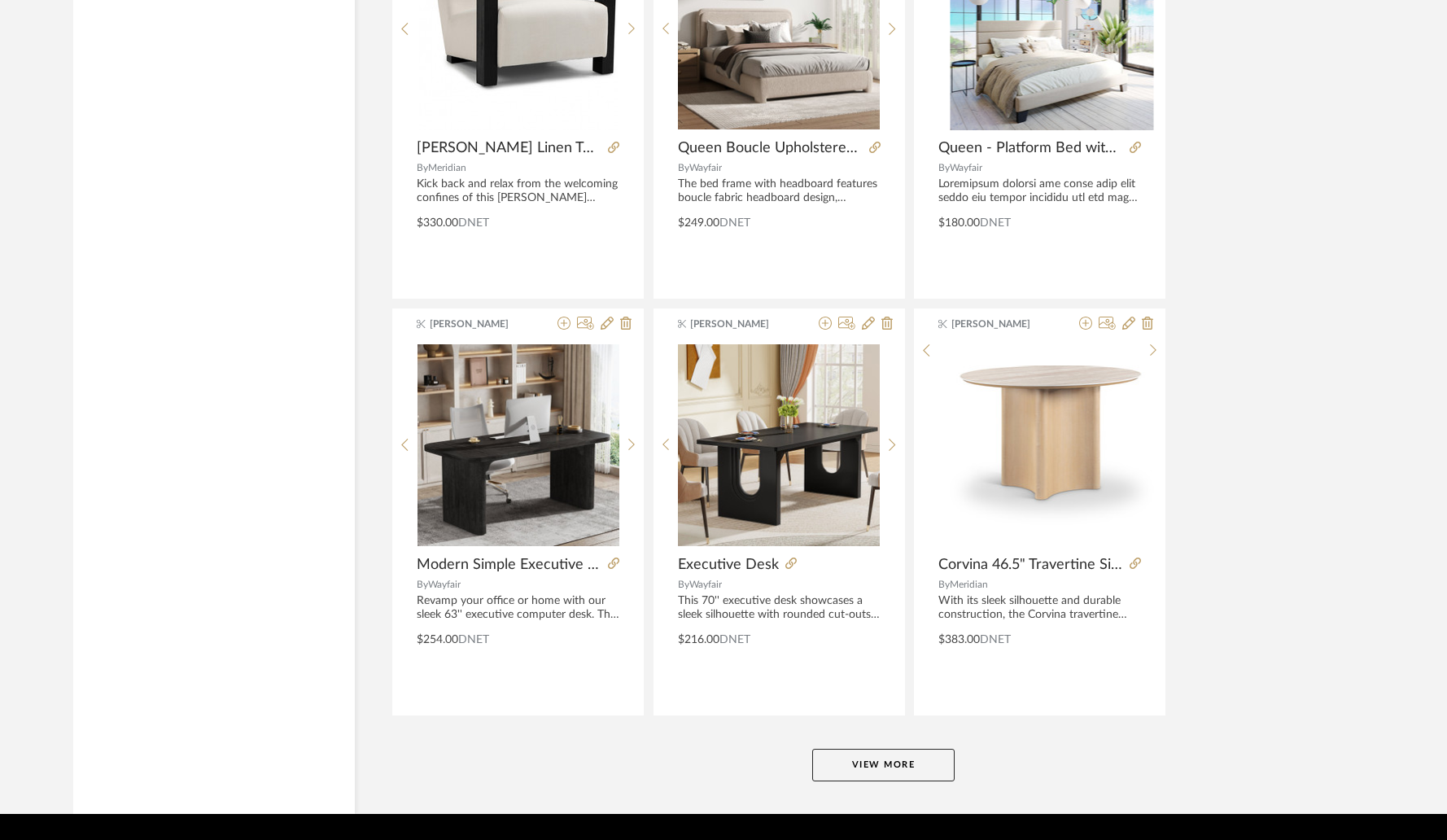
scroll to position [4628, 0]
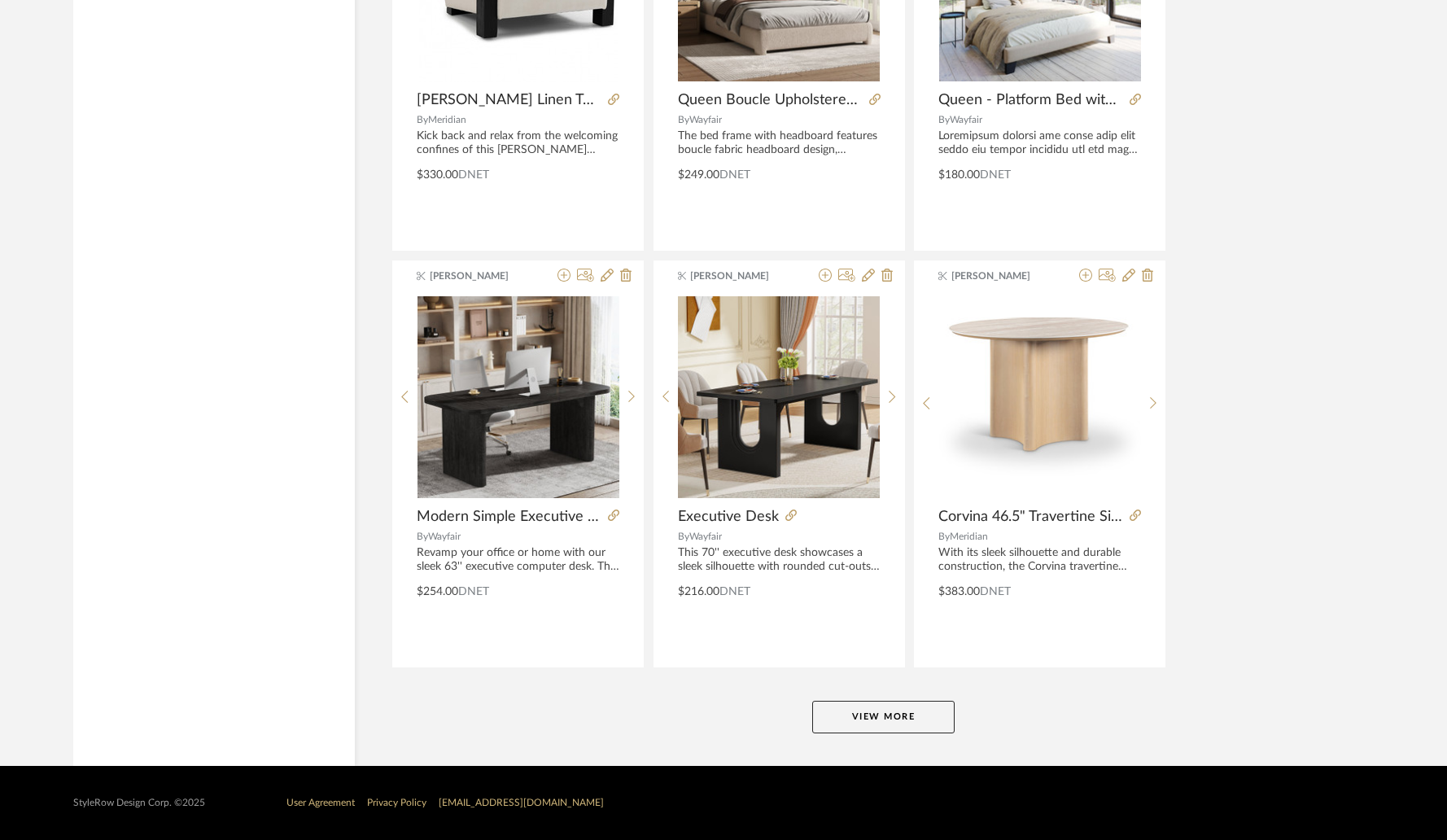
click at [907, 702] on button "View More" at bounding box center [884, 716] width 142 height 32
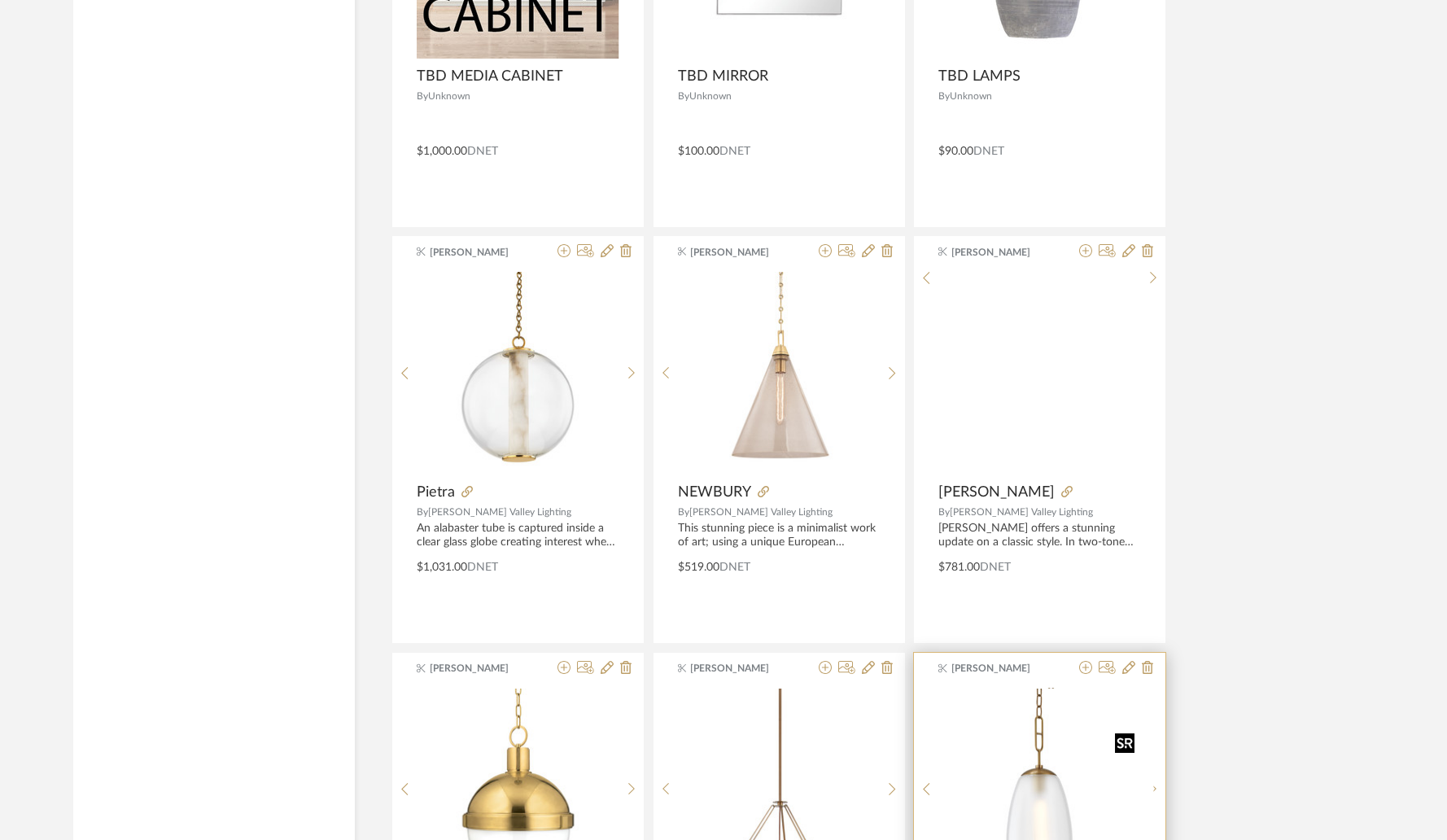
scroll to position [5803, 0]
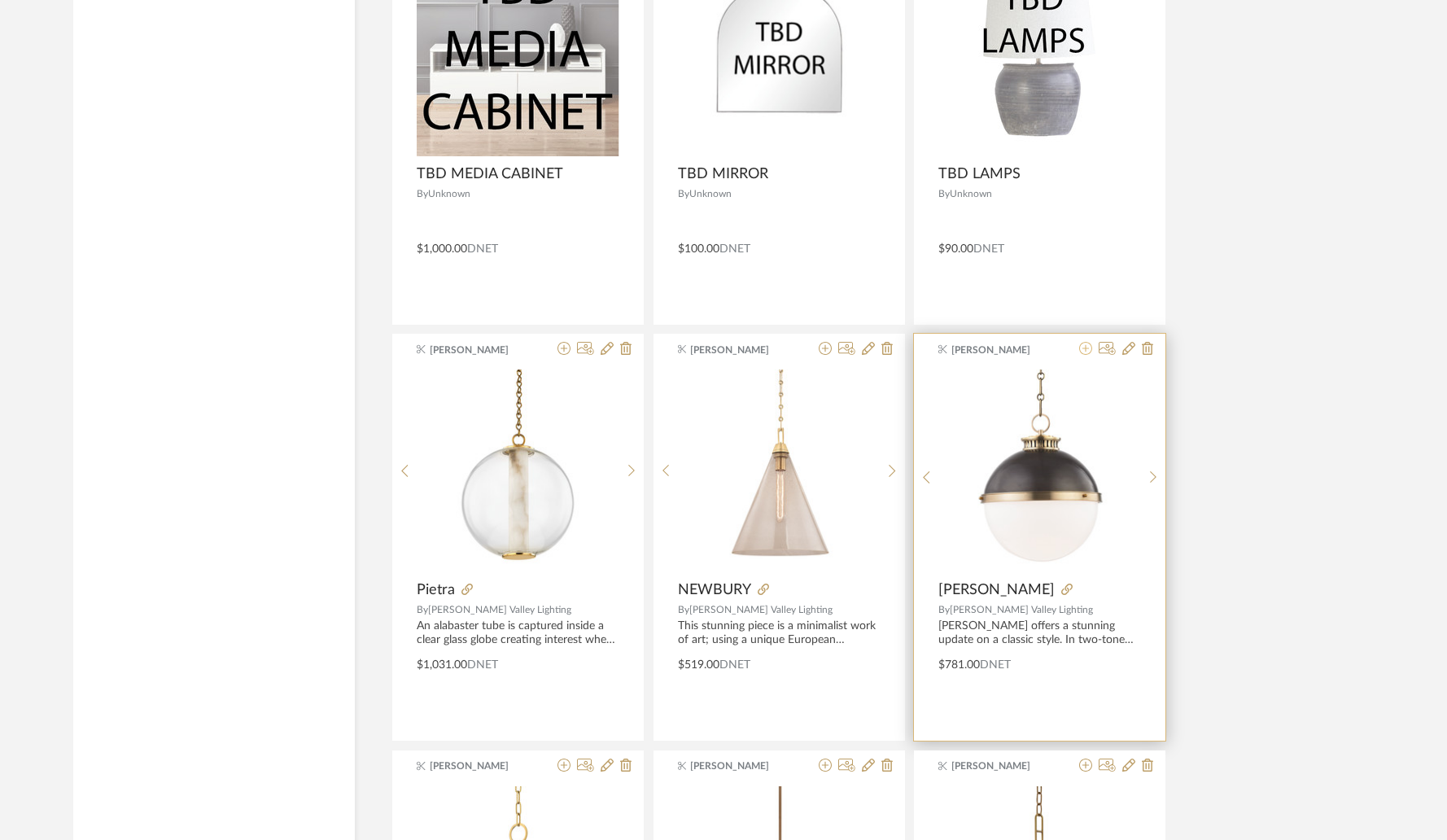
click at [1089, 351] on icon at bounding box center [1085, 348] width 13 height 13
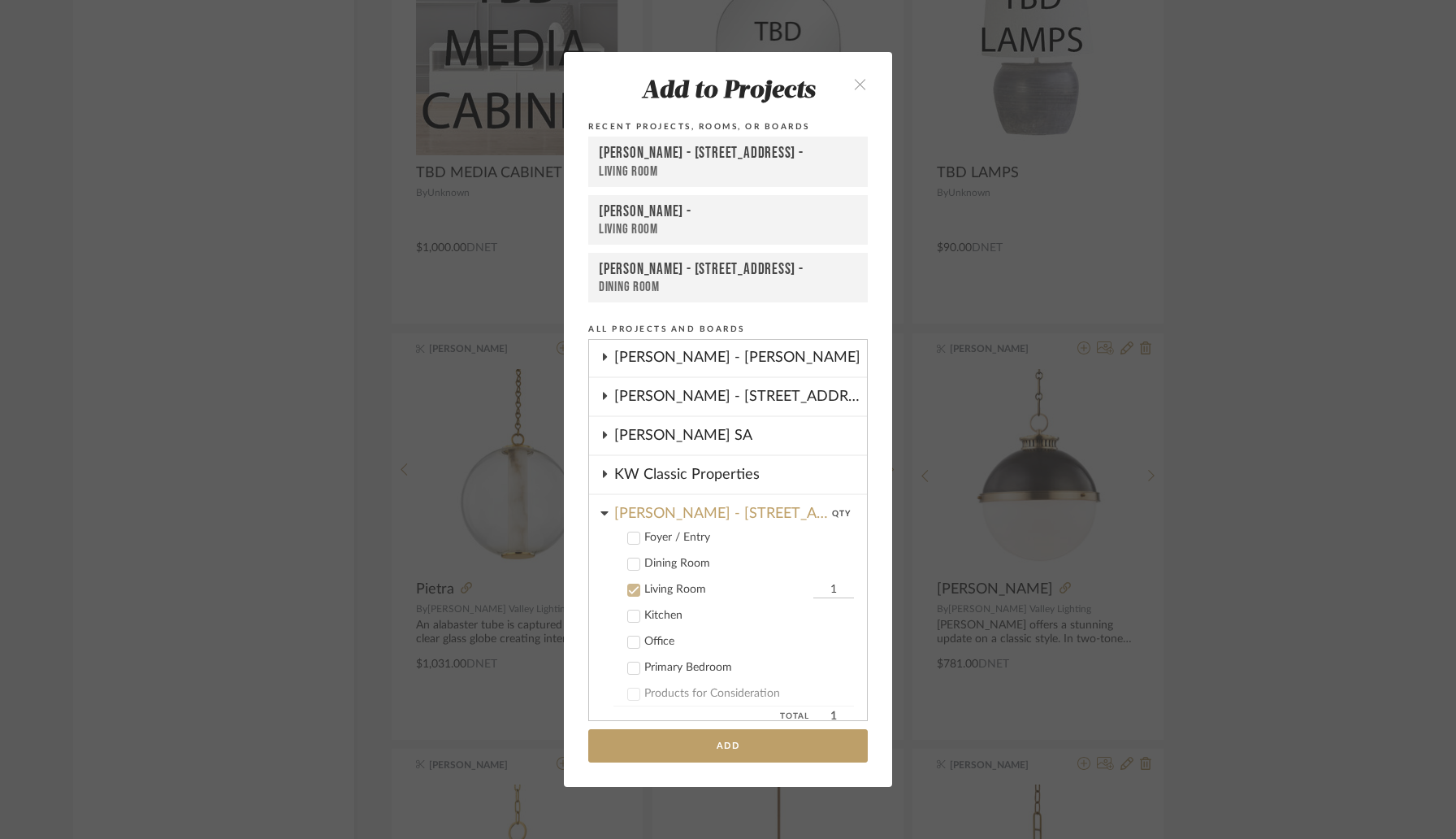
scroll to position [354, 0]
click at [629, 613] on icon at bounding box center [634, 613] width 10 height 8
click at [629, 588] on icon at bounding box center [633, 586] width 11 height 11
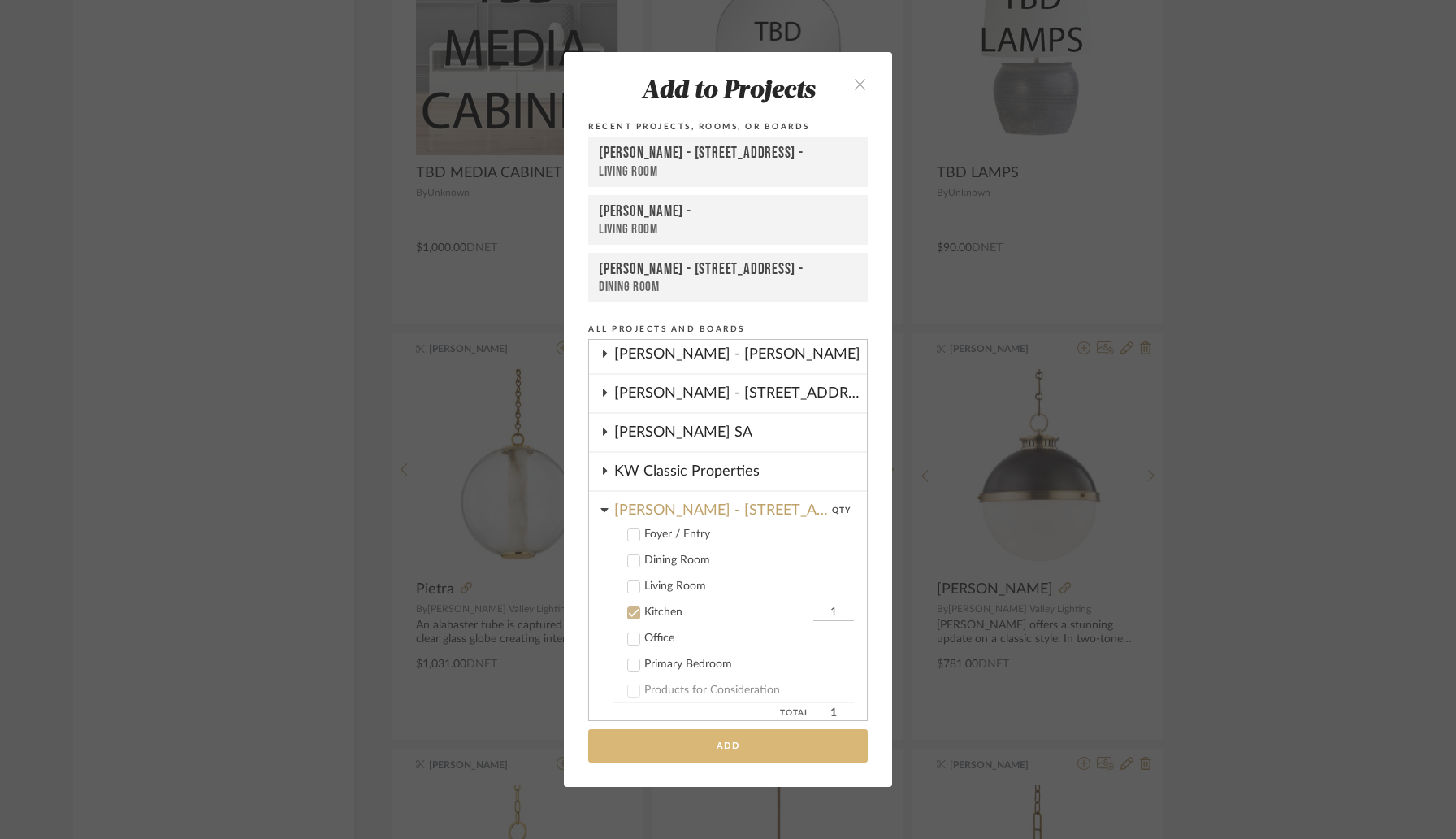
click at [713, 749] on button "Add" at bounding box center [728, 745] width 280 height 33
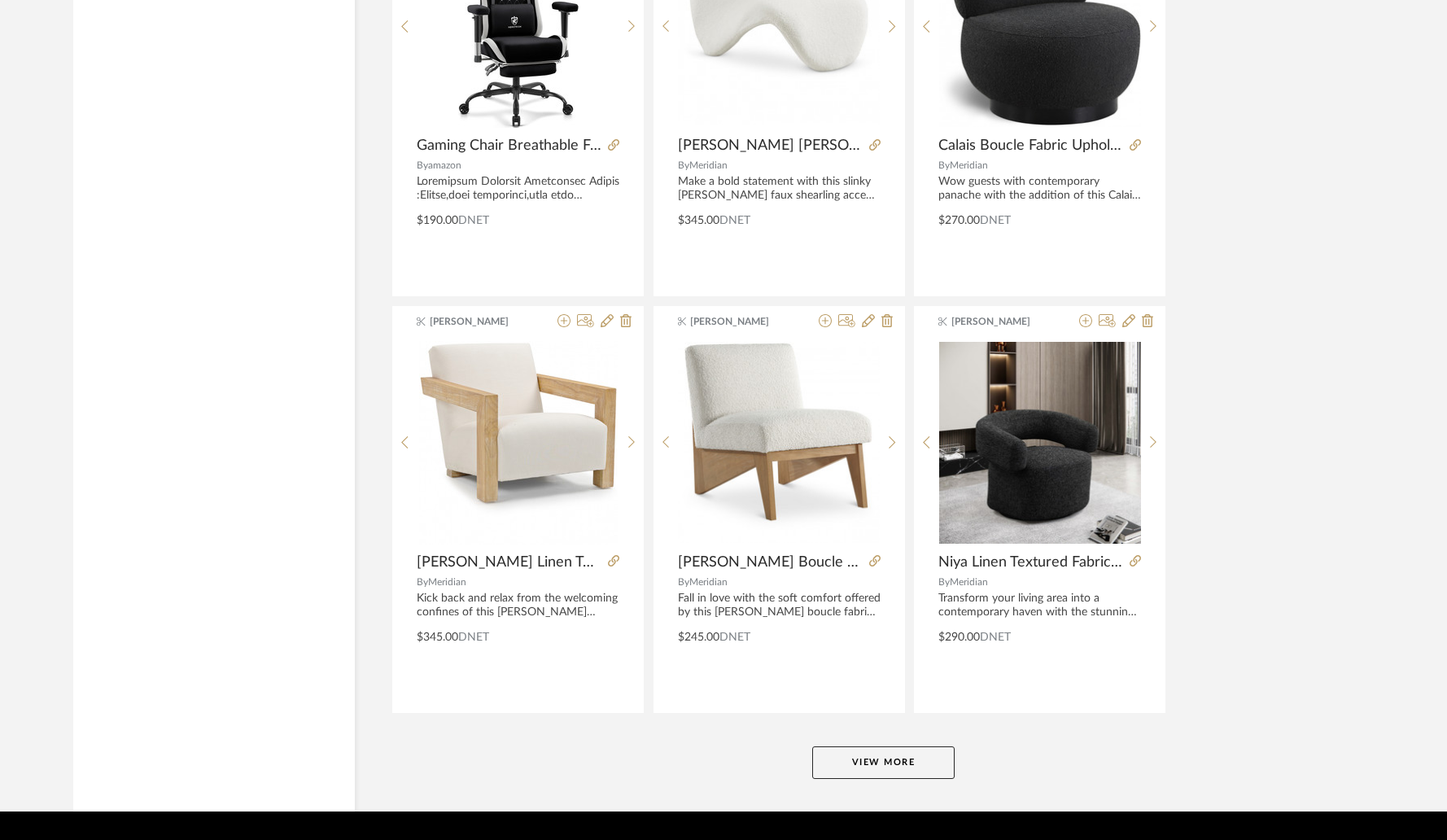
scroll to position [9623, 0]
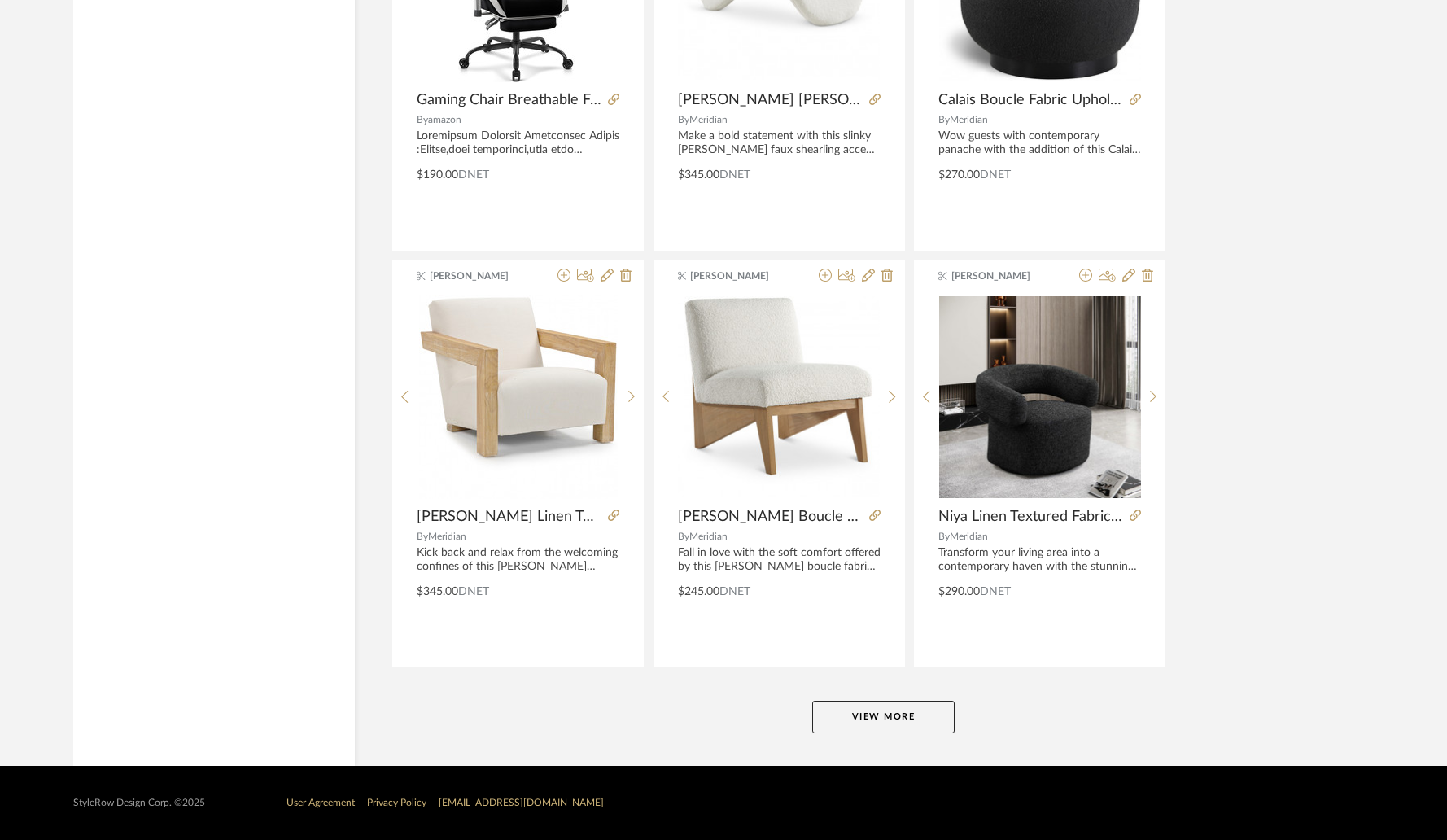
click at [908, 712] on button "View More" at bounding box center [884, 716] width 142 height 32
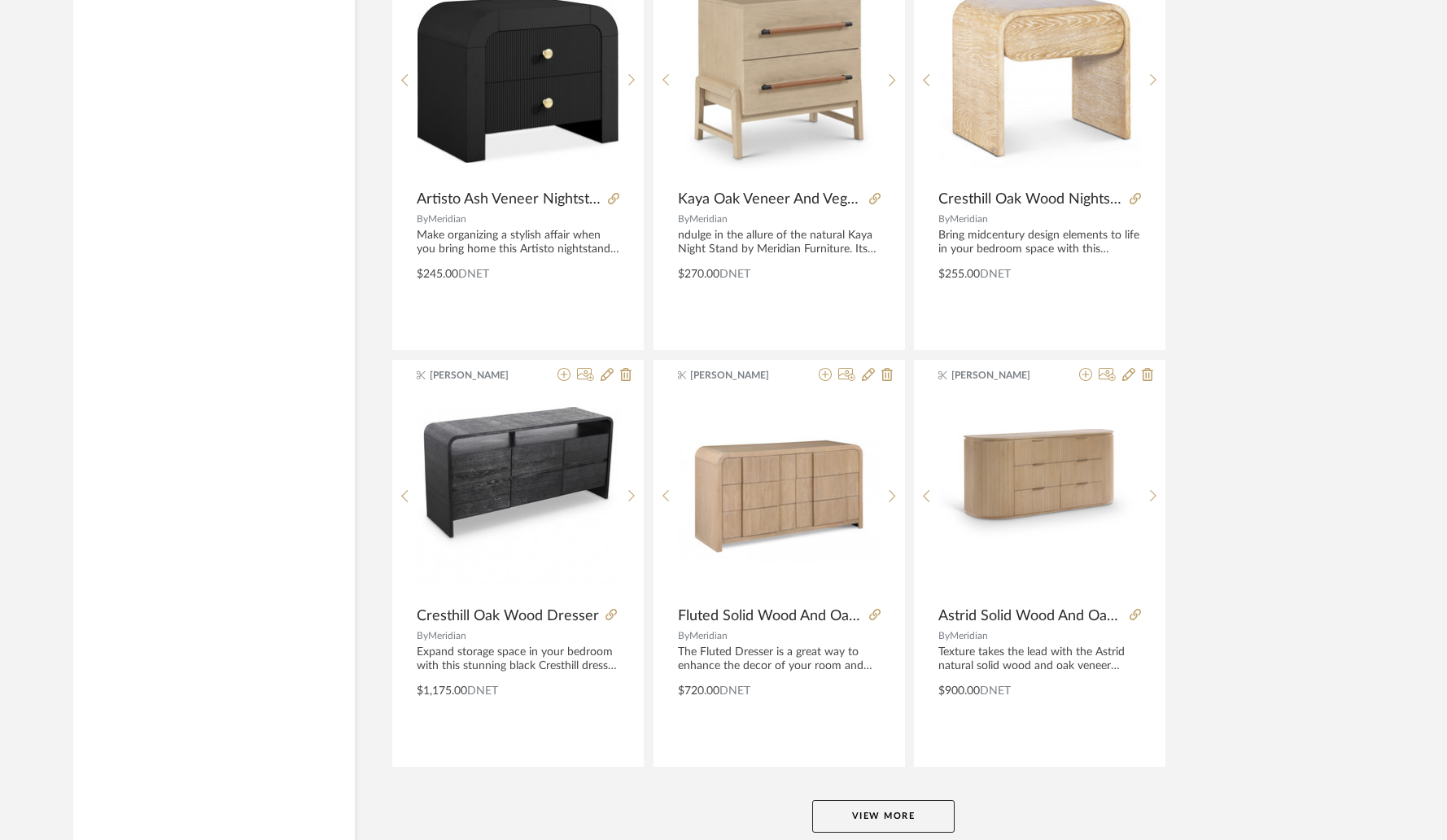
scroll to position [14617, 0]
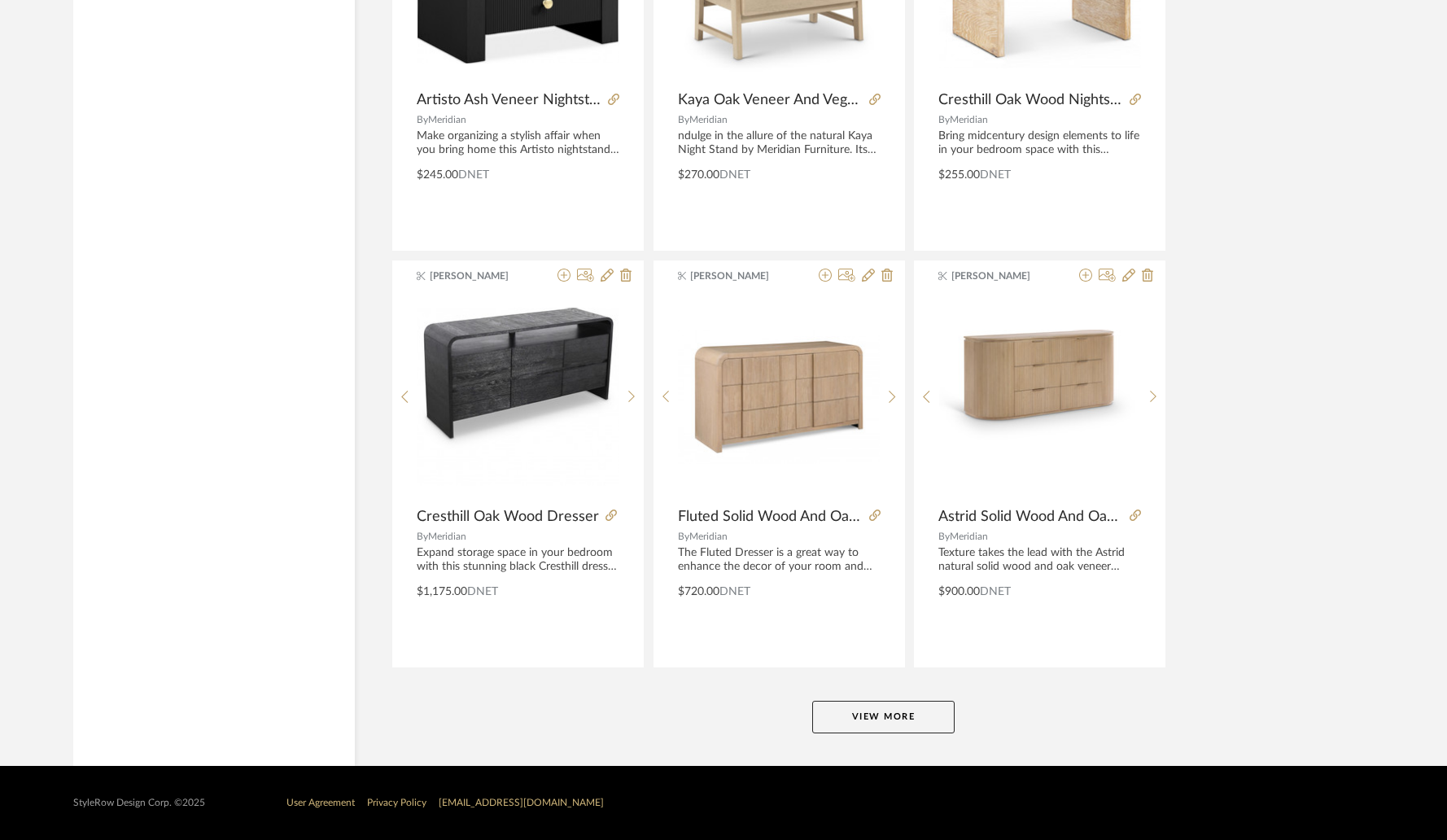
click at [934, 710] on button "View More" at bounding box center [884, 716] width 142 height 32
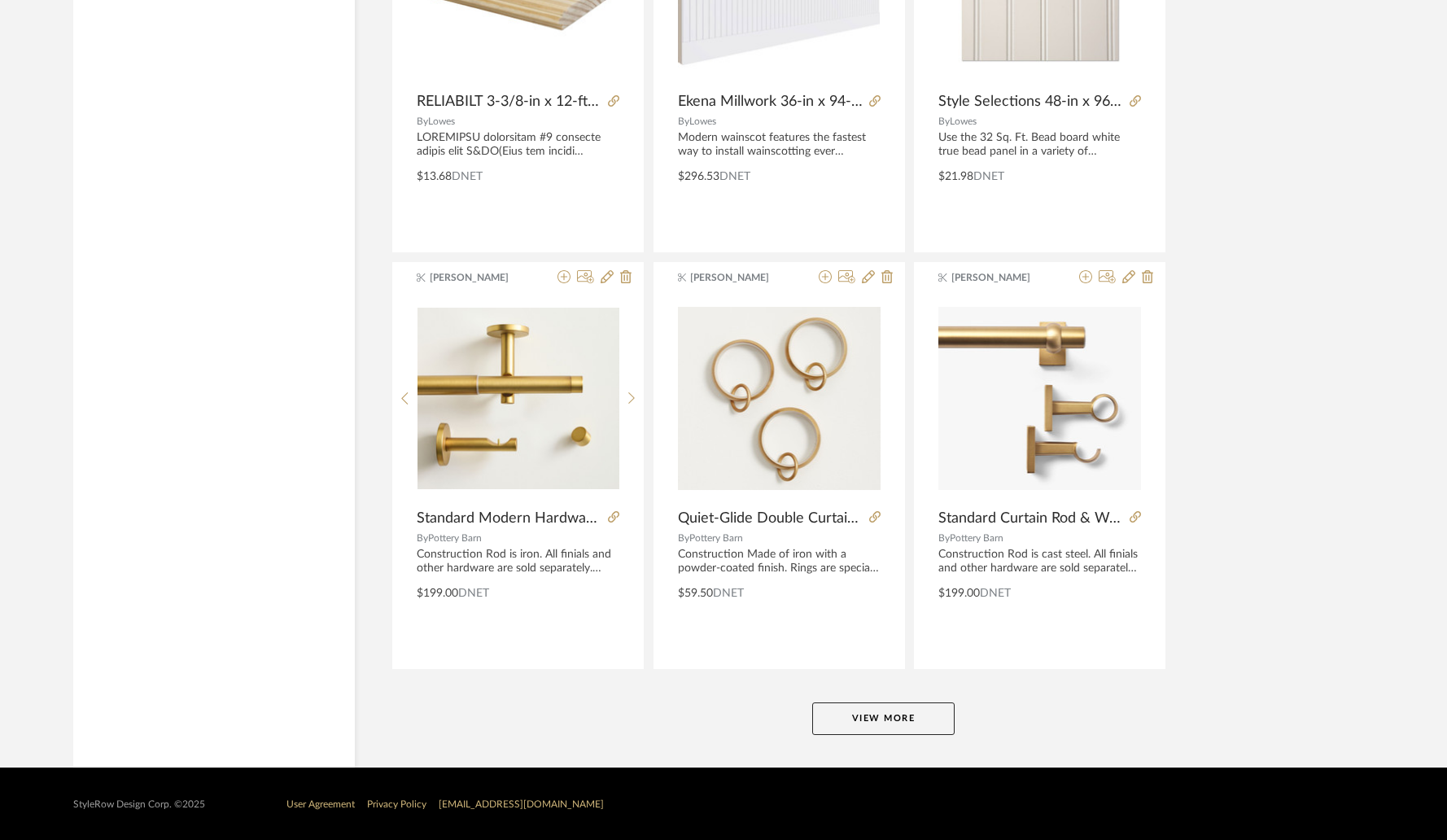
scroll to position [19611, 0]
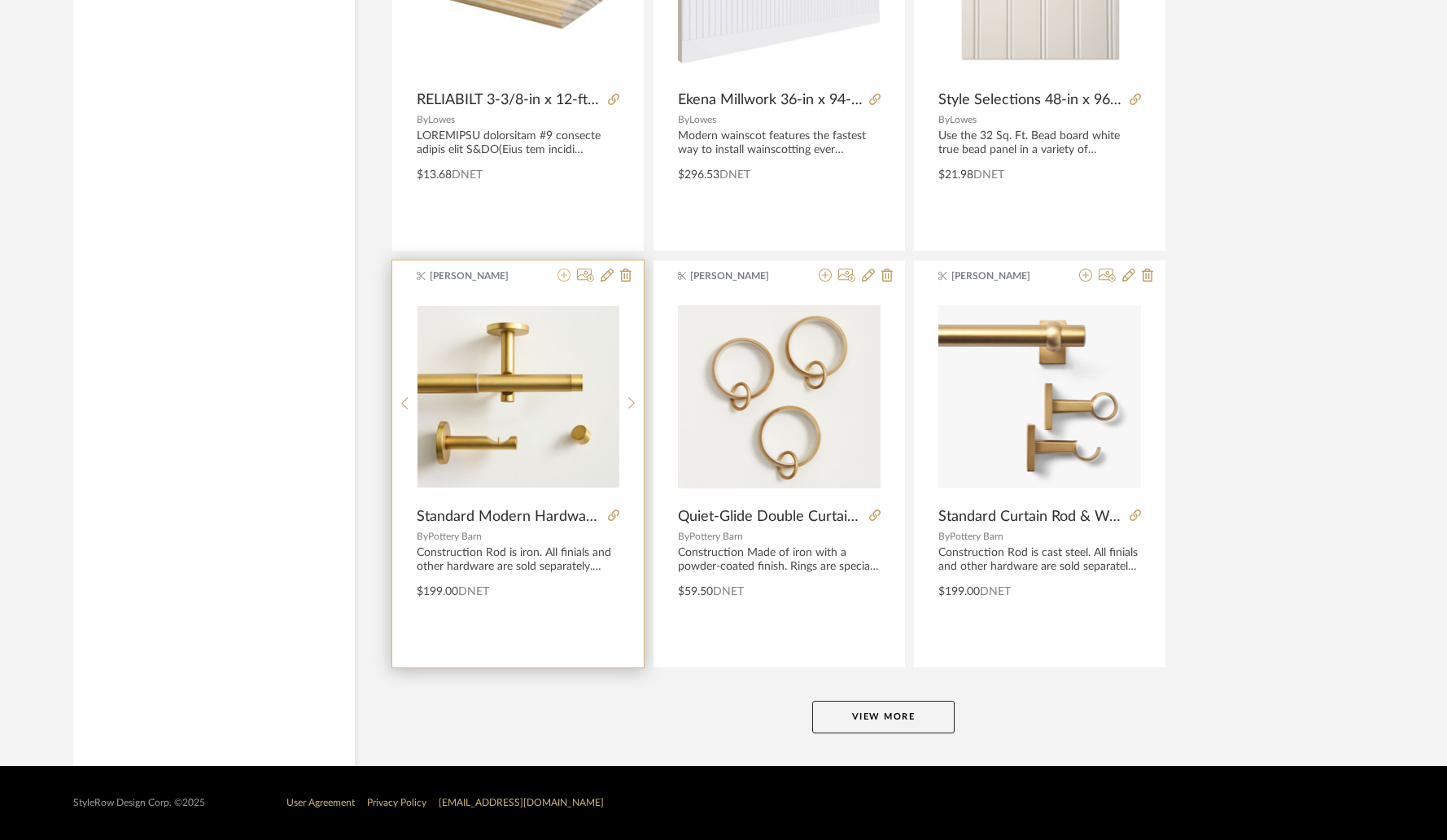
click at [567, 279] on icon at bounding box center [563, 274] width 13 height 13
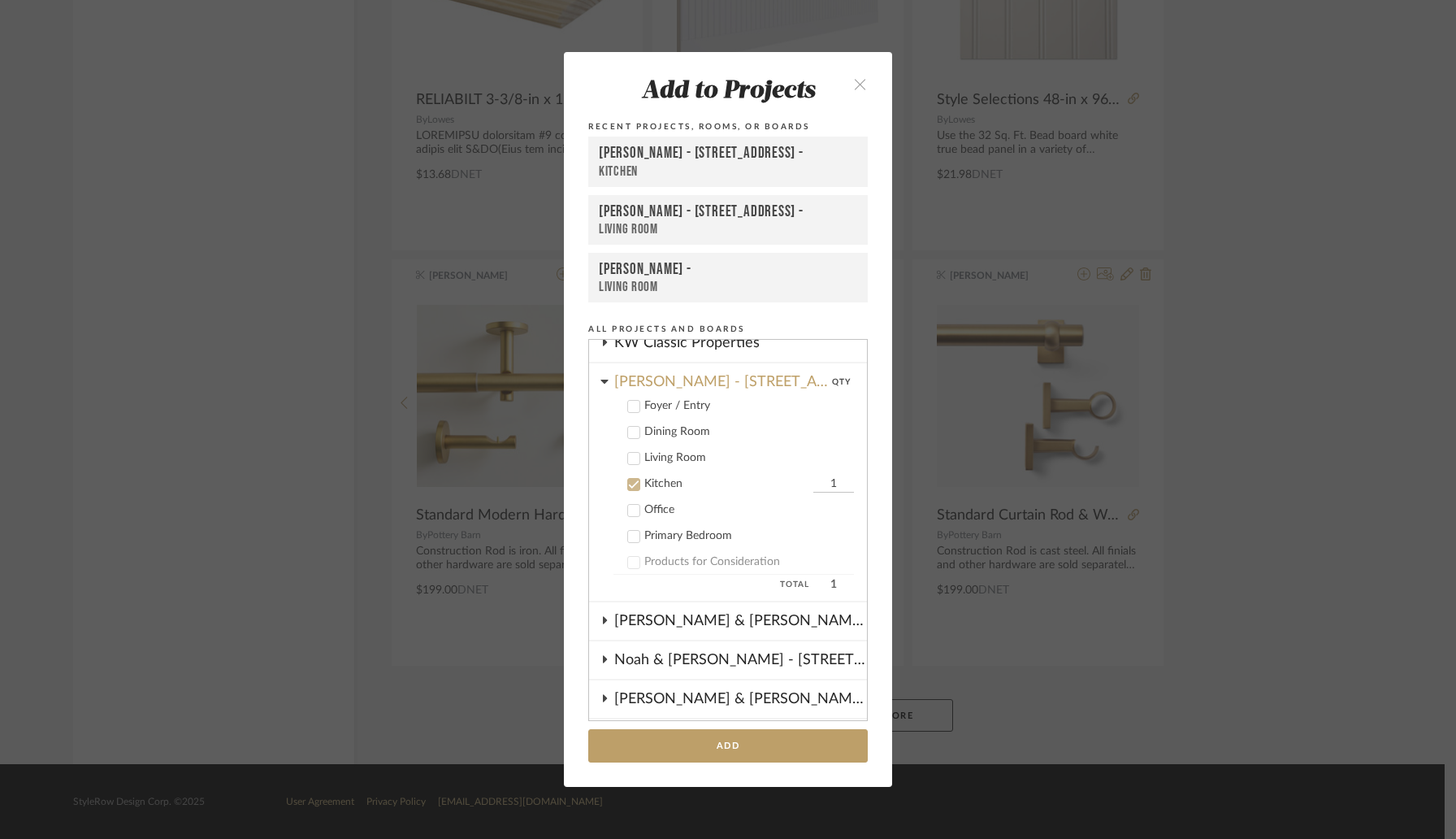
scroll to position [481, 0]
click at [632, 458] on icon at bounding box center [633, 458] width 11 height 11
click at [632, 485] on icon at bounding box center [633, 485] width 11 height 11
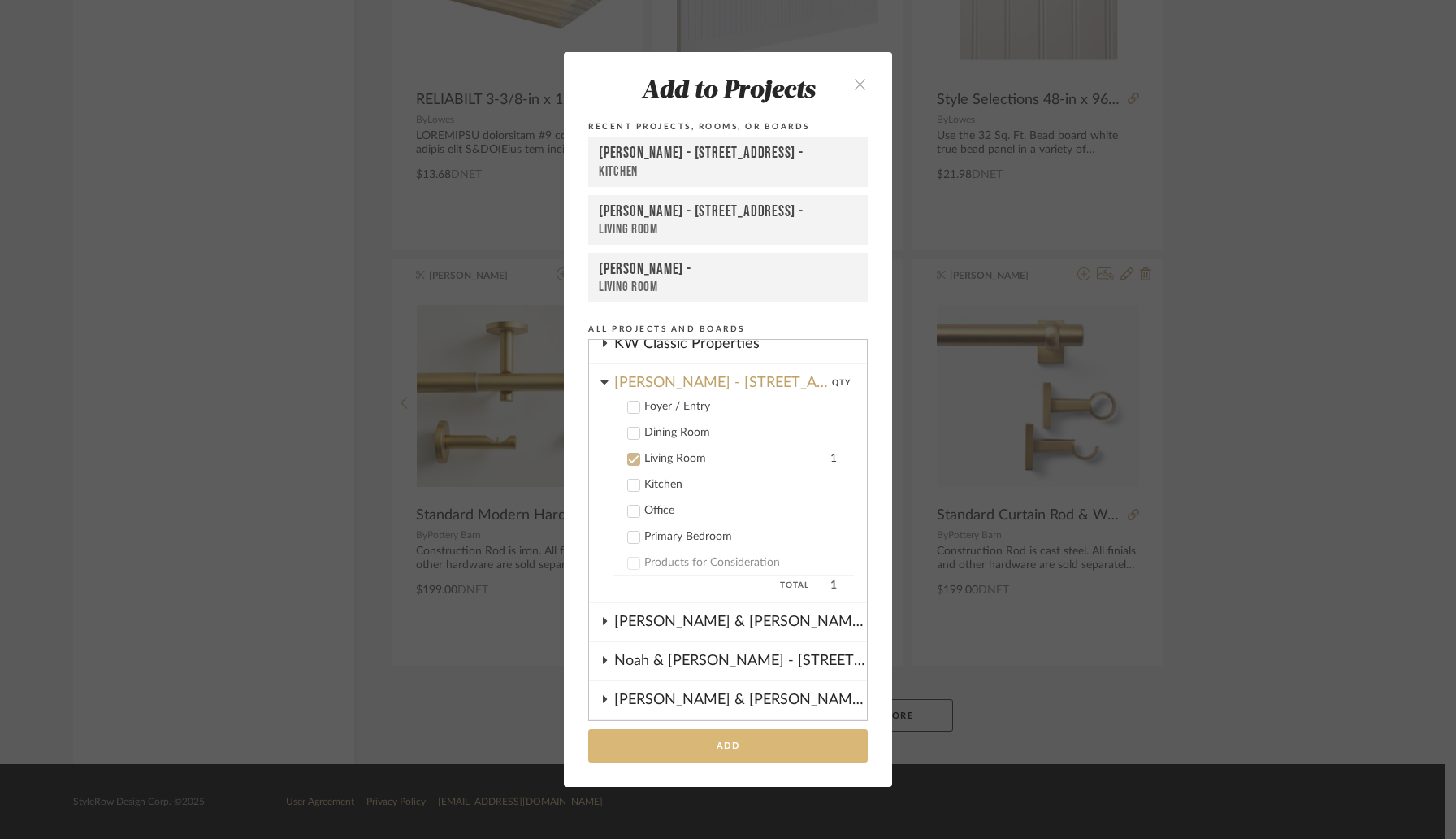
click at [715, 738] on button "Add" at bounding box center [728, 745] width 280 height 33
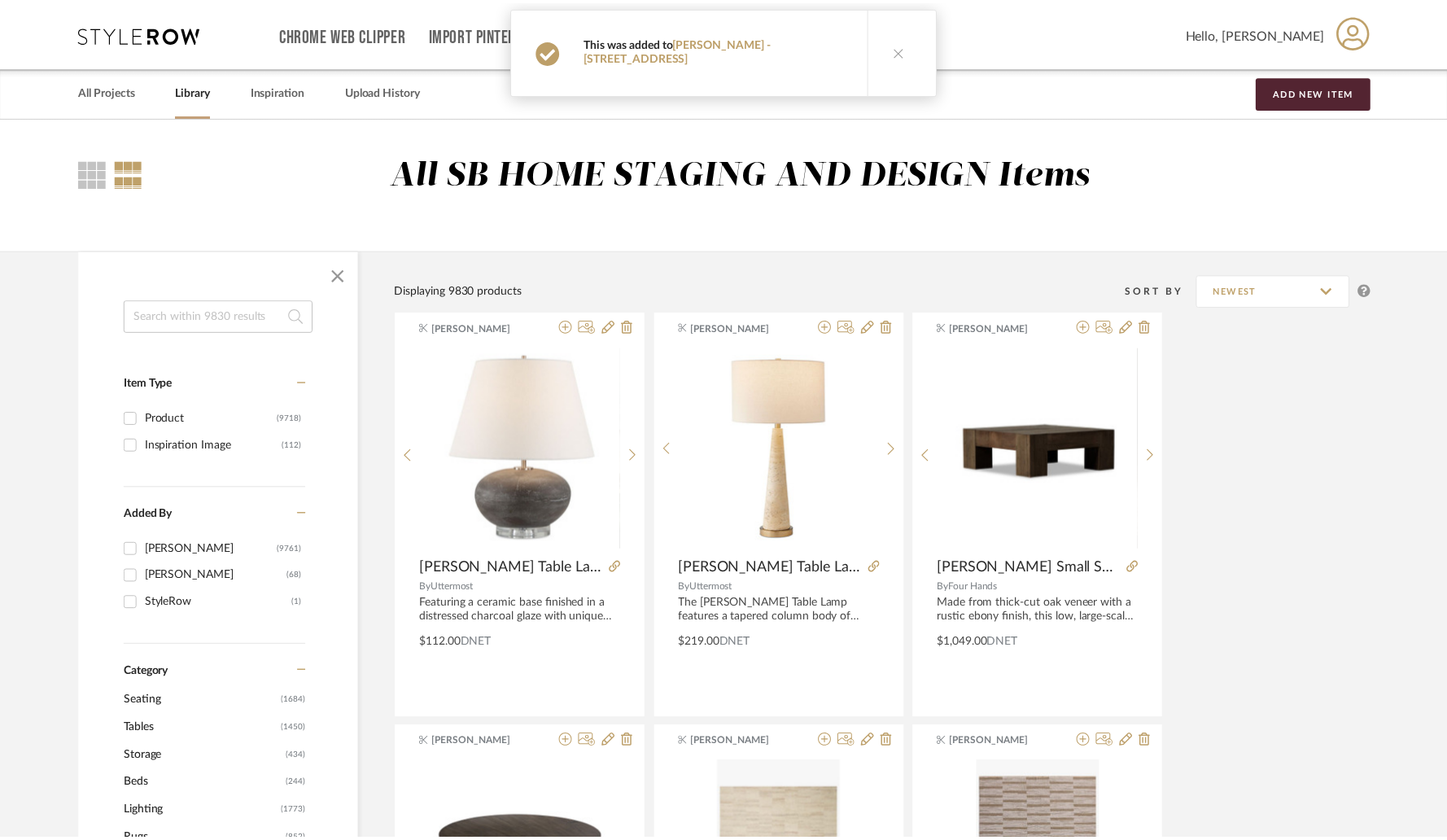
scroll to position [19611, 0]
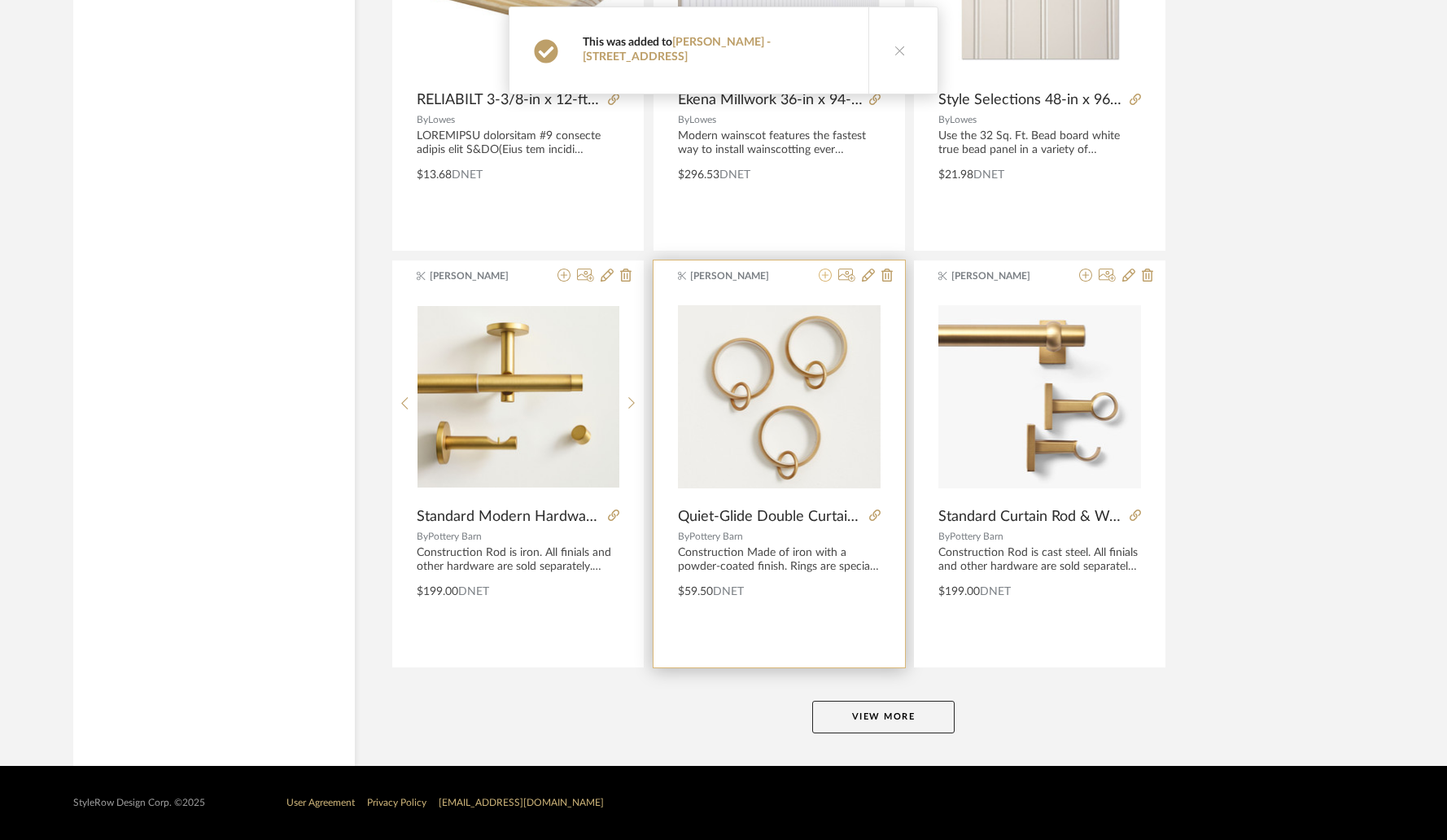
click at [828, 274] on icon at bounding box center [825, 274] width 13 height 13
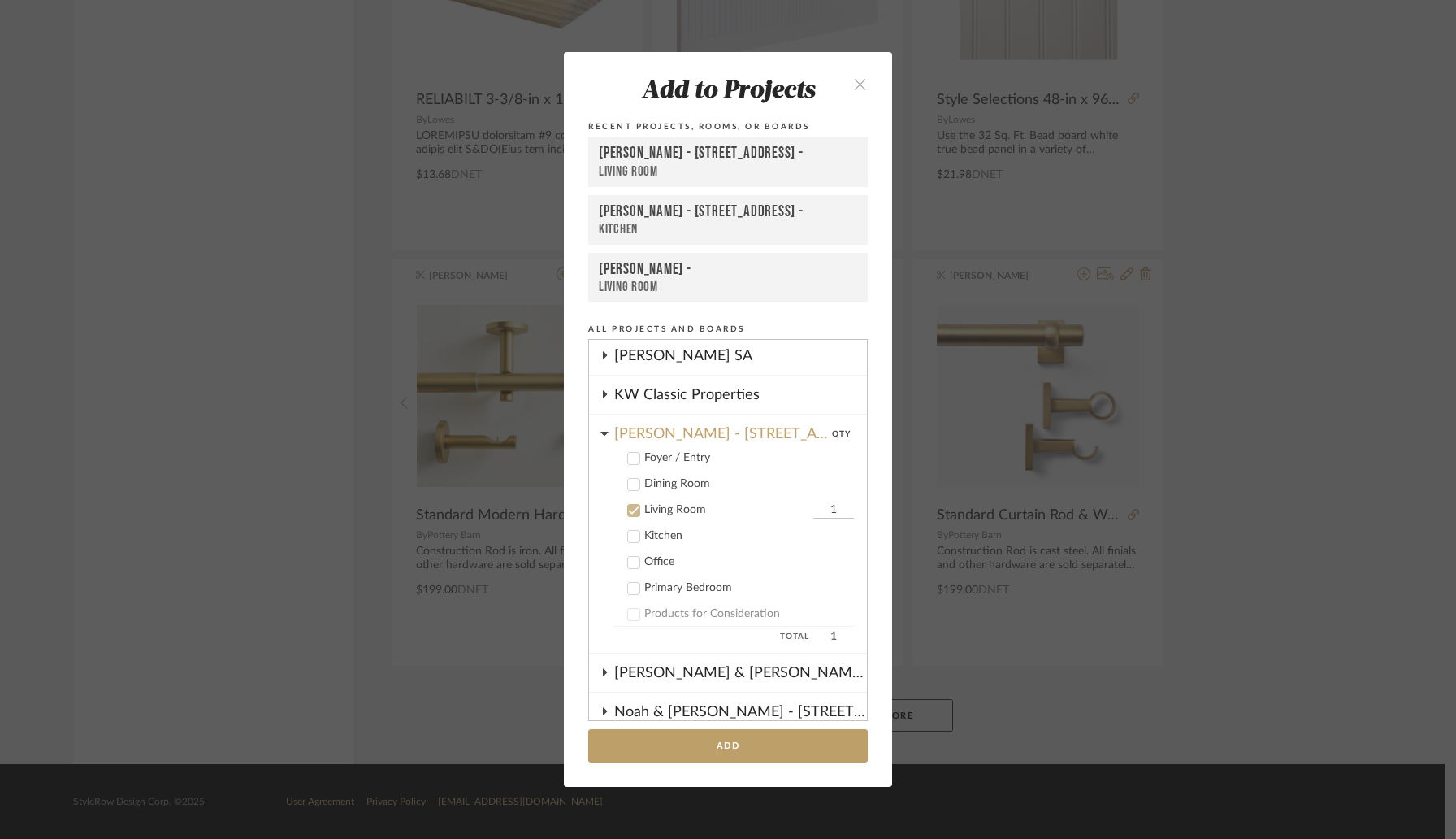
scroll to position [433, 0]
click at [813, 511] on input "1" at bounding box center [834, 507] width 41 height 16
type input "2"
click at [727, 742] on button "Add" at bounding box center [728, 745] width 280 height 33
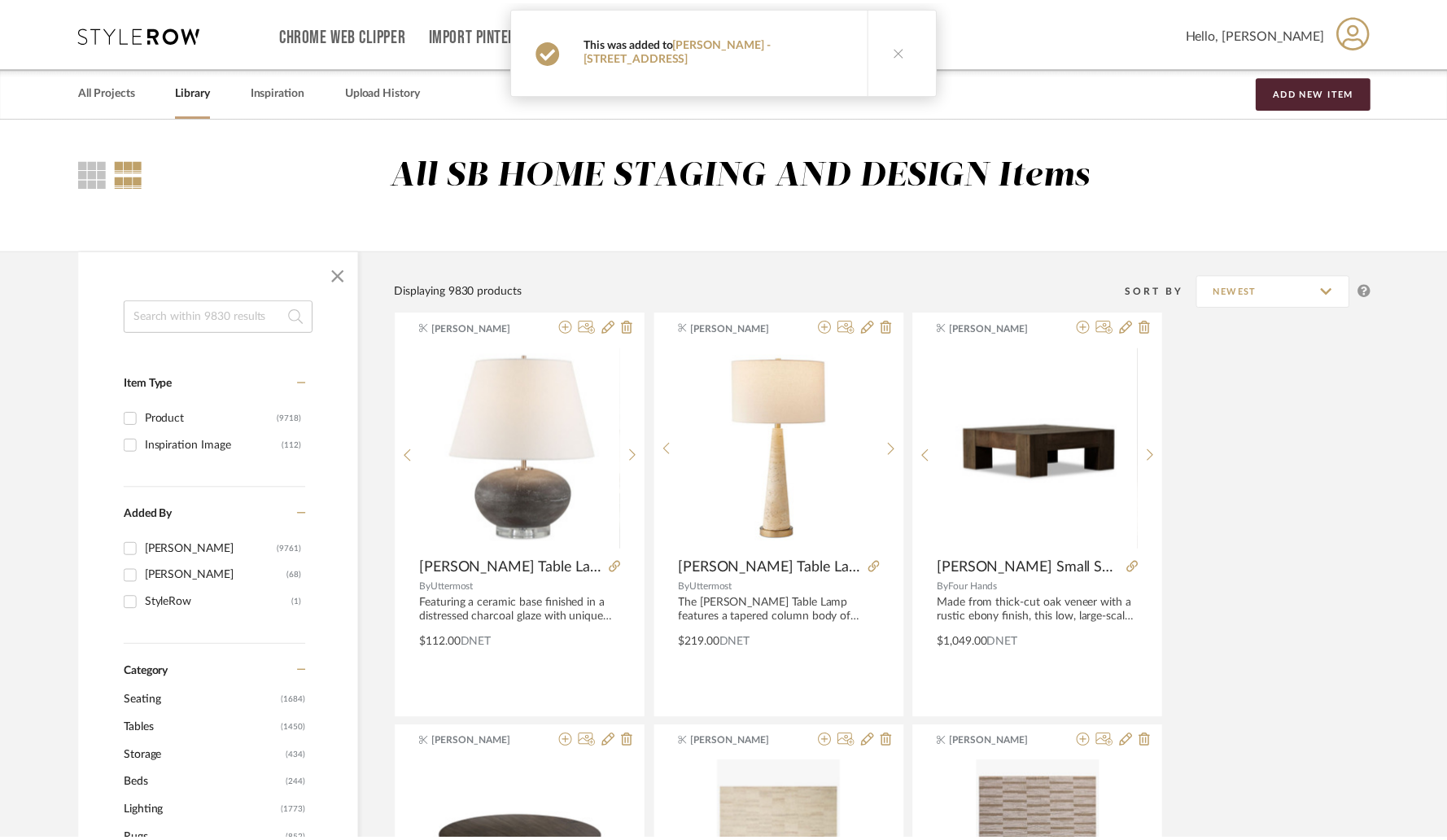
scroll to position [19611, 0]
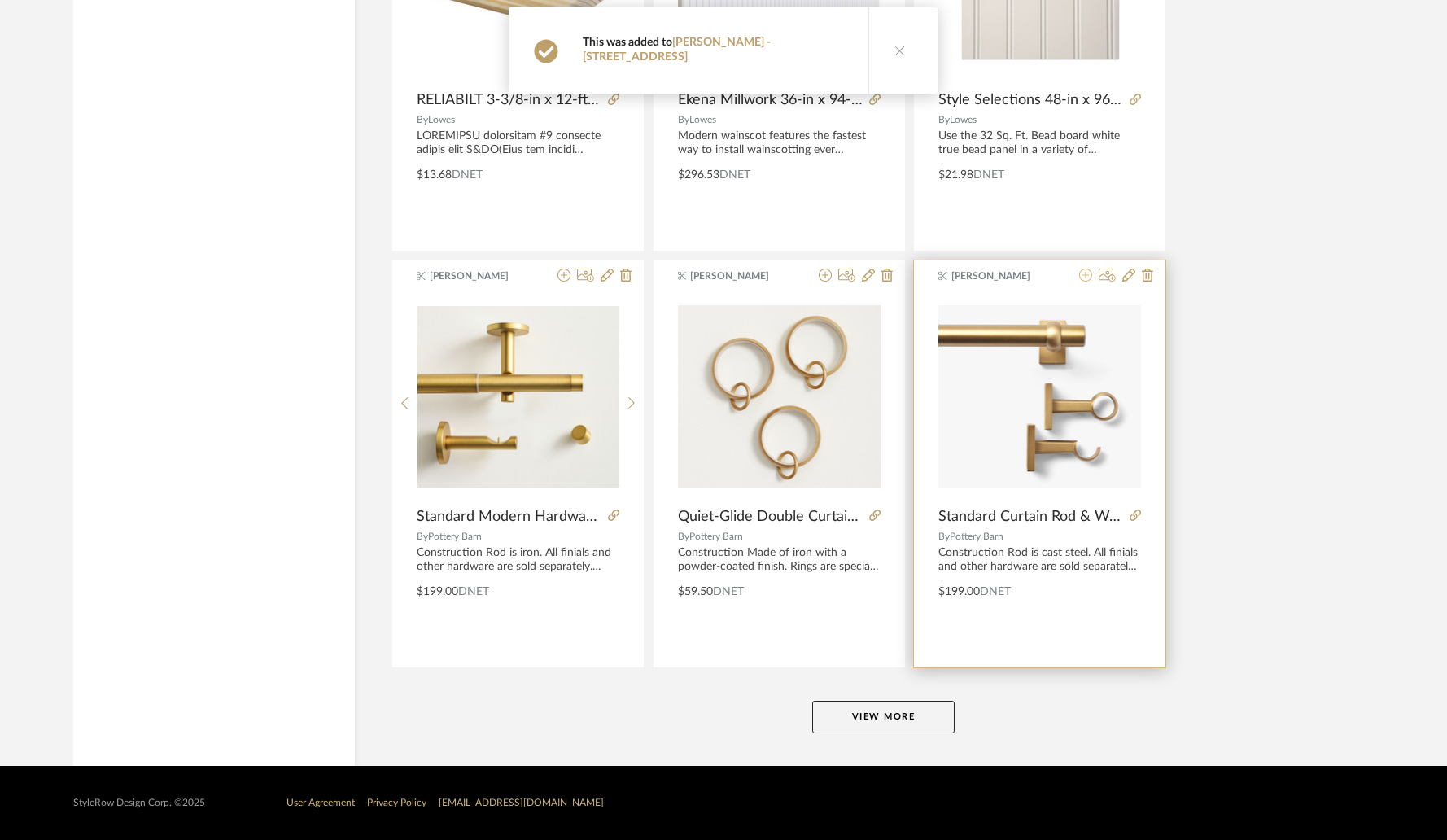
click at [1089, 278] on icon at bounding box center [1085, 274] width 13 height 13
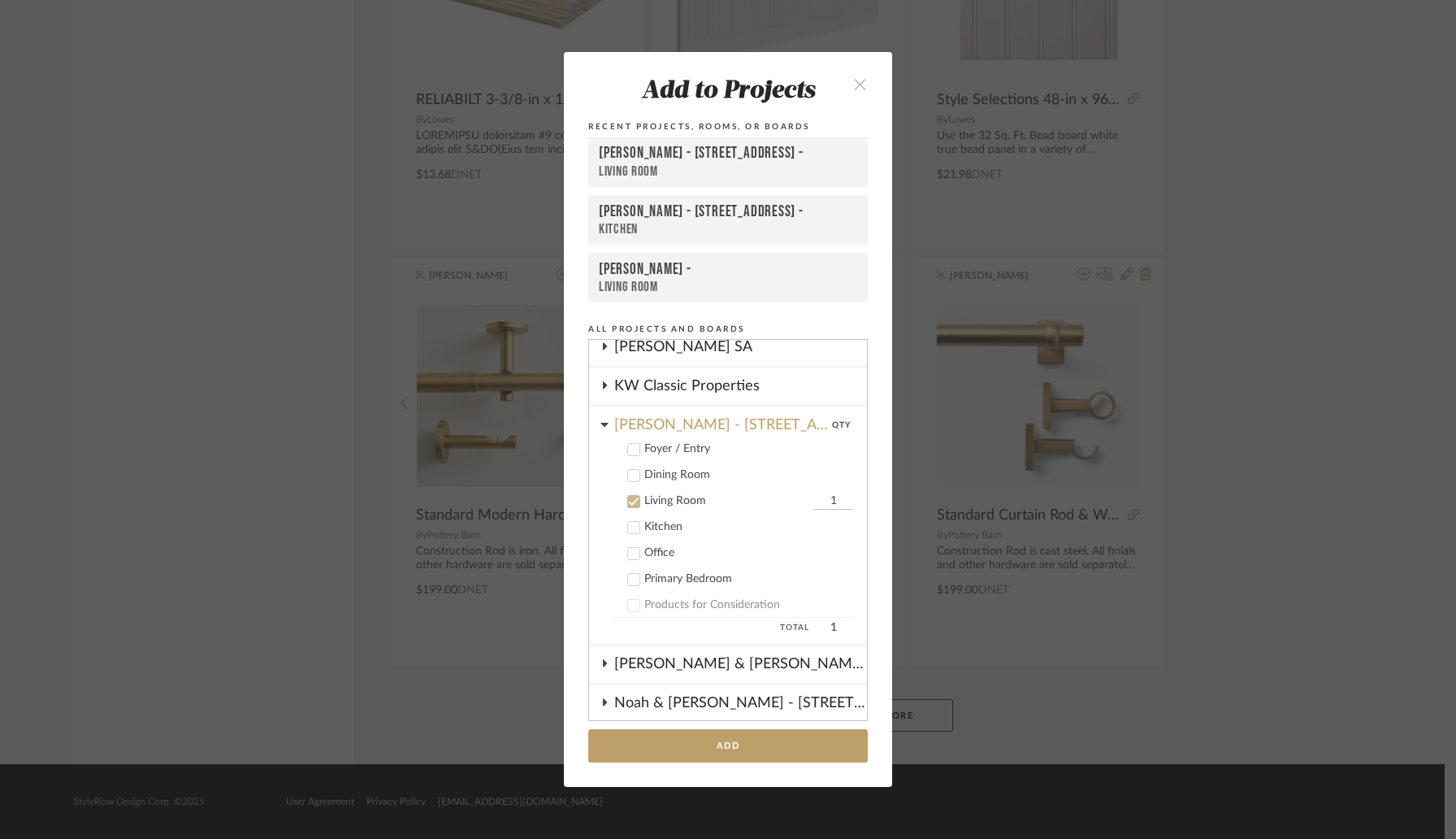
scroll to position [435, 0]
click at [720, 738] on button "Add" at bounding box center [728, 745] width 280 height 33
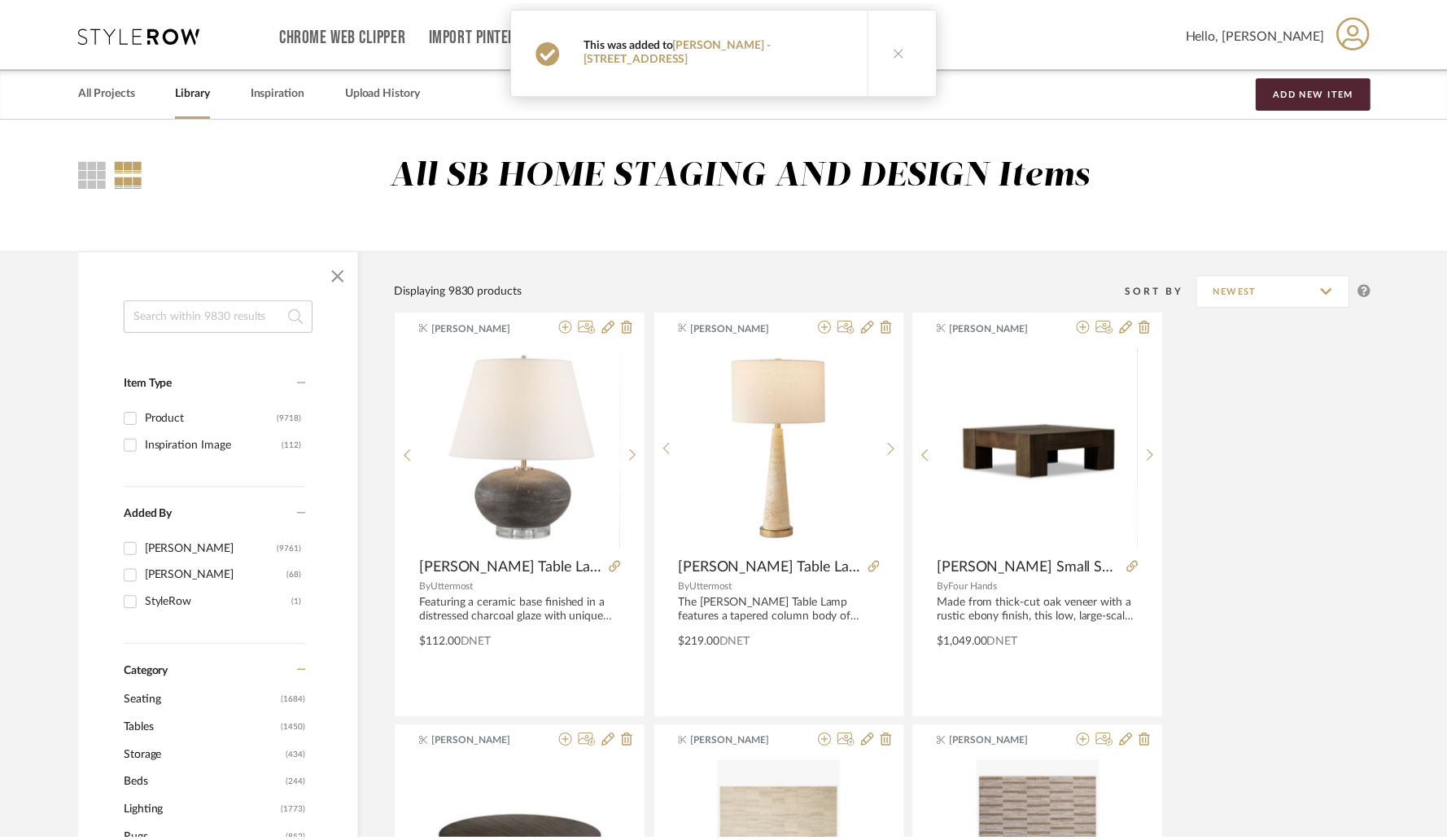
scroll to position [19611, 0]
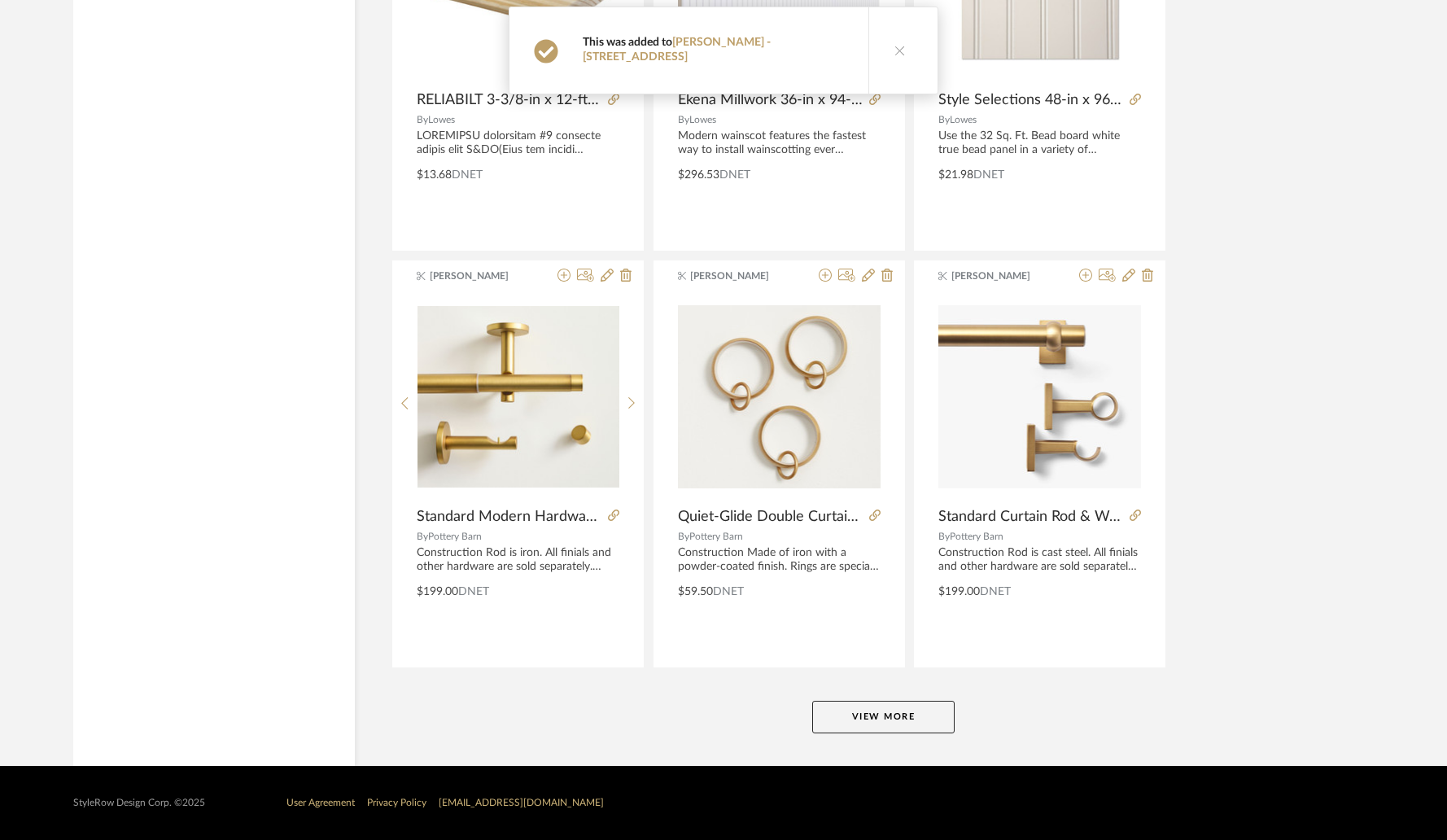
click at [845, 714] on button "View More" at bounding box center [884, 716] width 142 height 32
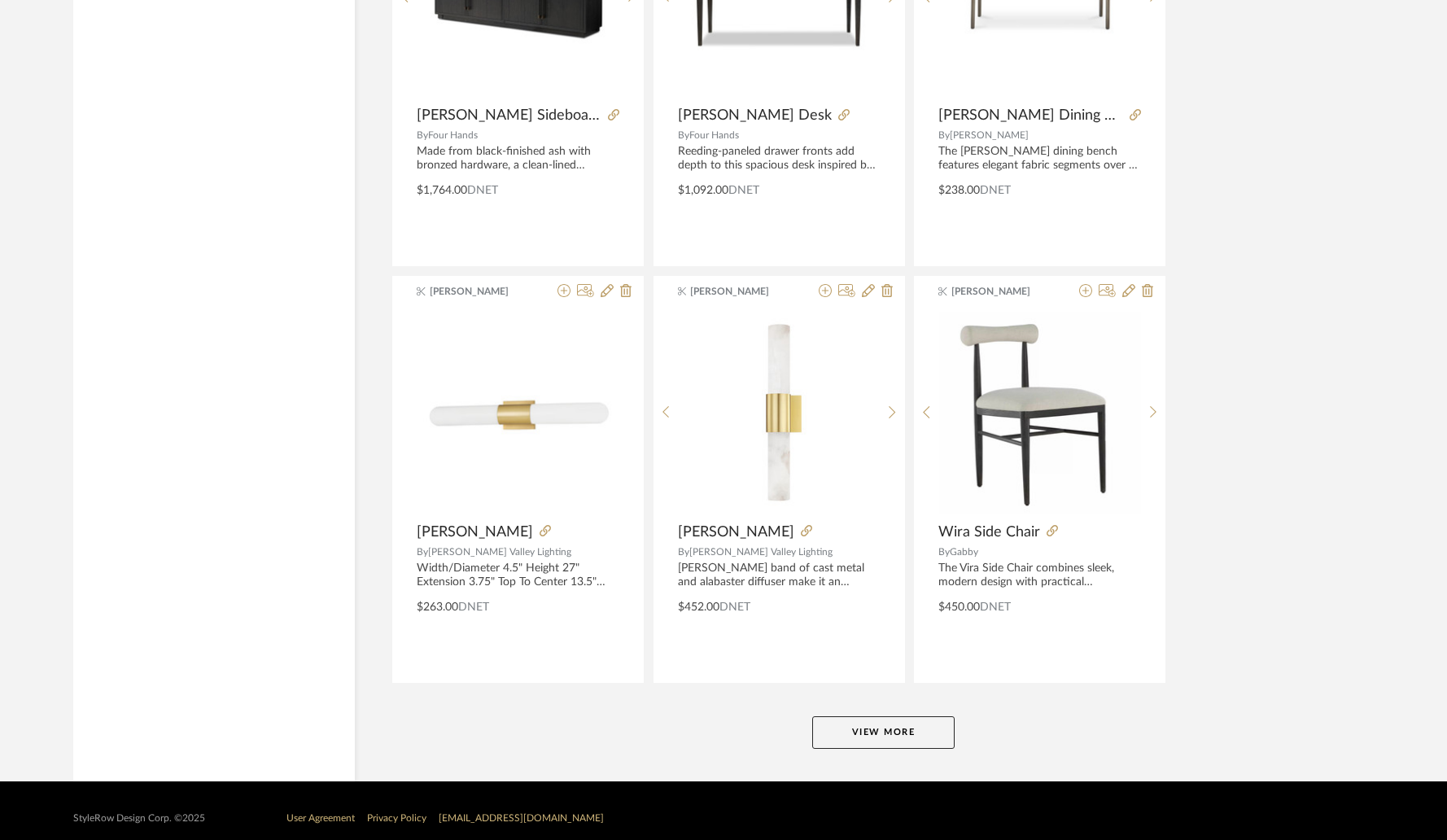
scroll to position [24590, 0]
click at [901, 731] on button "View More" at bounding box center [884, 732] width 142 height 32
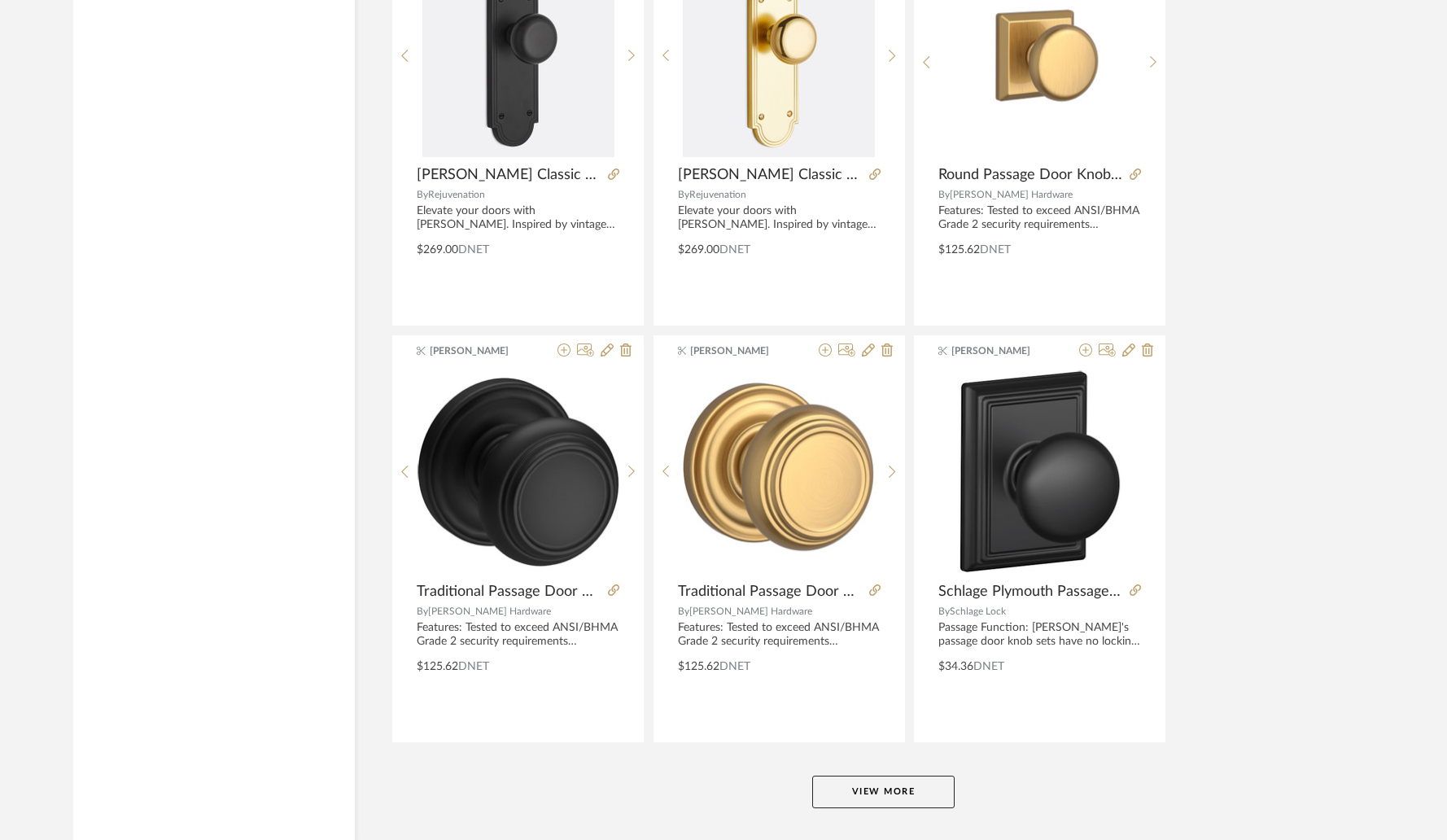
scroll to position [29600, 0]
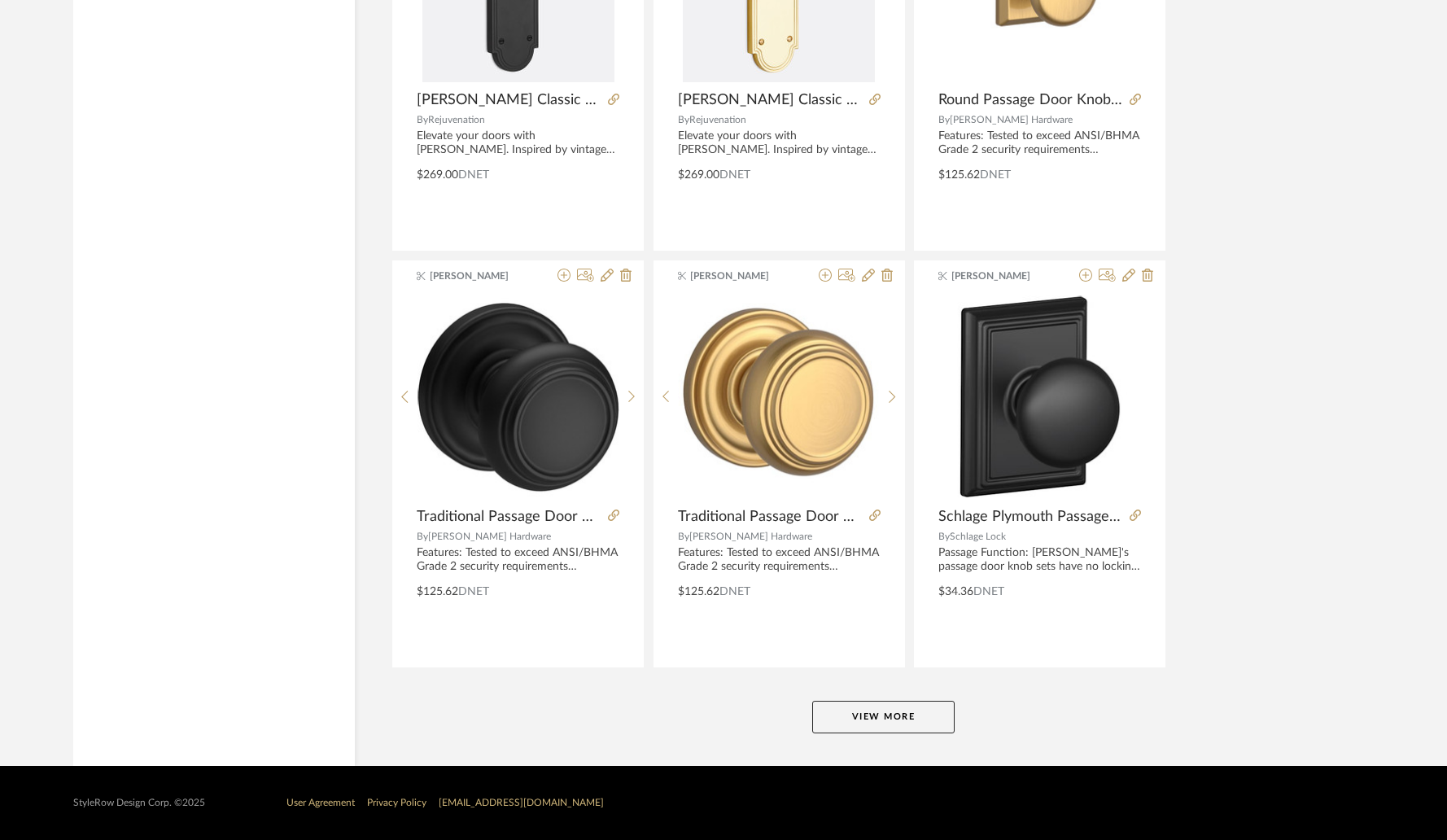
click at [894, 714] on button "View More" at bounding box center [884, 716] width 142 height 32
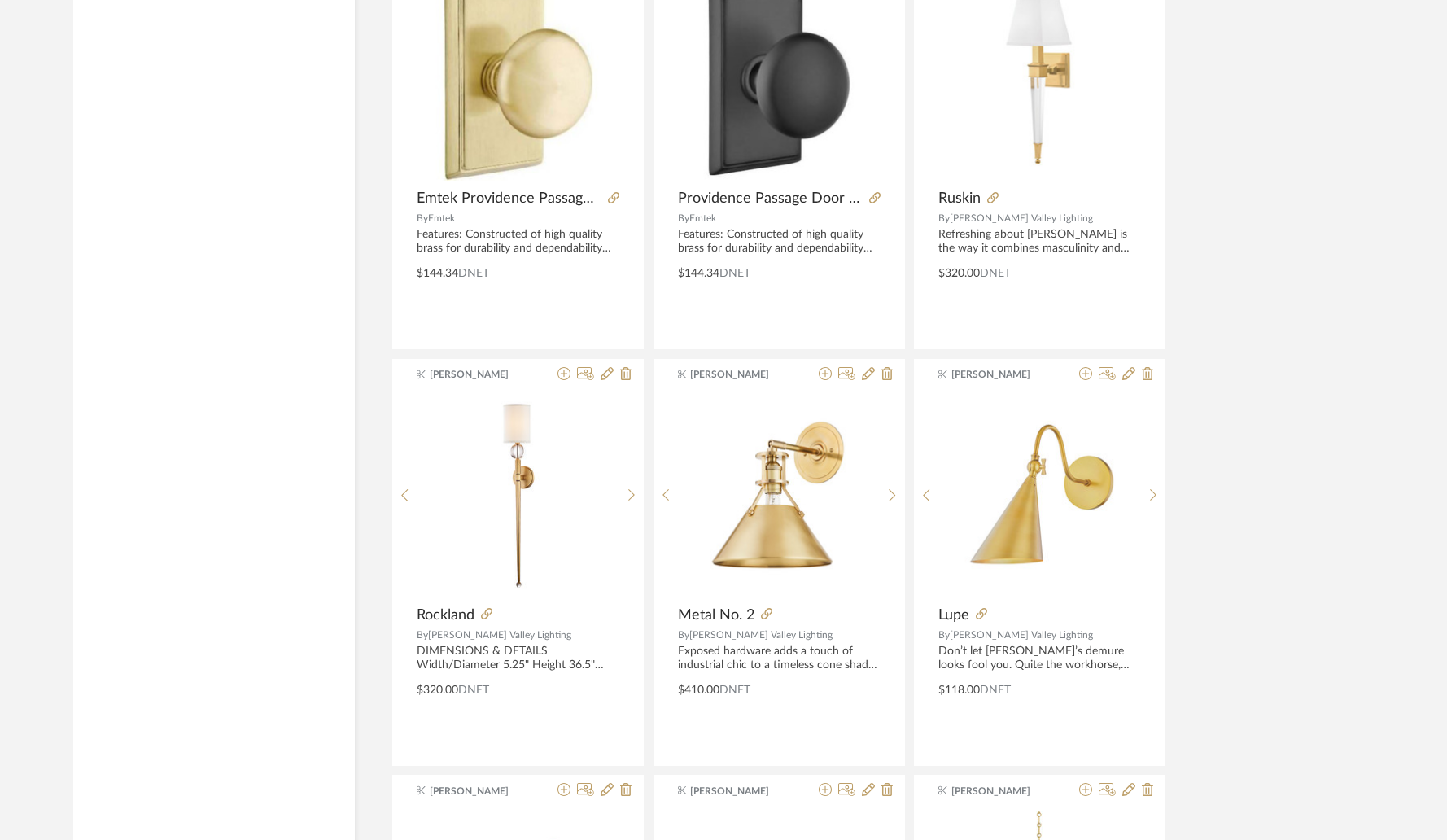
scroll to position [30425, 0]
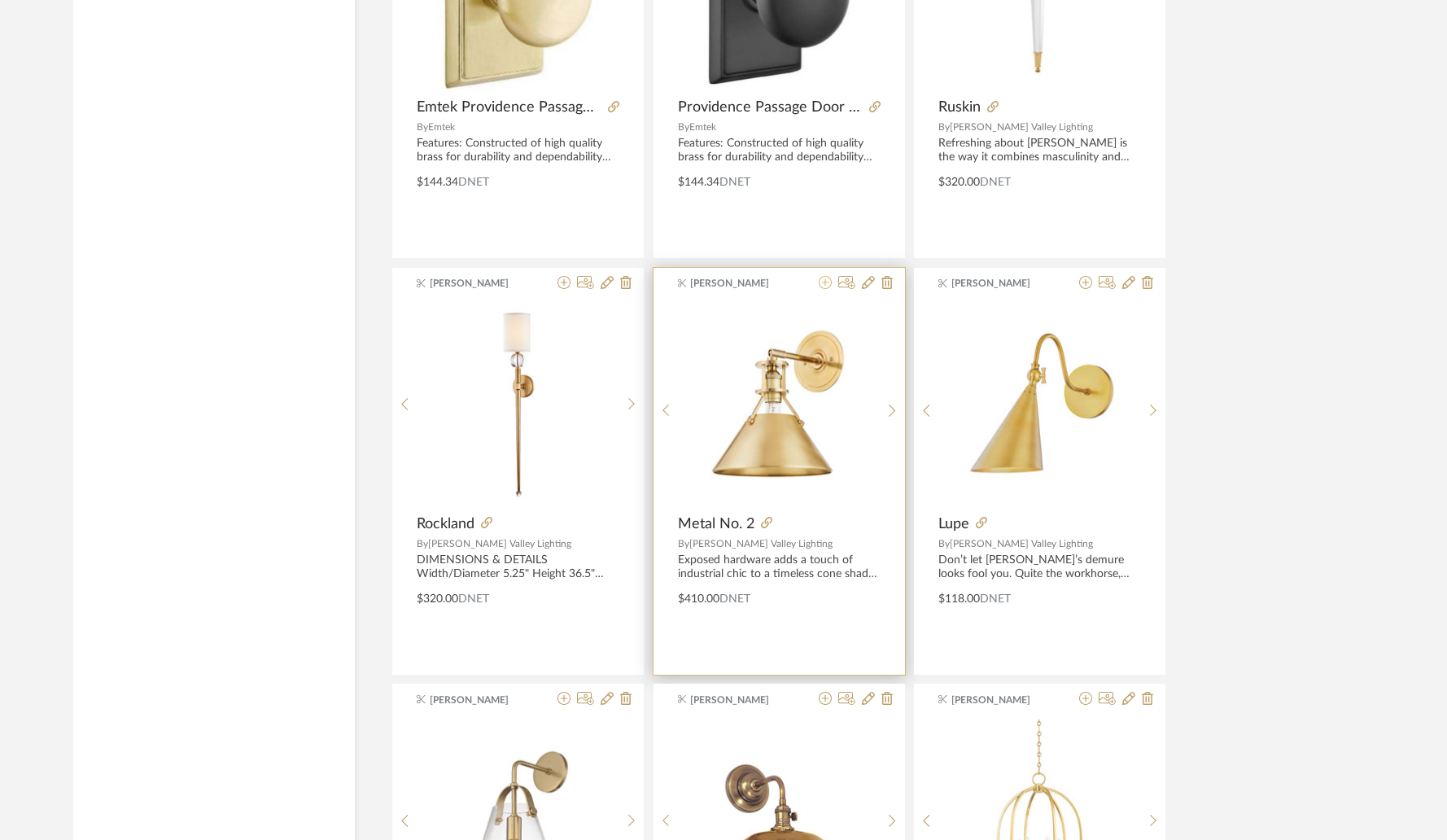
click at [825, 284] on icon at bounding box center [825, 282] width 13 height 13
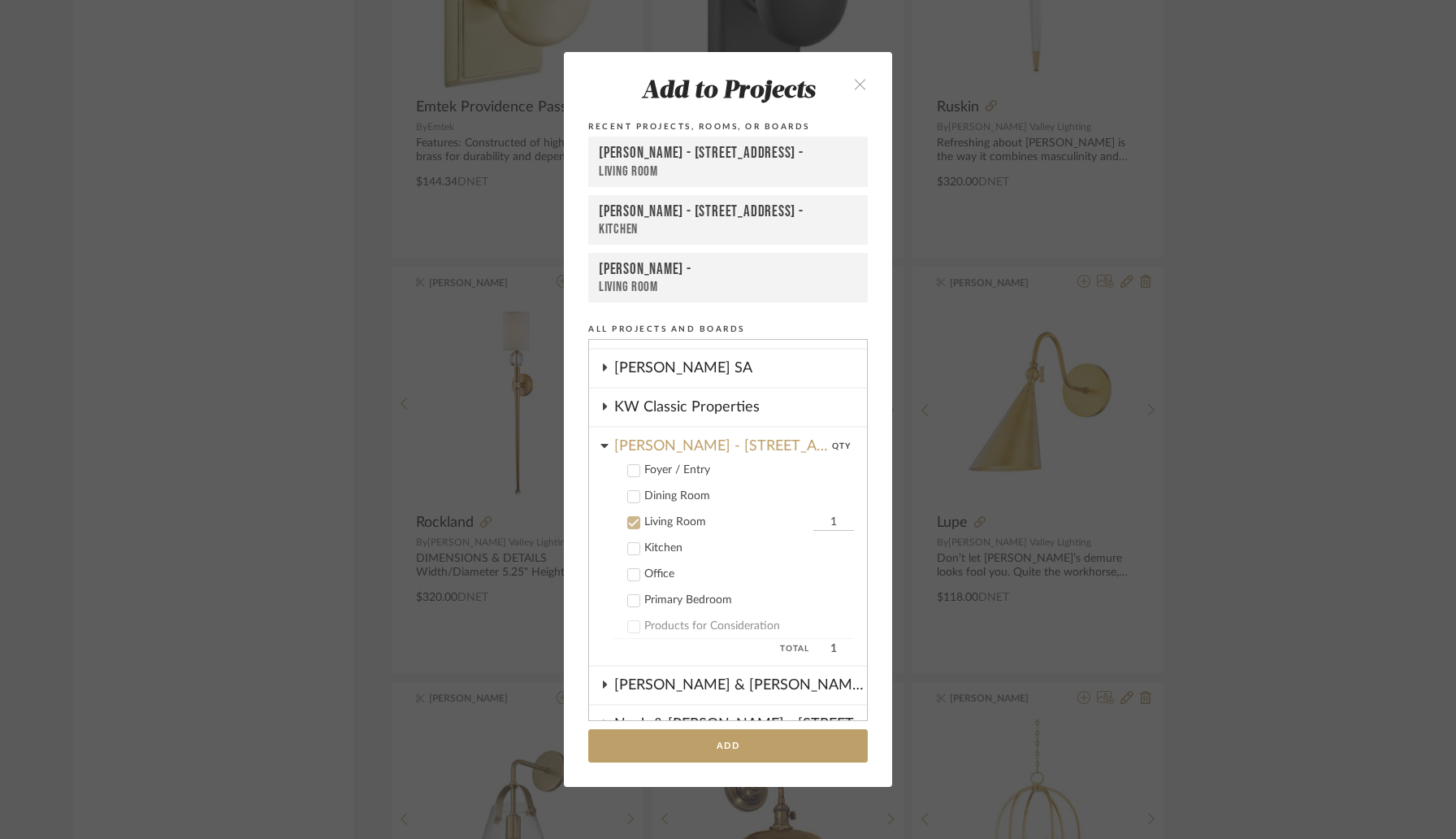
scroll to position [417, 0]
click at [650, 552] on div "Kitchen" at bounding box center [749, 549] width 210 height 14
click at [646, 520] on div "Living Room" at bounding box center [726, 523] width 165 height 14
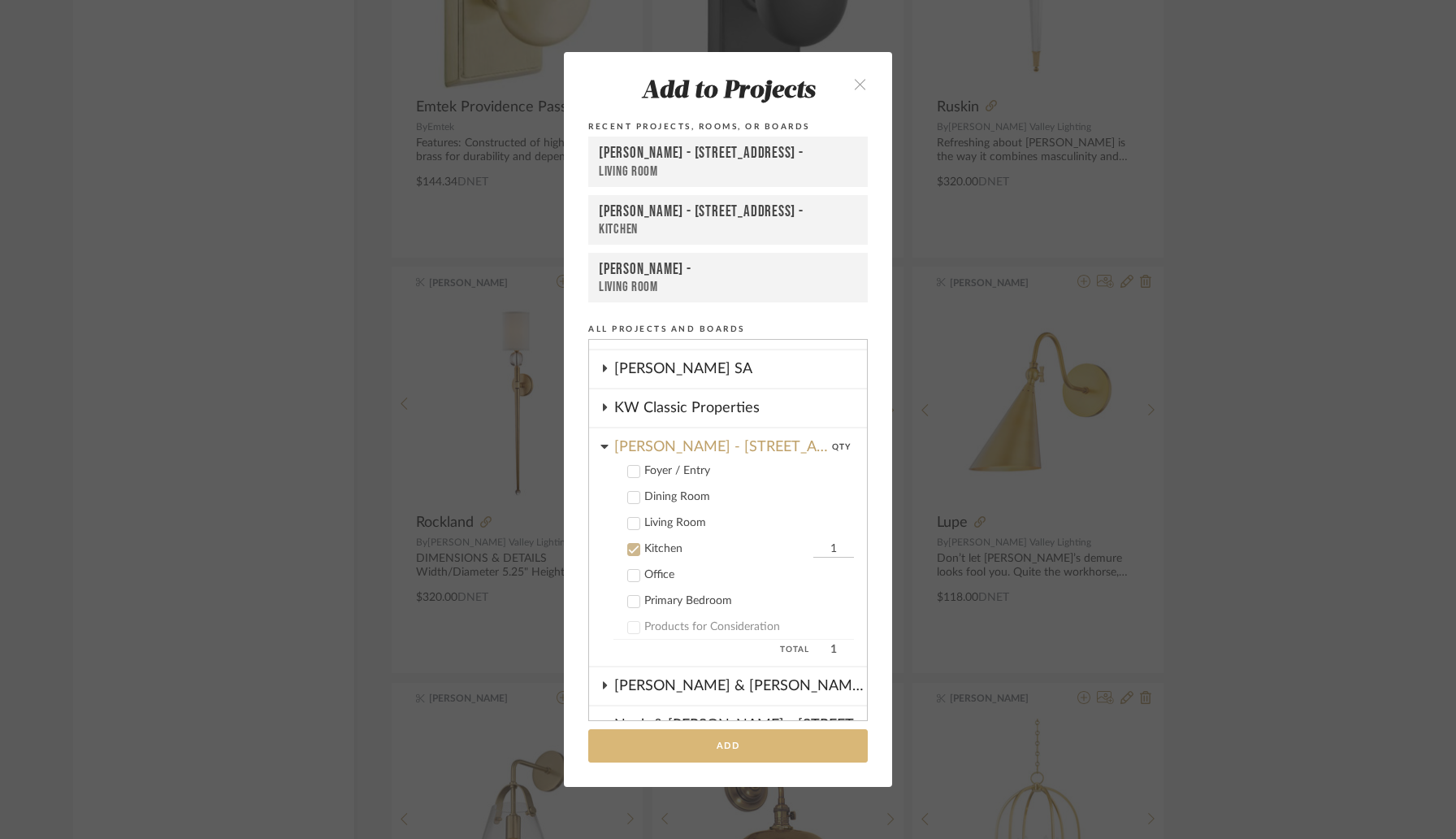
click at [730, 741] on button "Add" at bounding box center [728, 745] width 280 height 33
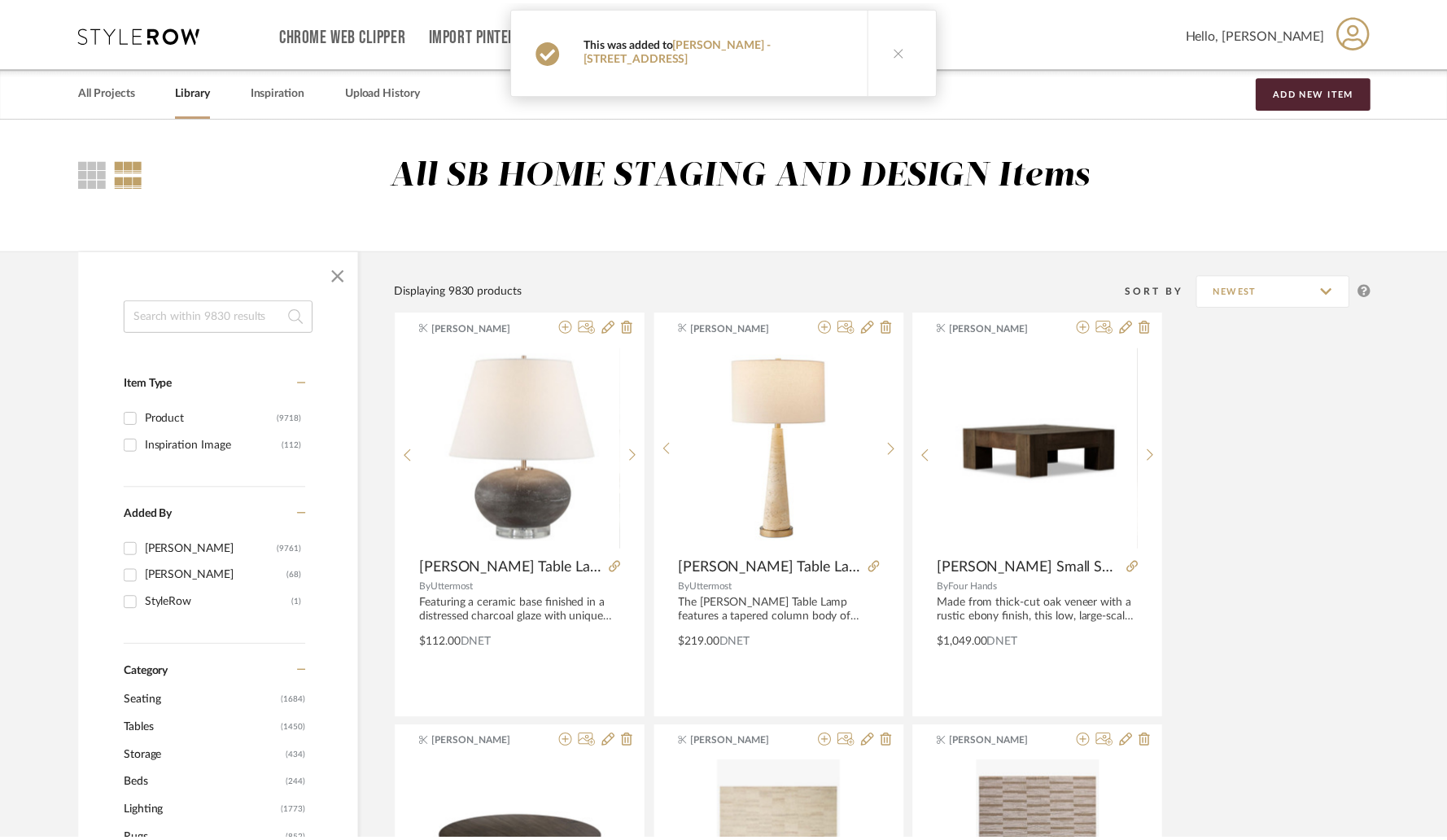
scroll to position [30425, 0]
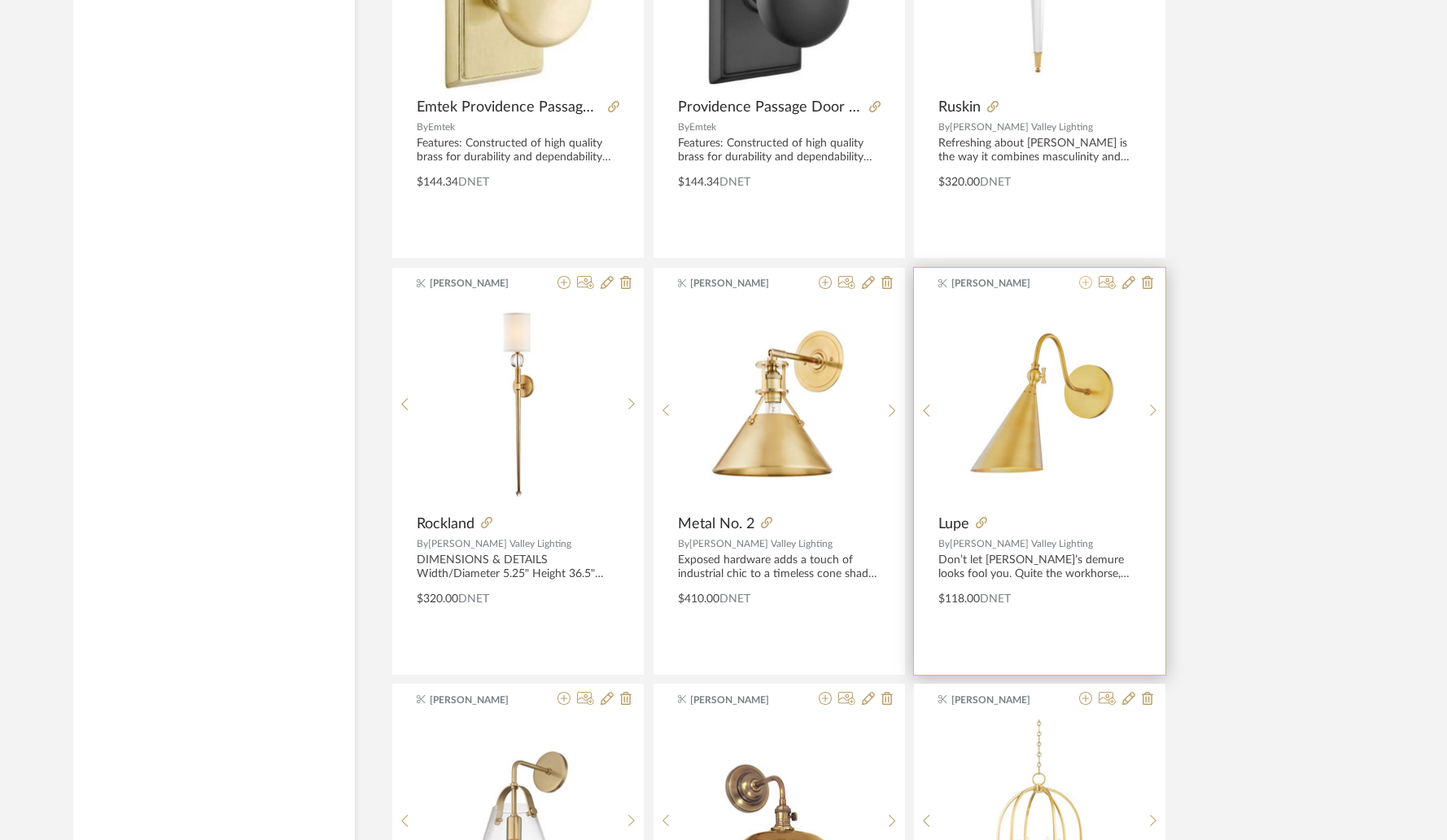
click at [1085, 286] on icon at bounding box center [1085, 282] width 13 height 13
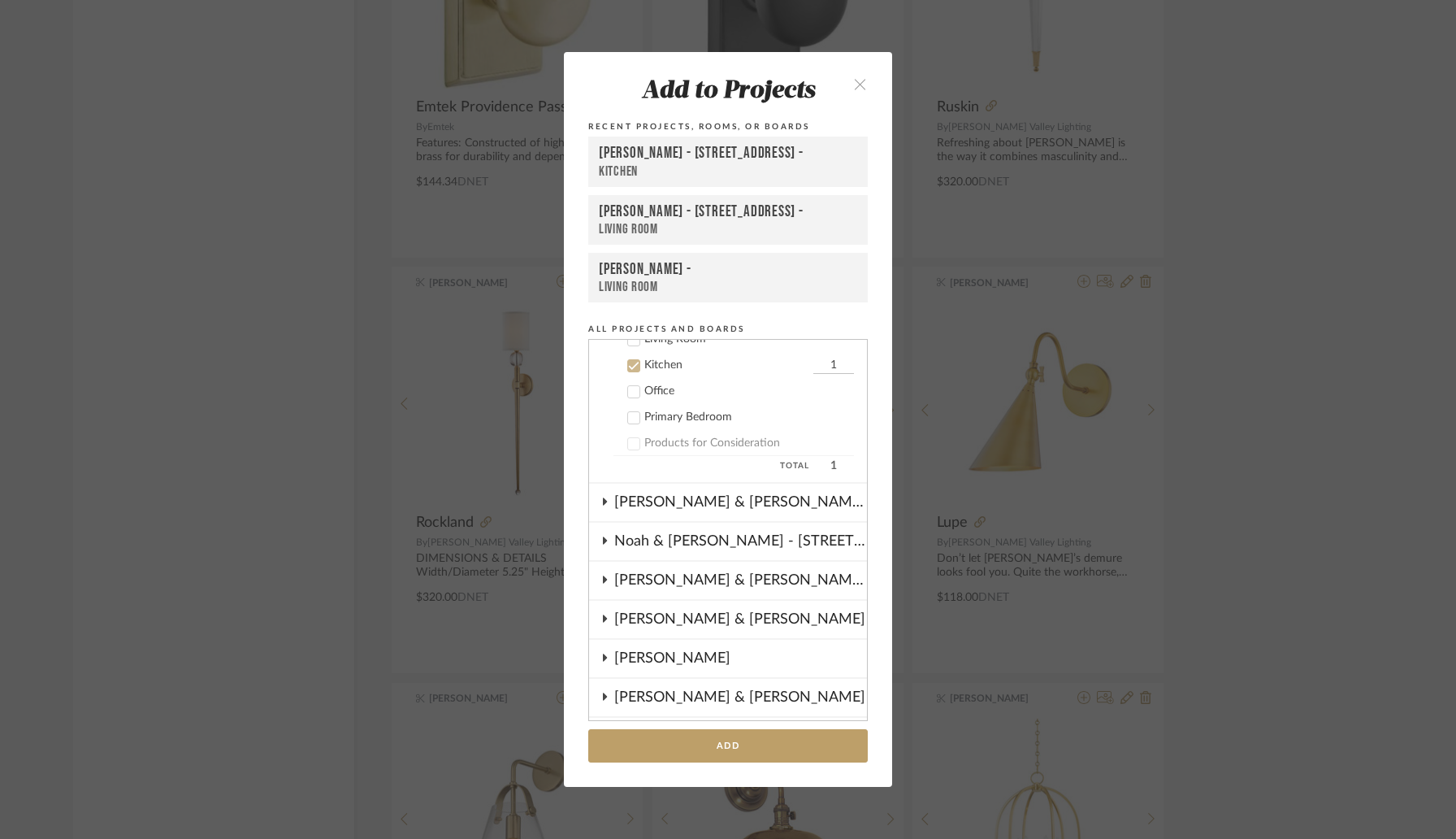
scroll to position [612, 0]
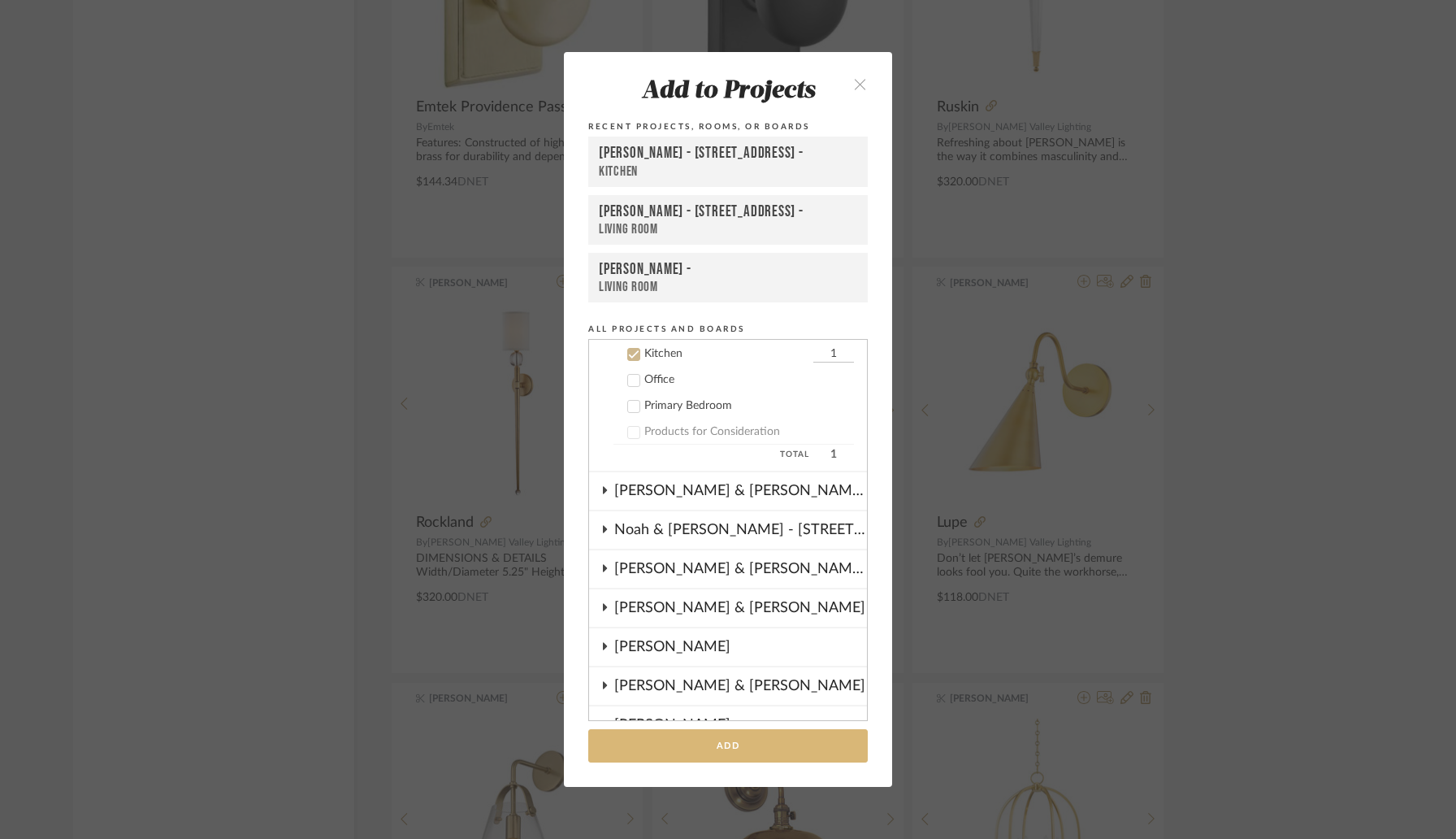
click at [734, 749] on button "Add" at bounding box center [728, 745] width 280 height 33
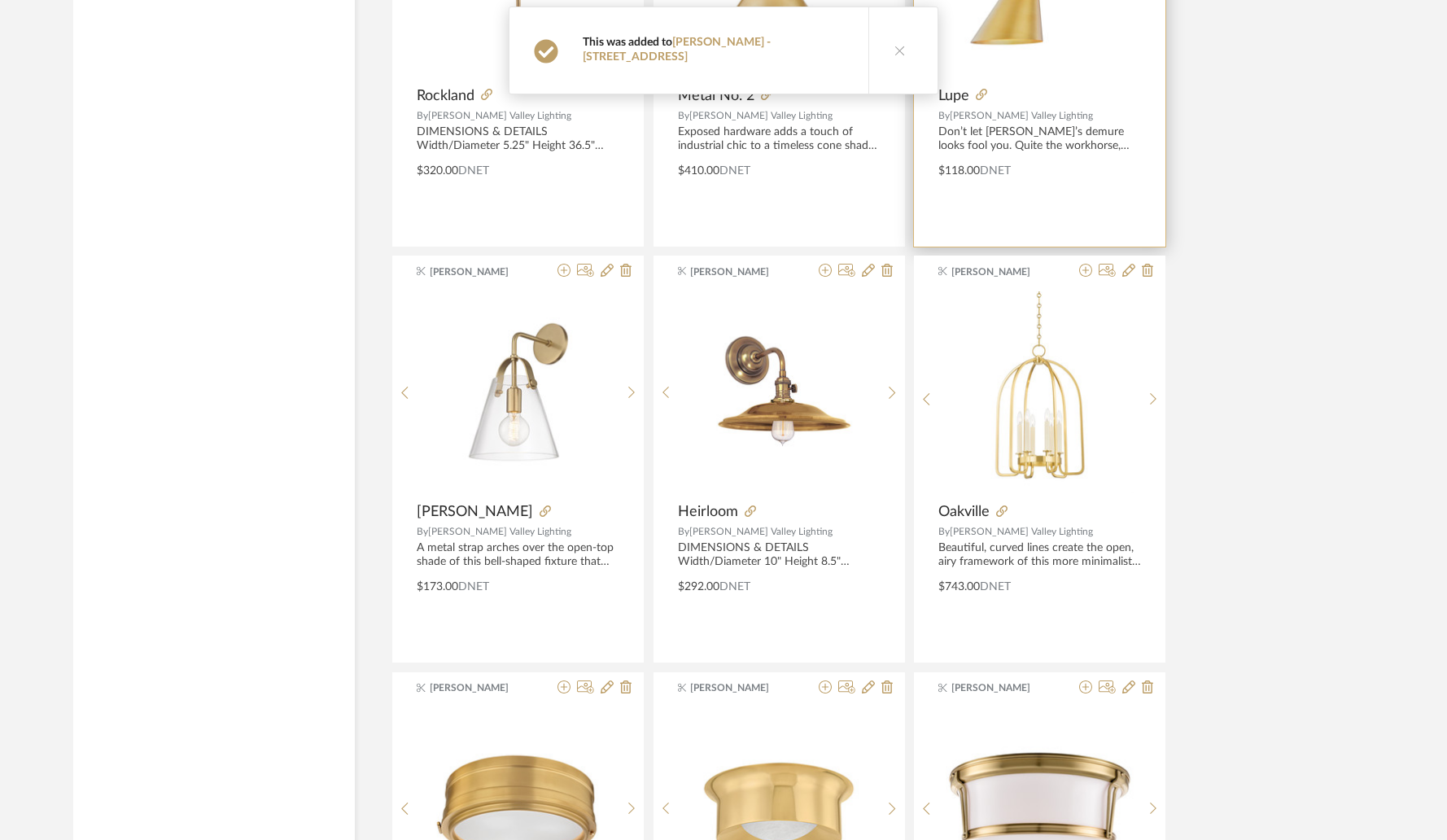
scroll to position [30853, 0]
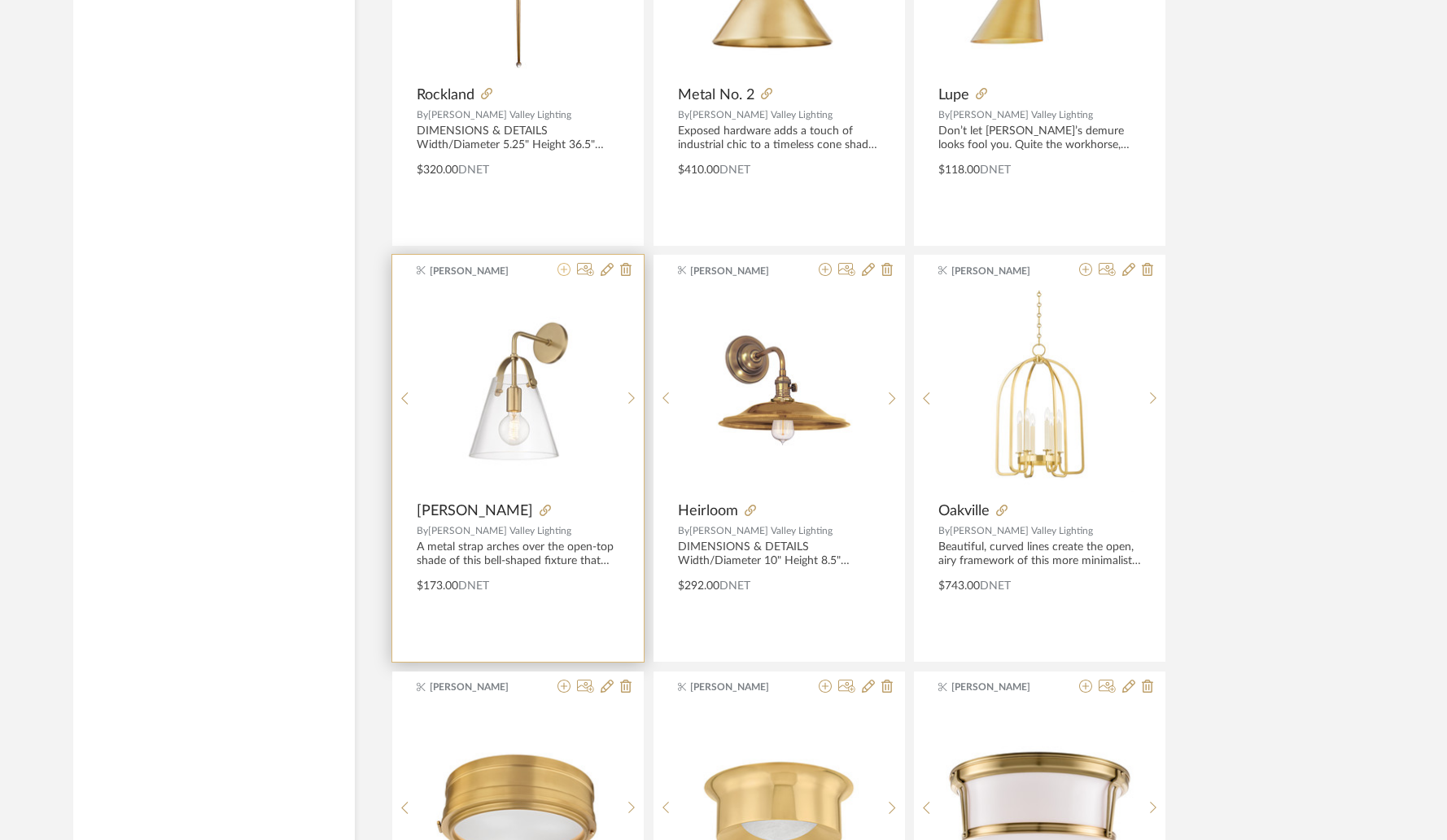
click at [567, 269] on icon at bounding box center [563, 268] width 13 height 13
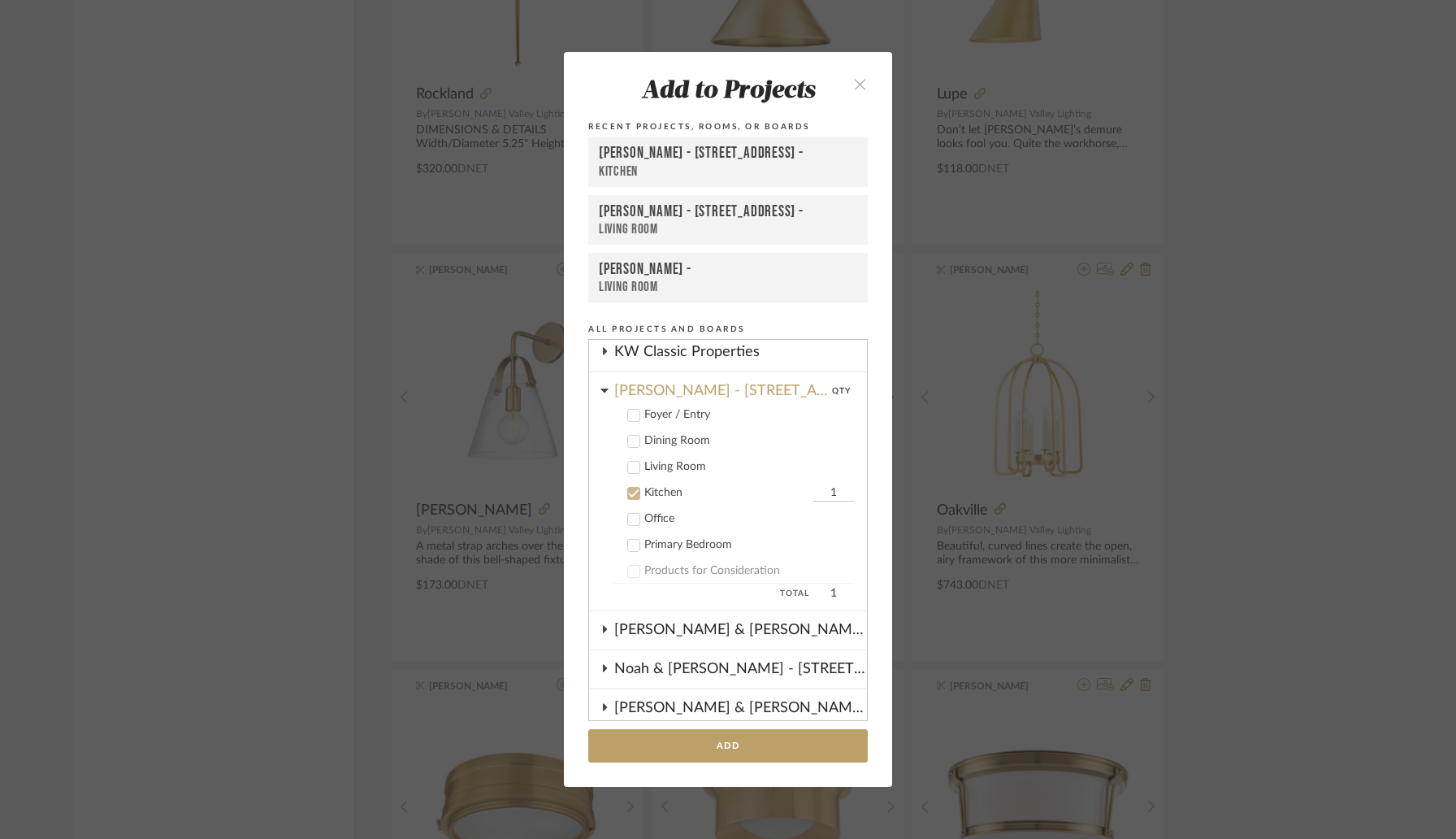
scroll to position [612, 0]
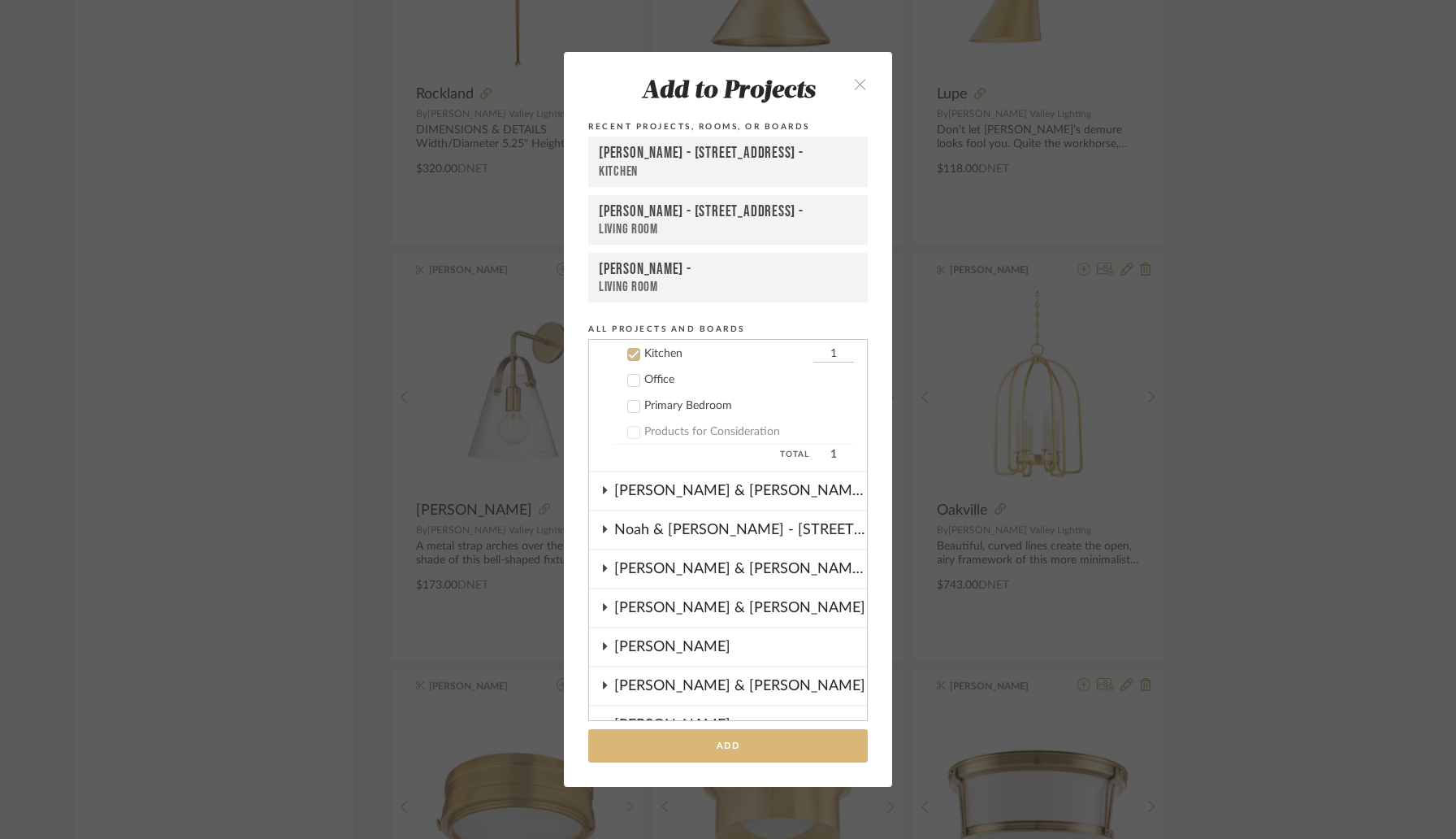
click at [705, 749] on button "Add" at bounding box center [728, 745] width 280 height 33
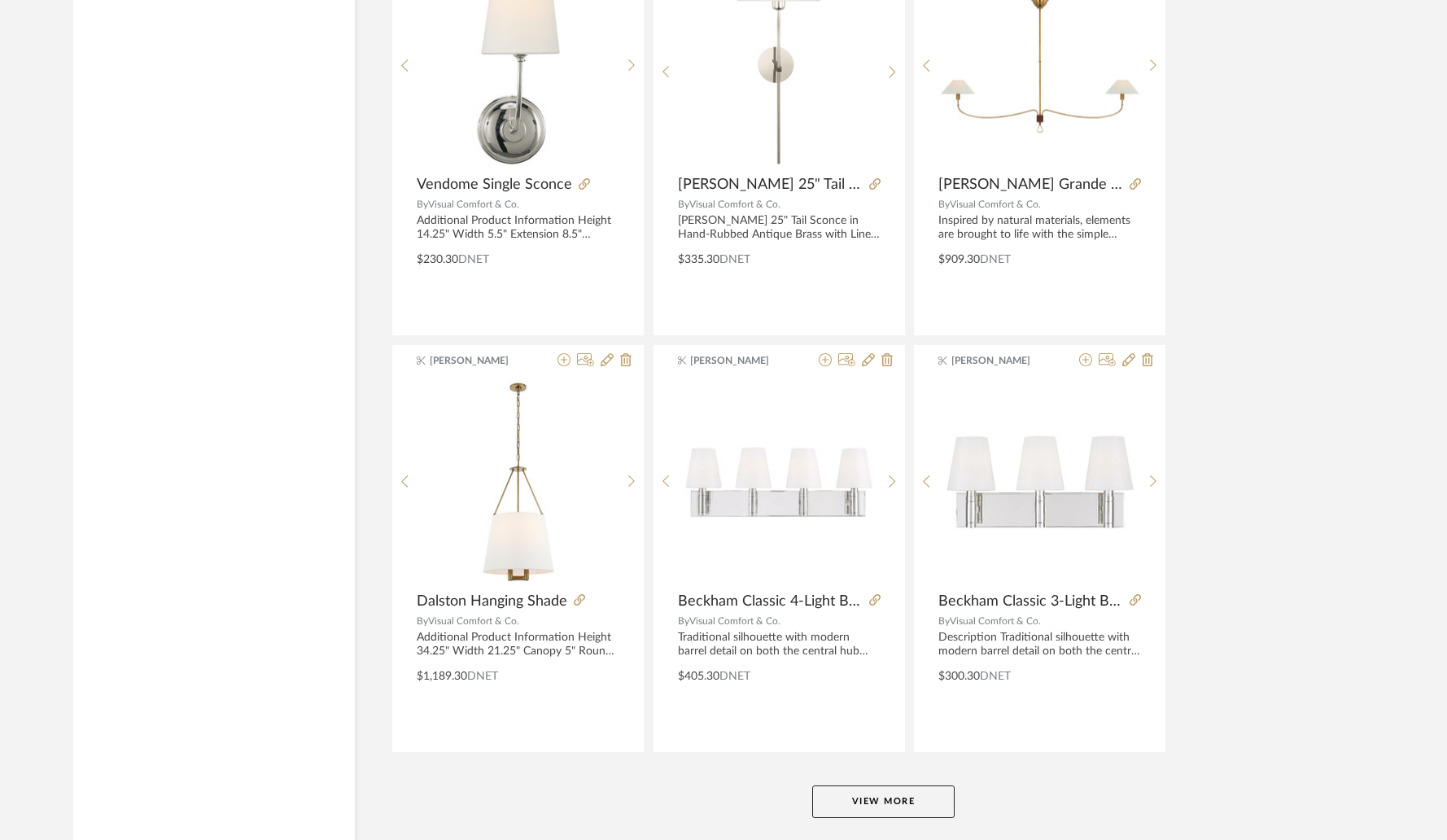
scroll to position [34594, 0]
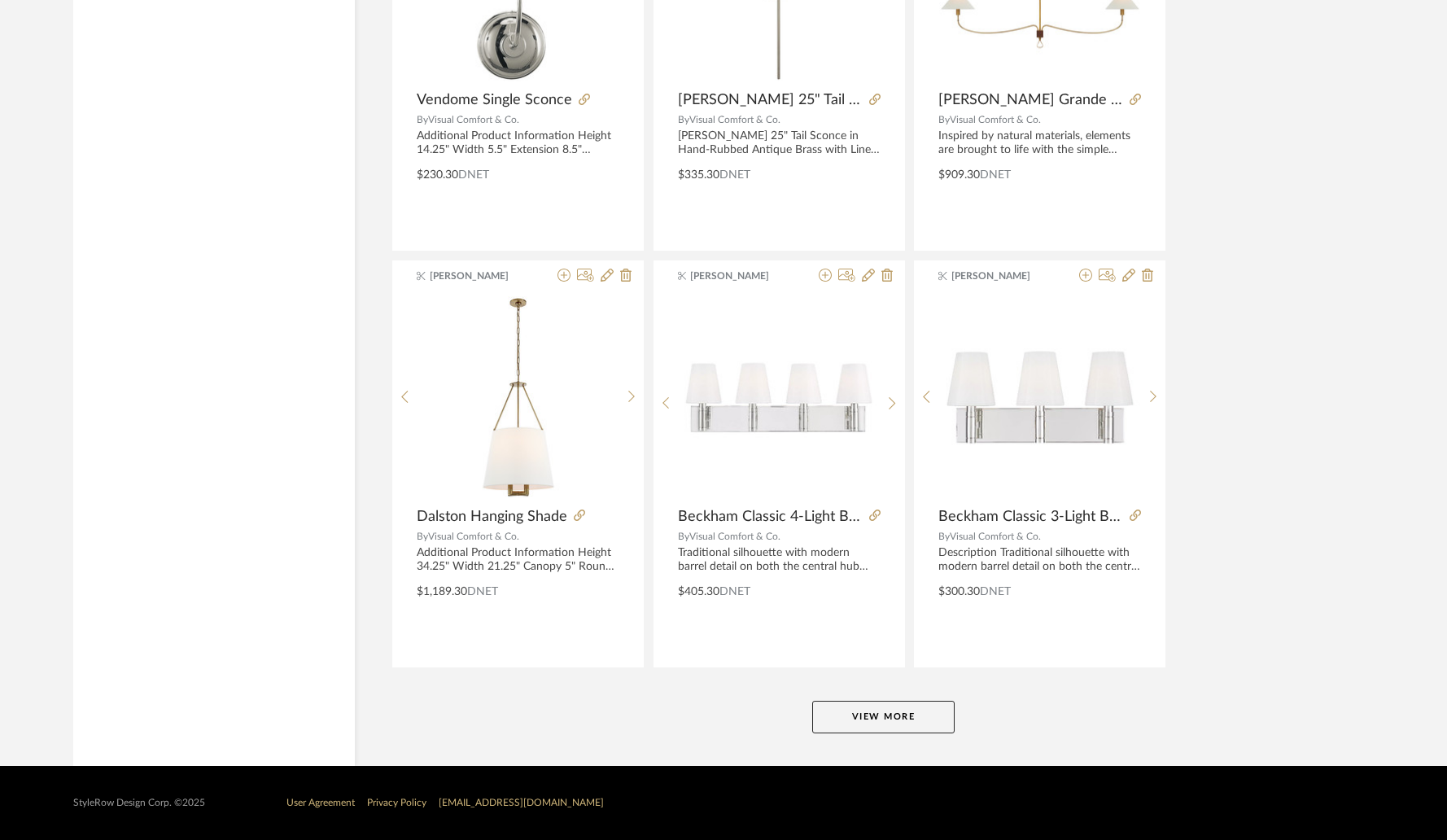
click at [875, 709] on button "View More" at bounding box center [884, 716] width 142 height 32
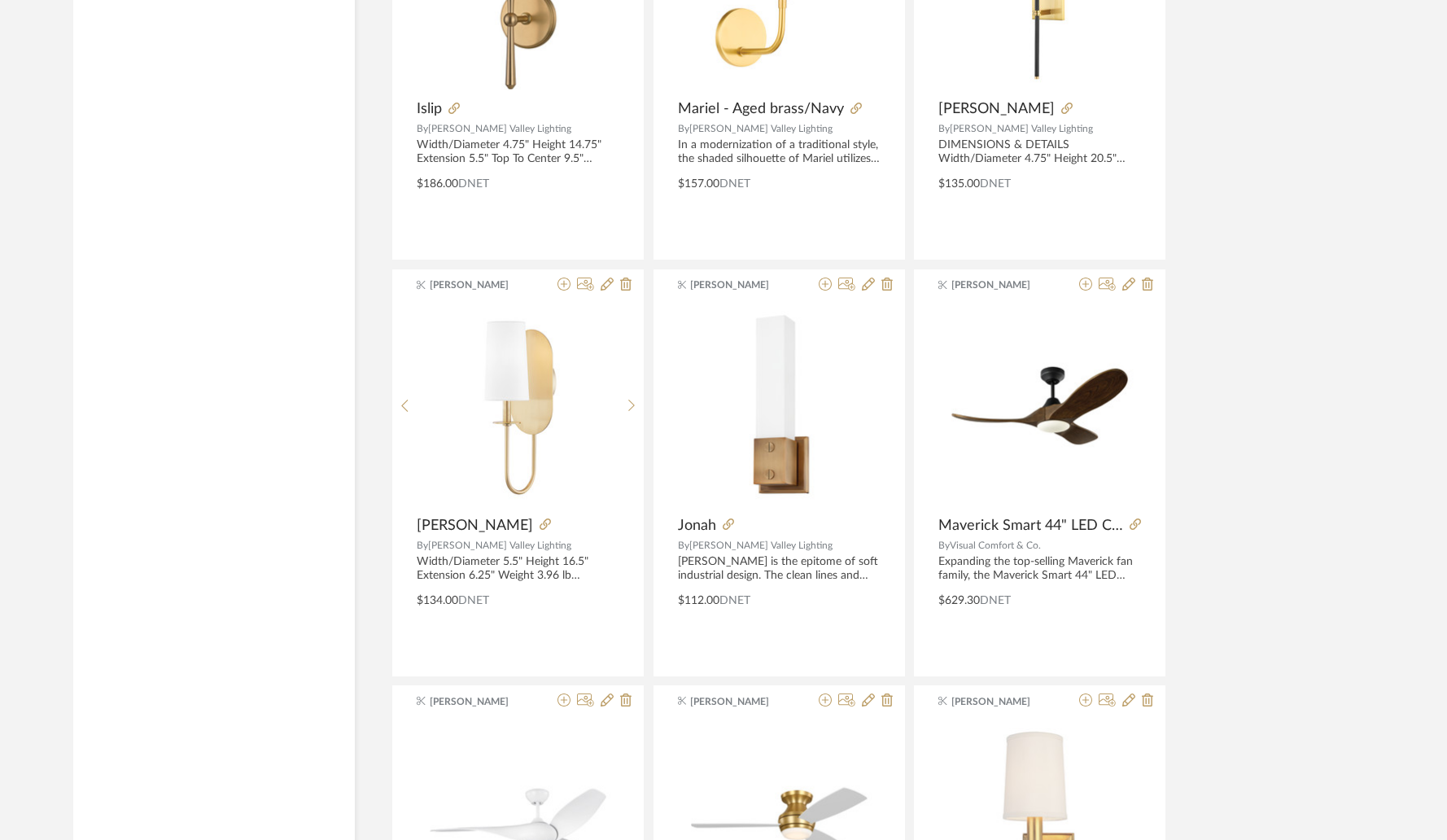
scroll to position [21175, 0]
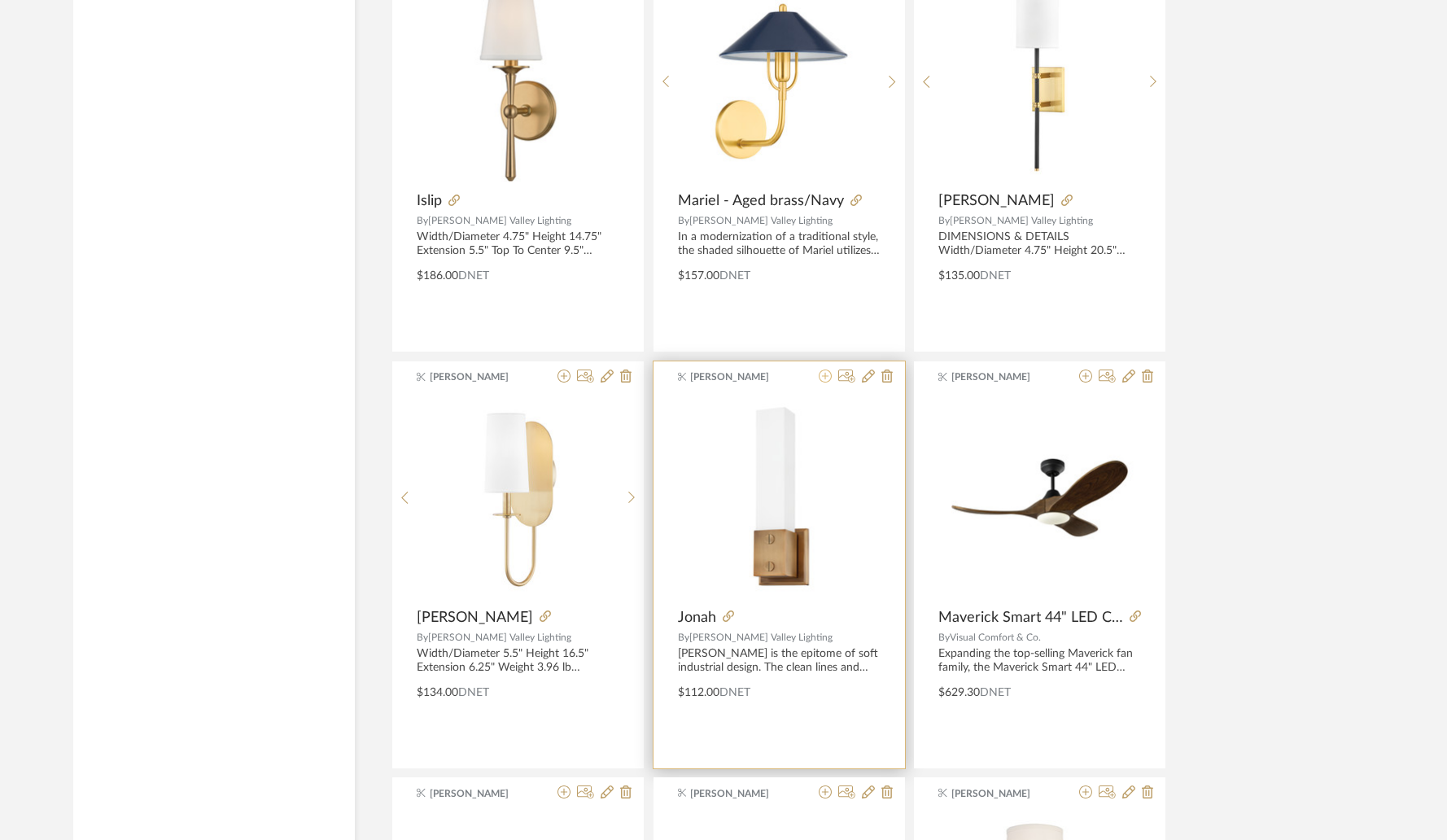
click at [827, 378] on icon at bounding box center [825, 375] width 13 height 13
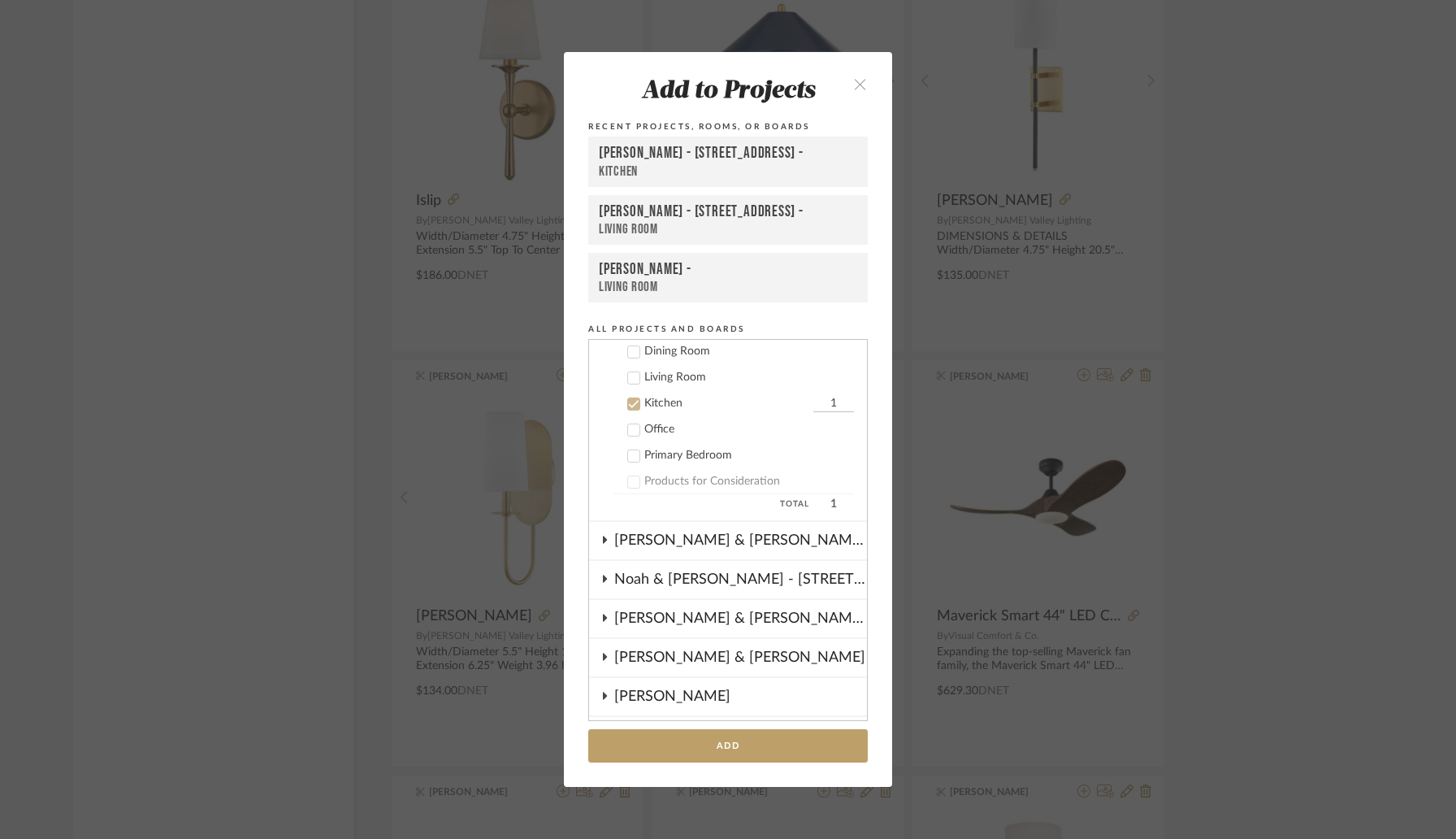
scroll to position [551, 0]
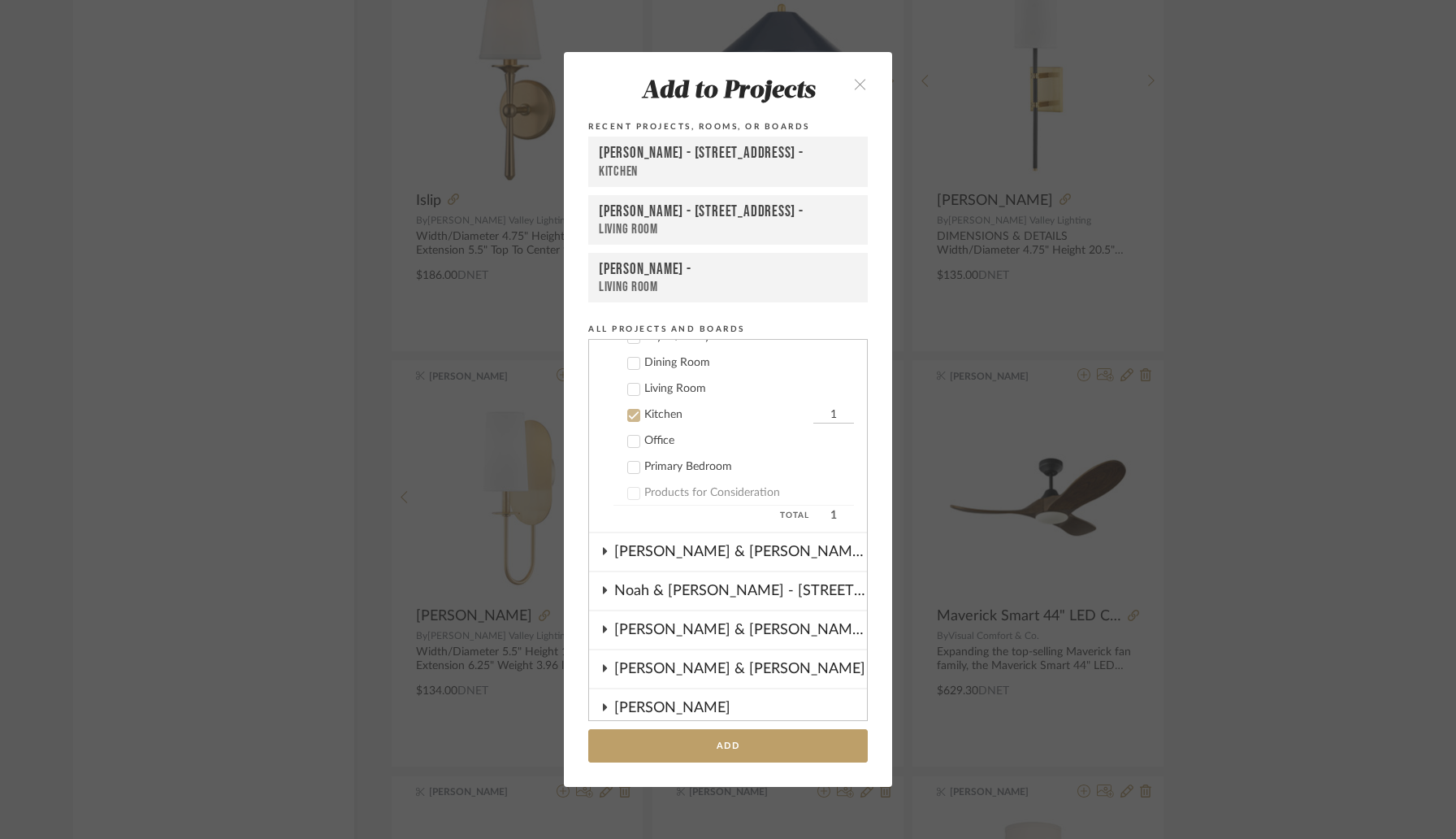
click at [813, 409] on input "1" at bounding box center [834, 414] width 41 height 16
type input "2"
click at [702, 748] on button "Add" at bounding box center [728, 745] width 280 height 33
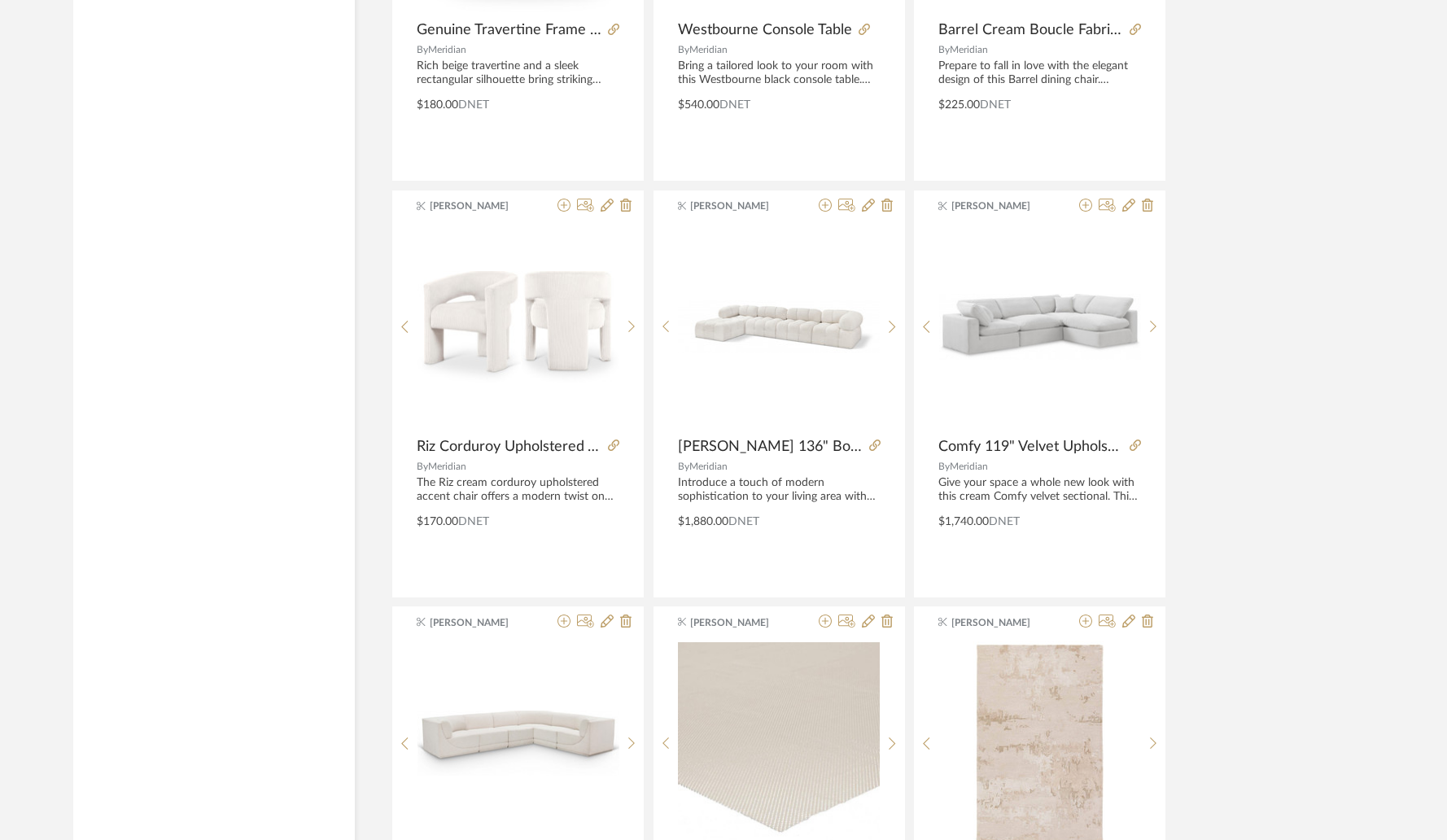
scroll to position [16309, 0]
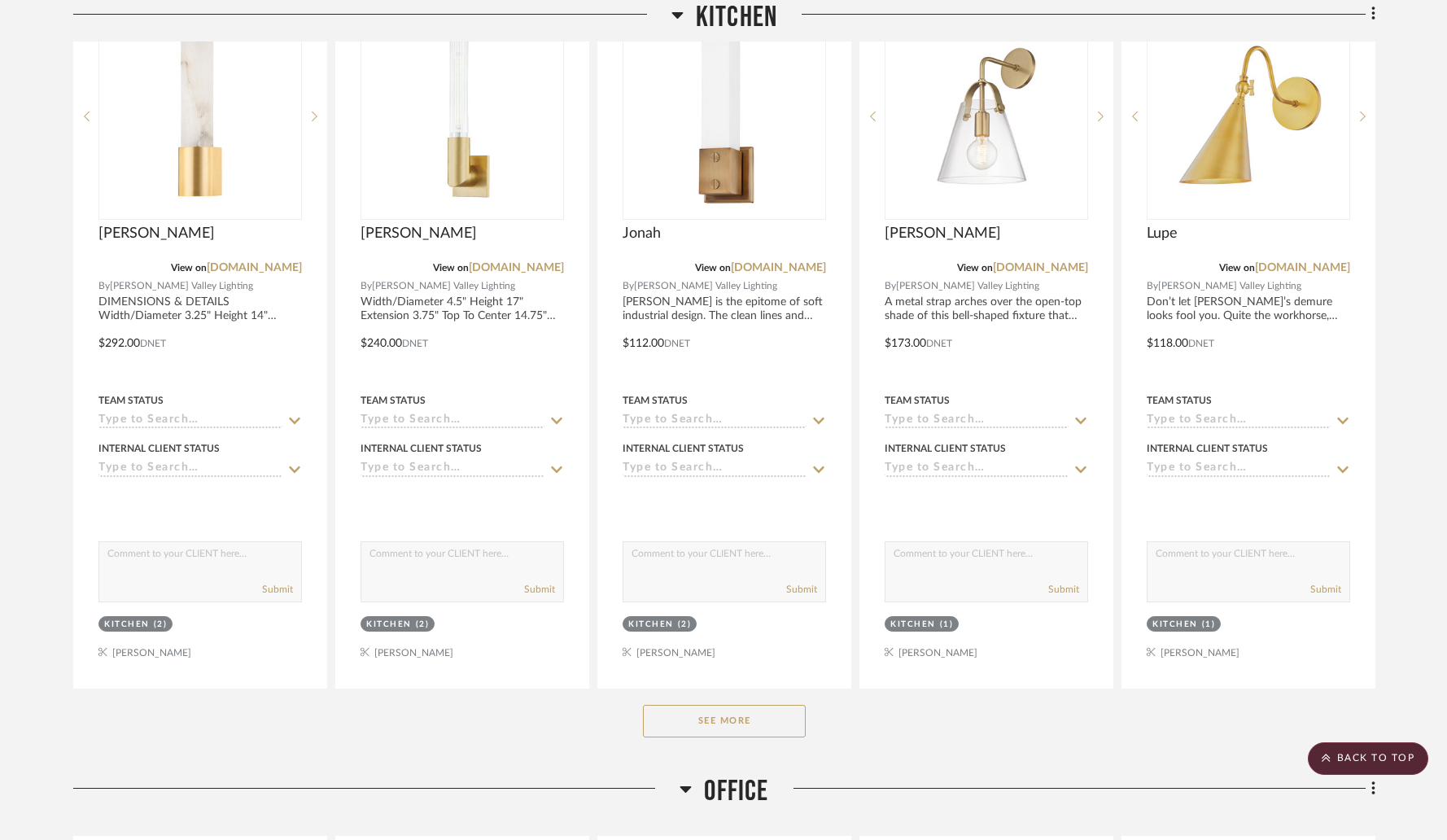
scroll to position [789, 0]
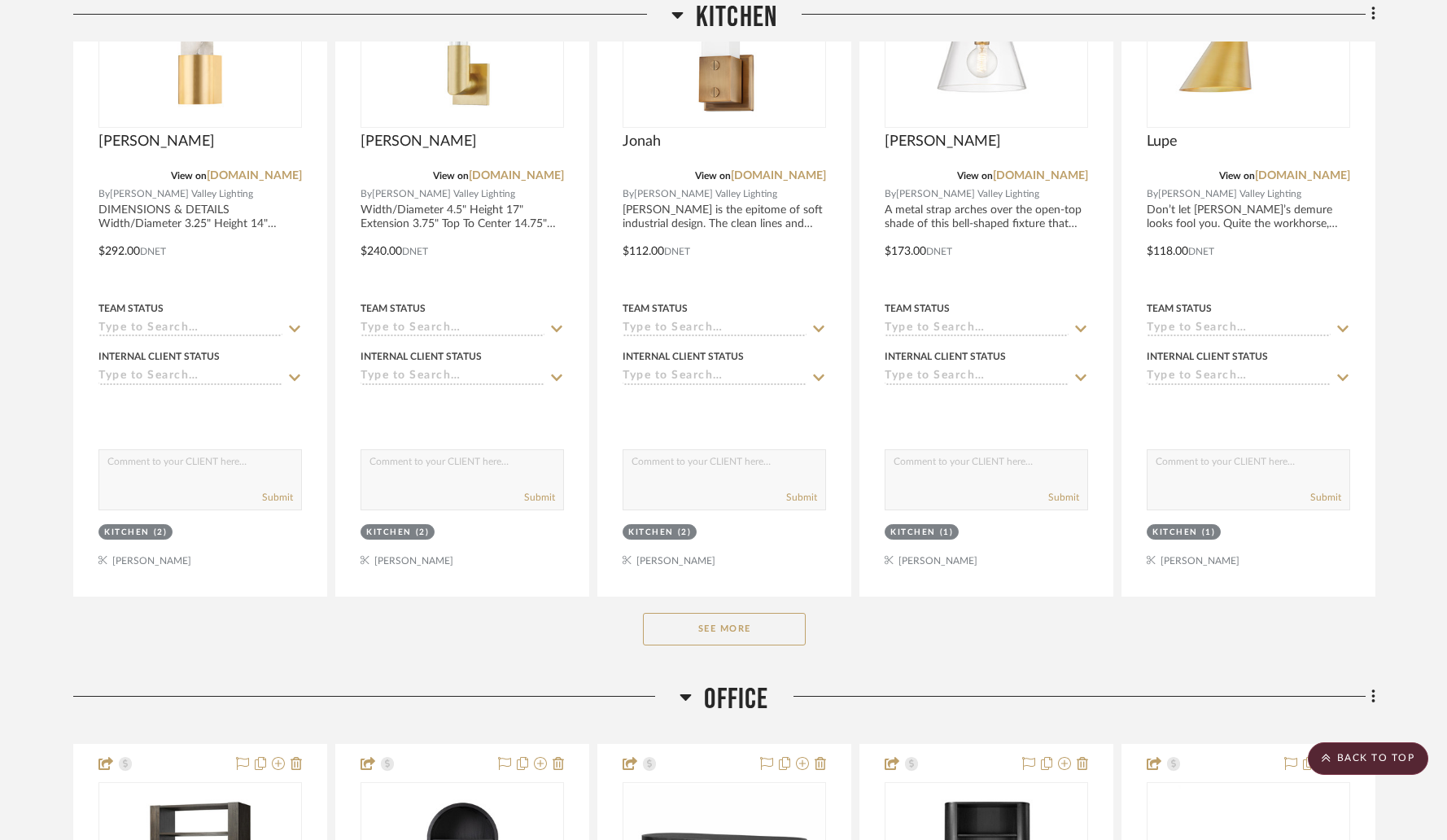
click at [673, 613] on button "See More" at bounding box center [724, 629] width 163 height 32
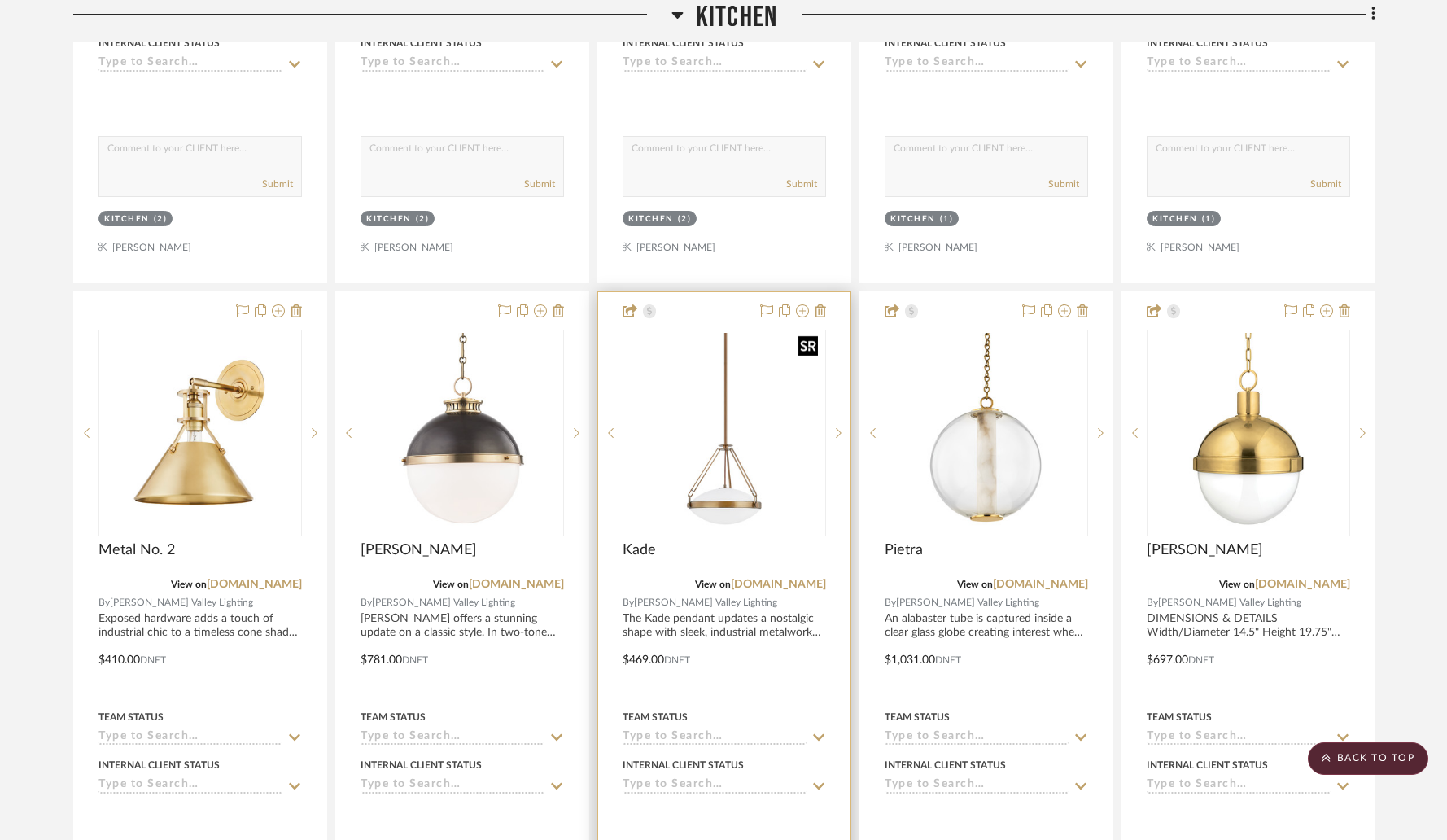
scroll to position [1104, 0]
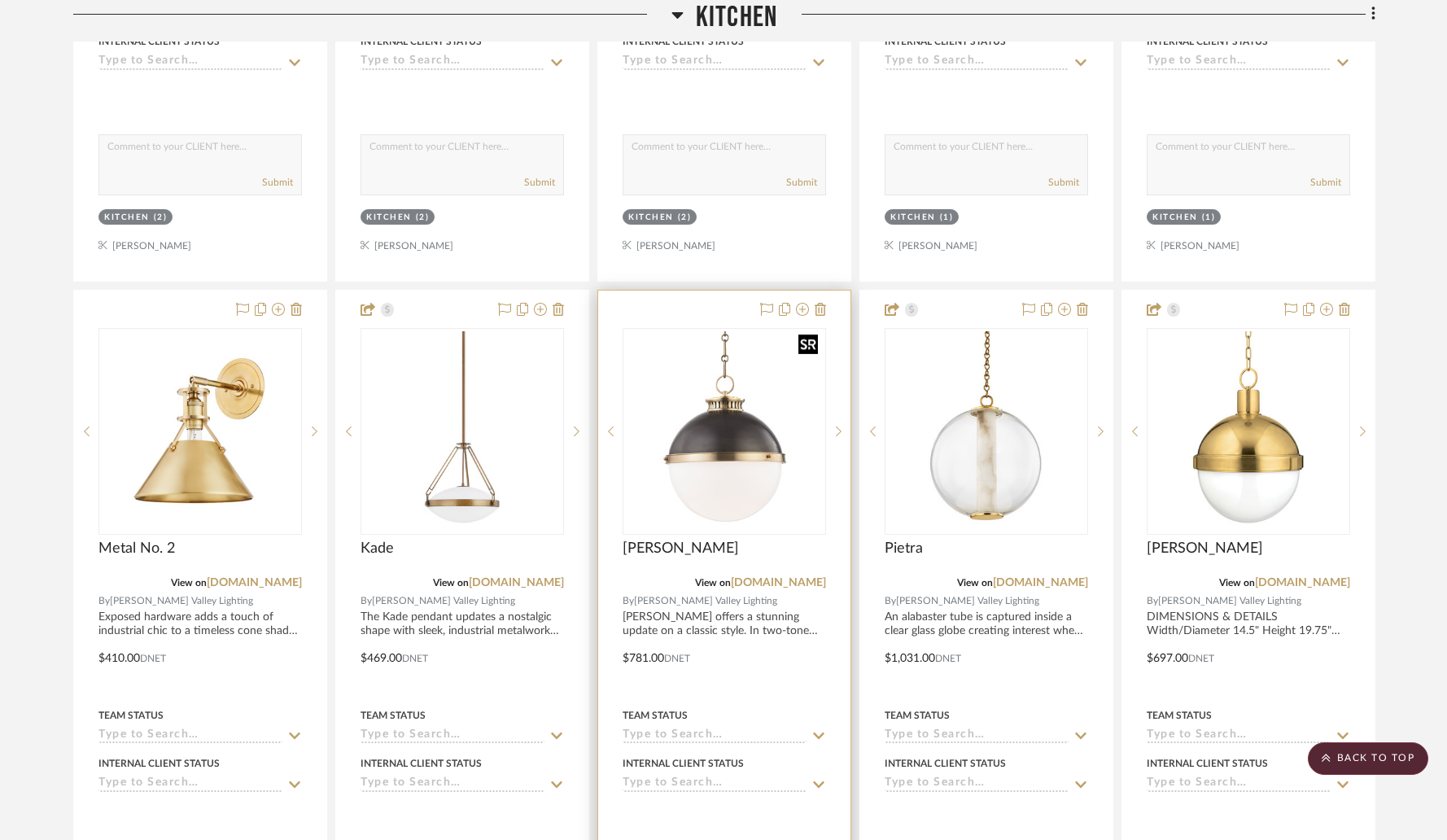
click at [0, 0] on img at bounding box center [0, 0] width 0 height 0
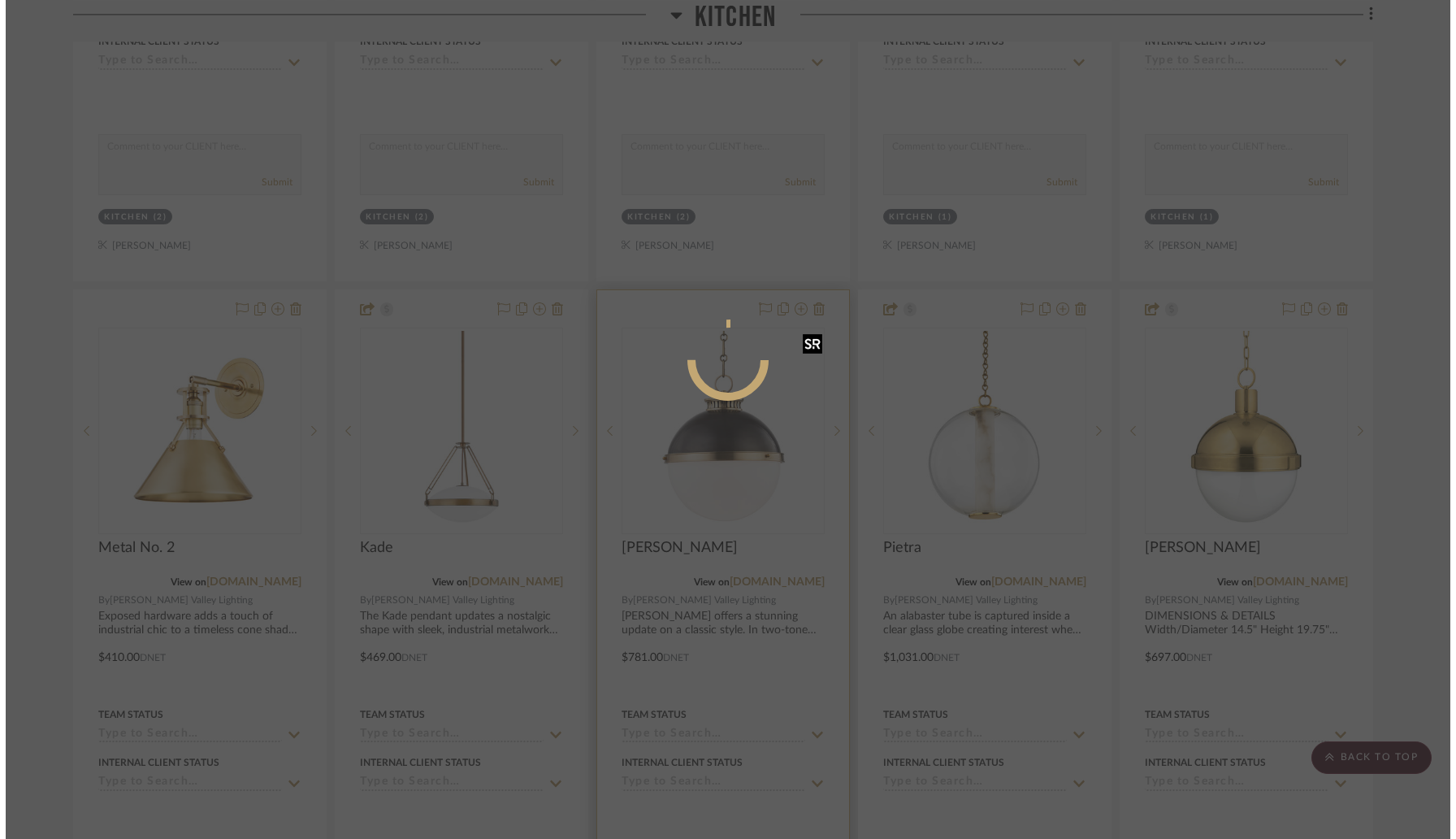
scroll to position [0, 0]
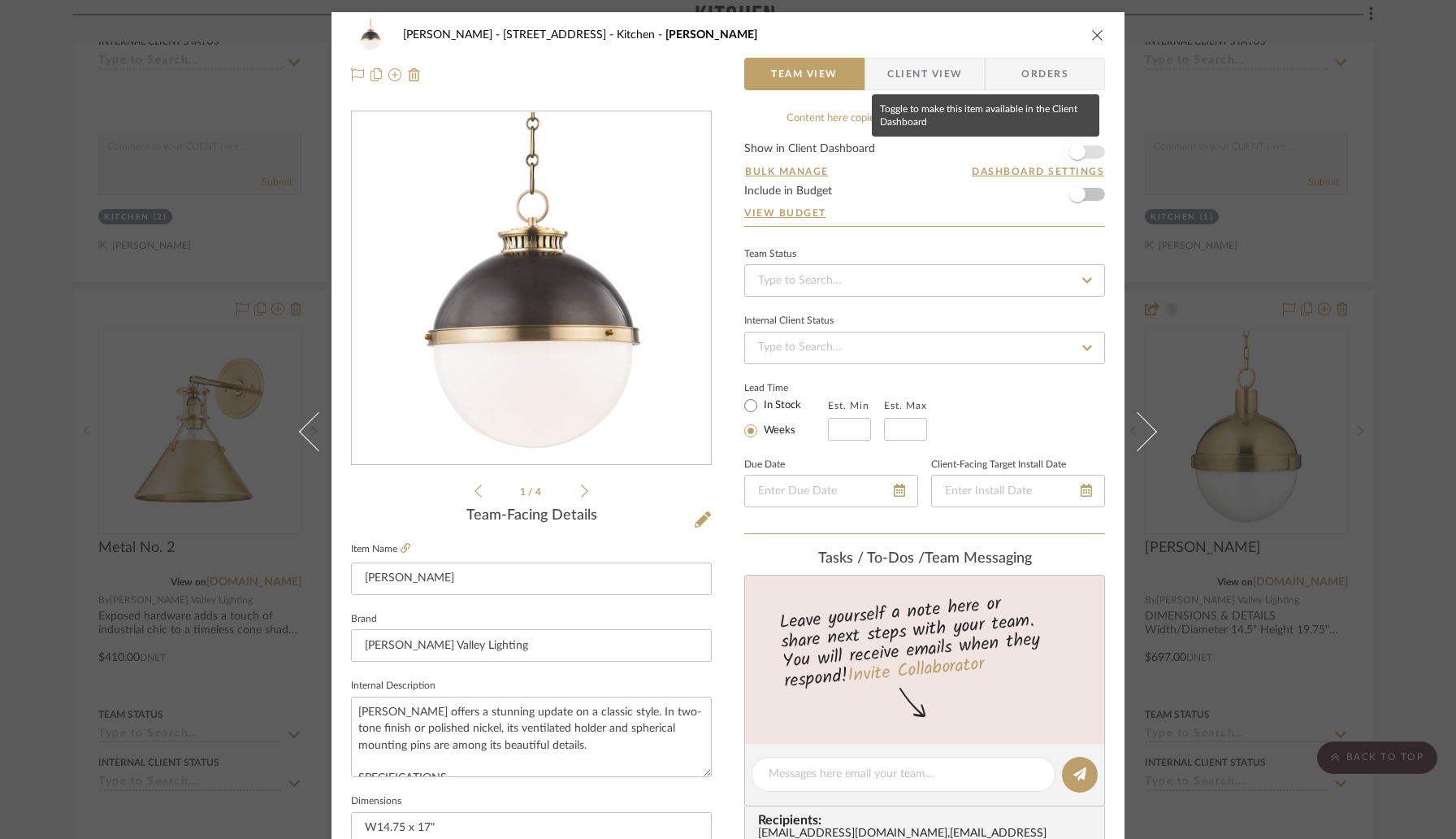
click at [1073, 151] on span "button" at bounding box center [1077, 151] width 16 height 16
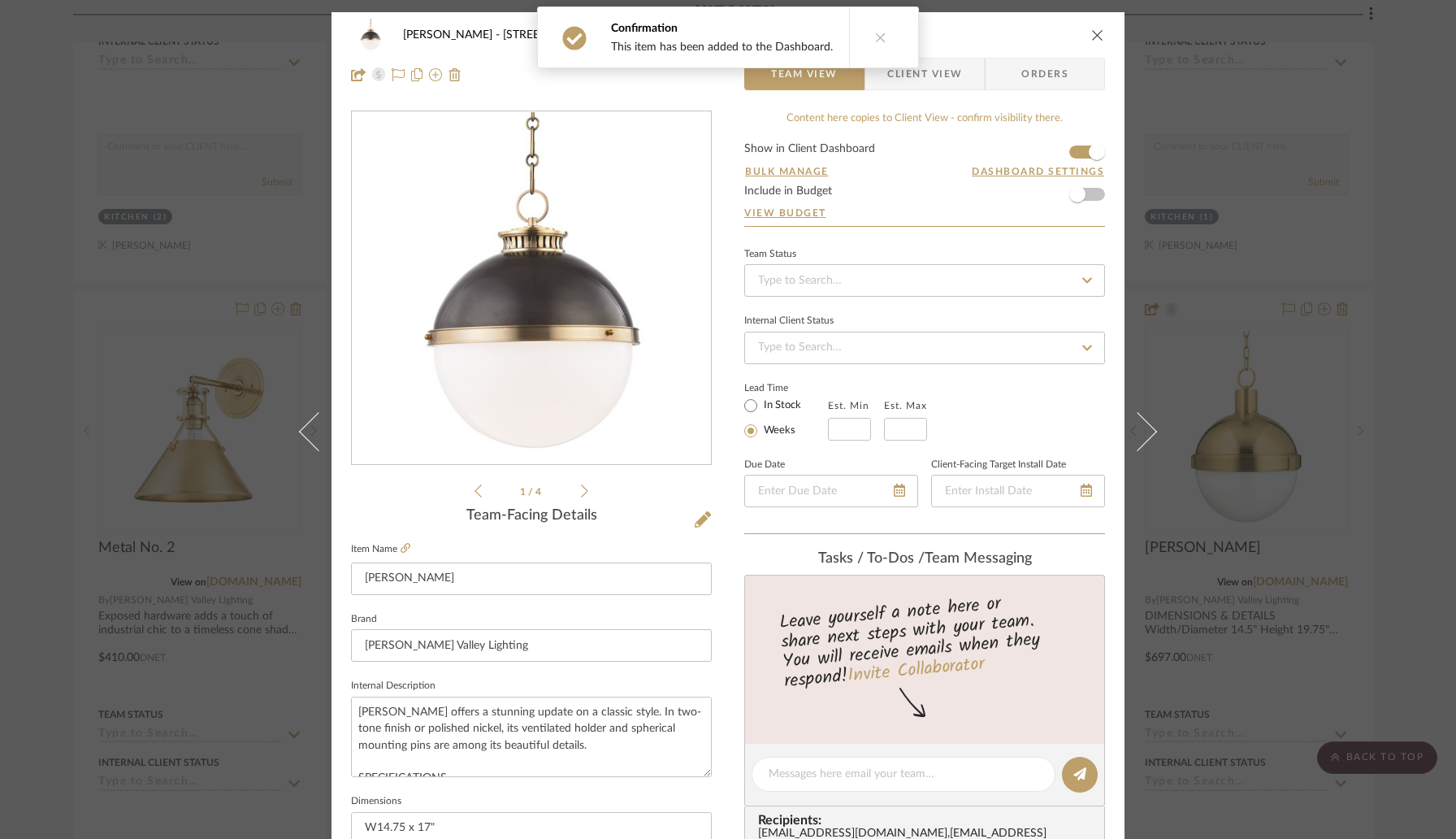
click at [1091, 30] on icon "close" at bounding box center [1097, 35] width 13 height 13
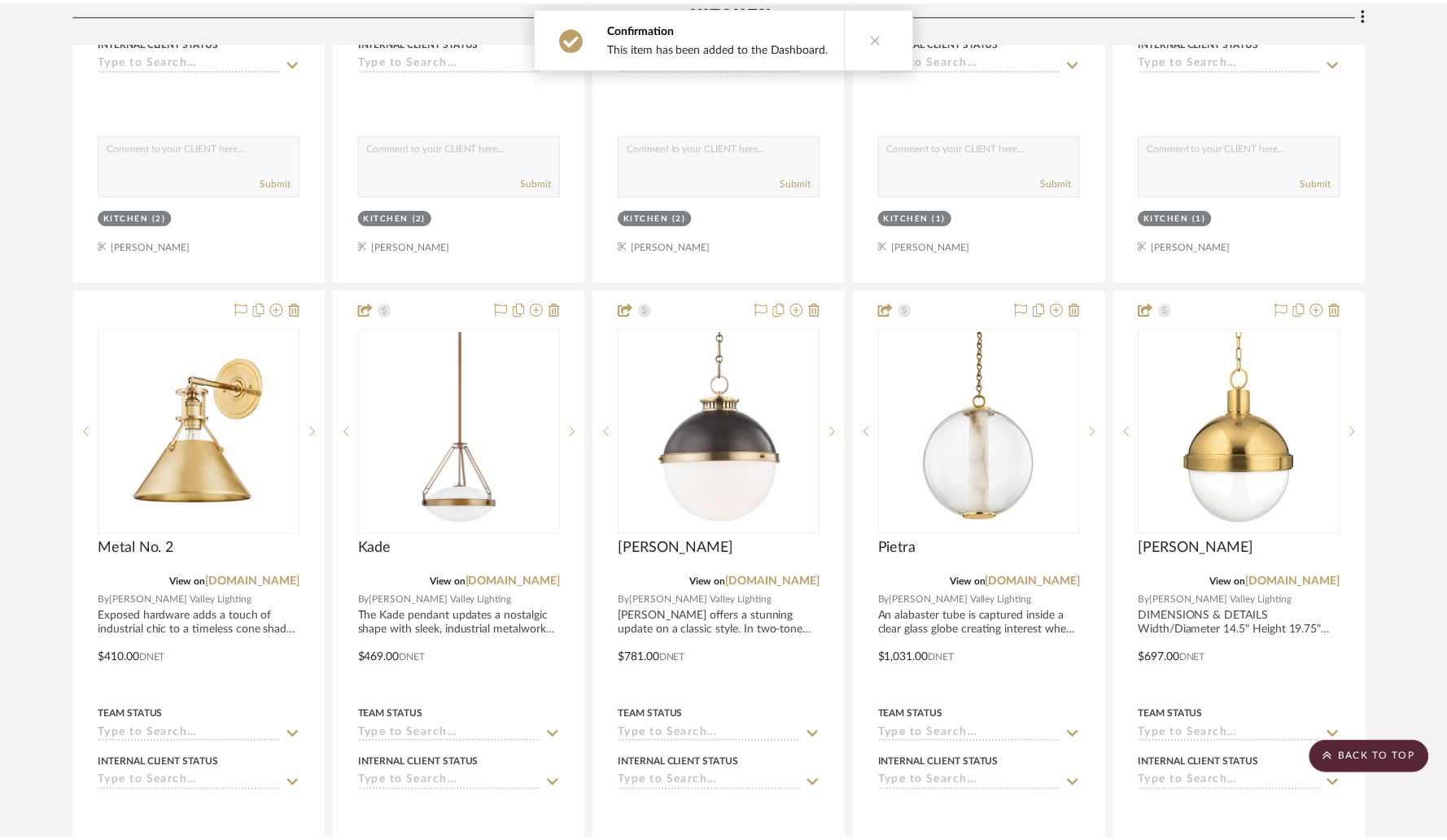
scroll to position [1104, 0]
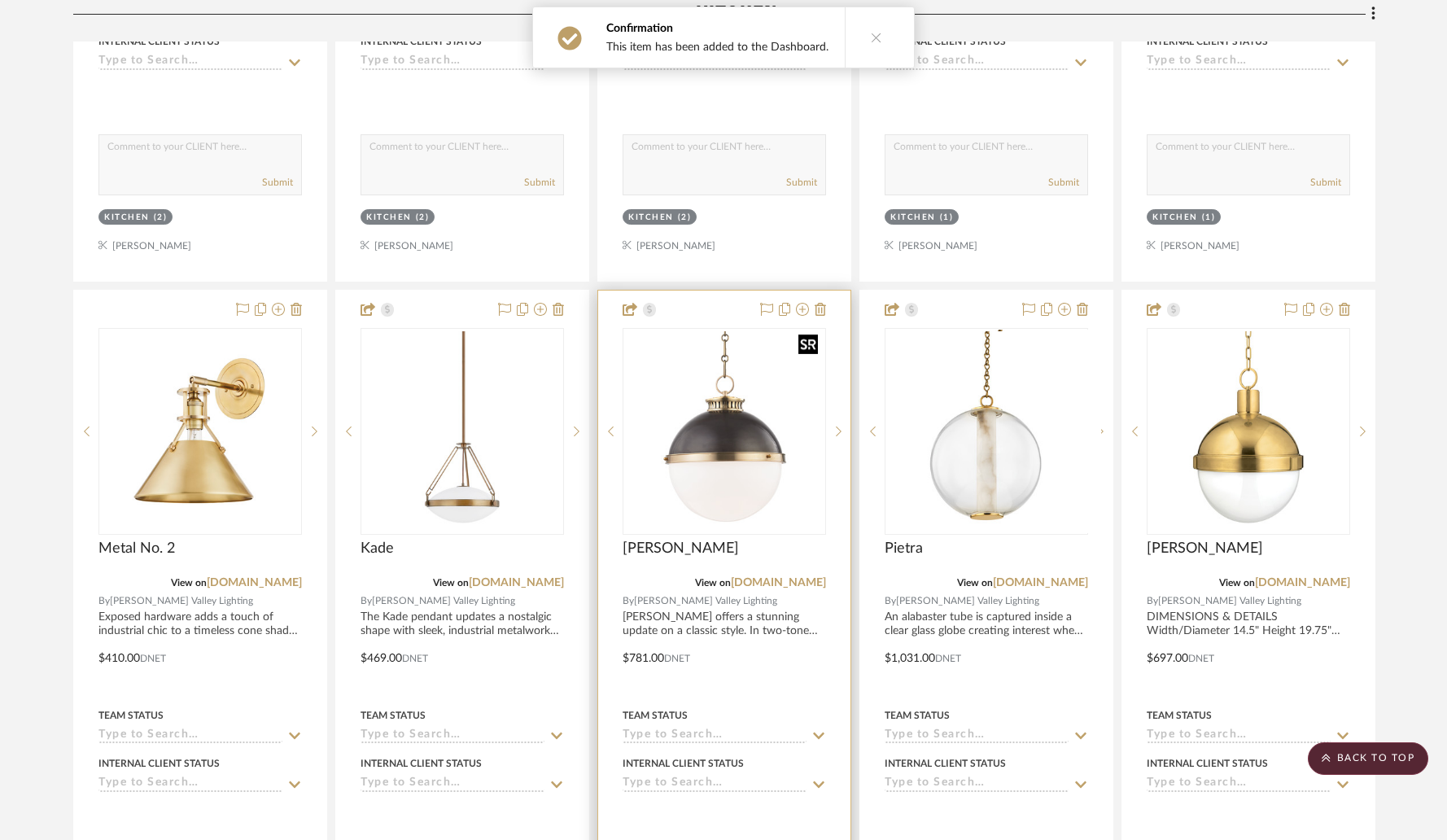
click at [741, 413] on img "0" at bounding box center [724, 431] width 200 height 200
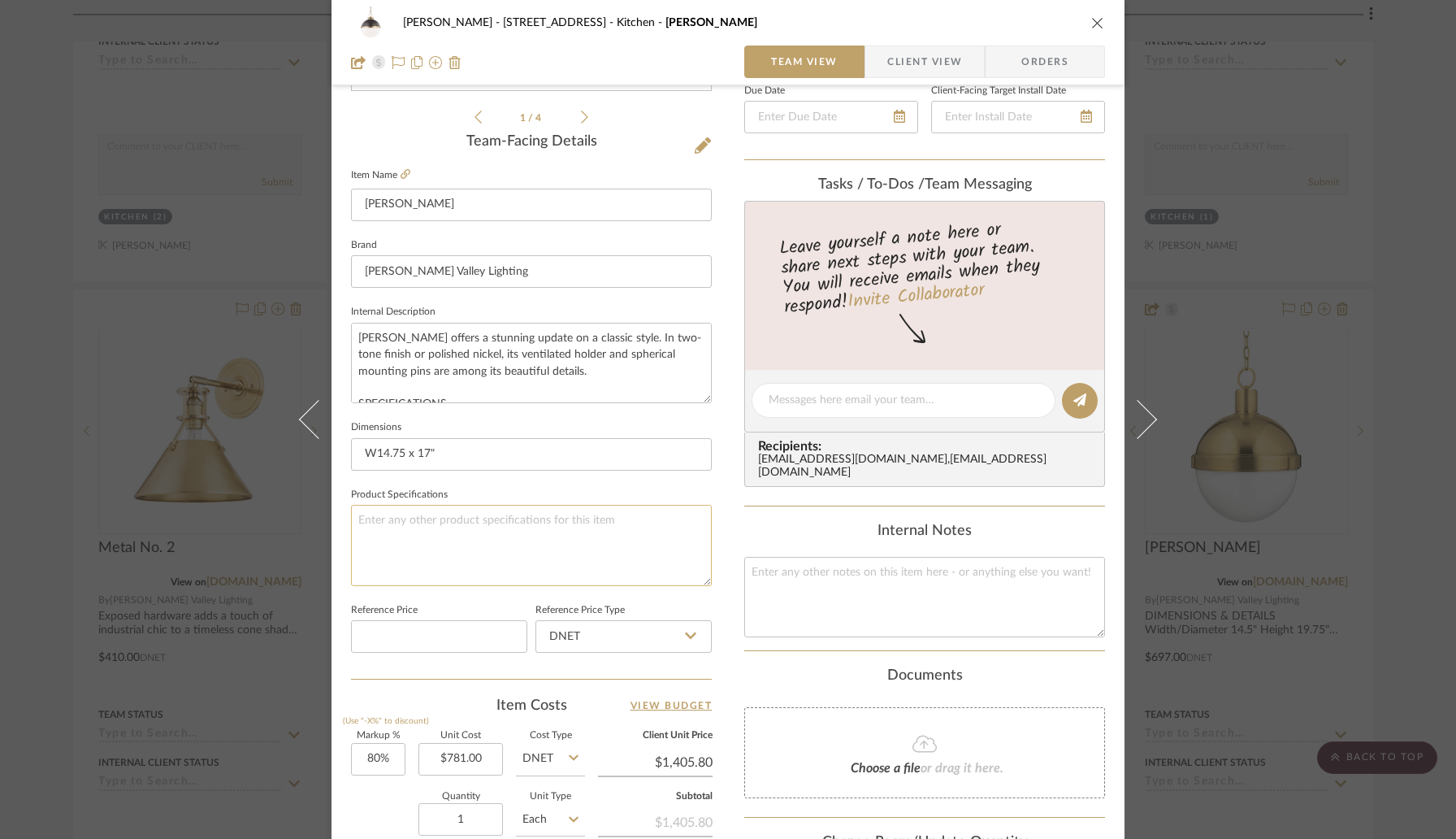
scroll to position [375, 0]
click at [397, 754] on input "80" at bounding box center [378, 758] width 54 height 32
type input "70%"
click at [381, 809] on div "Quantity 1 Unit Type Each" at bounding box center [468, 820] width 234 height 58
type input "$1,327.70"
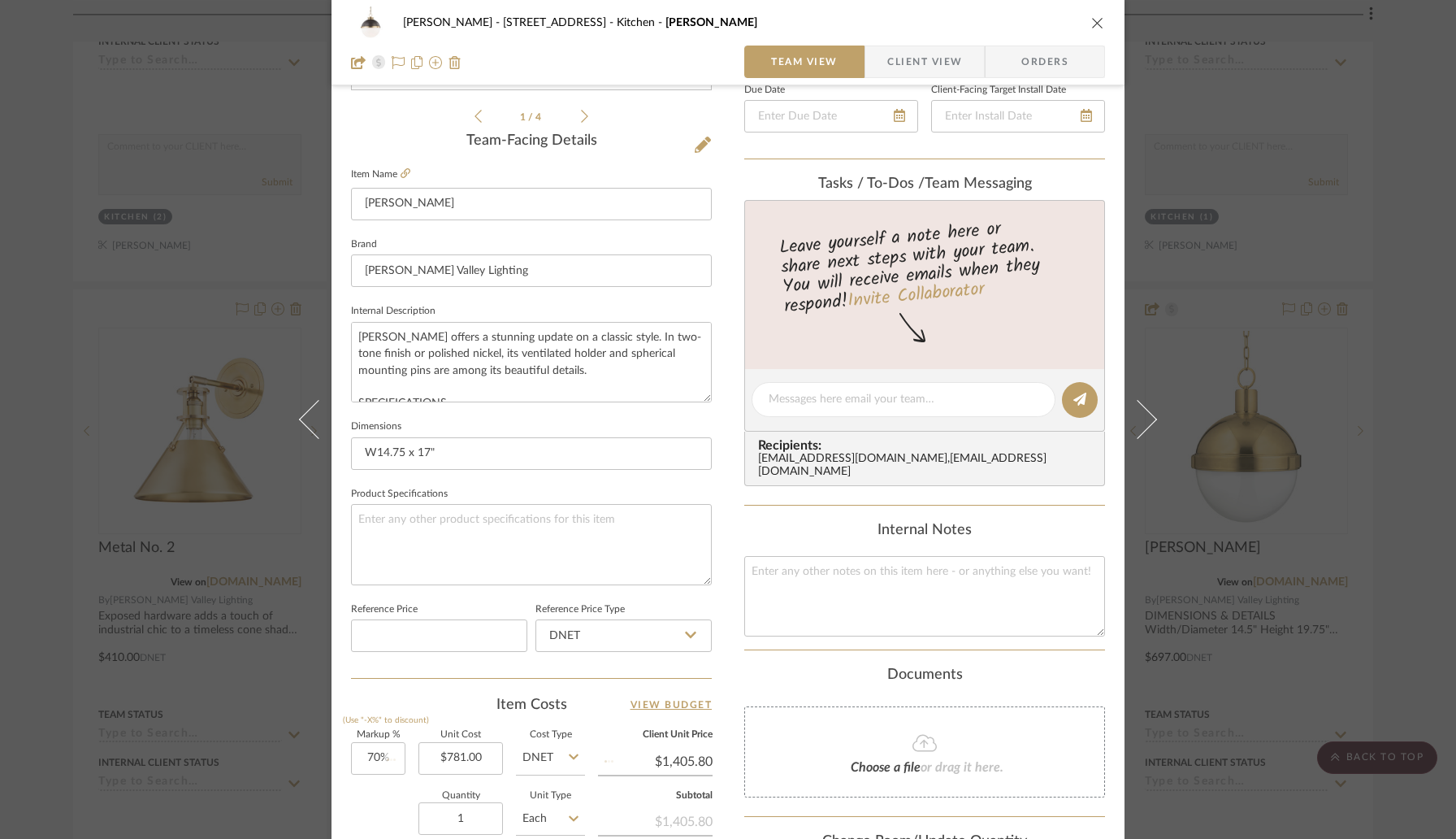
type input "$199.16"
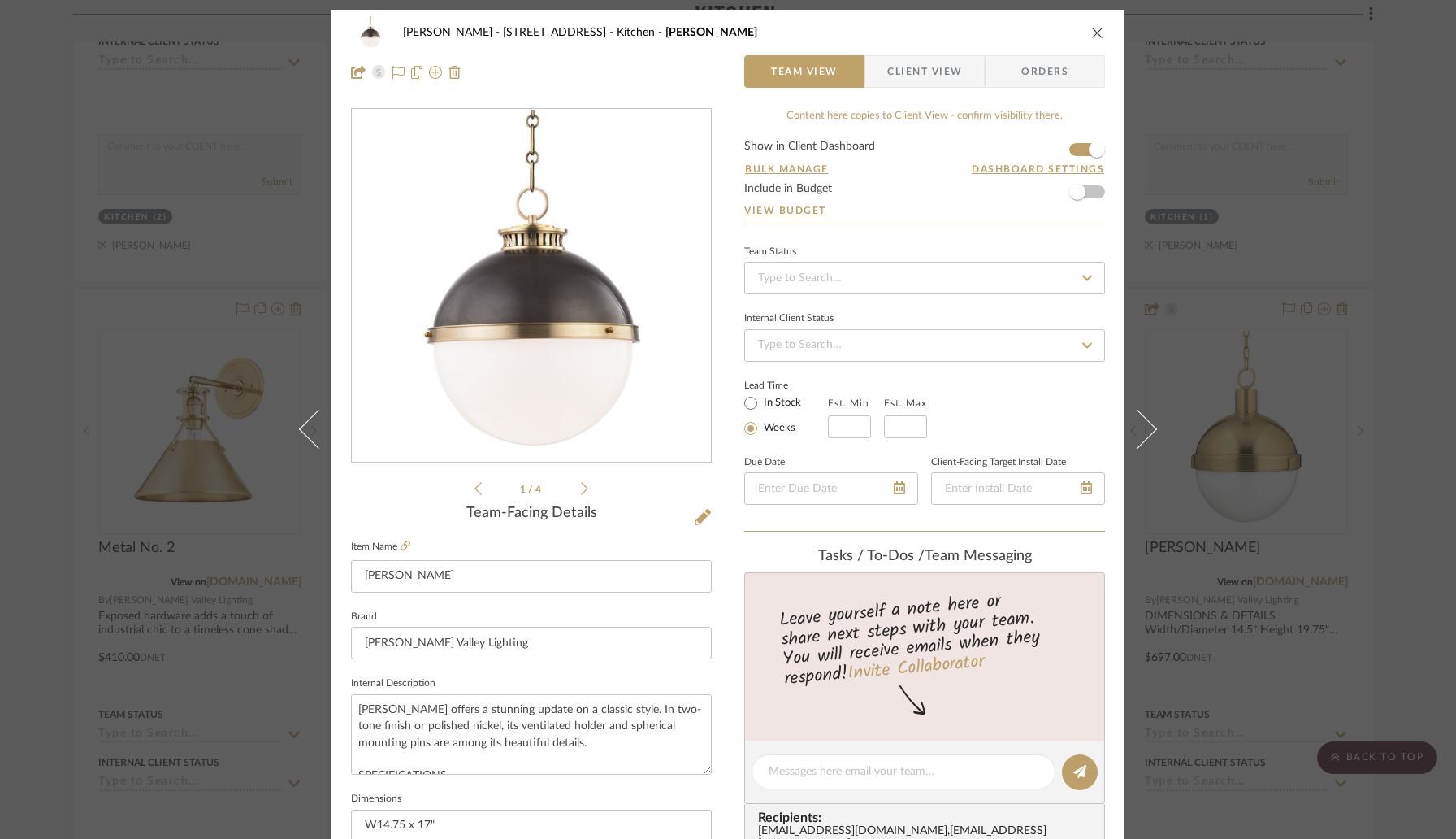
scroll to position [0, 0]
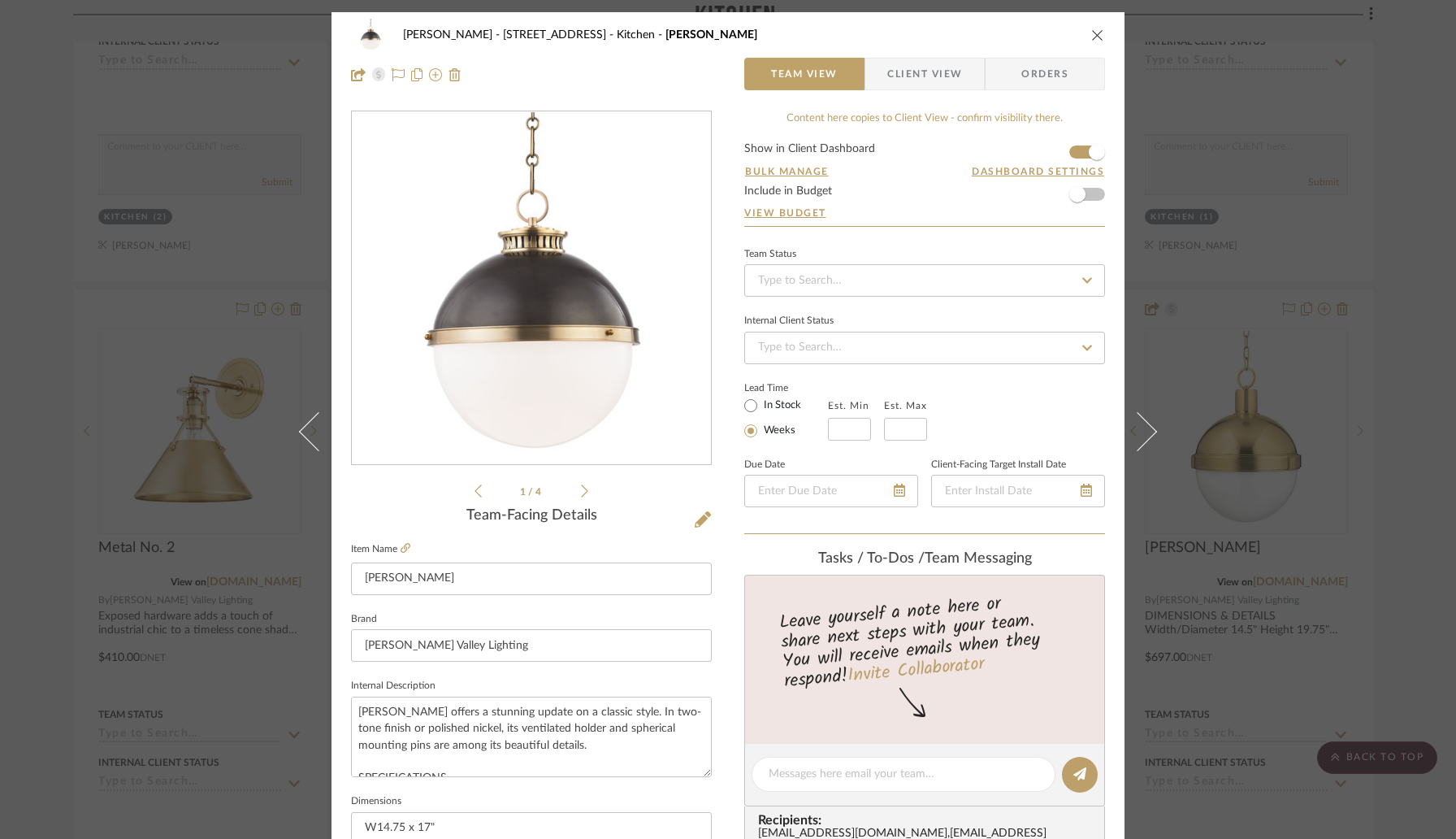
click at [1091, 38] on icon "close" at bounding box center [1097, 35] width 13 height 13
